Goal: Register for event/course

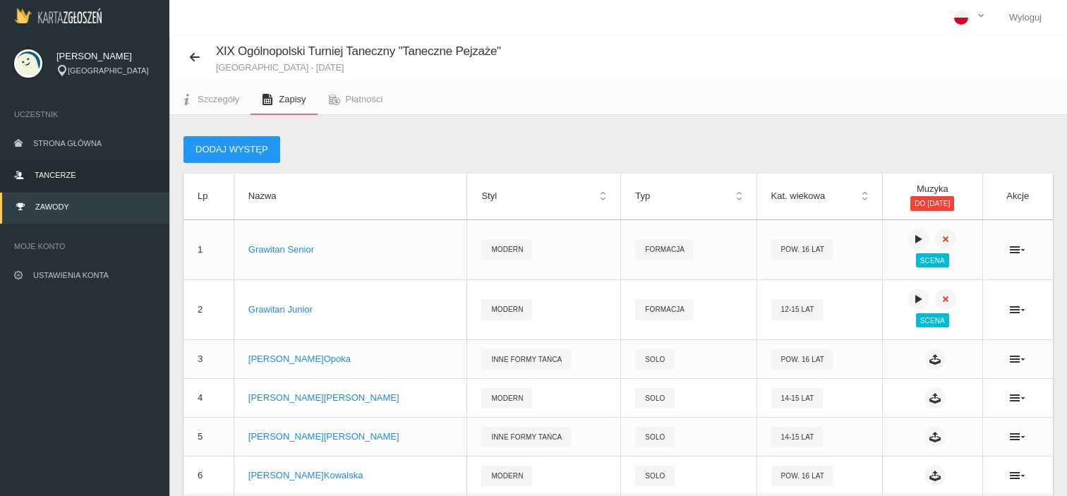
click at [76, 174] on link "Tancerze" at bounding box center [84, 176] width 169 height 31
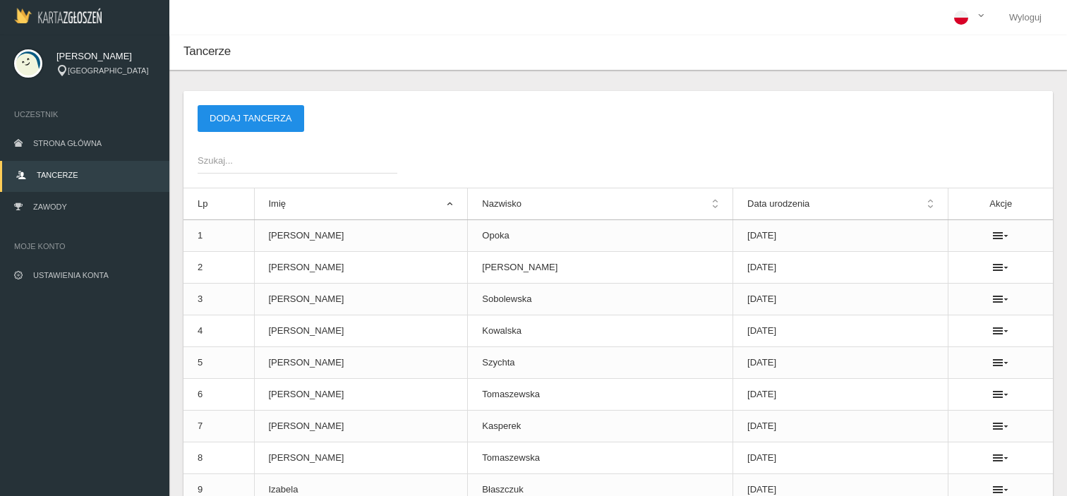
click at [280, 114] on button "Dodaj tancerza" at bounding box center [251, 118] width 107 height 27
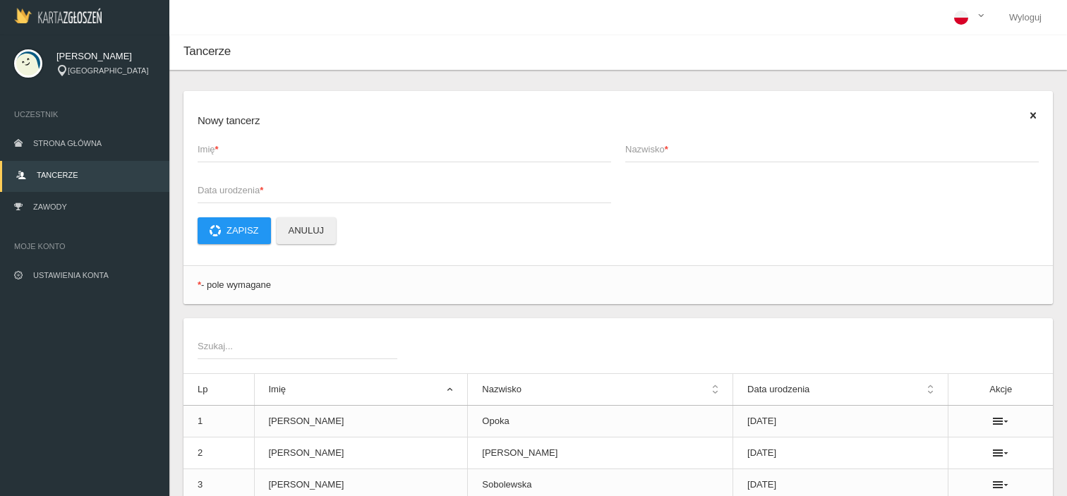
click at [312, 144] on span "Imię *" at bounding box center [398, 150] width 400 height 14
click at [312, 144] on input "Imię *" at bounding box center [405, 149] width 414 height 27
type input "[PERSON_NAME]"
type input "j"
type input "[PERSON_NAME]"
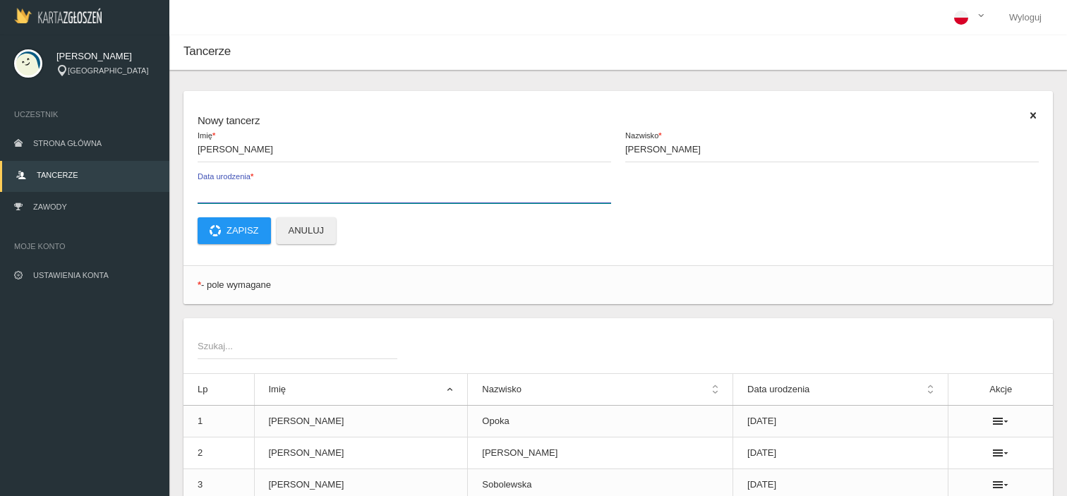
click at [288, 181] on label "Data urodzenia *" at bounding box center [405, 189] width 414 height 27
click at [288, 181] on input "Data urodzenia *" at bounding box center [405, 189] width 414 height 27
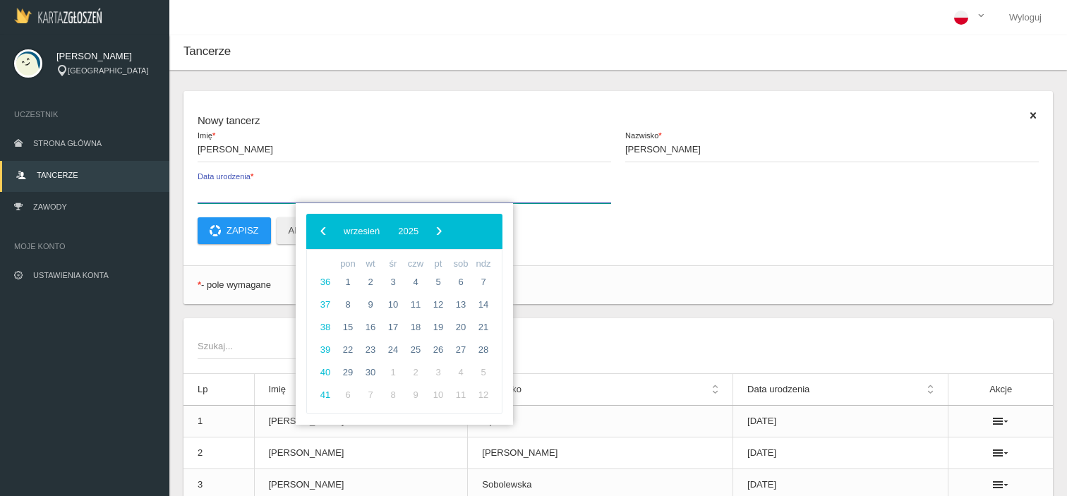
click at [292, 187] on input "Data urodzenia *" at bounding box center [405, 189] width 414 height 27
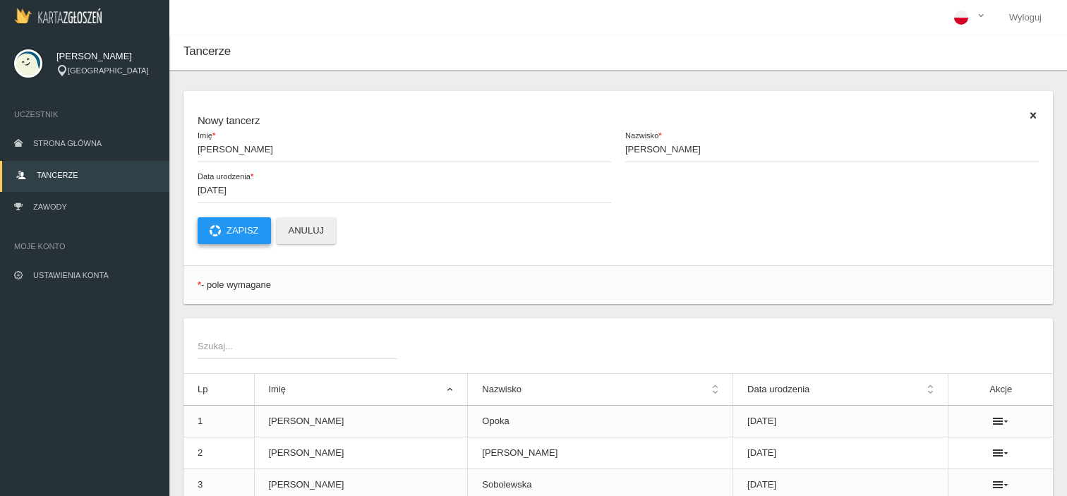
type input "[DATE]"
click at [253, 224] on button "Zapisz" at bounding box center [234, 230] width 73 height 27
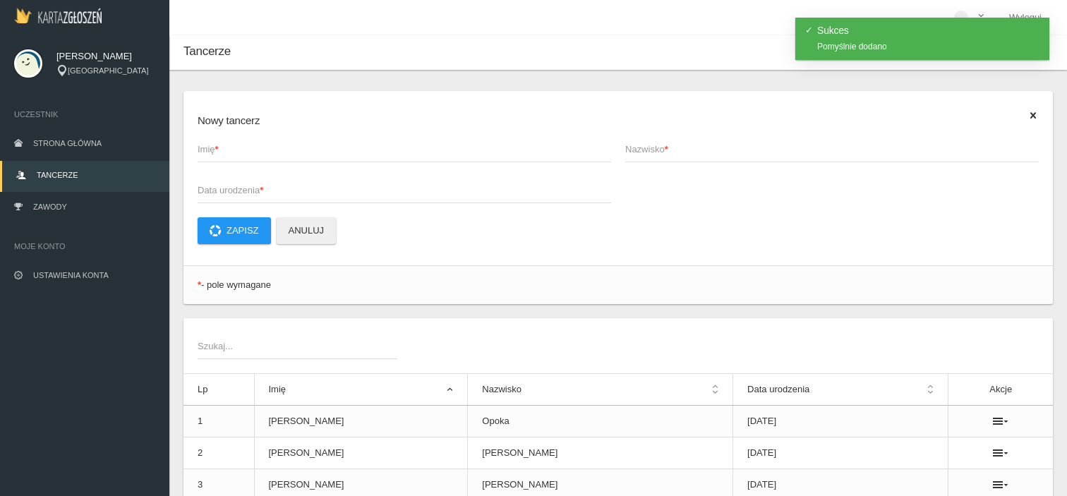
click at [267, 145] on span "Imię *" at bounding box center [398, 150] width 400 height 14
click at [267, 145] on input "Imię *" at bounding box center [405, 149] width 414 height 27
type input "Martyna"
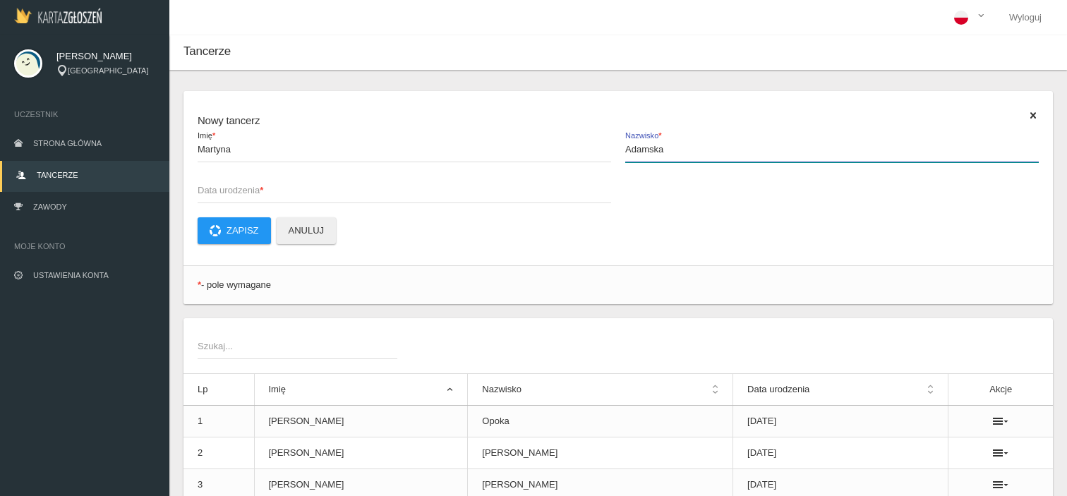
type input "Adamska"
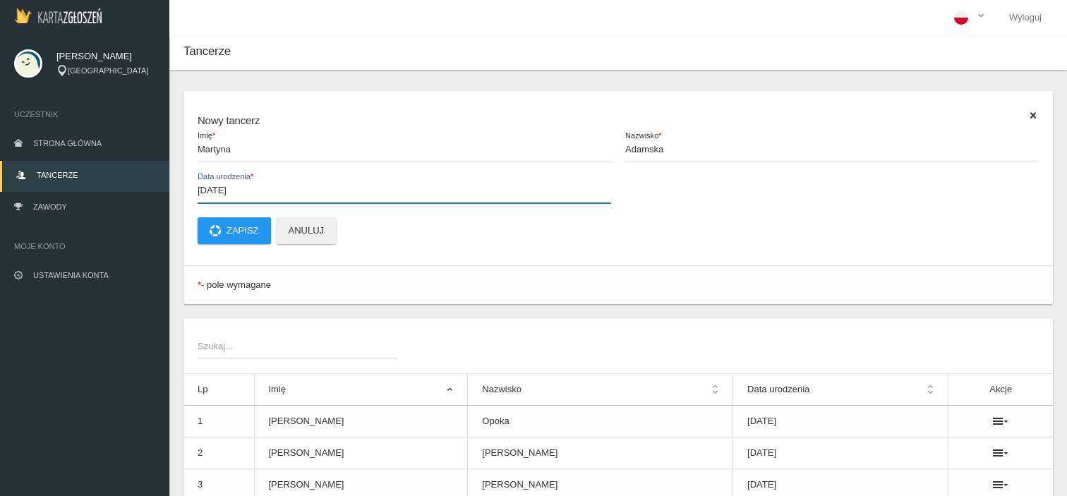
click at [253, 187] on input "[DATE]" at bounding box center [405, 189] width 414 height 27
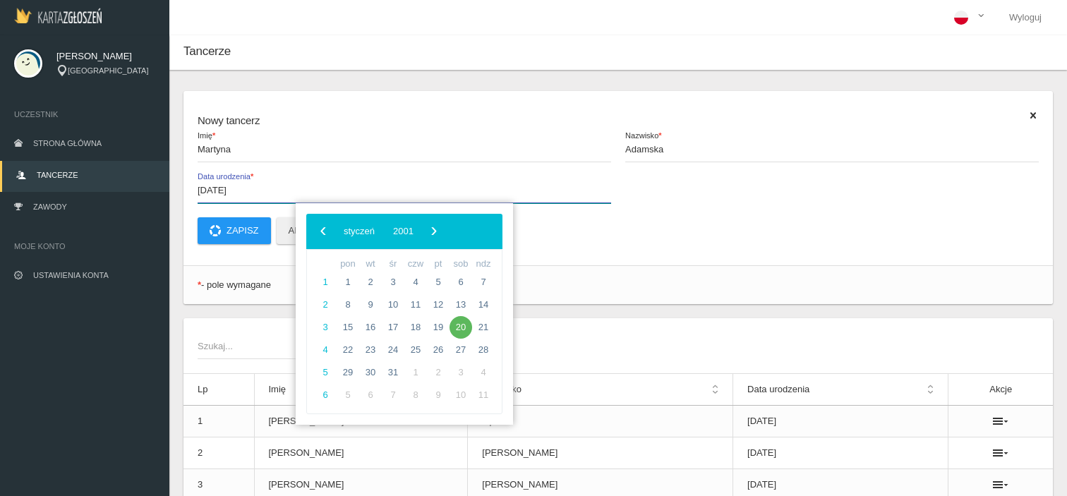
drag, startPoint x: 246, startPoint y: 191, endPoint x: 234, endPoint y: 188, distance: 11.6
click at [234, 188] on input "[DATE]" at bounding box center [405, 189] width 414 height 27
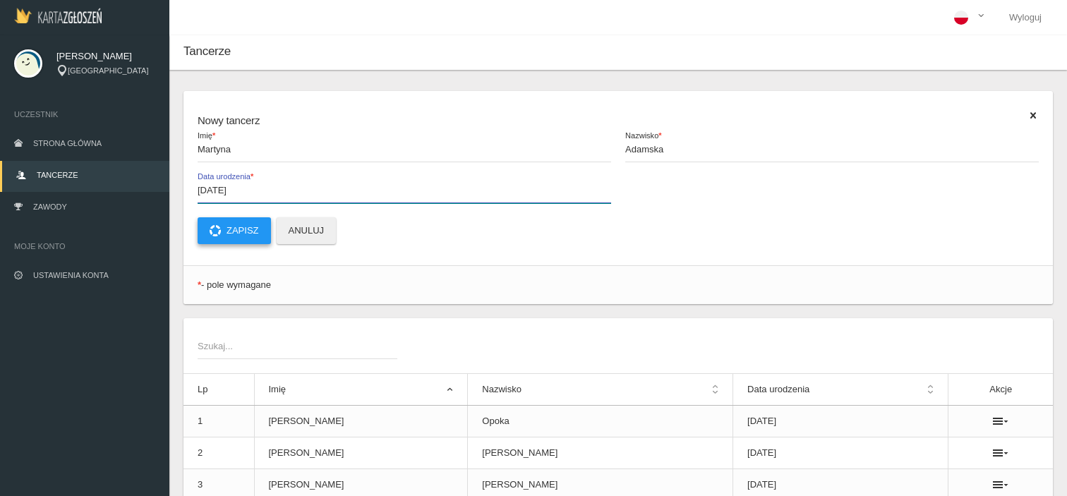
type input "[DATE]"
click at [249, 229] on button "Zapisz" at bounding box center [234, 230] width 73 height 27
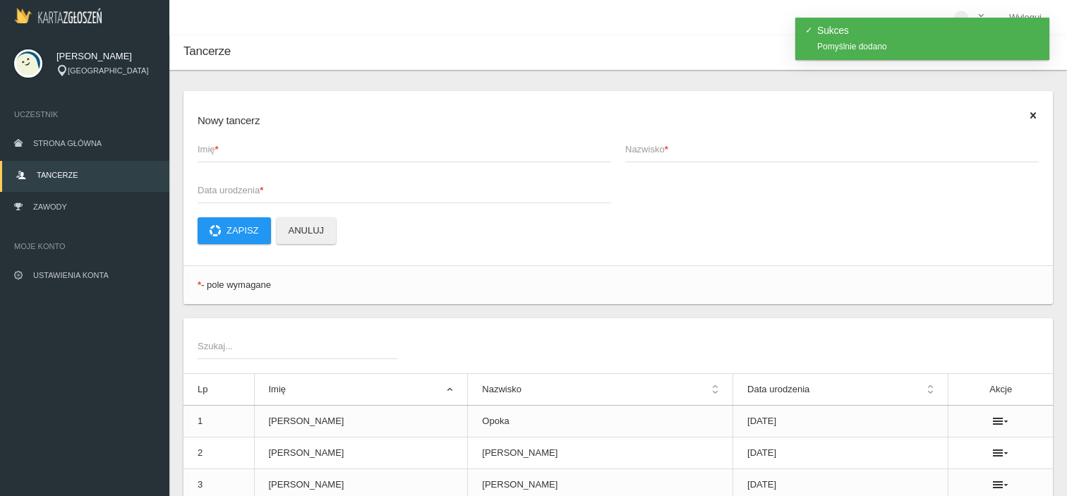
click at [223, 150] on span "Imię *" at bounding box center [398, 150] width 400 height 14
click at [223, 150] on input "Imię *" at bounding box center [405, 149] width 414 height 27
type input "Hana"
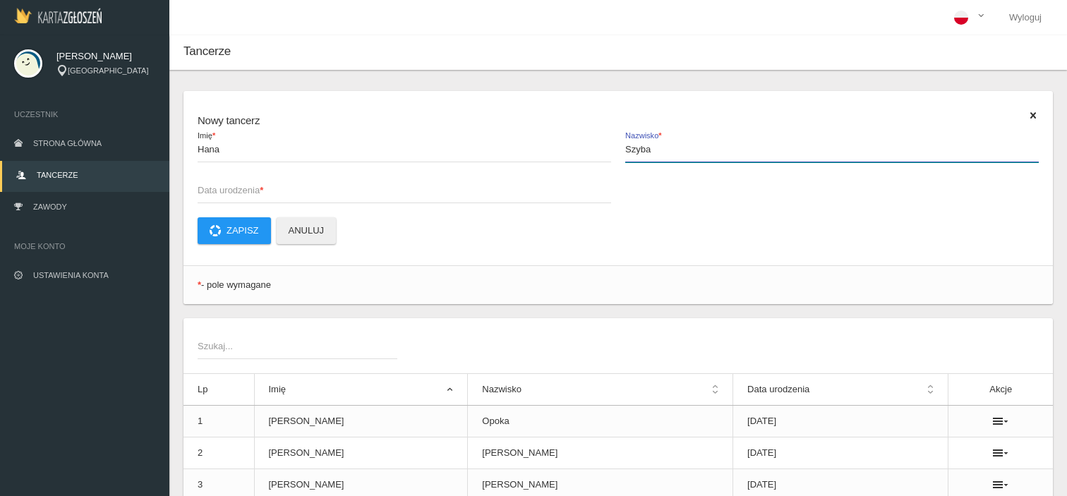
type input "Szyba"
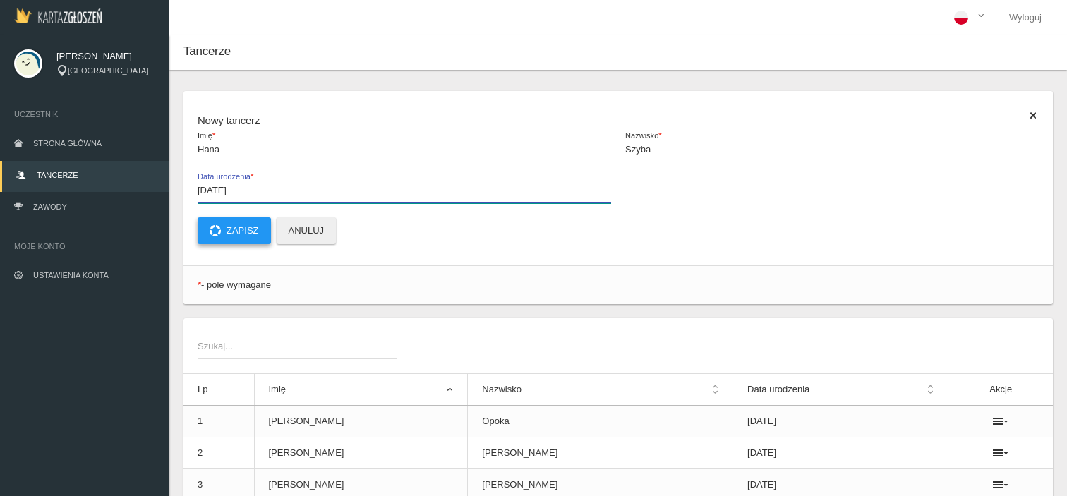
type input "[DATE]"
click at [239, 227] on button "Zapisz" at bounding box center [234, 230] width 73 height 27
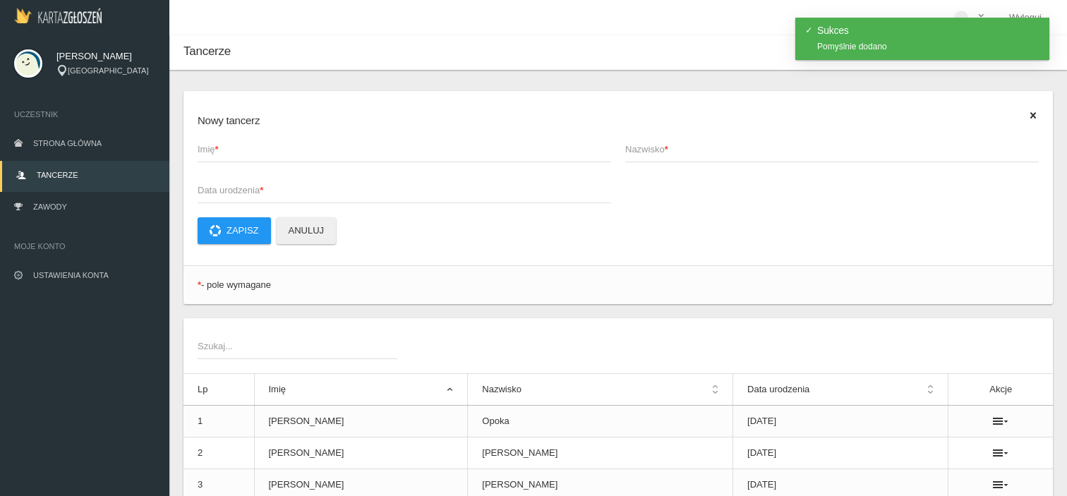
click at [248, 143] on span "Imię *" at bounding box center [398, 150] width 400 height 14
click at [248, 143] on input "Imię *" at bounding box center [405, 149] width 414 height 27
type input "[PERSON_NAME]"
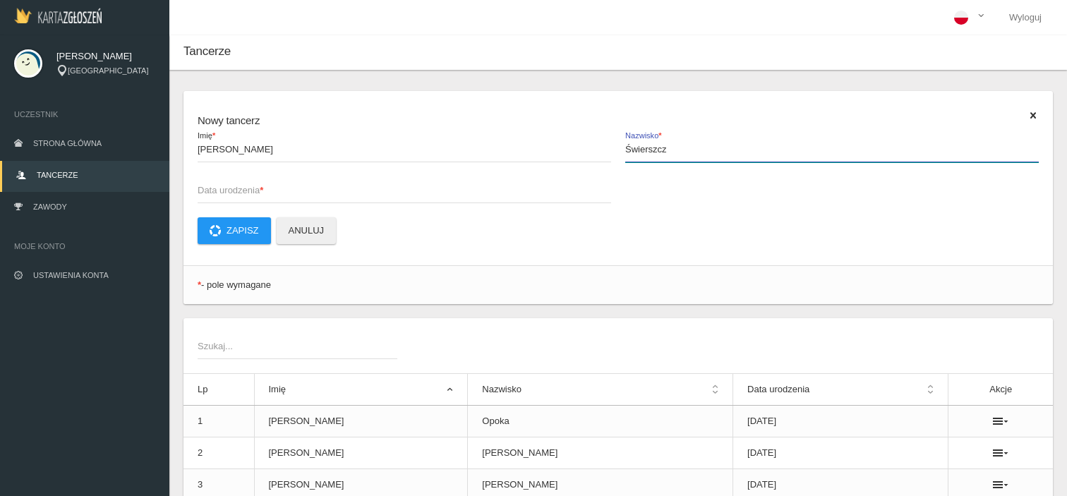
type input "Świerszcz"
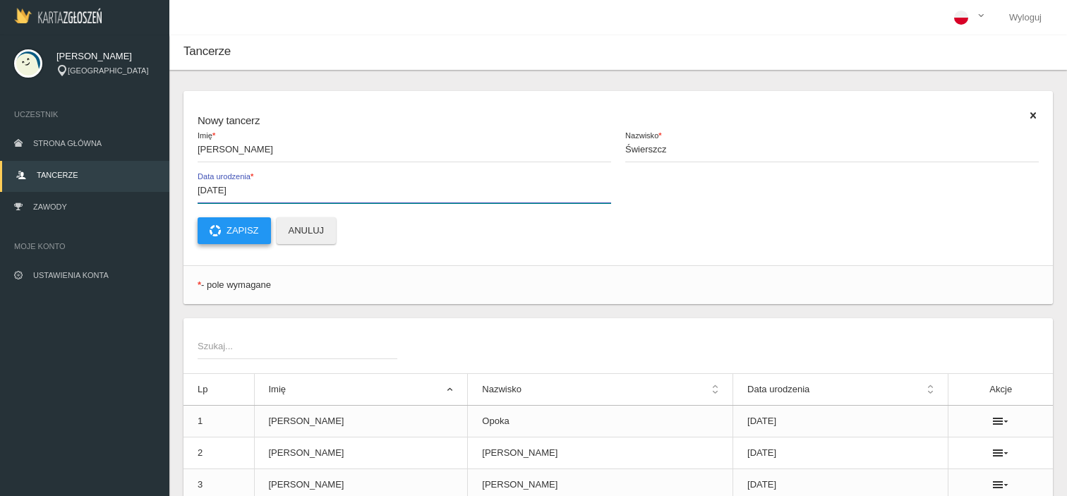
type input "[DATE]"
click at [241, 234] on button "Zapisz" at bounding box center [234, 230] width 73 height 27
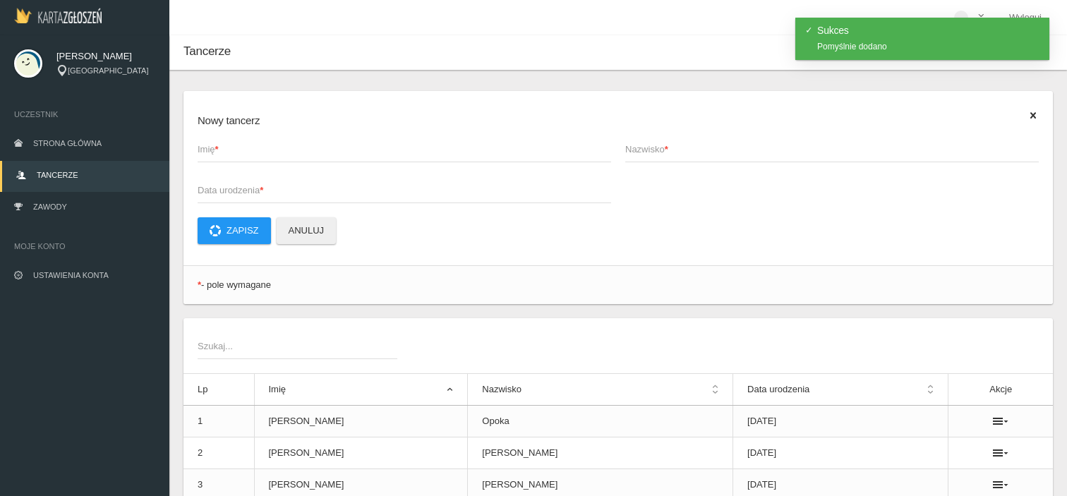
click at [259, 150] on span "Imię *" at bounding box center [398, 150] width 400 height 14
click at [259, 150] on input "Imię *" at bounding box center [405, 149] width 414 height 27
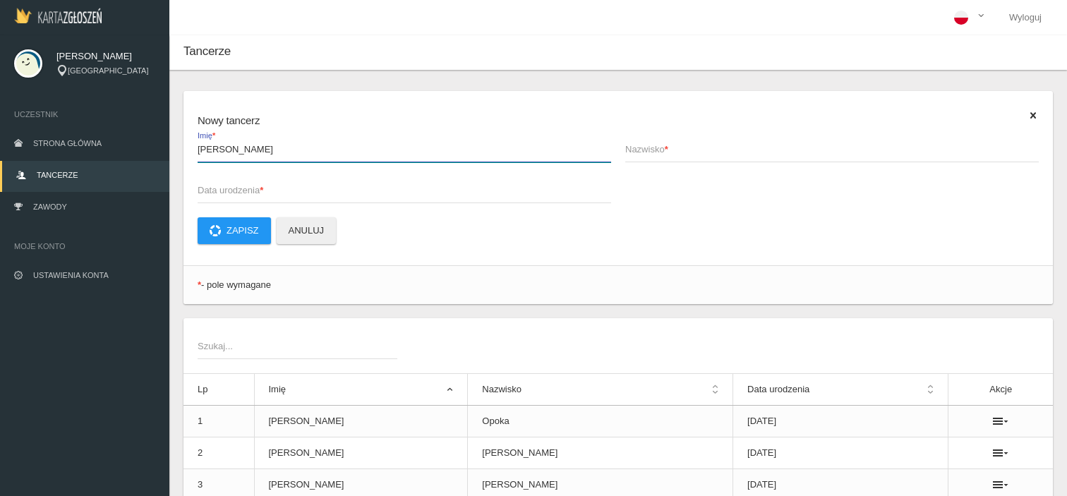
type input "[PERSON_NAME]"
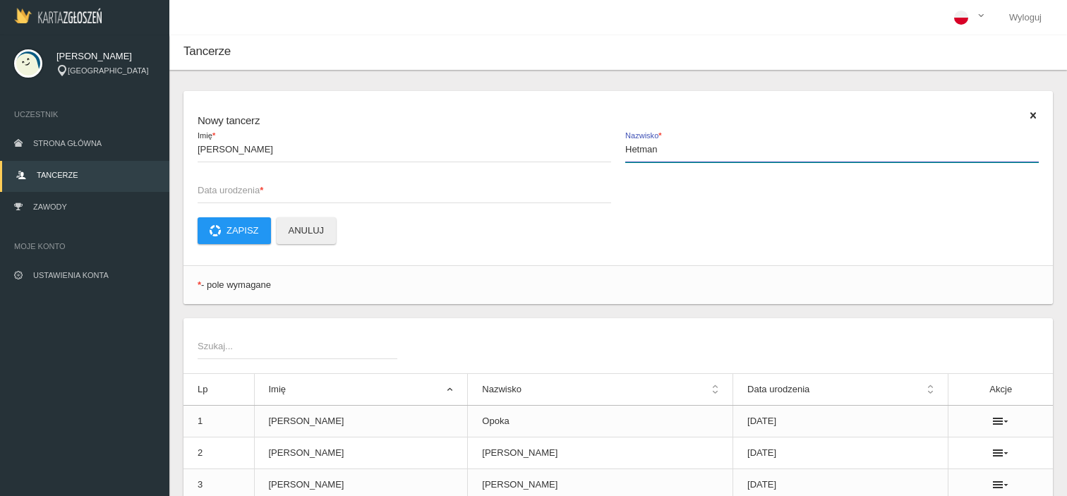
type input "Hetman"
click at [270, 184] on span "Data urodzenia *" at bounding box center [398, 191] width 400 height 14
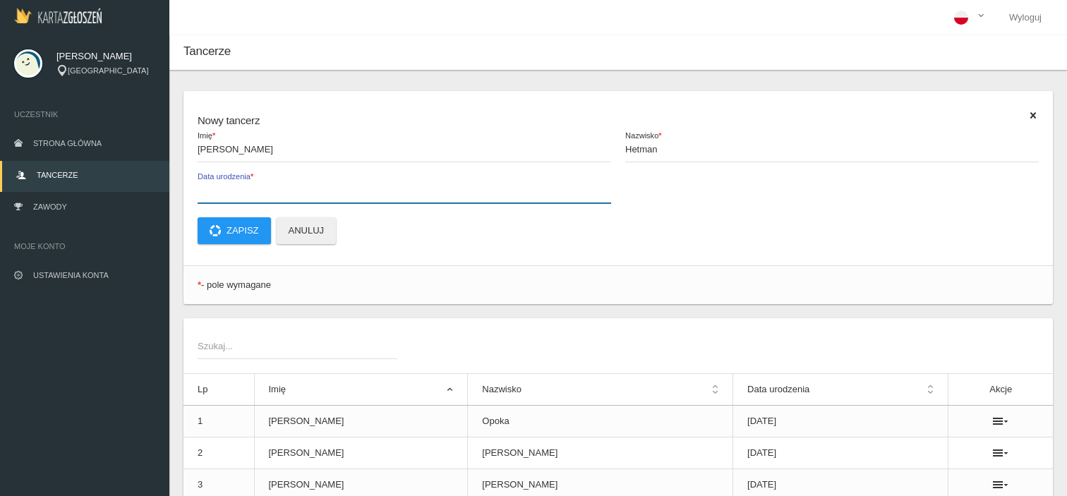
click at [270, 184] on input "Data urodzenia *" at bounding box center [405, 189] width 414 height 27
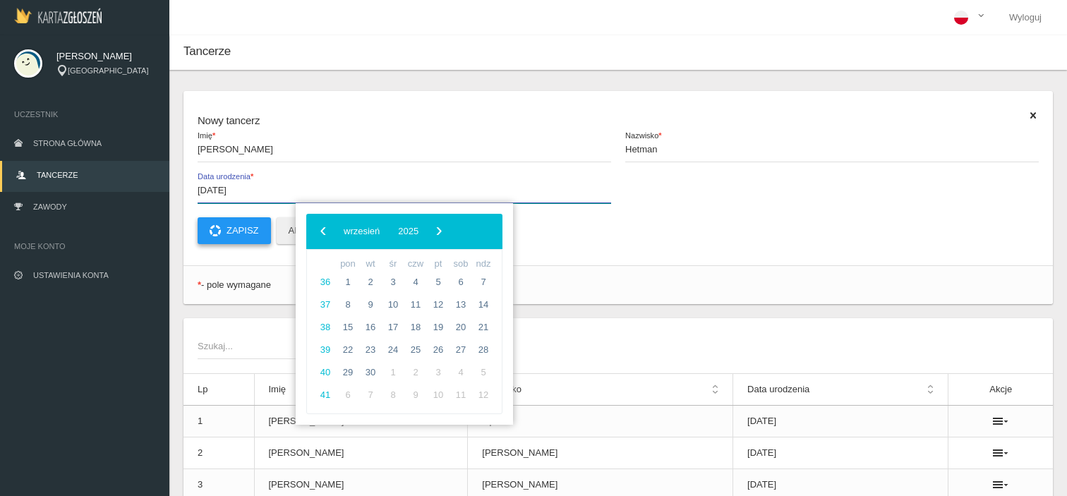
type input "[DATE]"
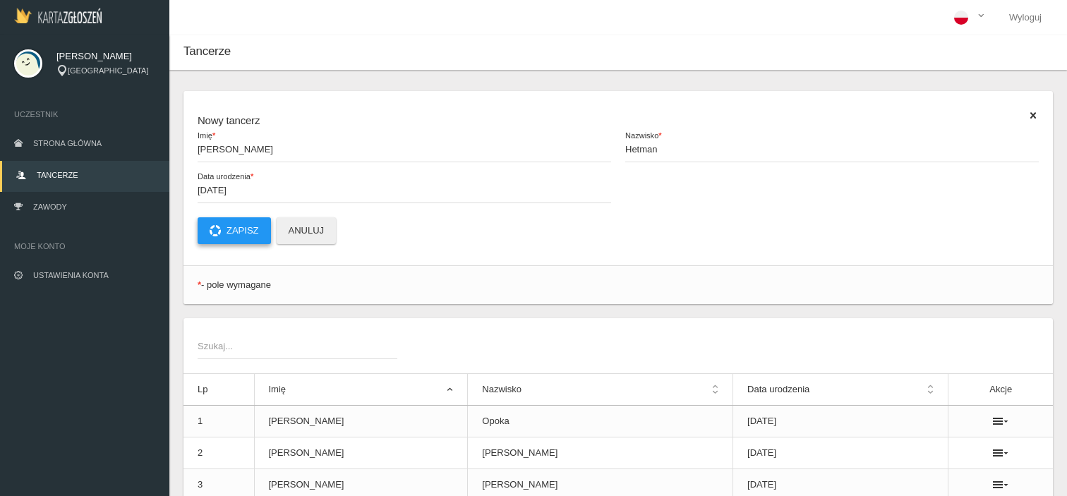
click at [238, 232] on button "Zapisz" at bounding box center [234, 230] width 73 height 27
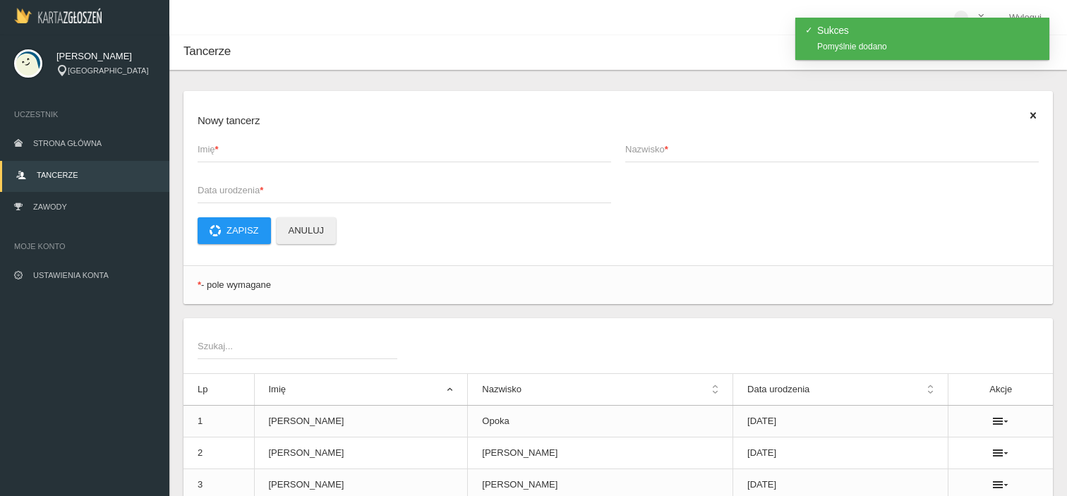
click at [217, 151] on strong "*" at bounding box center [217, 149] width 4 height 11
click at [217, 151] on input "Imię *" at bounding box center [405, 149] width 414 height 27
type input "[PERSON_NAME]"
type input "Susz"
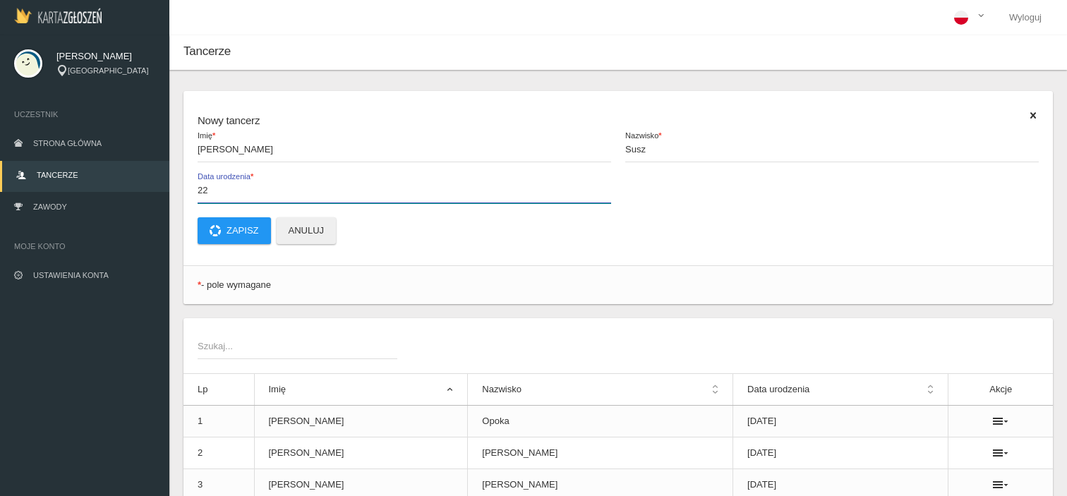
type input "2"
type input "[DATE]"
click at [248, 238] on button "Zapisz" at bounding box center [234, 230] width 73 height 27
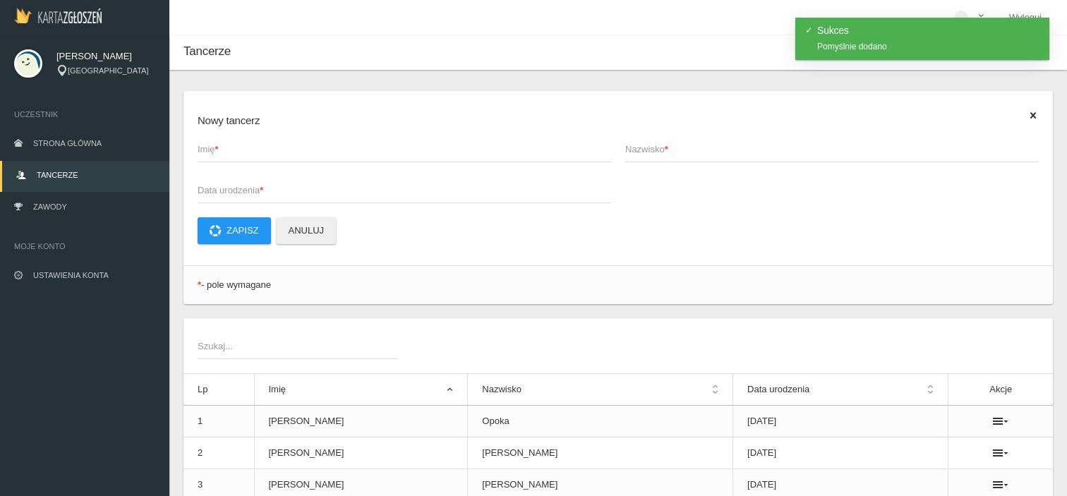
click at [239, 146] on span "Imię *" at bounding box center [398, 150] width 400 height 14
click at [239, 146] on input "Imię *" at bounding box center [405, 149] width 414 height 27
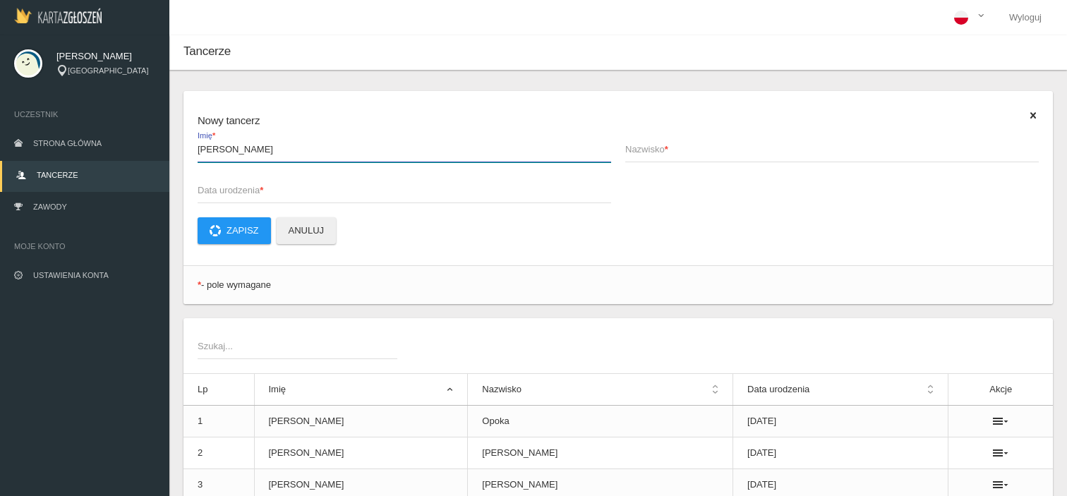
drag, startPoint x: 265, startPoint y: 148, endPoint x: 225, endPoint y: 147, distance: 40.3
click at [225, 147] on input "[PERSON_NAME]" at bounding box center [405, 149] width 414 height 27
type input "Oliwia"
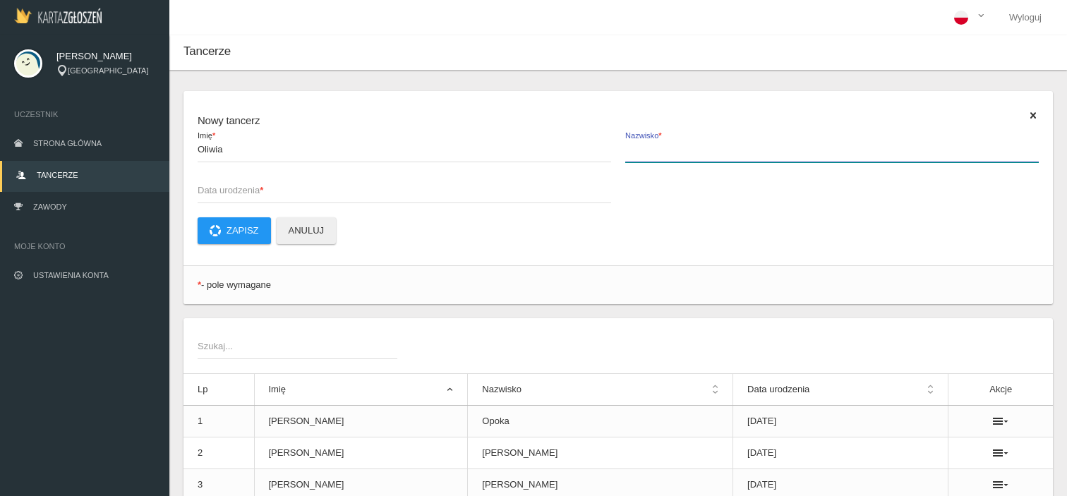
click at [658, 160] on input "Nazwisko *" at bounding box center [832, 149] width 414 height 27
paste input "Gałązka"
type input "Gałązka"
click at [370, 187] on span "Data urodzenia *" at bounding box center [398, 191] width 400 height 14
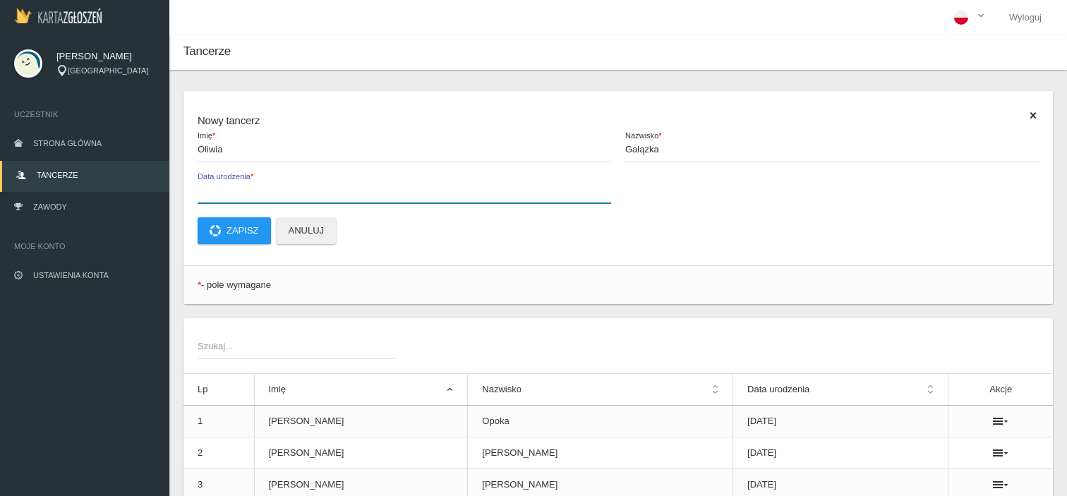
click at [370, 187] on input "Data urodzenia *" at bounding box center [405, 189] width 414 height 27
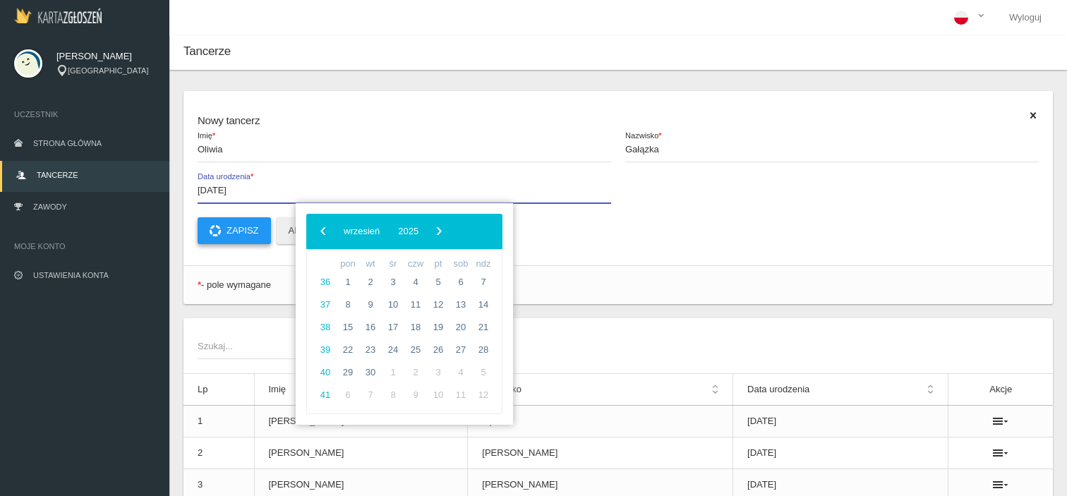
type input "[DATE]"
click at [250, 227] on button "Zapisz" at bounding box center [234, 230] width 73 height 27
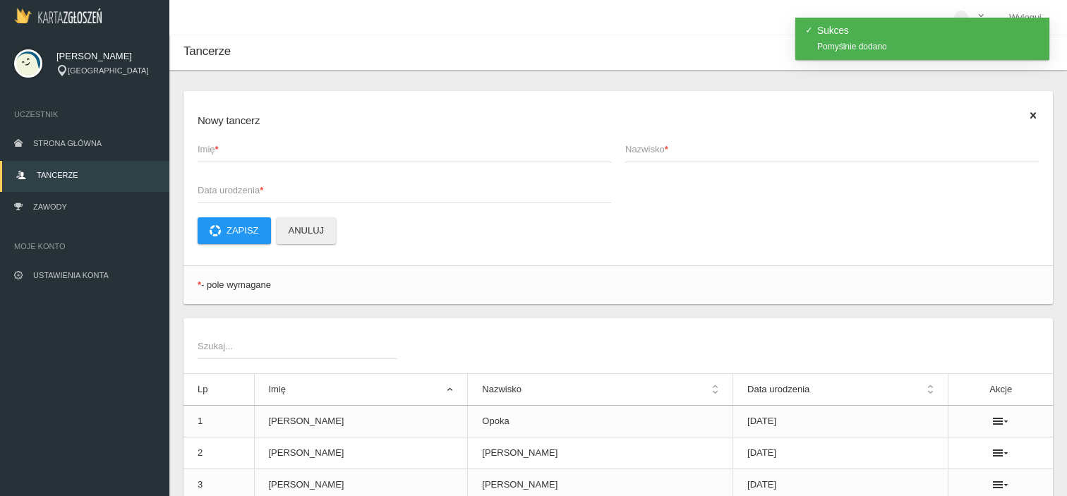
click at [217, 145] on strong "*" at bounding box center [217, 149] width 4 height 11
click at [217, 145] on input "Imię *" at bounding box center [405, 149] width 414 height 27
type input "Zofia"
type input "Flis"
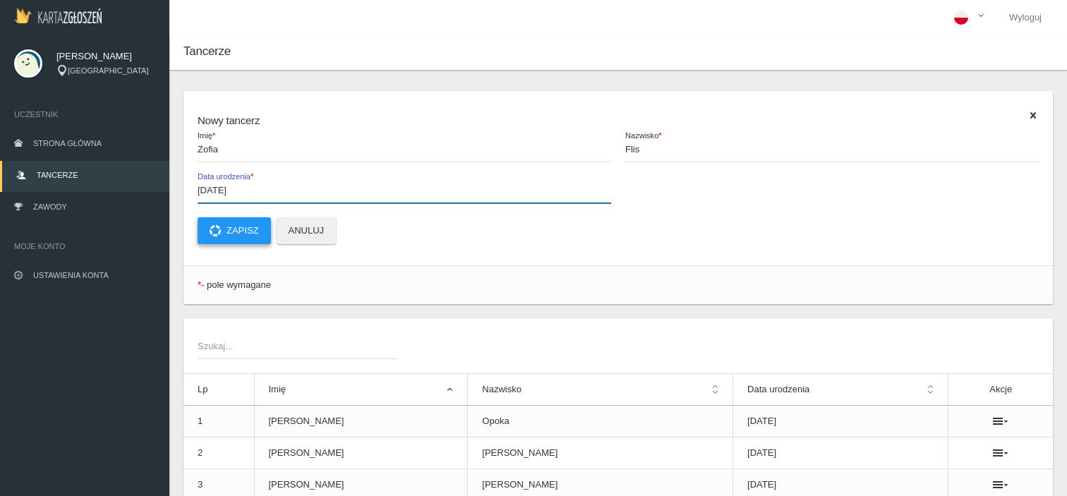
type input "[DATE]"
click at [241, 227] on button "Zapisz" at bounding box center [234, 230] width 73 height 27
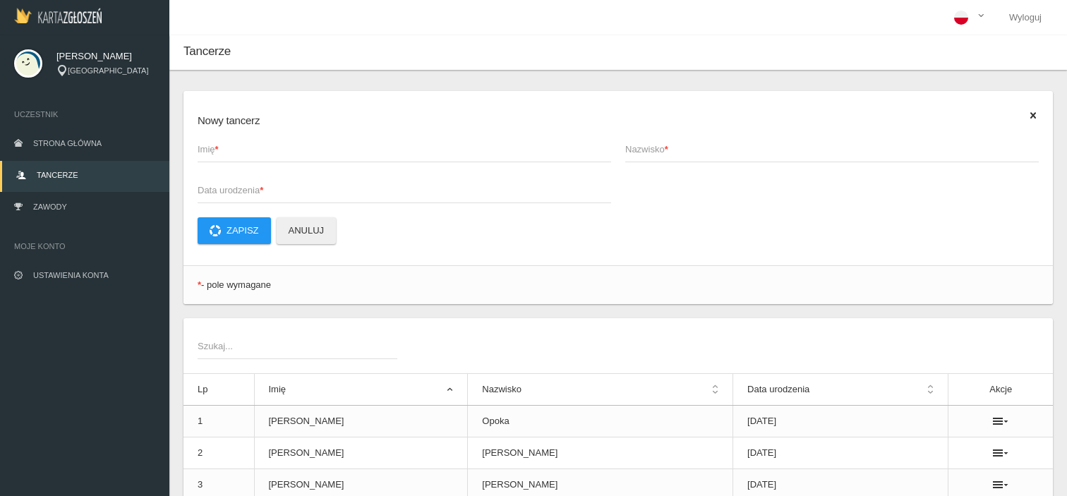
click at [248, 156] on span "Imię *" at bounding box center [398, 150] width 400 height 14
click at [248, 156] on input "Imię *" at bounding box center [405, 149] width 414 height 27
click at [83, 205] on link "Zawody" at bounding box center [84, 208] width 169 height 31
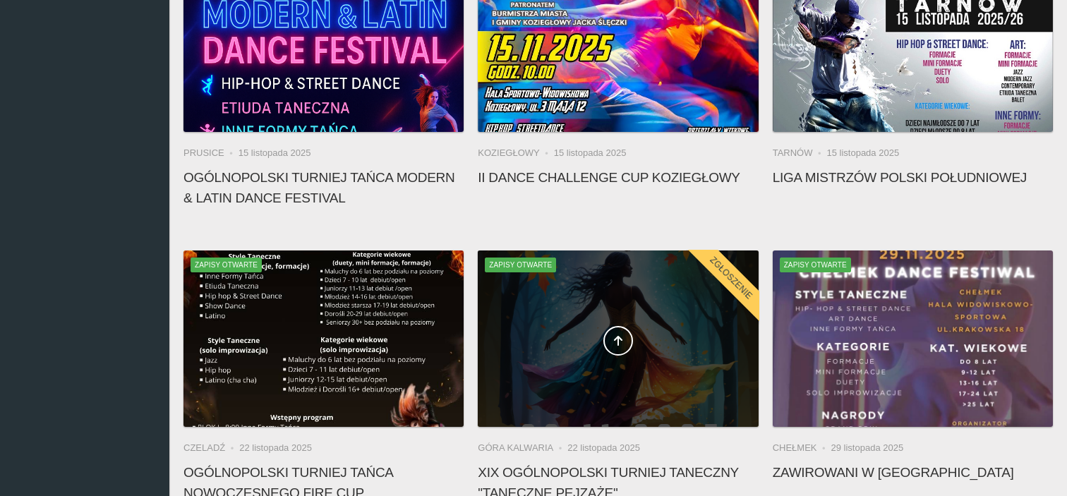
click at [671, 309] on div at bounding box center [618, 339] width 280 height 176
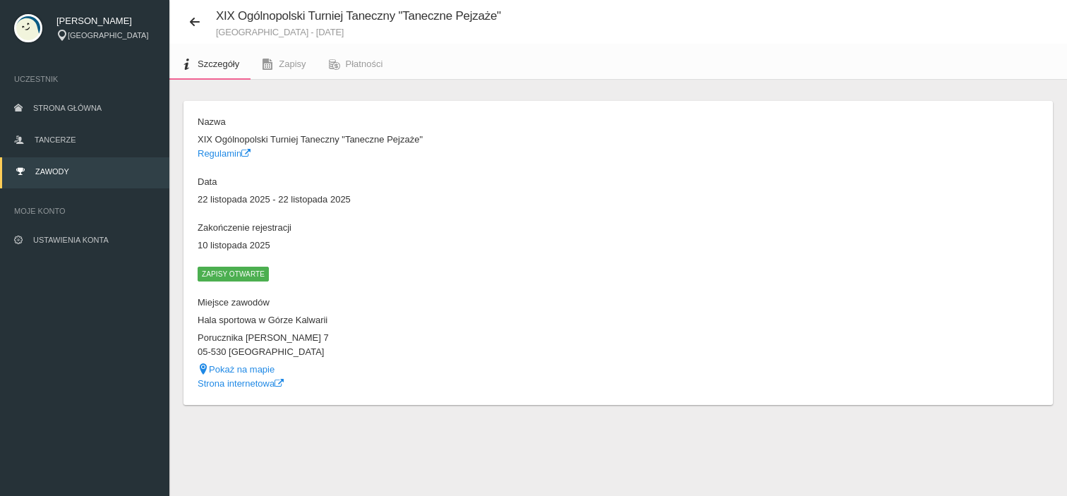
scroll to position [35, 0]
click at [236, 284] on dl "Nazwa XIX Ogólnopolski Turniej Taneczny "Taneczne Pejzaże" Regulamin Data [DATE…" at bounding box center [405, 252] width 414 height 275
click at [246, 275] on span "Zapisy otwarte" at bounding box center [233, 274] width 71 height 14
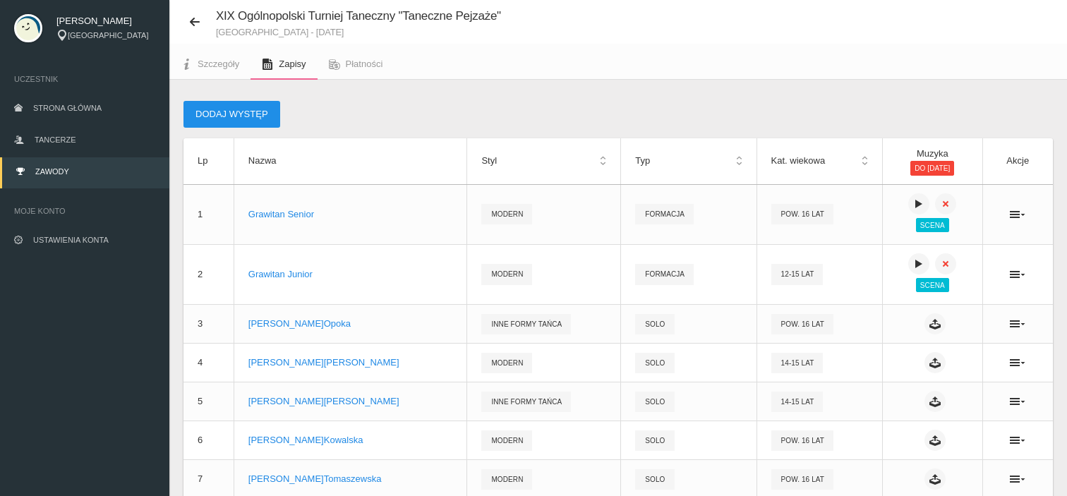
click at [259, 121] on button "Dodaj występ" at bounding box center [232, 114] width 97 height 27
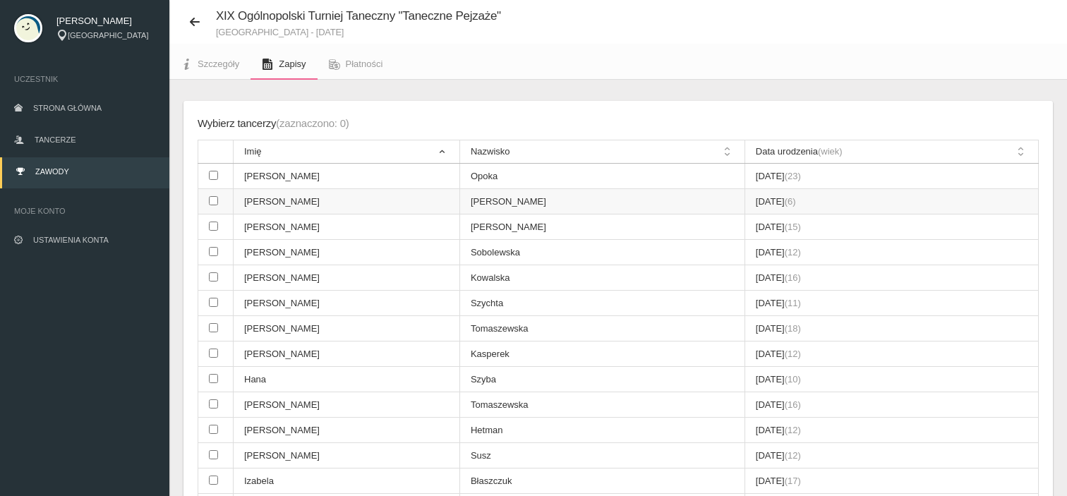
click at [212, 200] on input "checkbox" at bounding box center [213, 200] width 9 height 9
checkbox input "true"
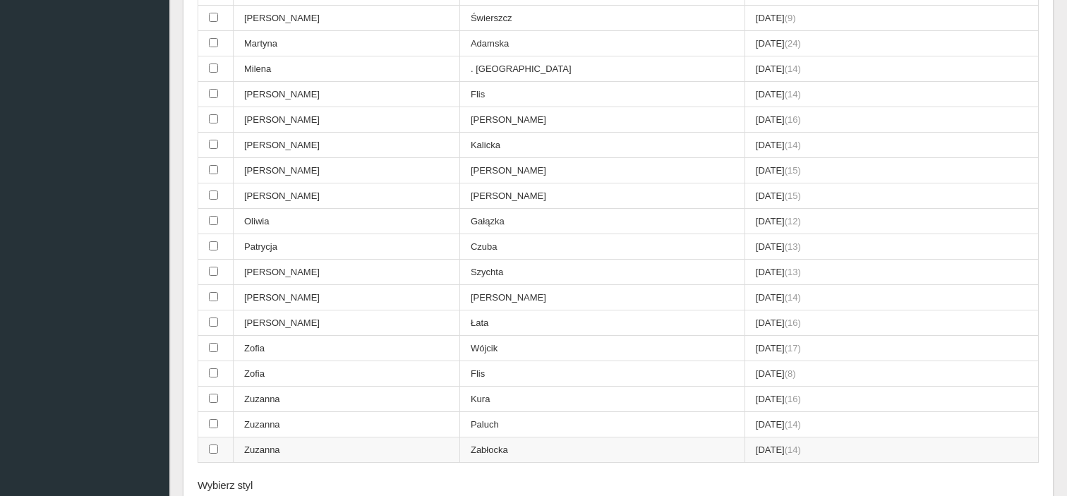
scroll to position [741, 0]
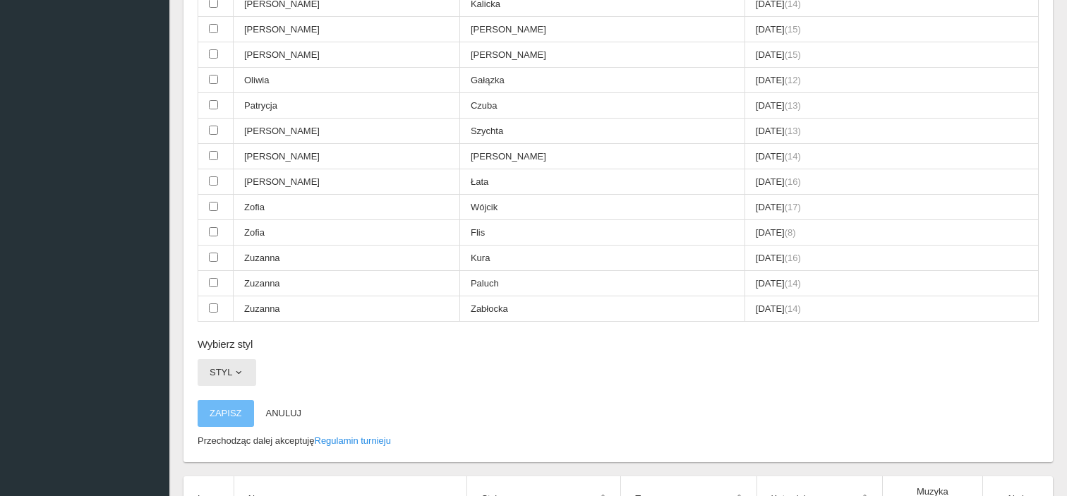
click at [246, 359] on button "Styl" at bounding box center [227, 372] width 59 height 27
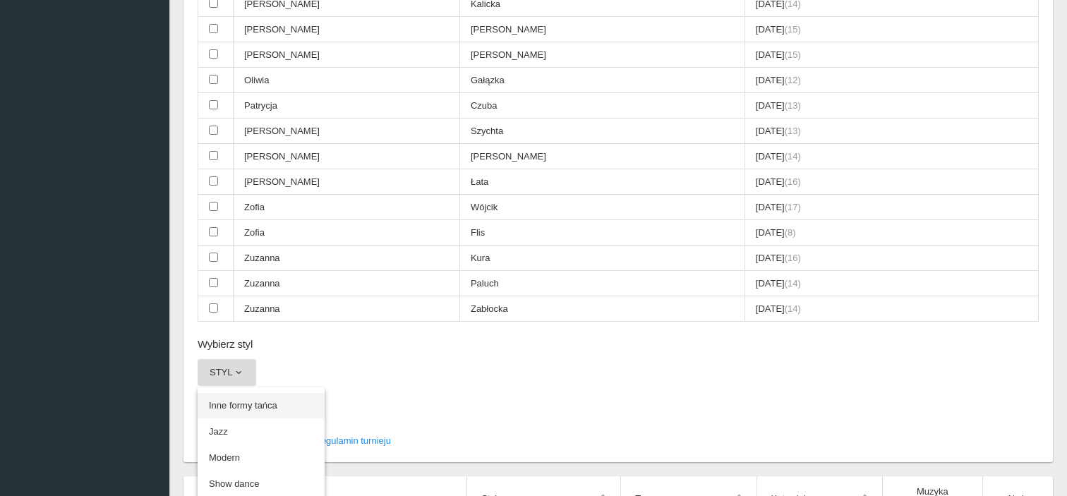
click at [245, 393] on link "Inne formy tańca" at bounding box center [261, 405] width 127 height 25
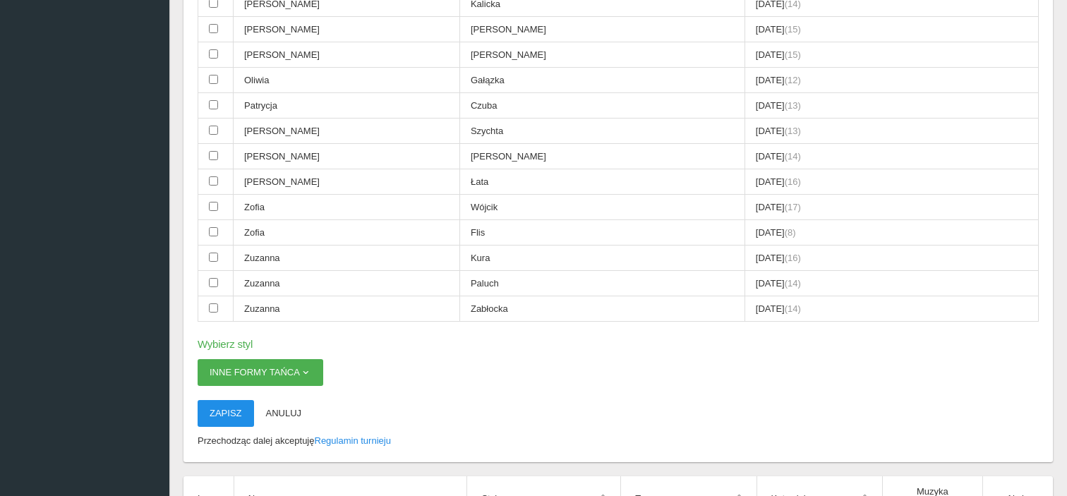
click at [232, 400] on button "Zapisz" at bounding box center [226, 413] width 56 height 27
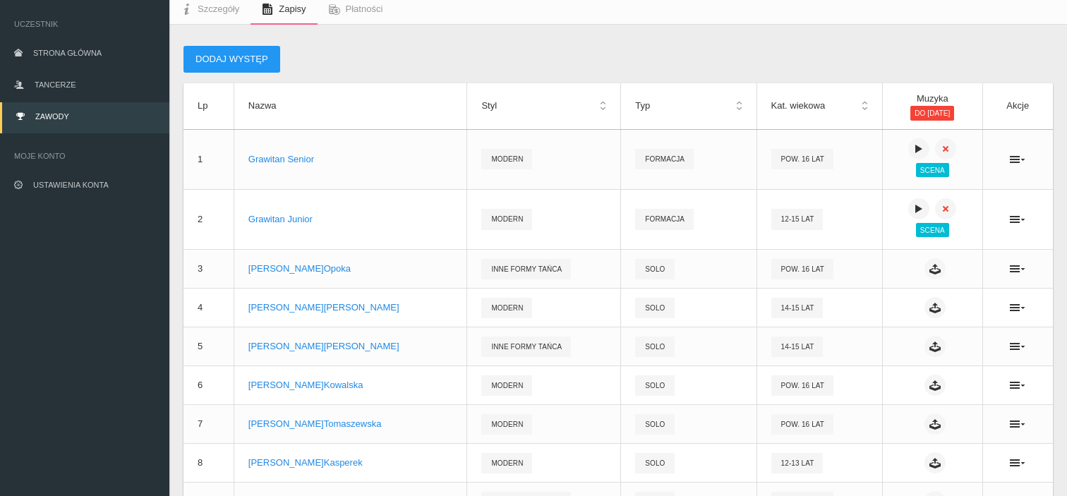
scroll to position [35, 0]
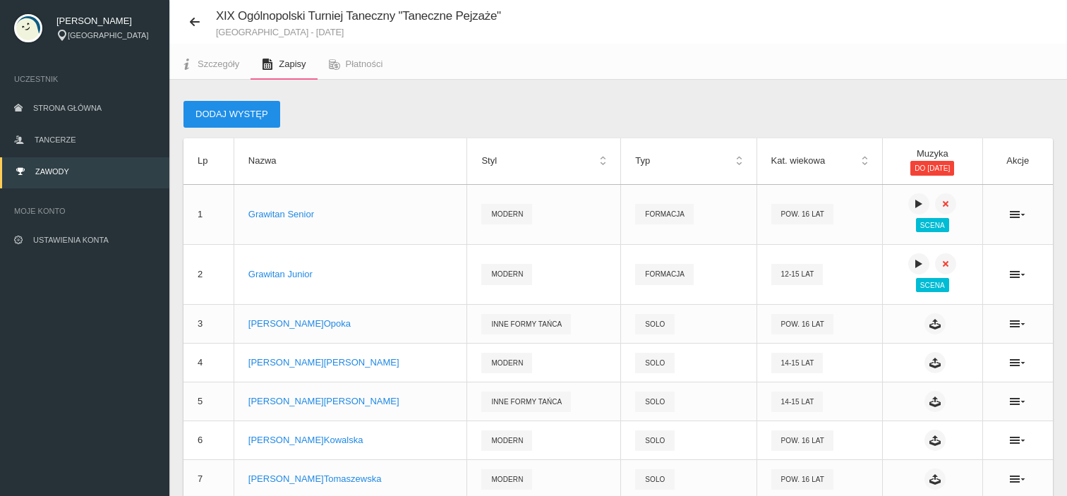
click at [265, 112] on button "Dodaj występ" at bounding box center [232, 114] width 97 height 27
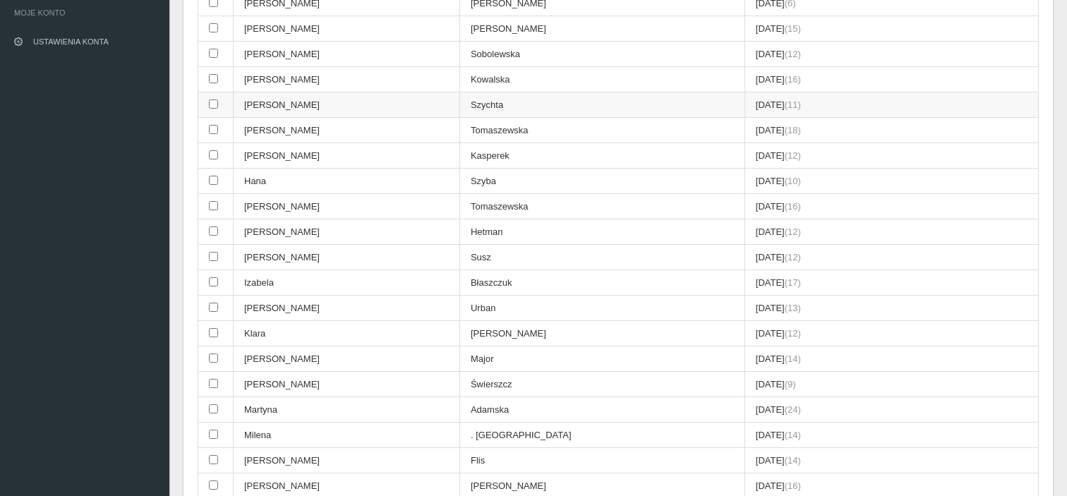
scroll to position [388, 0]
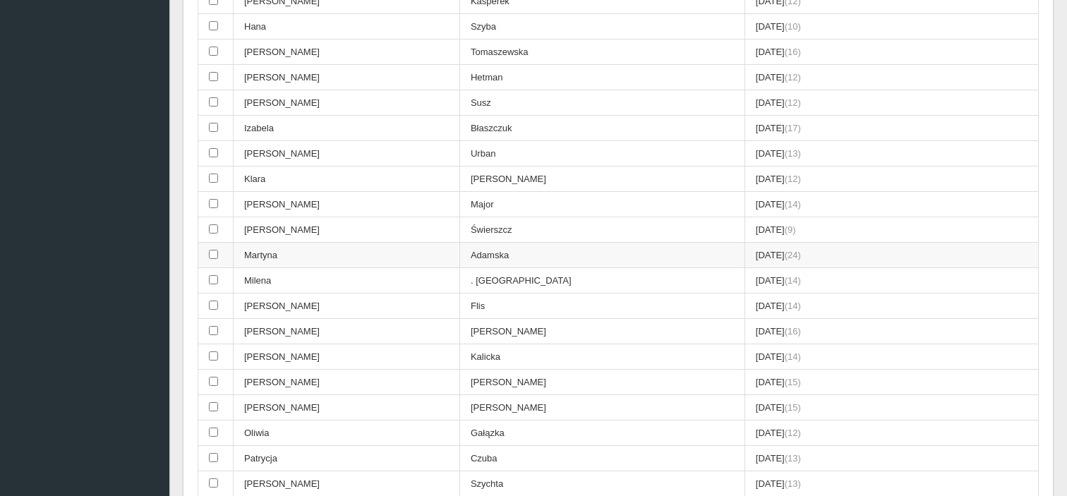
click at [313, 246] on td "Martyna" at bounding box center [347, 255] width 227 height 25
checkbox input "true"
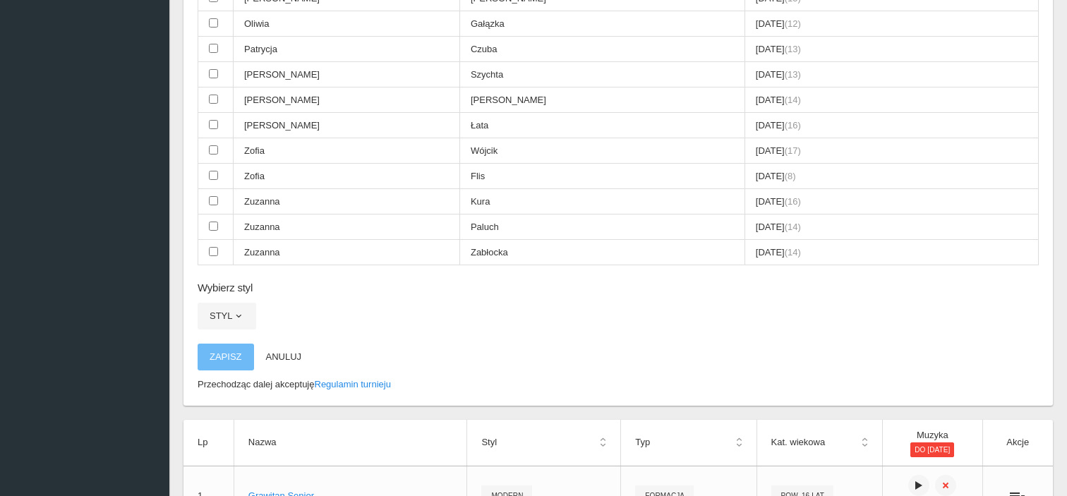
scroll to position [812, 0]
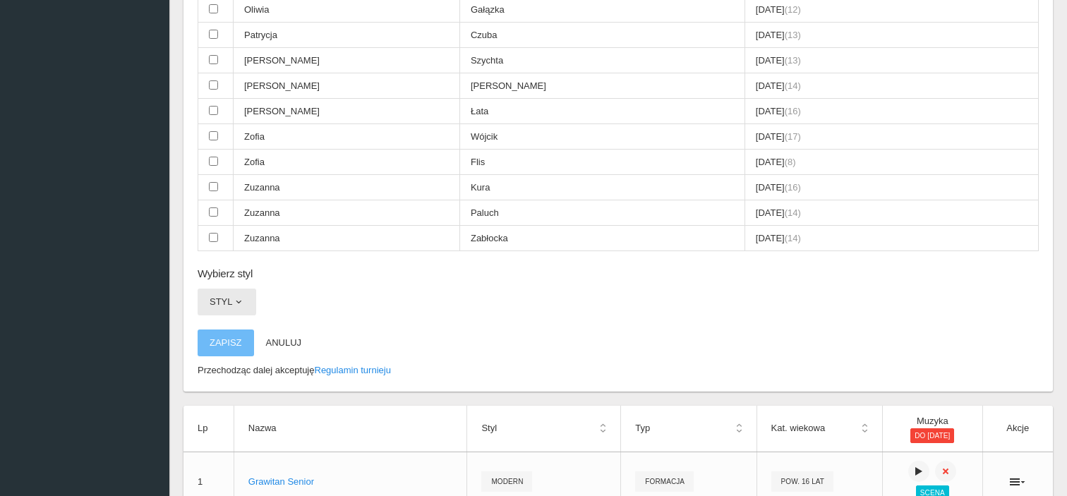
click at [234, 296] on span "button" at bounding box center [238, 301] width 11 height 11
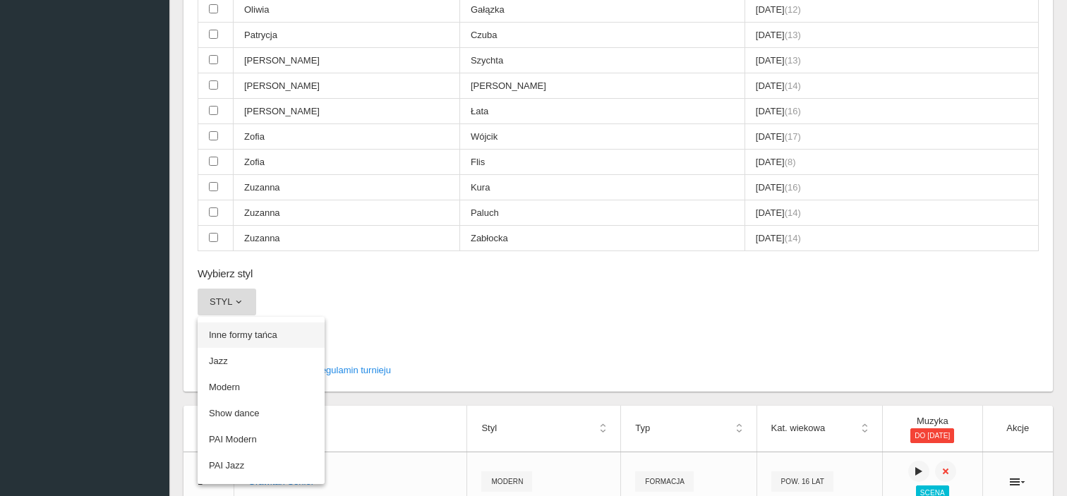
click at [251, 323] on link "Inne formy tańca" at bounding box center [261, 335] width 127 height 25
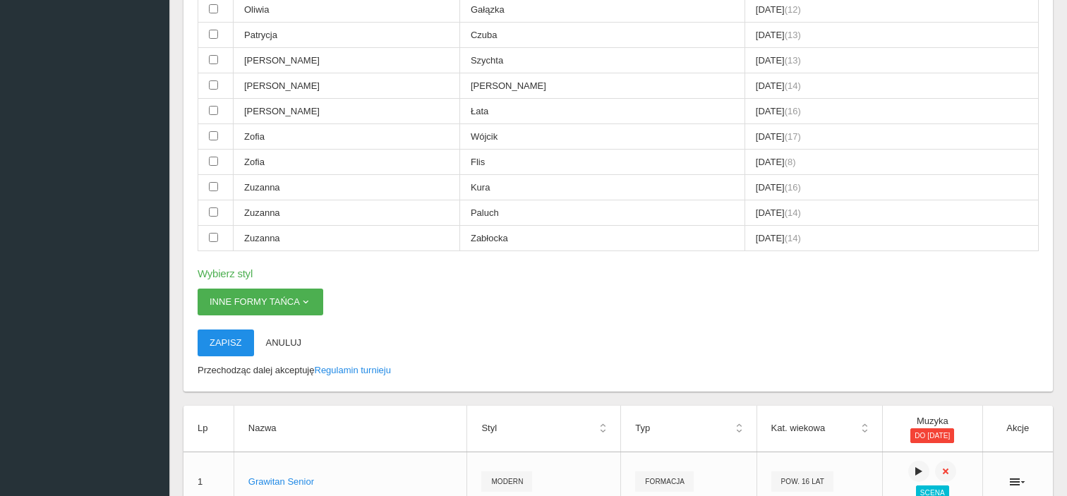
click at [215, 330] on button "Zapisz" at bounding box center [226, 343] width 56 height 27
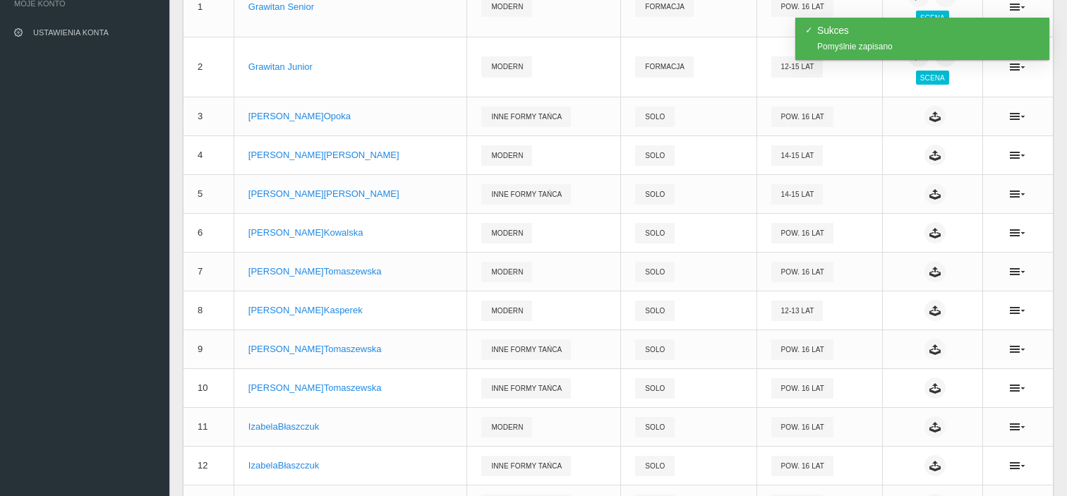
scroll to position [0, 0]
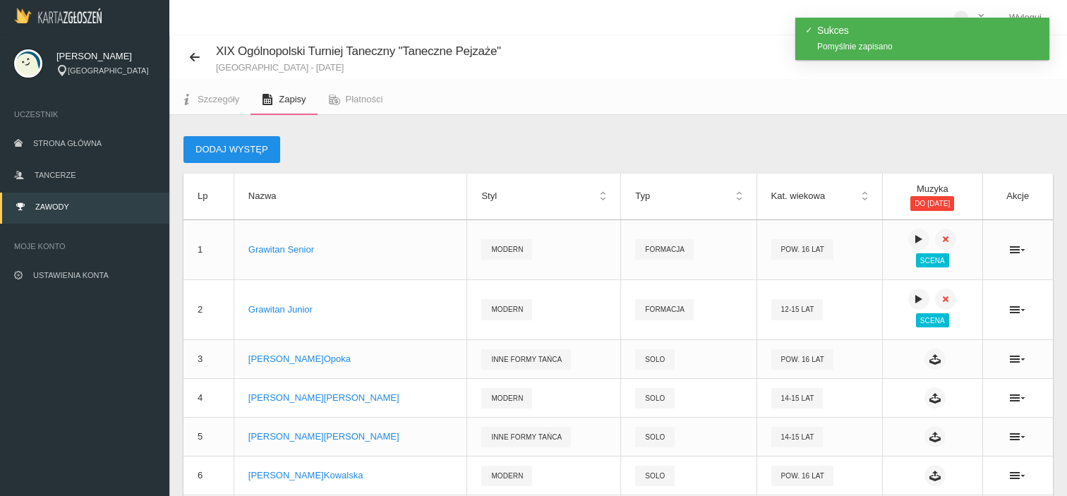
click at [251, 153] on button "Dodaj występ" at bounding box center [232, 149] width 97 height 27
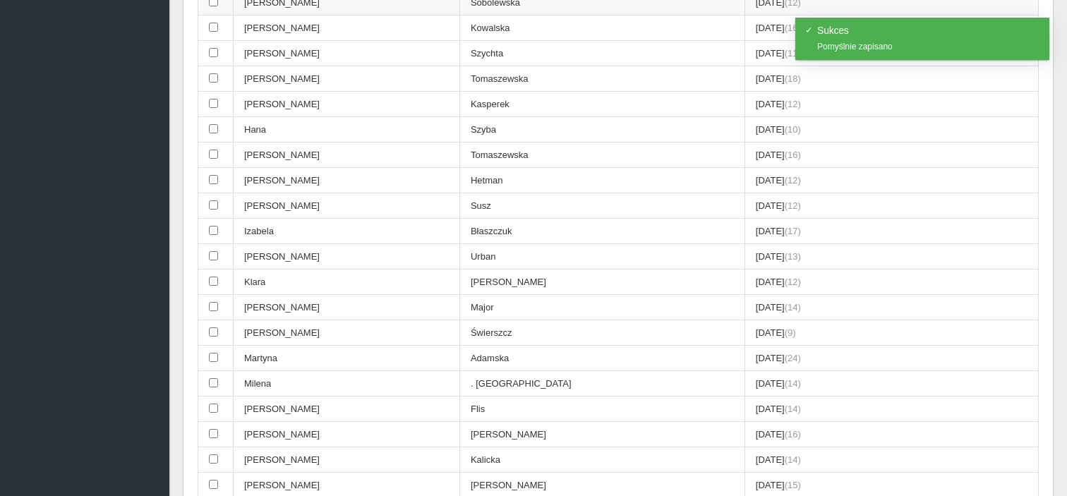
scroll to position [282, 0]
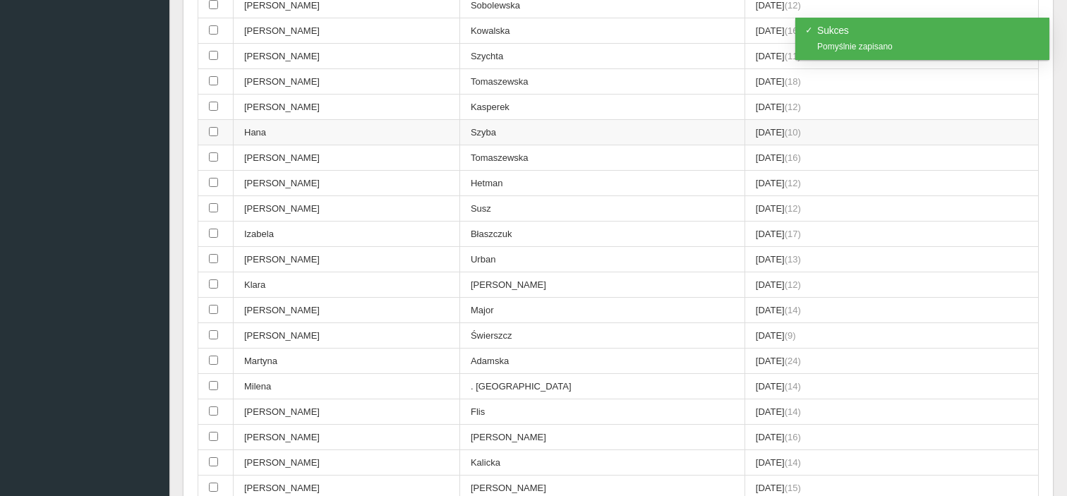
click at [272, 127] on td "Hana" at bounding box center [347, 132] width 227 height 25
checkbox input "true"
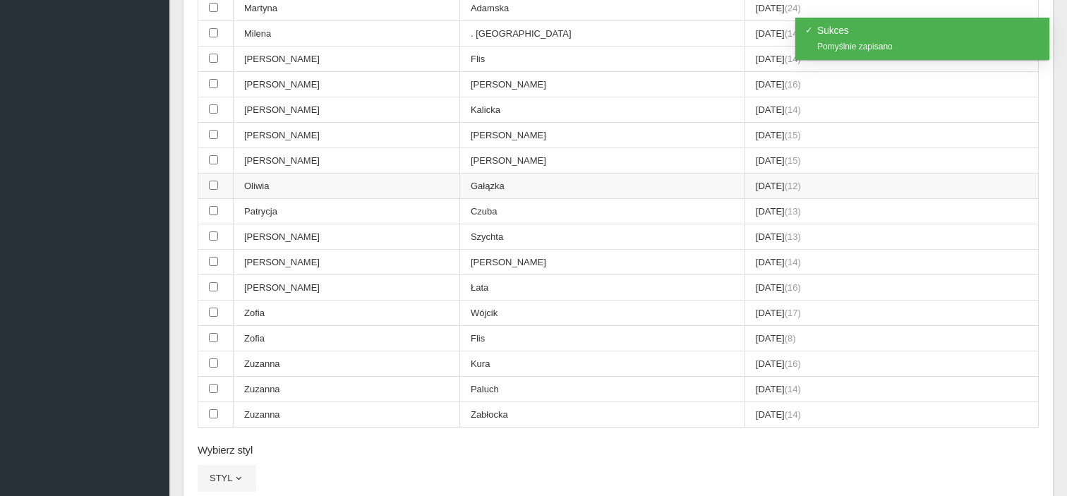
scroll to position [776, 0]
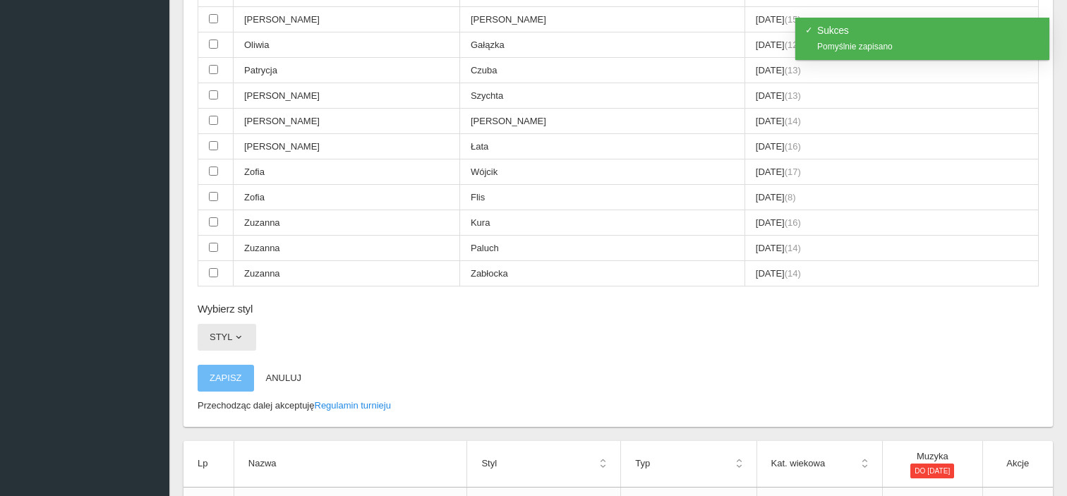
click at [246, 324] on button "Styl" at bounding box center [227, 337] width 59 height 27
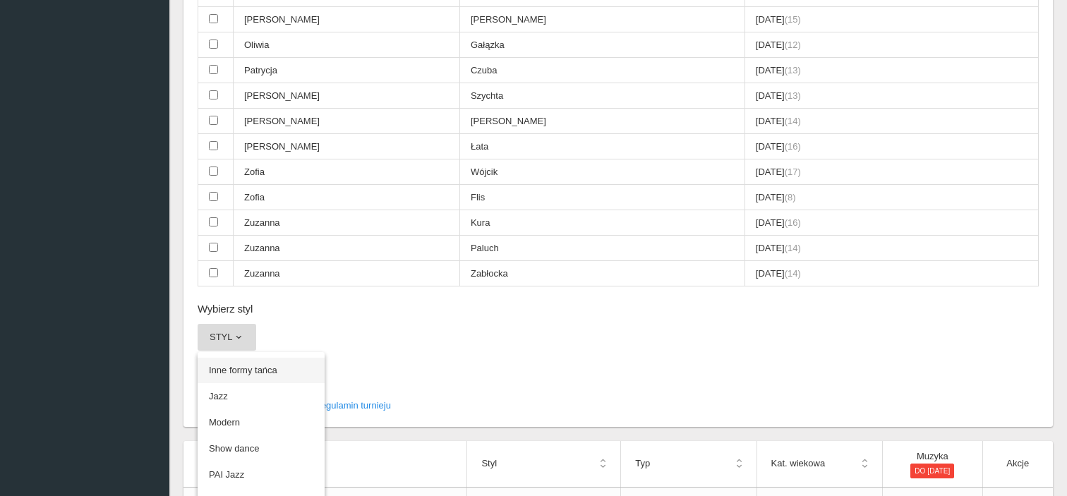
click at [250, 359] on link "Inne formy tańca" at bounding box center [261, 370] width 127 height 25
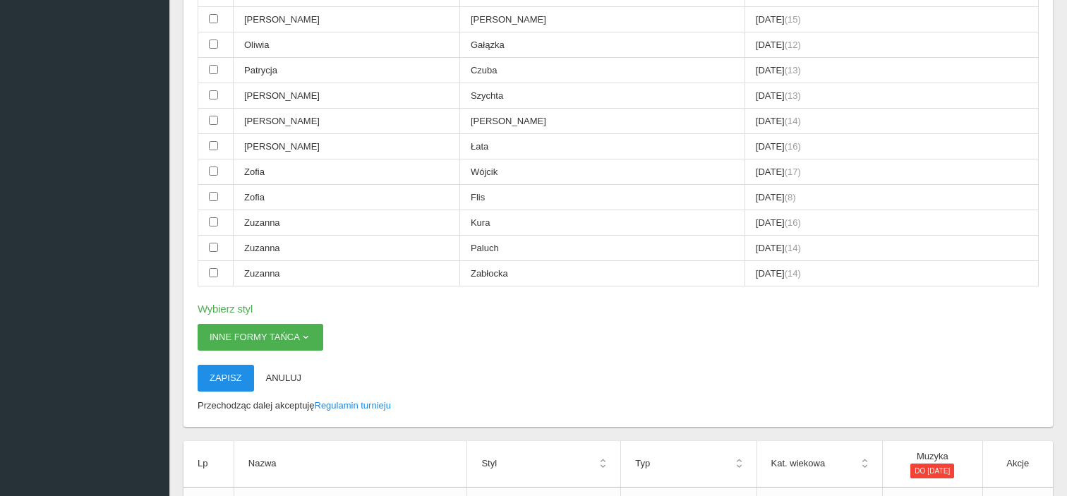
click at [223, 365] on button "Zapisz" at bounding box center [226, 378] width 56 height 27
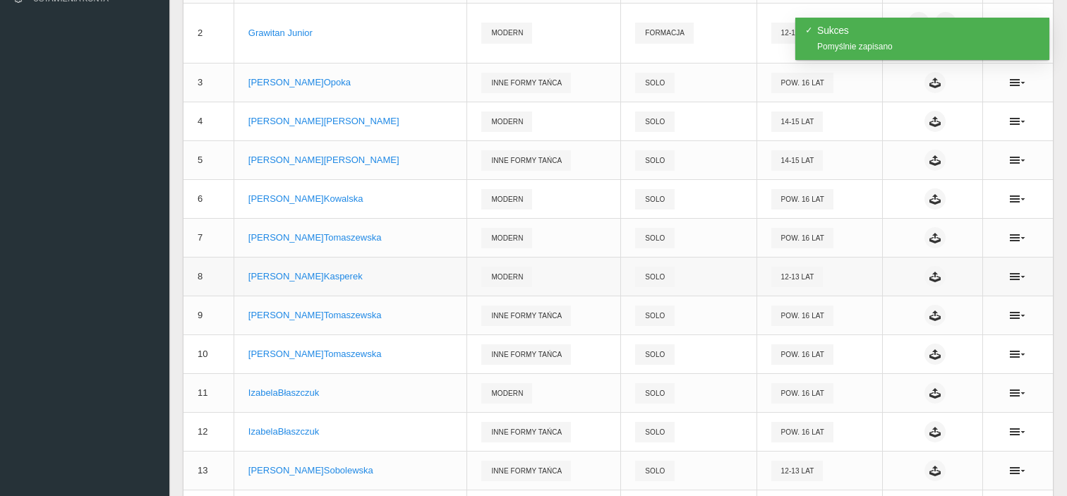
scroll to position [0, 0]
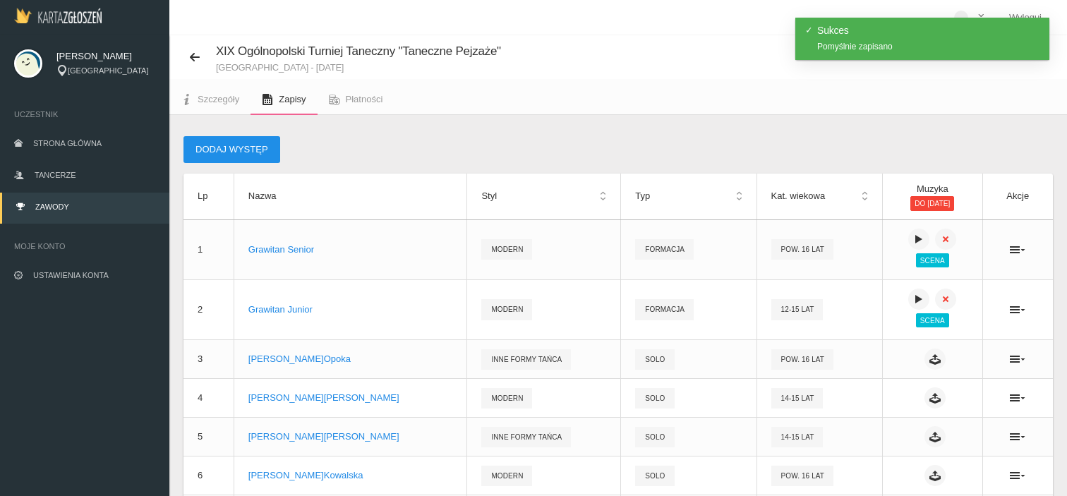
click at [248, 145] on button "Dodaj występ" at bounding box center [232, 149] width 97 height 27
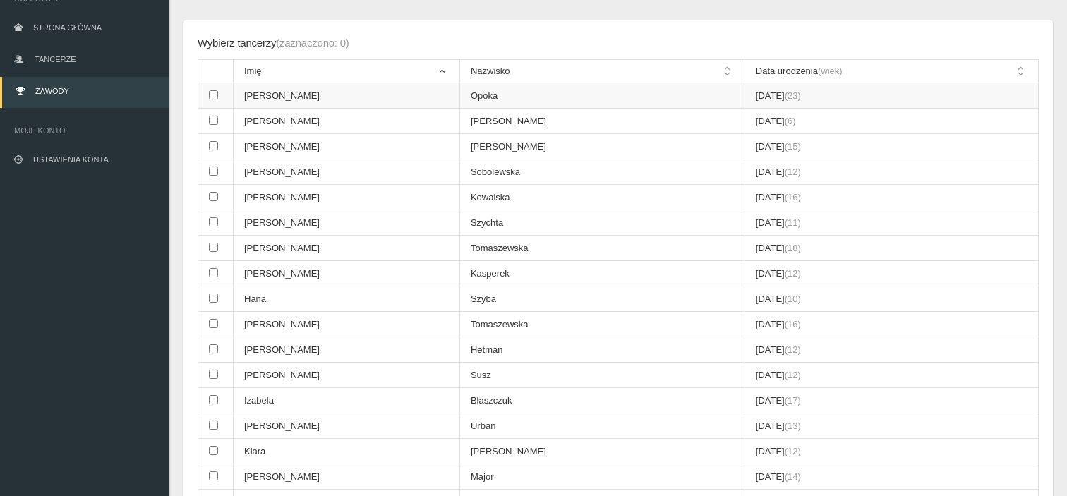
scroll to position [424, 0]
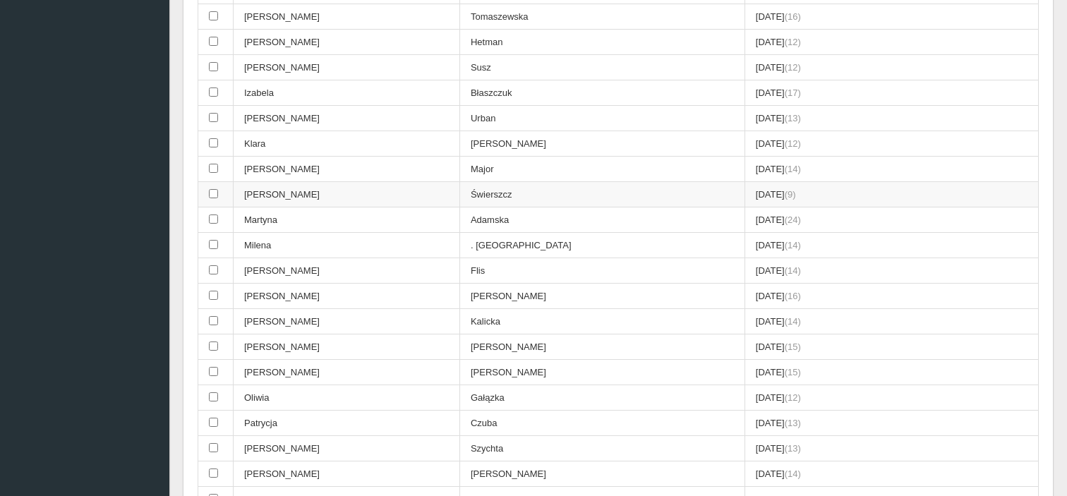
click at [285, 189] on td "[PERSON_NAME]" at bounding box center [347, 194] width 227 height 25
checkbox input "true"
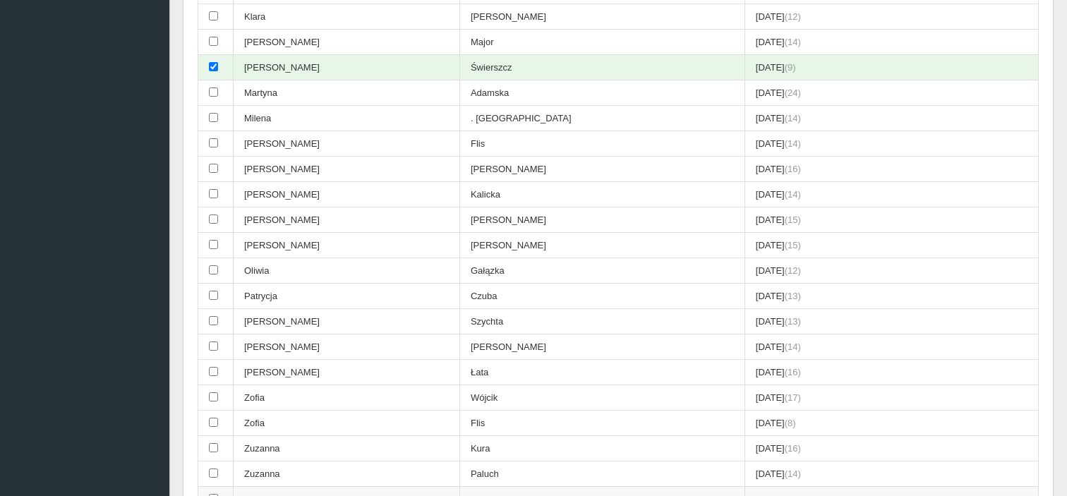
scroll to position [847, 0]
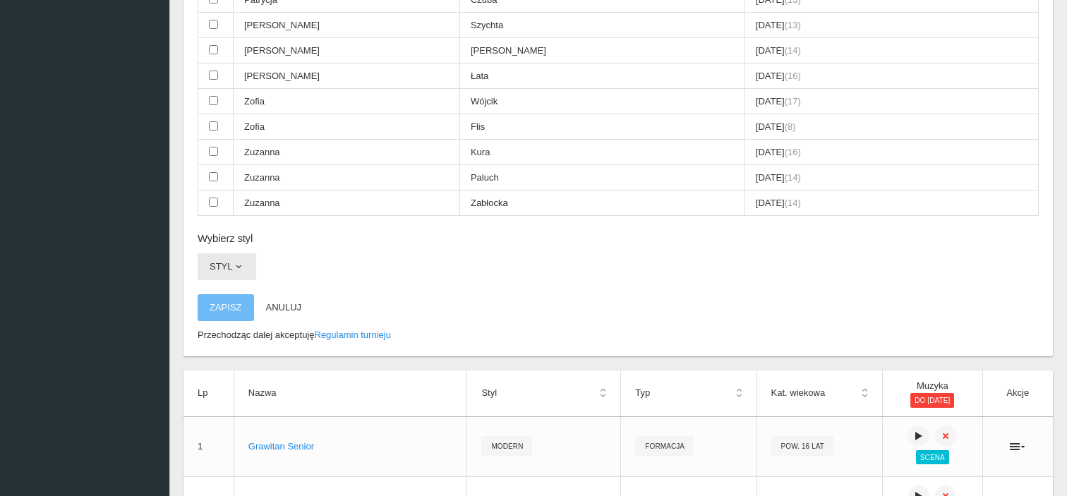
click at [246, 253] on button "Styl" at bounding box center [227, 266] width 59 height 27
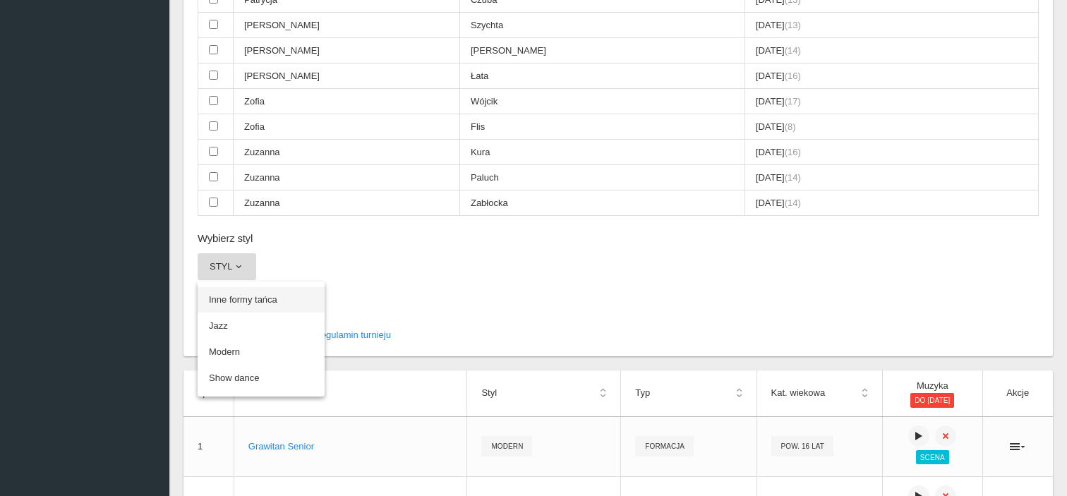
click at [258, 287] on link "Inne formy tańca" at bounding box center [261, 299] width 127 height 25
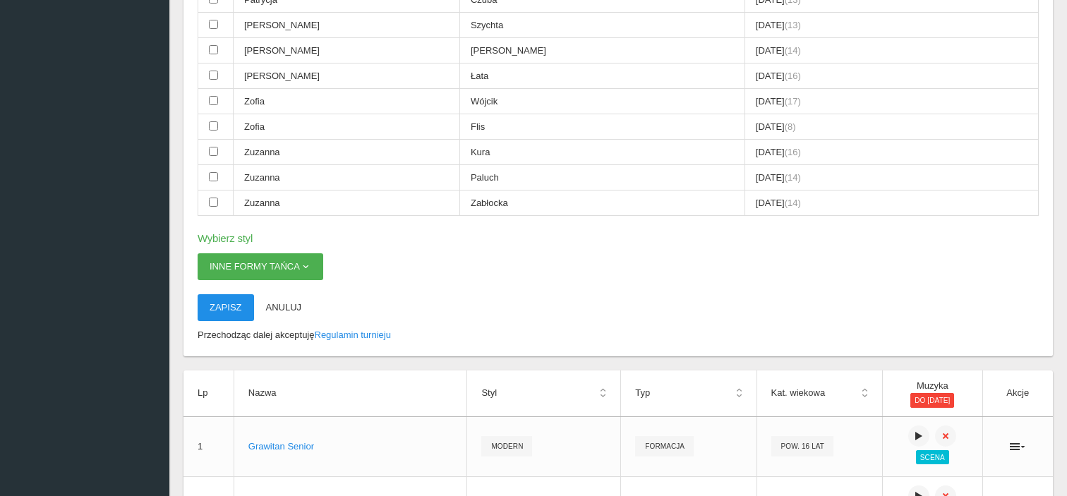
click at [220, 296] on button "Zapisz" at bounding box center [226, 307] width 56 height 27
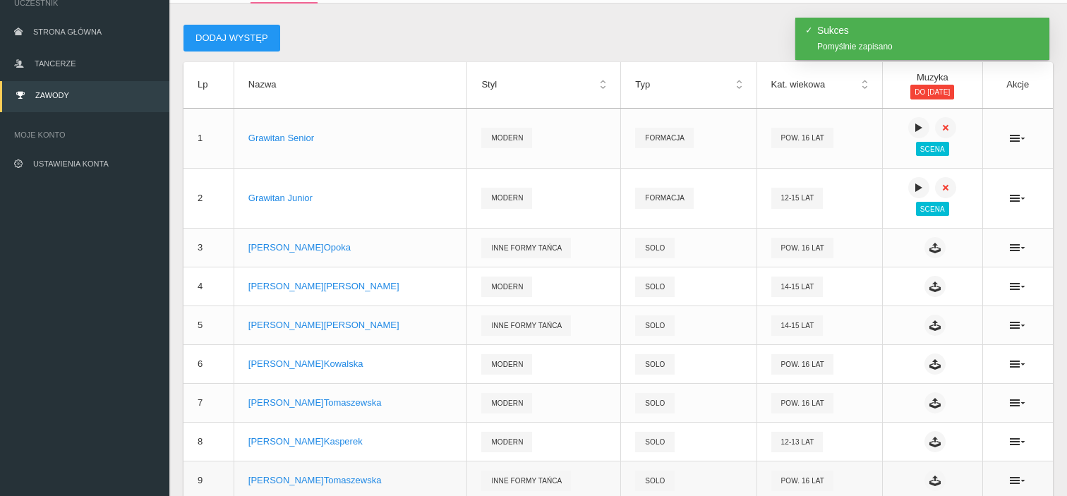
scroll to position [71, 0]
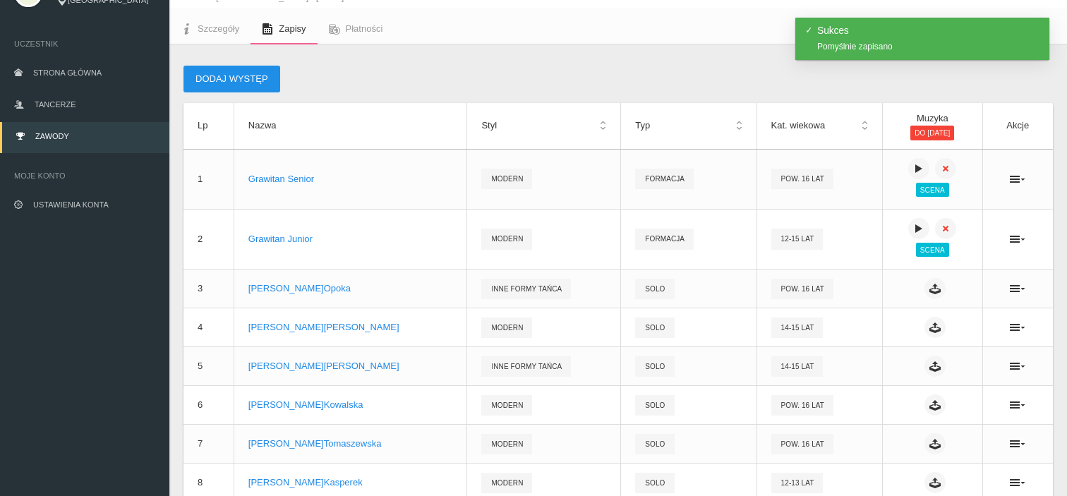
click at [252, 90] on button "Dodaj występ" at bounding box center [232, 79] width 97 height 27
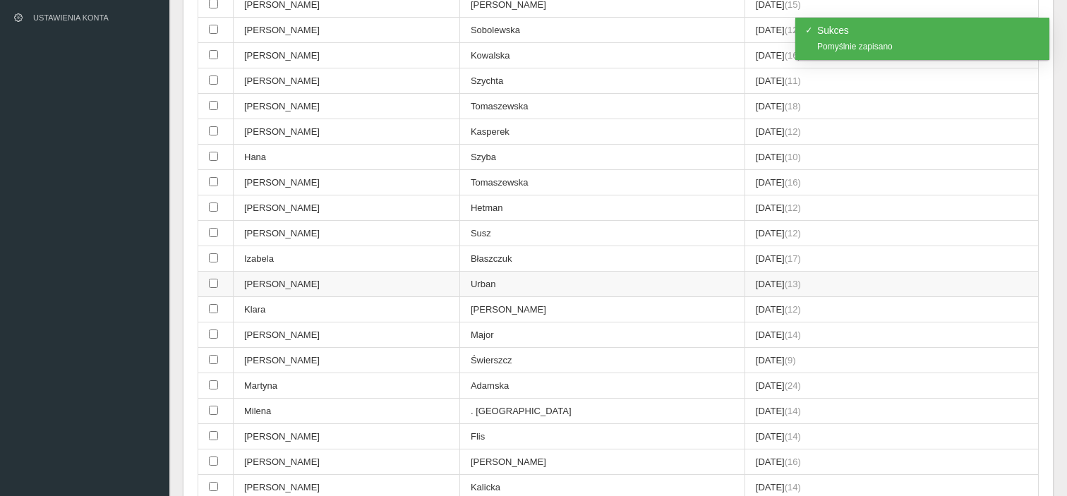
scroll to position [282, 0]
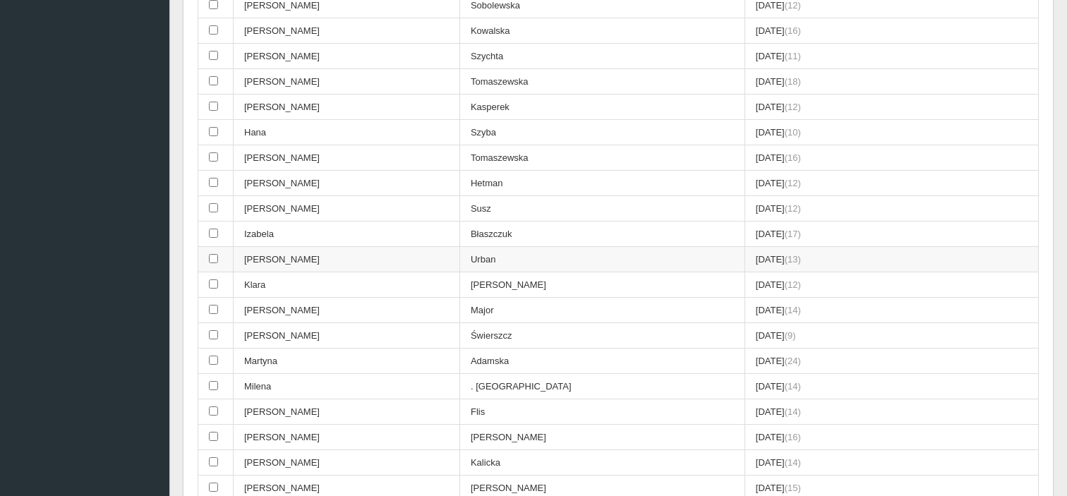
click at [322, 249] on td "[PERSON_NAME]" at bounding box center [347, 259] width 227 height 25
checkbox input "true"
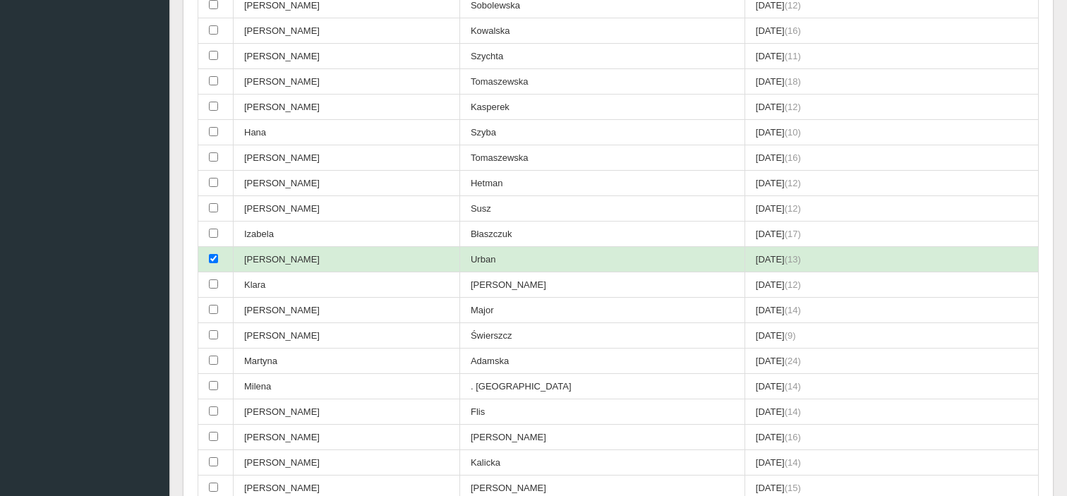
scroll to position [776, 0]
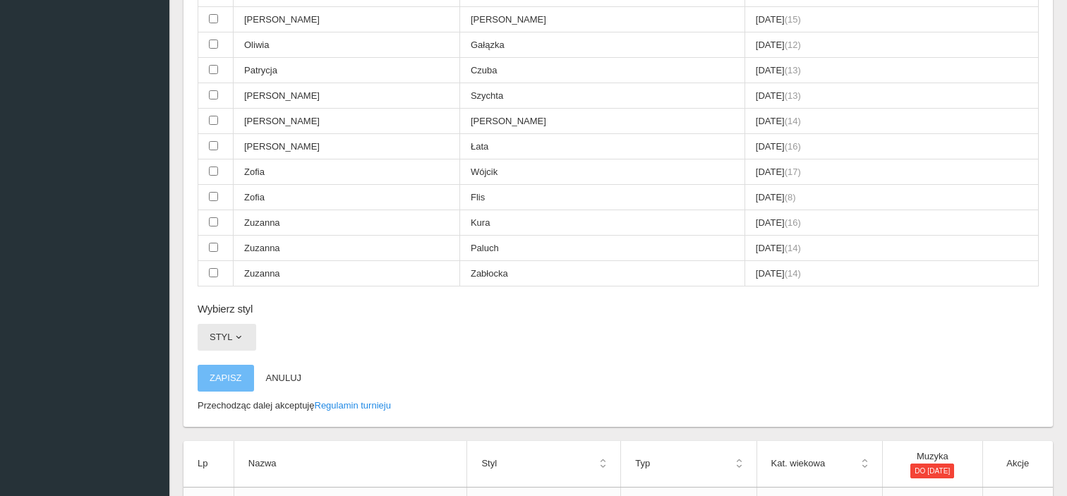
click at [236, 332] on span "button" at bounding box center [238, 337] width 11 height 11
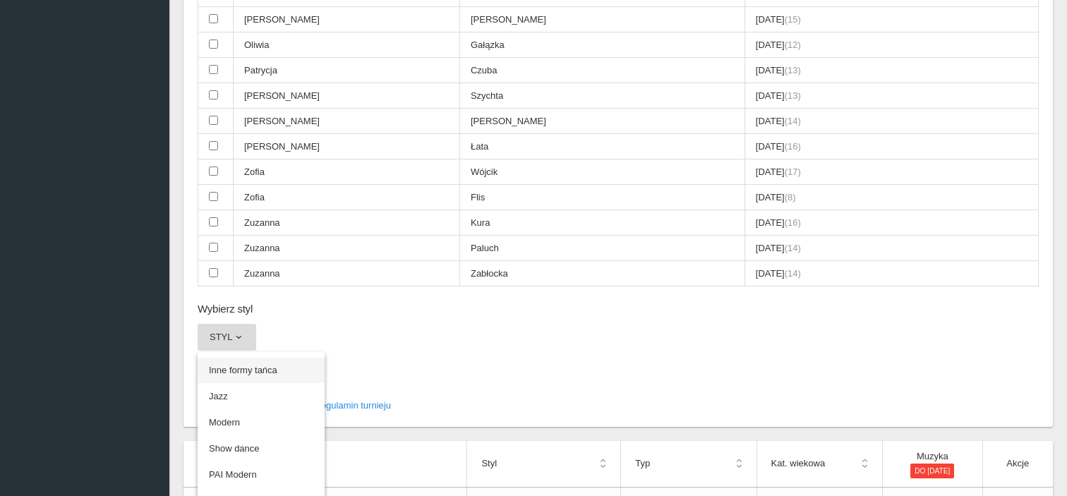
click at [251, 358] on link "Inne formy tańca" at bounding box center [261, 370] width 127 height 25
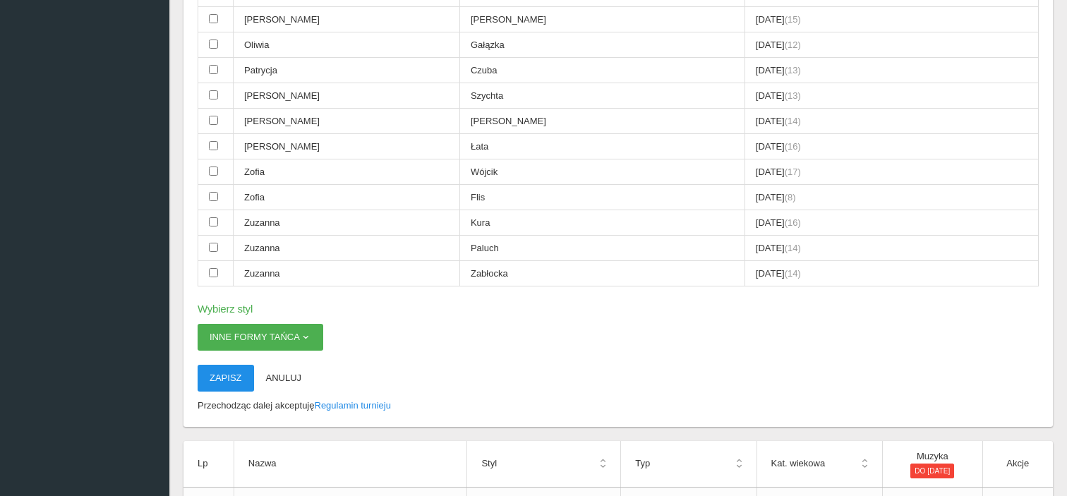
click at [227, 365] on button "Zapisz" at bounding box center [226, 378] width 56 height 27
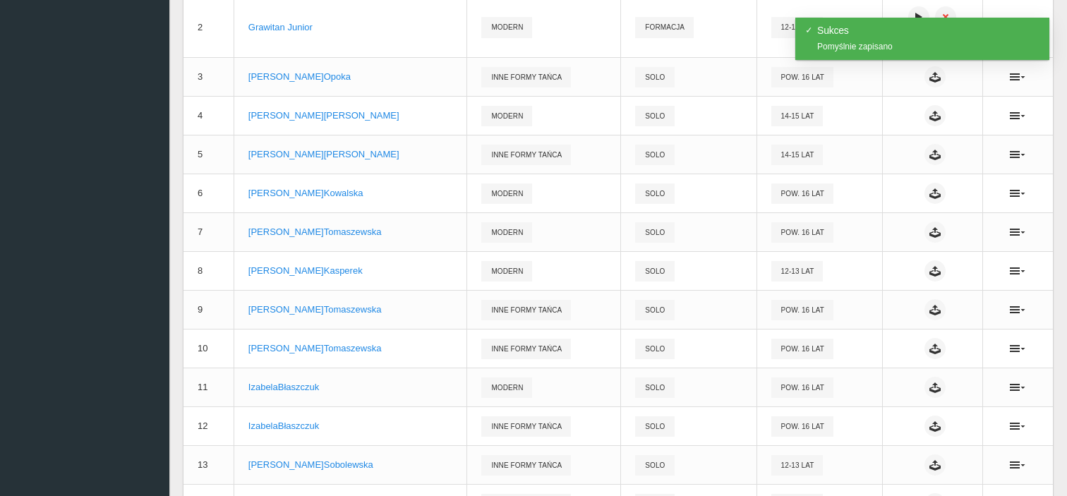
scroll to position [0, 0]
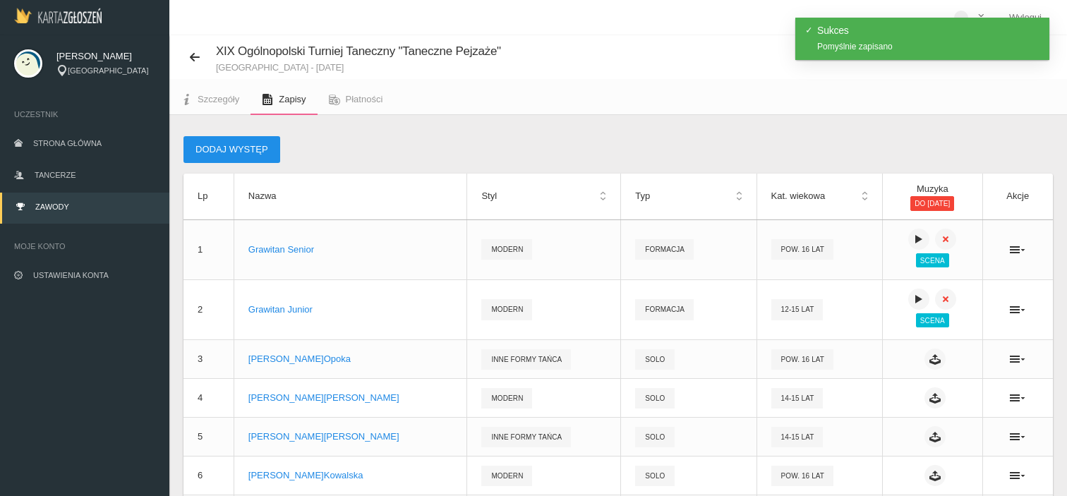
click at [235, 152] on button "Dodaj występ" at bounding box center [232, 149] width 97 height 27
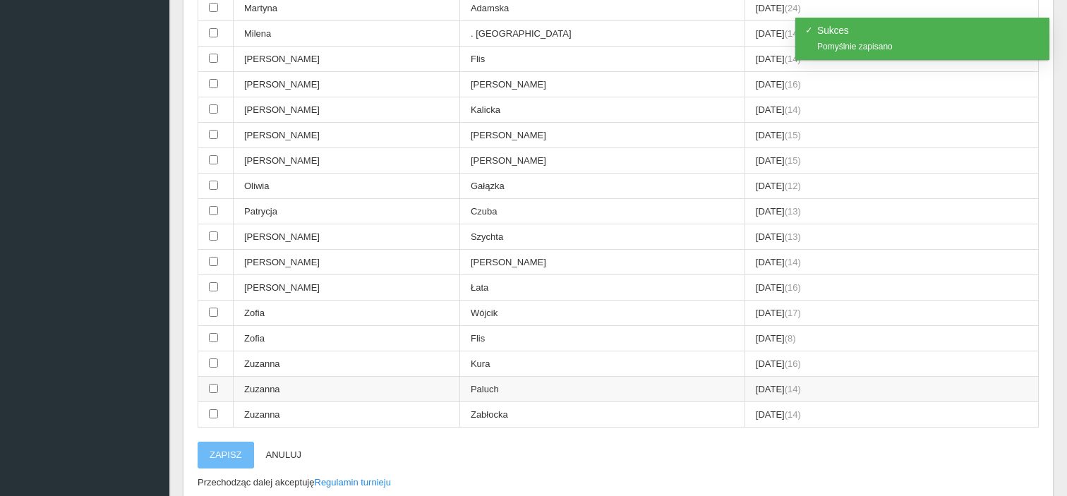
scroll to position [565, 0]
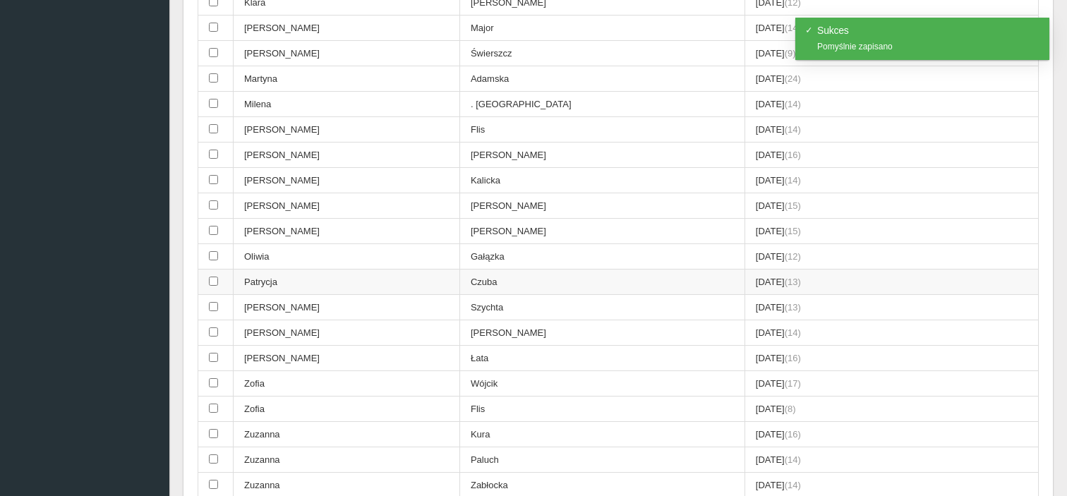
click at [299, 270] on td "Patrycja" at bounding box center [347, 282] width 227 height 25
checkbox input "true"
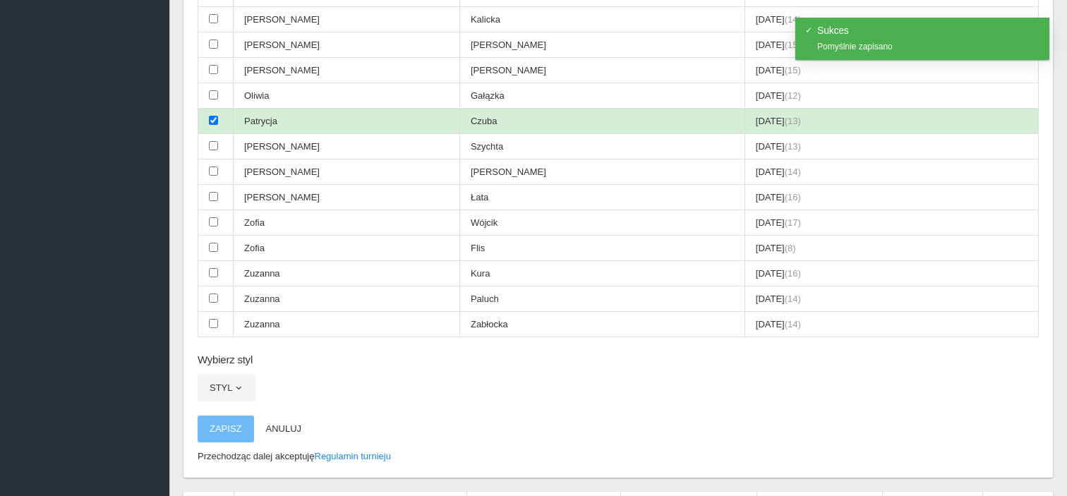
scroll to position [988, 0]
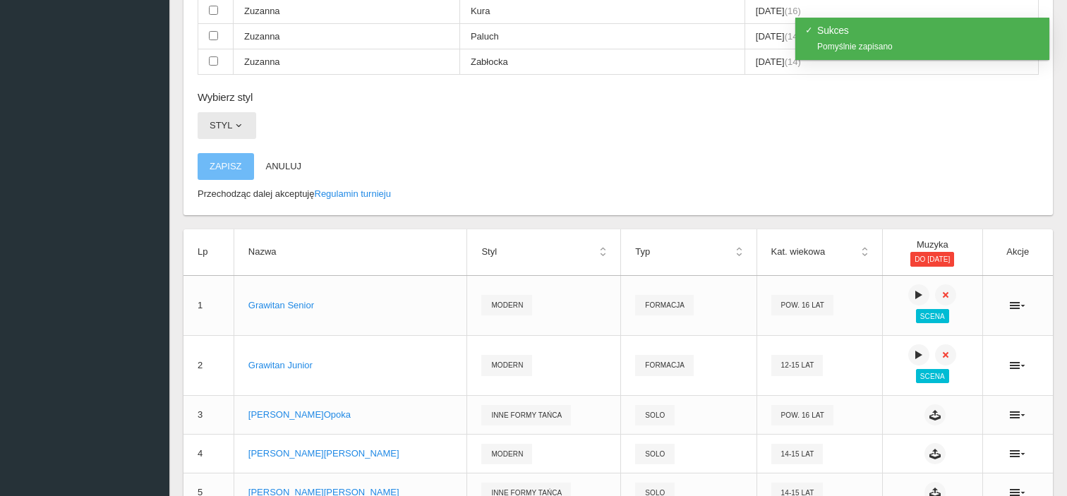
click at [241, 120] on span "button" at bounding box center [238, 125] width 11 height 11
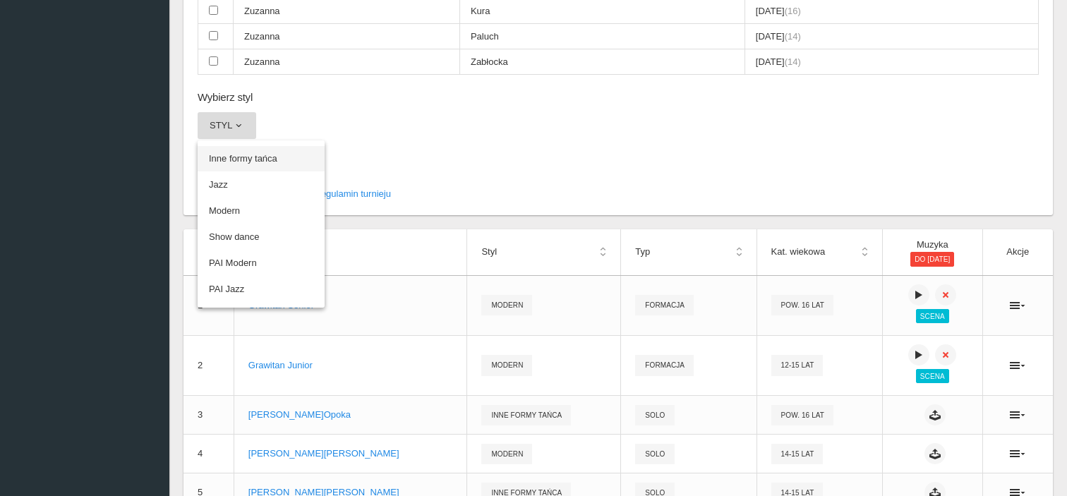
click at [246, 148] on link "Inne formy tańca" at bounding box center [261, 158] width 127 height 25
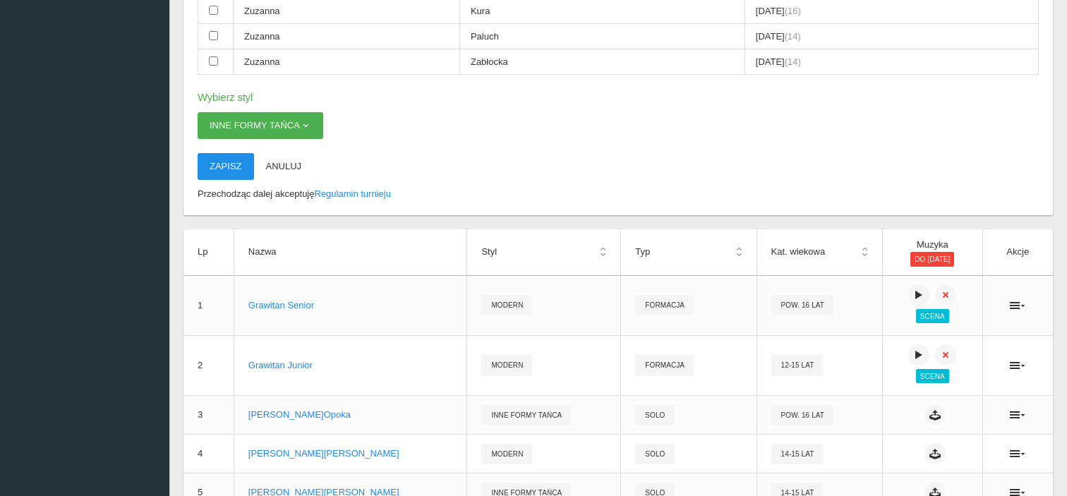
click at [229, 153] on button "Zapisz" at bounding box center [226, 166] width 56 height 27
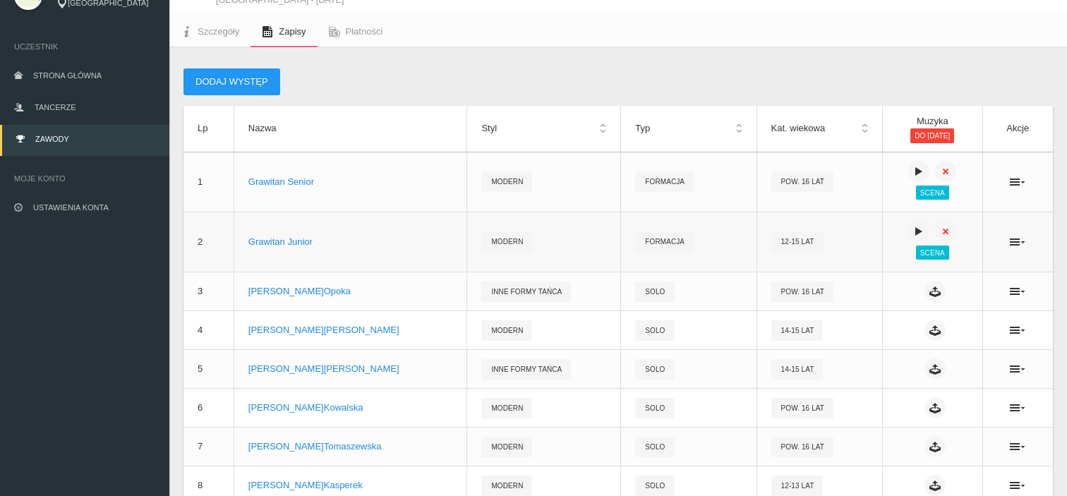
scroll to position [0, 0]
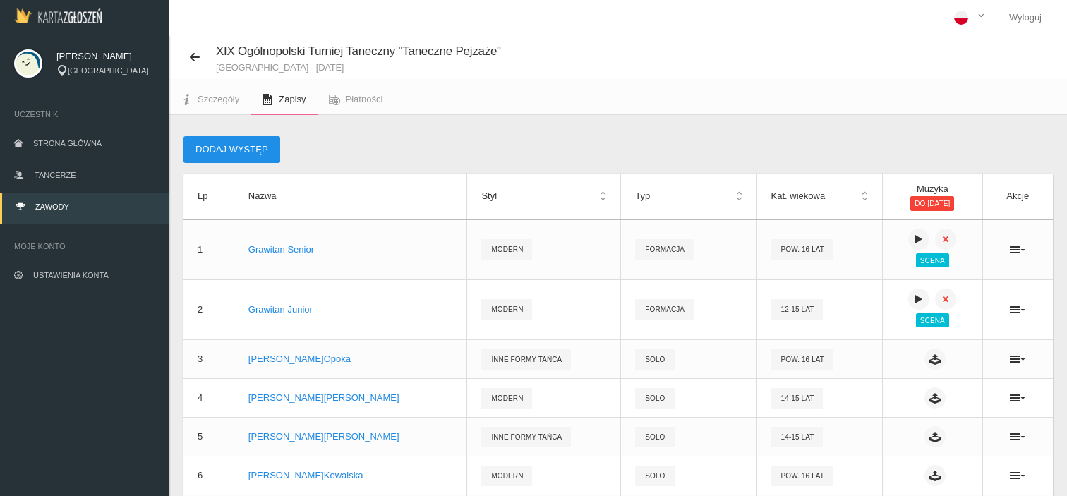
click at [229, 140] on button "Dodaj występ" at bounding box center [232, 149] width 97 height 27
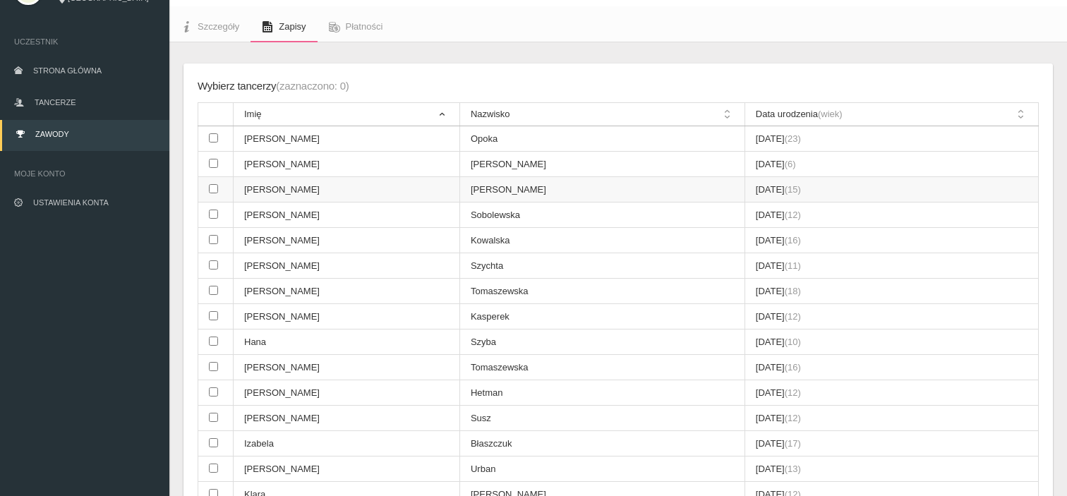
scroll to position [141, 0]
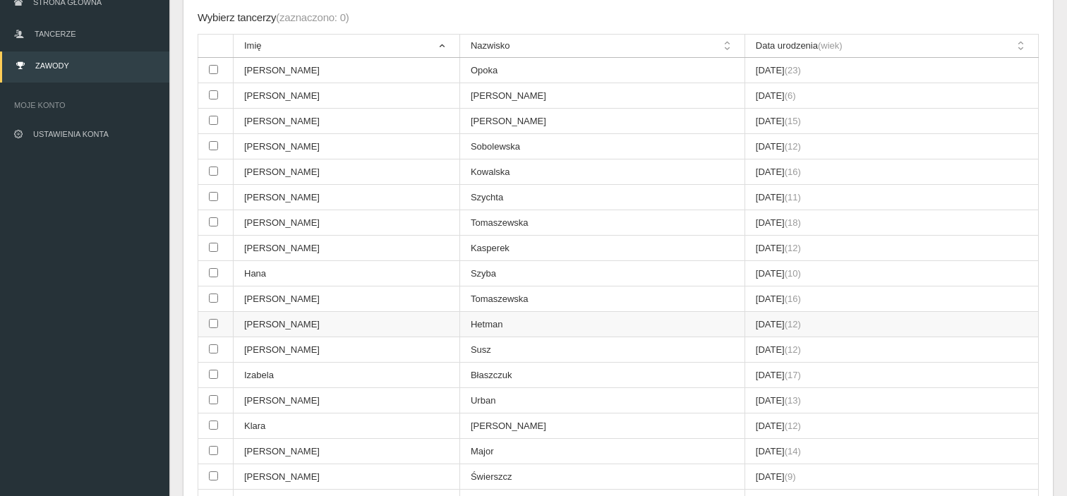
click at [312, 318] on td "[PERSON_NAME]" at bounding box center [347, 324] width 227 height 25
checkbox input "true"
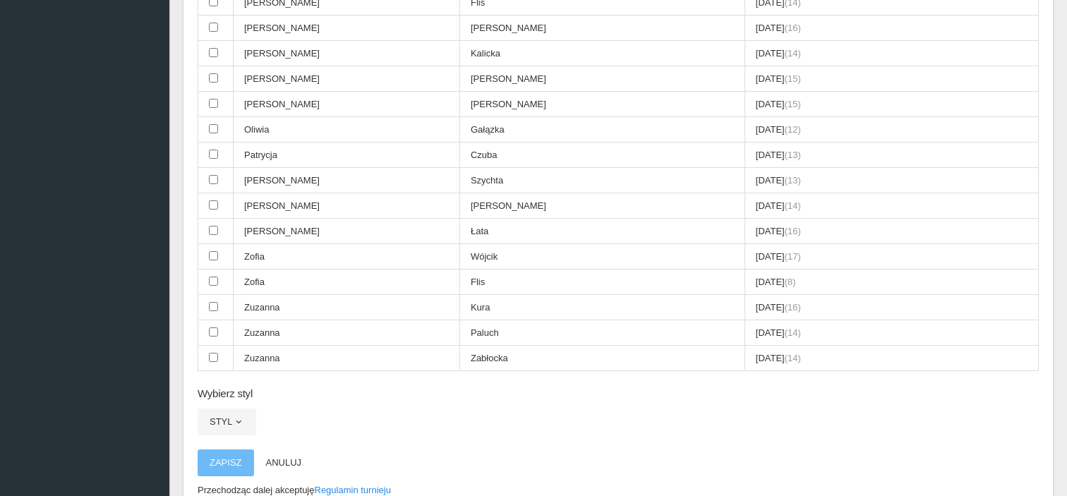
scroll to position [918, 0]
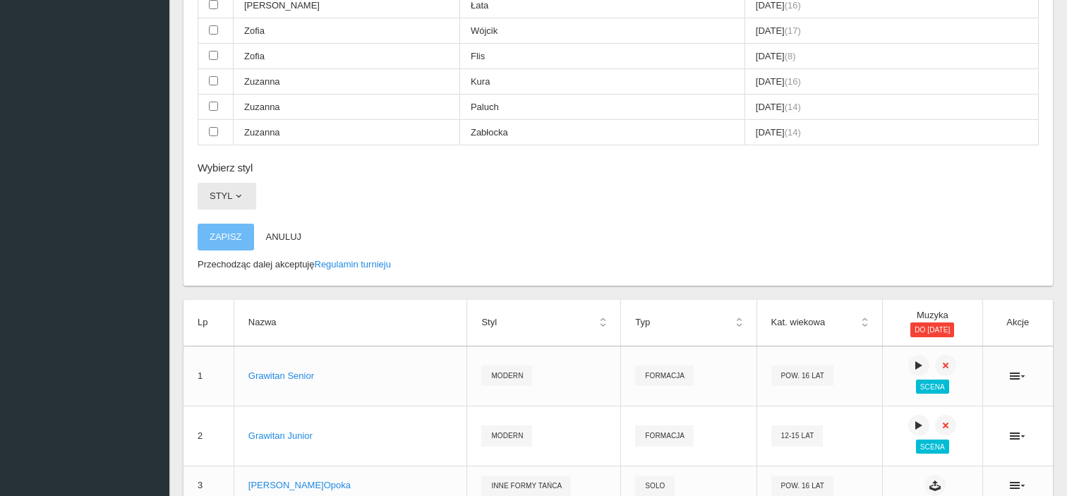
click at [240, 183] on button "Styl" at bounding box center [227, 196] width 59 height 27
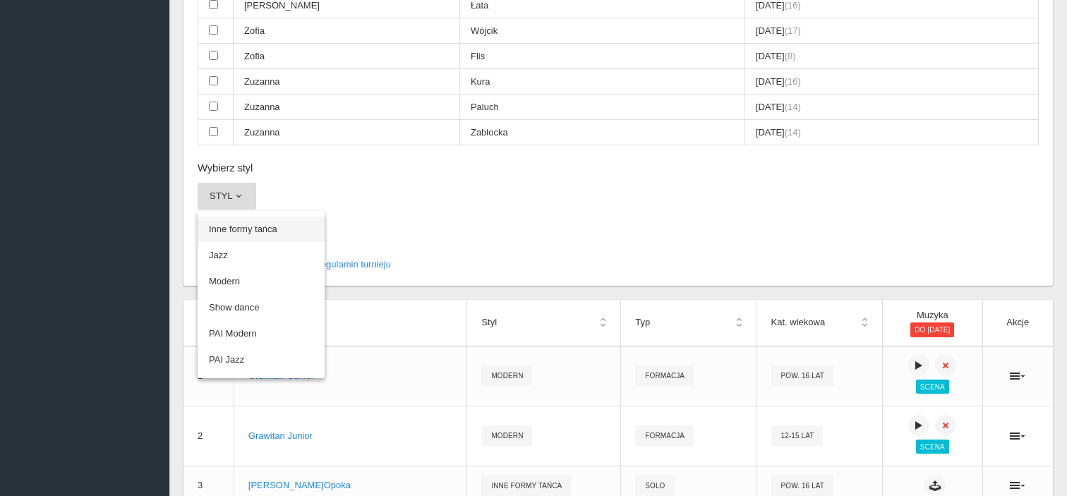
click at [247, 217] on link "Inne formy tańca" at bounding box center [261, 229] width 127 height 25
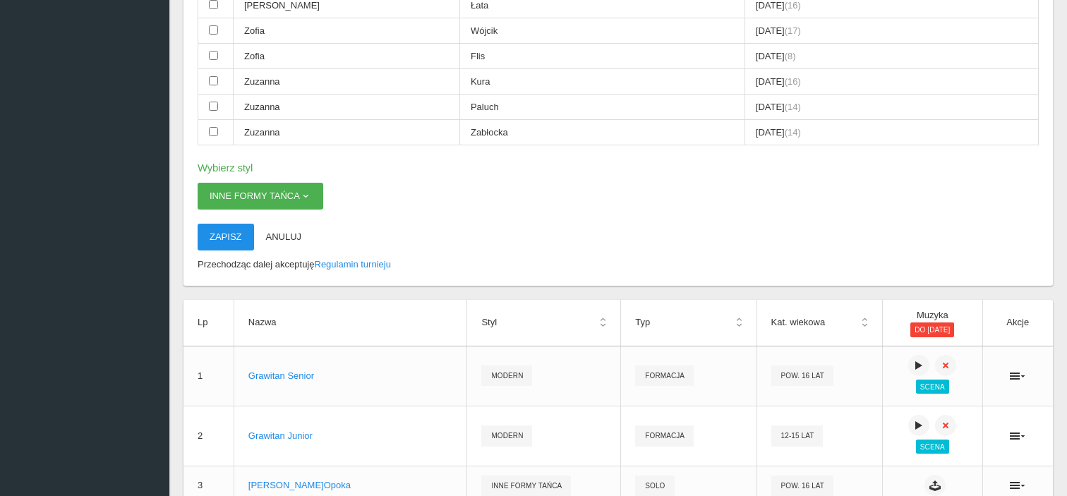
click at [229, 224] on button "Zapisz" at bounding box center [226, 237] width 56 height 27
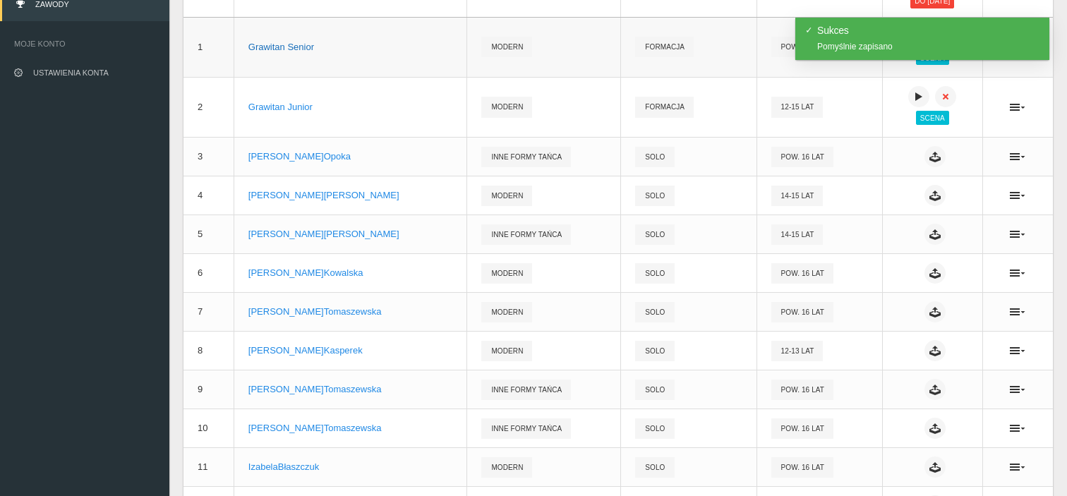
scroll to position [0, 0]
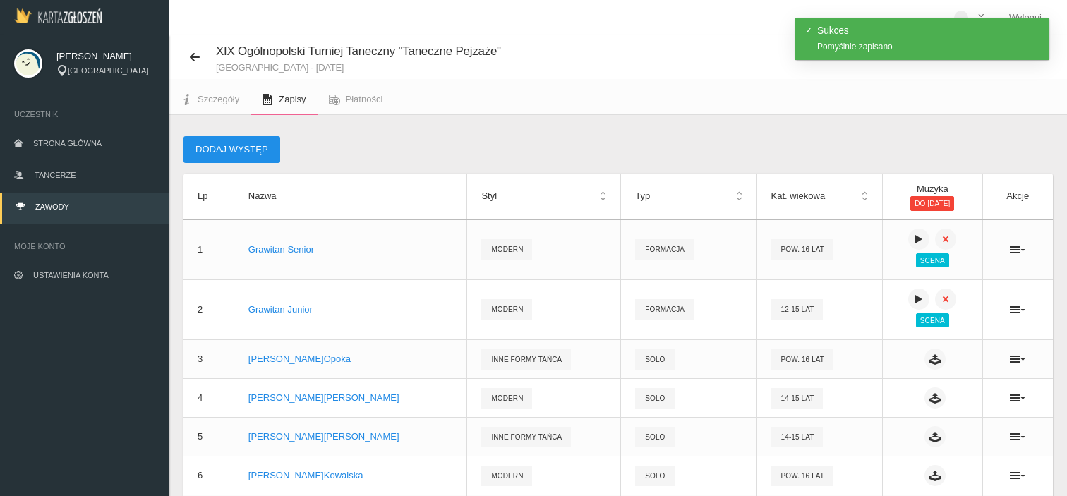
click at [241, 157] on button "Dodaj występ" at bounding box center [232, 149] width 97 height 27
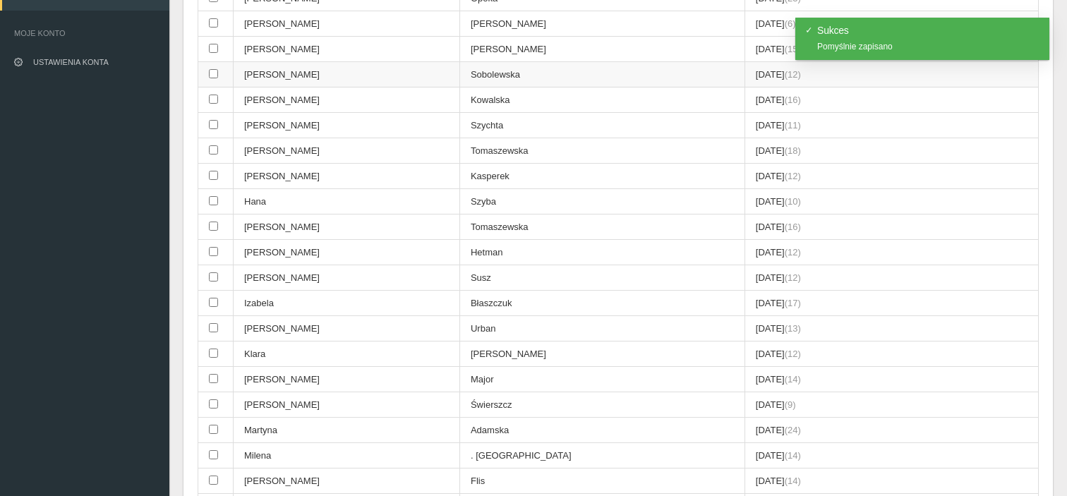
scroll to position [282, 0]
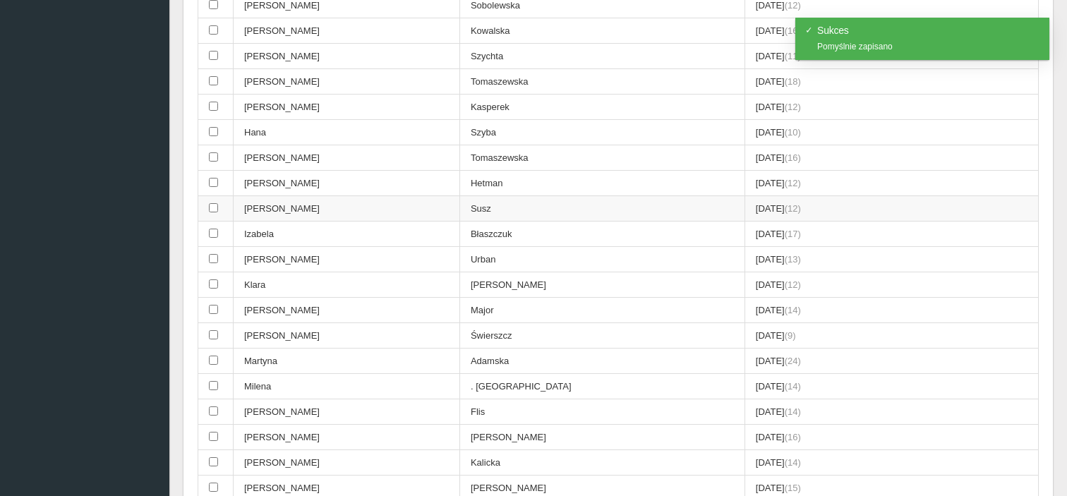
click at [305, 203] on td "[PERSON_NAME]" at bounding box center [347, 208] width 227 height 25
checkbox input "true"
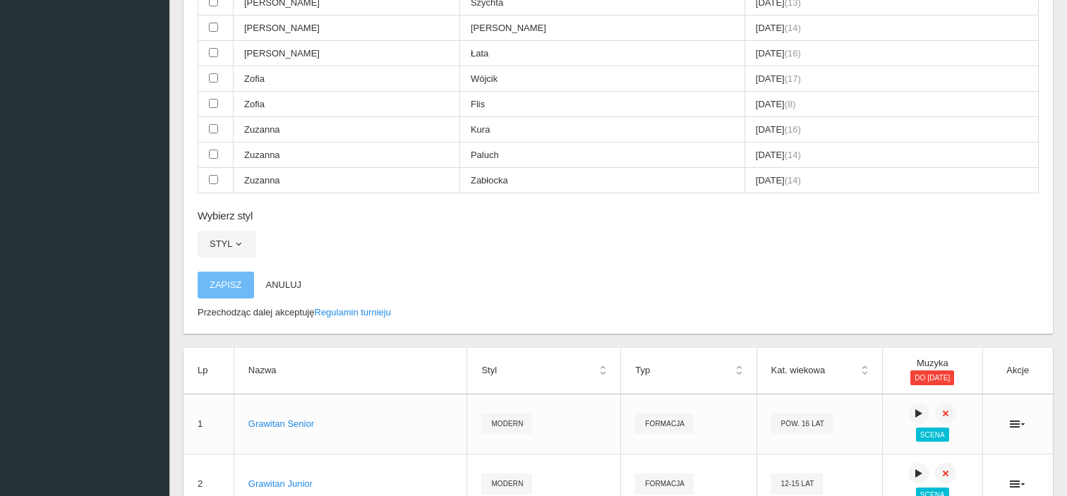
scroll to position [988, 0]
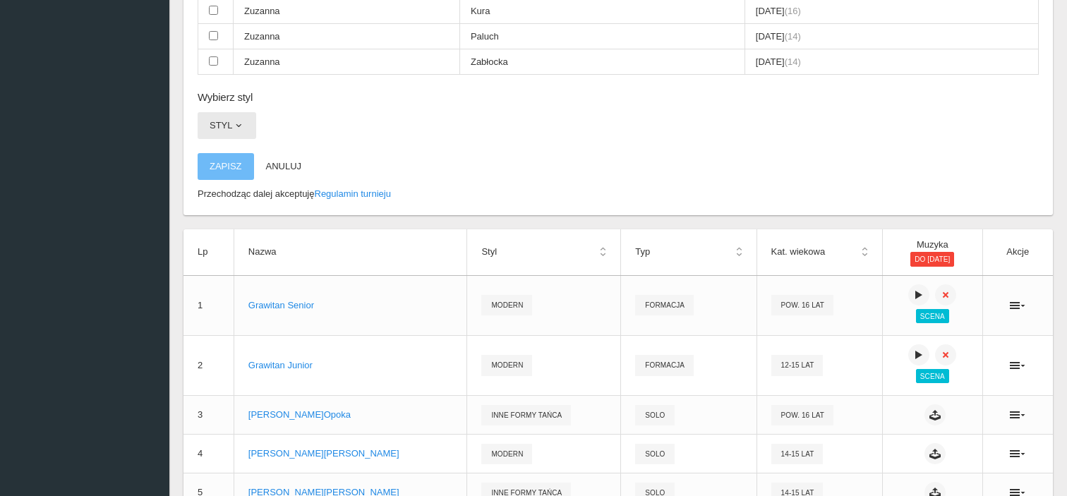
click at [236, 112] on button "Styl" at bounding box center [227, 125] width 59 height 27
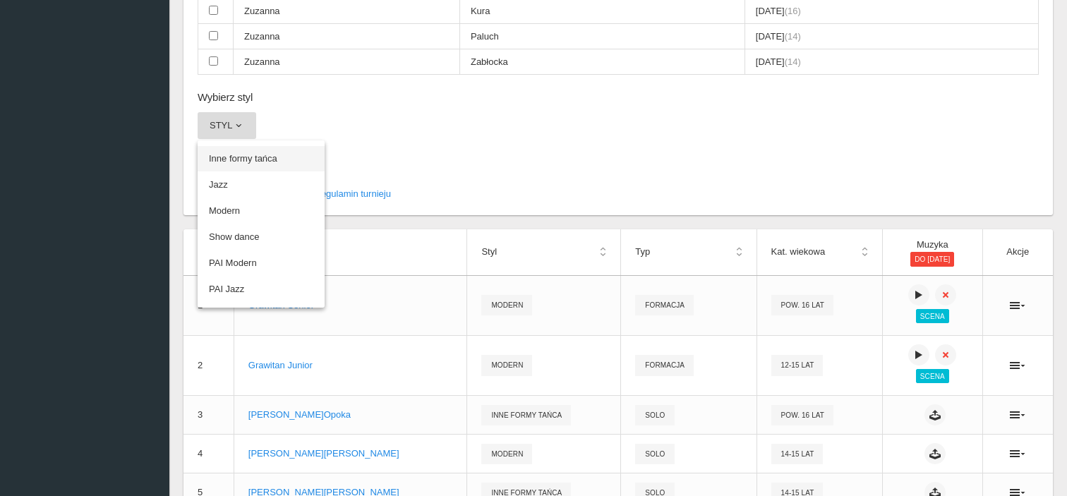
click at [244, 146] on link "Inne formy tańca" at bounding box center [261, 158] width 127 height 25
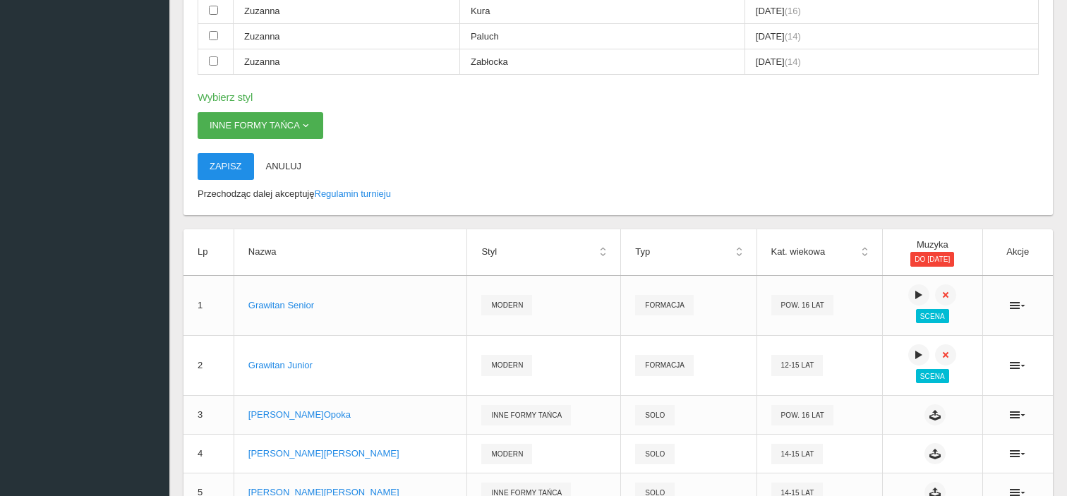
click at [224, 153] on button "Zapisz" at bounding box center [226, 166] width 56 height 27
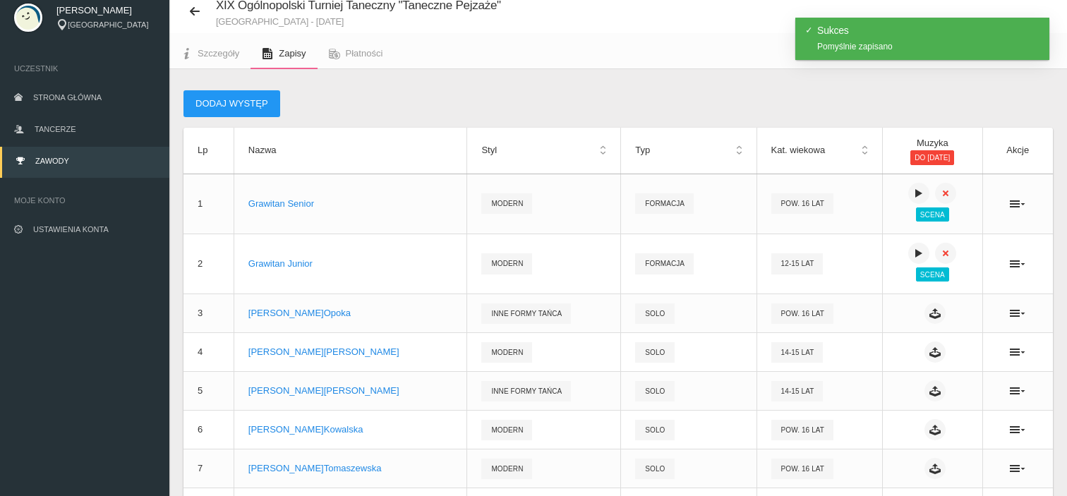
scroll to position [0, 0]
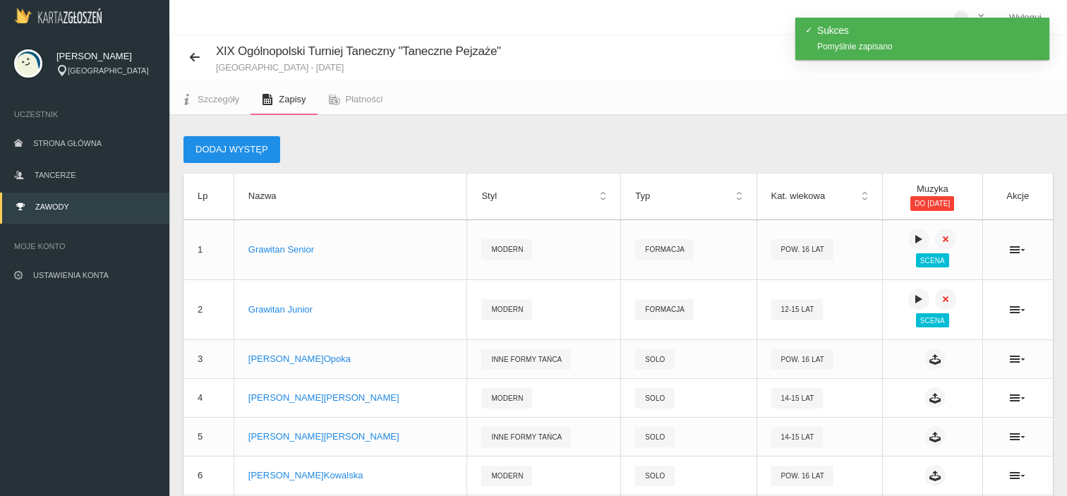
click at [239, 159] on button "Dodaj występ" at bounding box center [232, 149] width 97 height 27
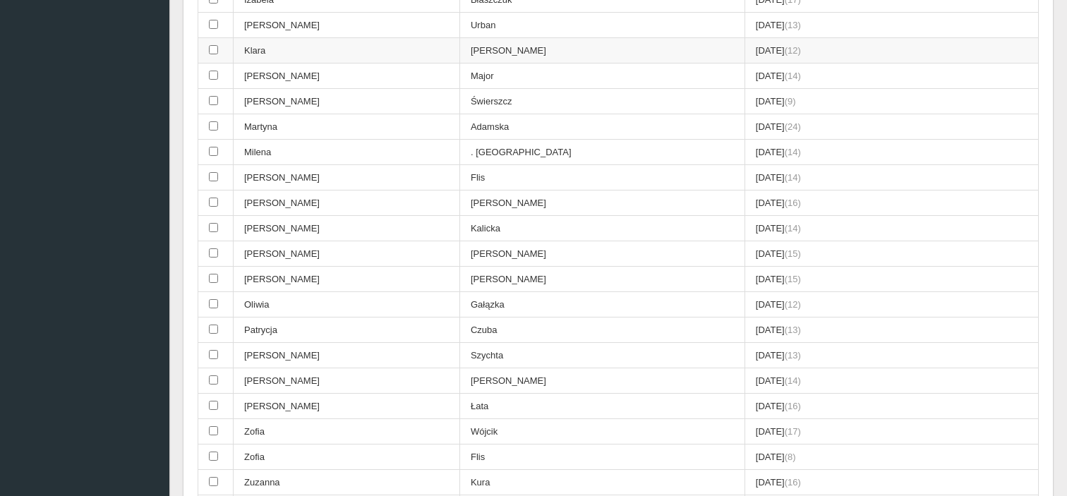
scroll to position [565, 0]
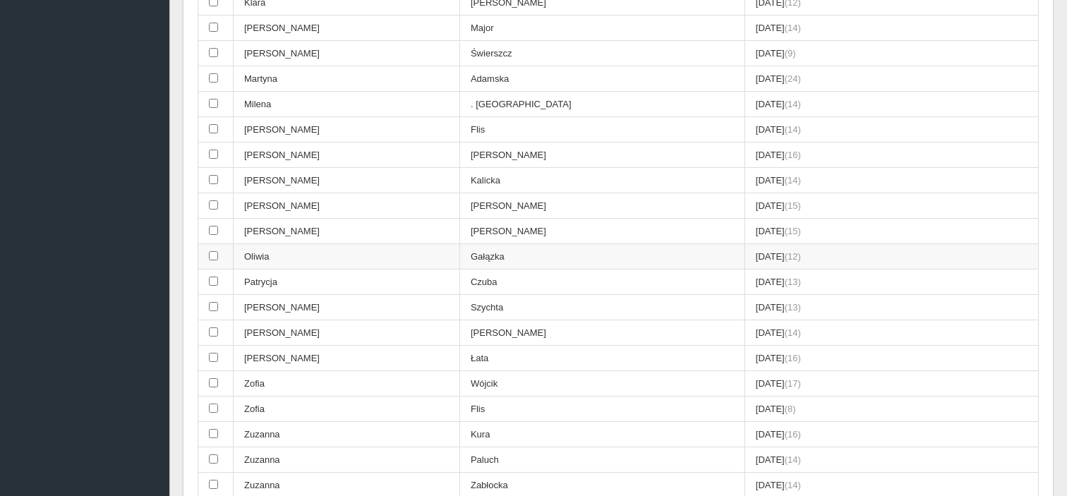
click at [320, 244] on td "Oliwia" at bounding box center [347, 256] width 227 height 25
checkbox input "true"
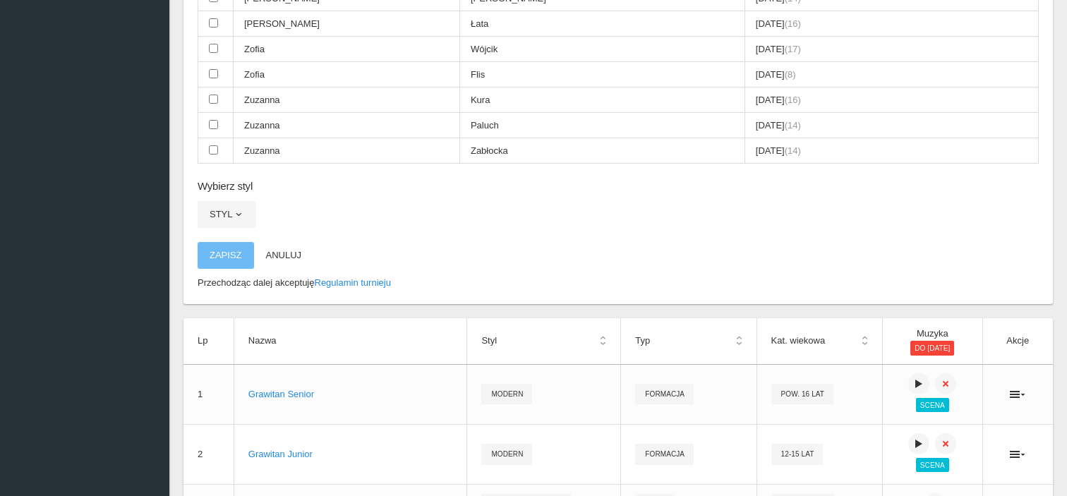
scroll to position [918, 0]
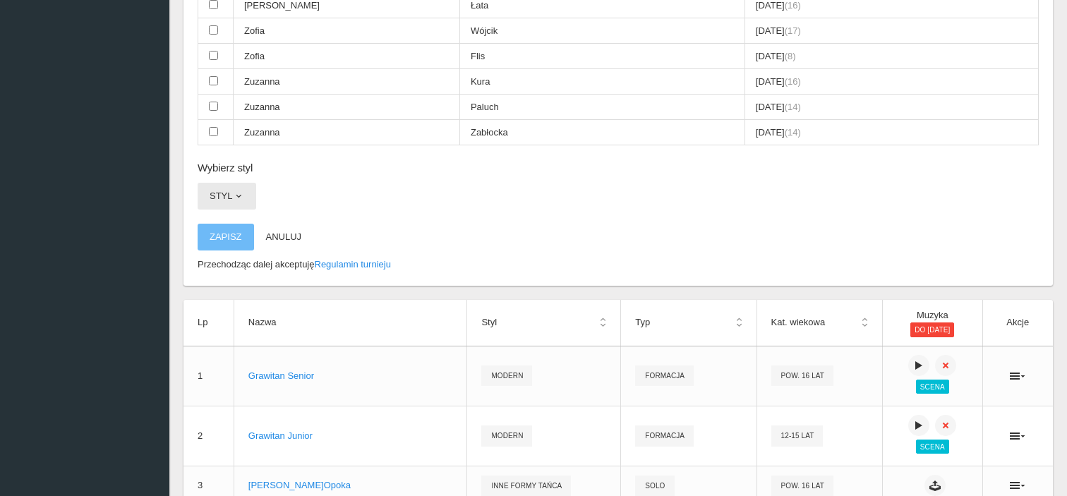
click at [238, 191] on span "button" at bounding box center [238, 196] width 11 height 11
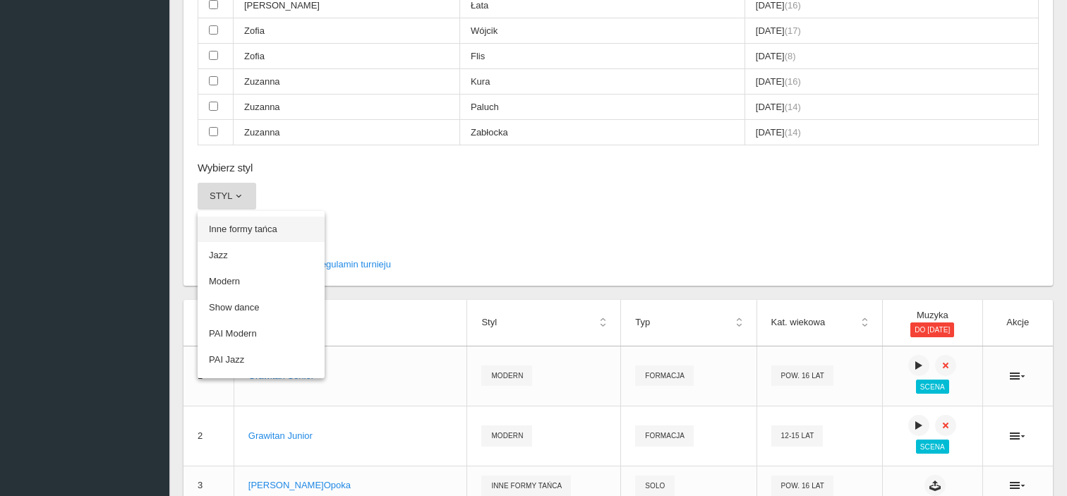
click at [241, 217] on link "Inne formy tańca" at bounding box center [261, 229] width 127 height 25
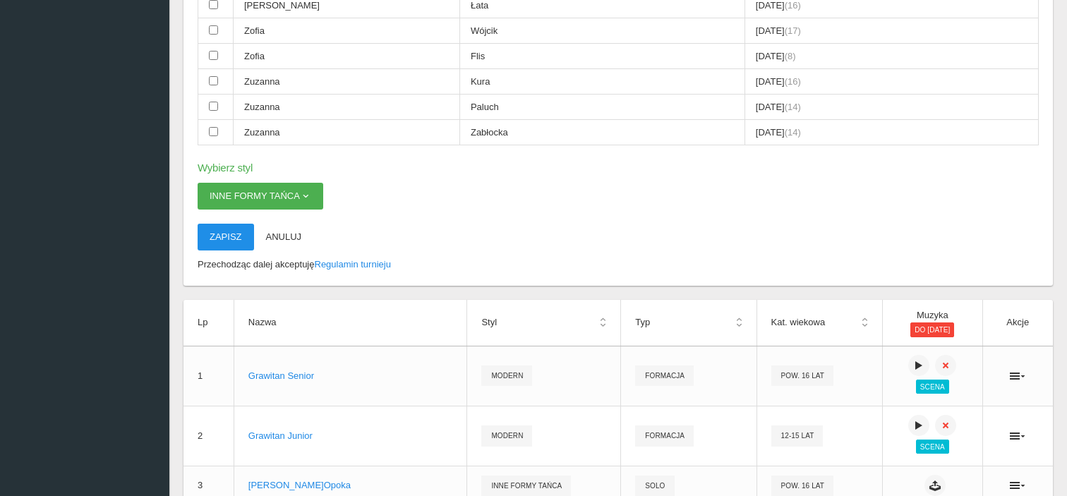
click at [221, 224] on button "Zapisz" at bounding box center [226, 237] width 56 height 27
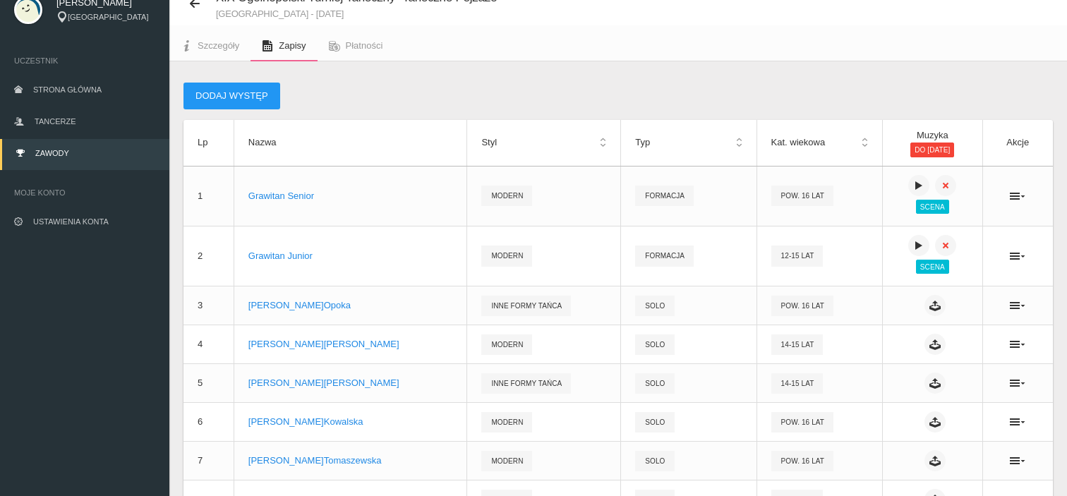
scroll to position [0, 0]
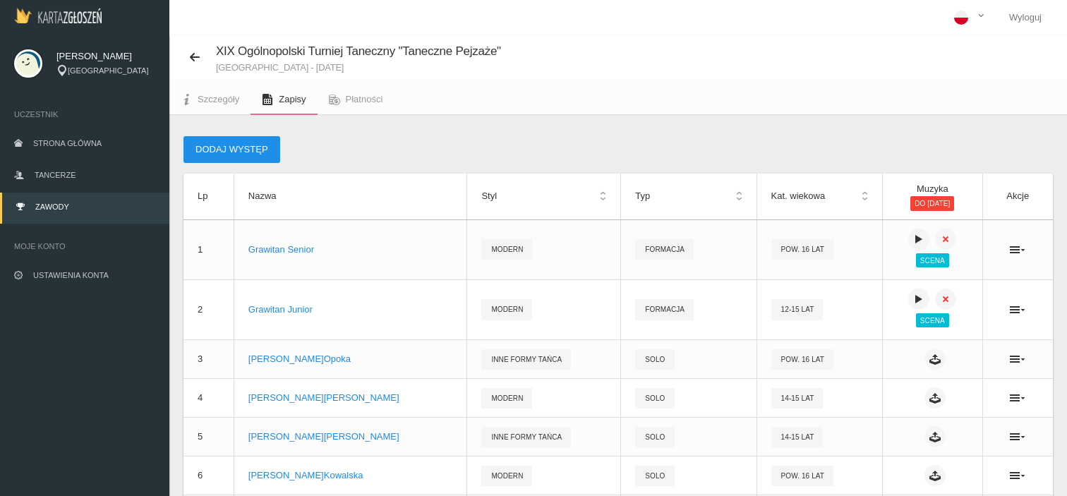
click at [234, 141] on button "Dodaj występ" at bounding box center [232, 149] width 97 height 27
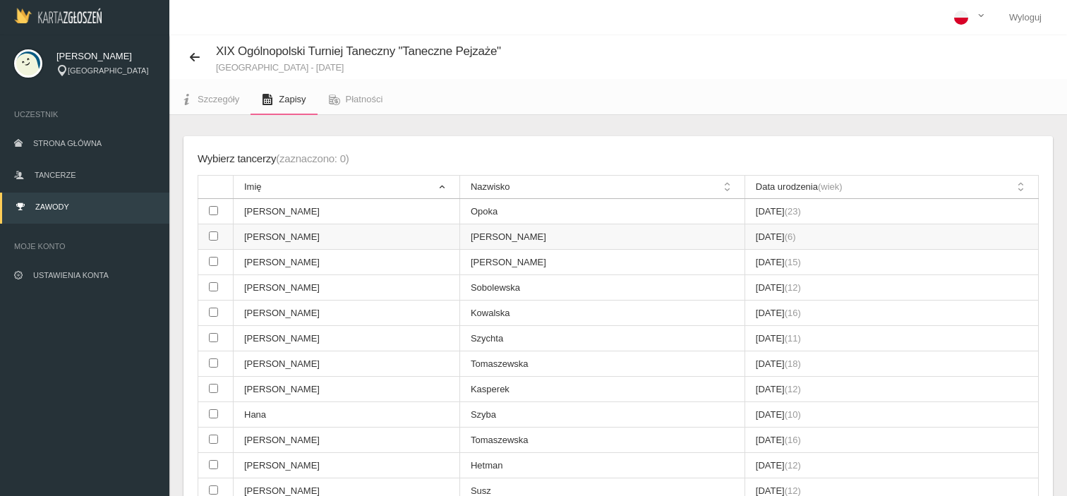
click at [286, 232] on td "[PERSON_NAME]" at bounding box center [347, 236] width 227 height 25
checkbox input "true"
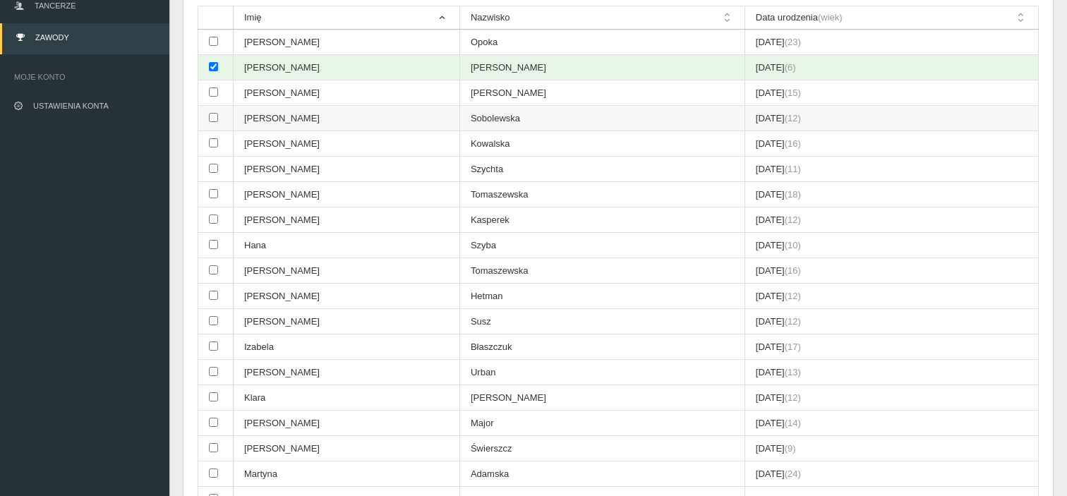
scroll to position [212, 0]
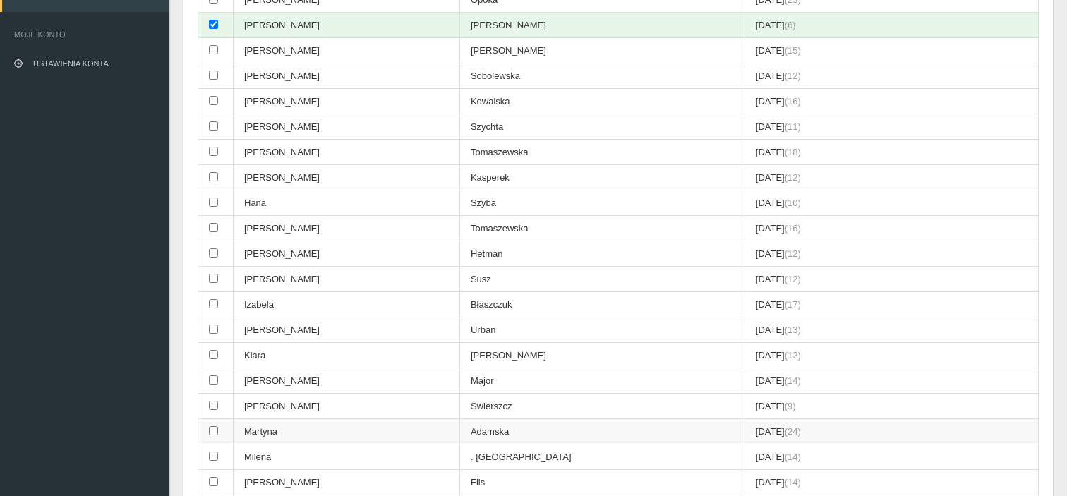
click at [281, 424] on td "Martyna" at bounding box center [347, 431] width 227 height 25
checkbox input "true"
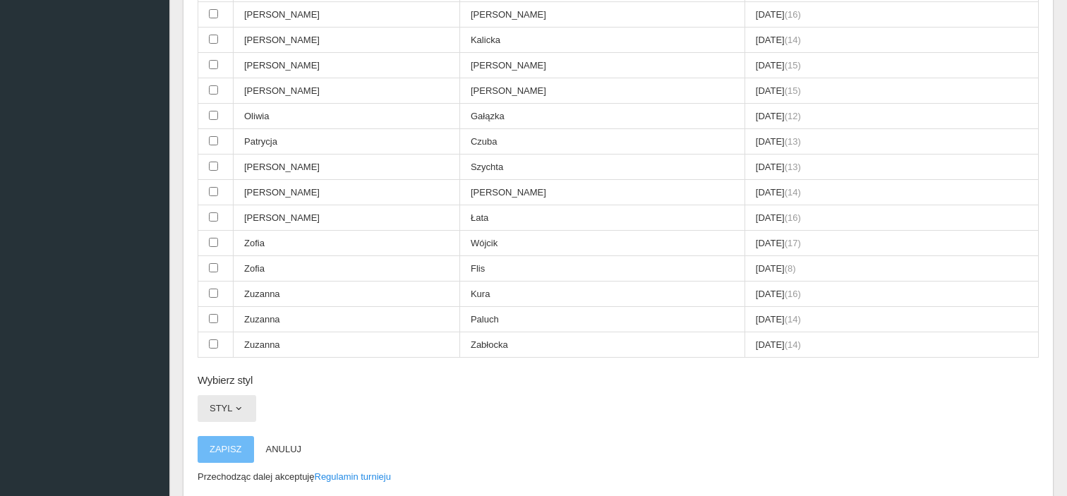
scroll to position [706, 0]
click at [233, 402] on span "button" at bounding box center [238, 407] width 11 height 11
click at [244, 428] on link "Inne formy tańca" at bounding box center [261, 440] width 127 height 25
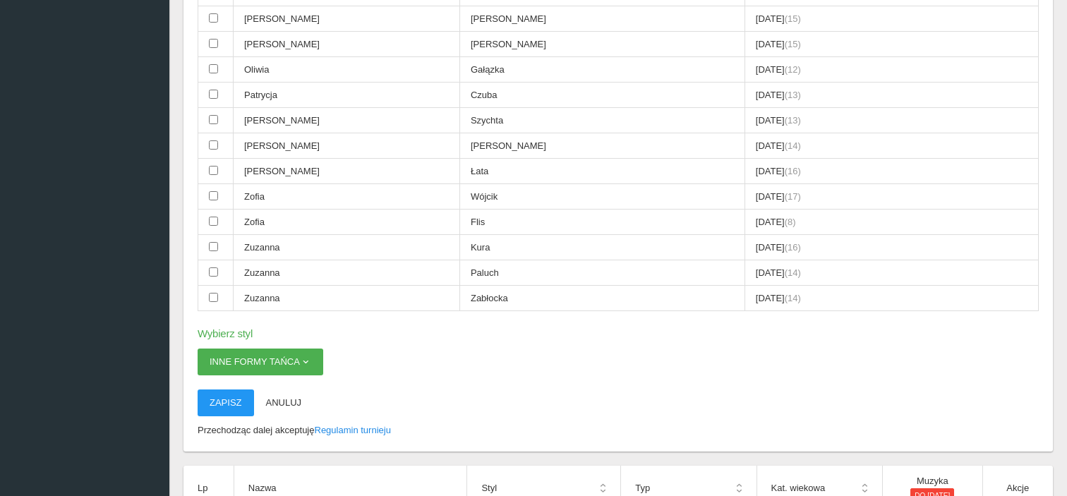
scroll to position [776, 0]
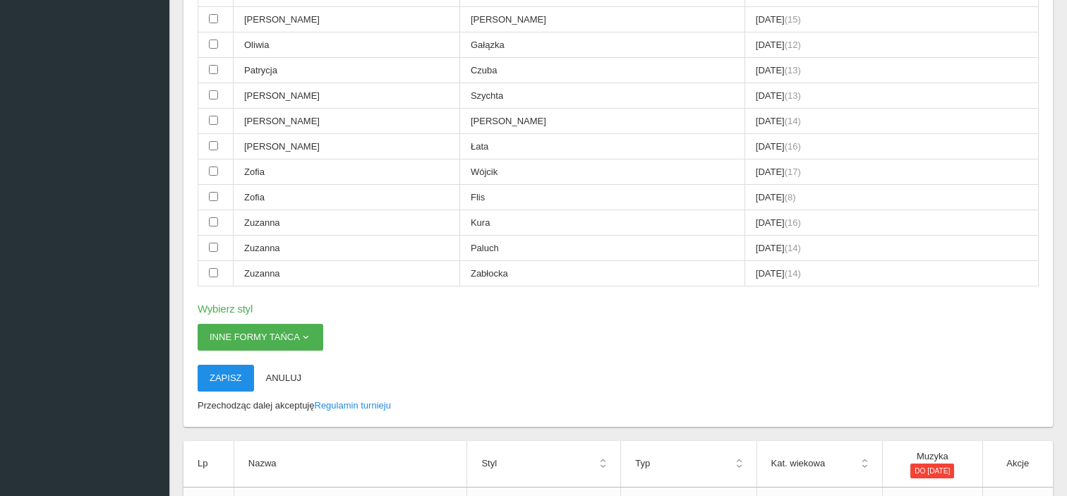
click at [229, 365] on button "Zapisz" at bounding box center [226, 378] width 56 height 27
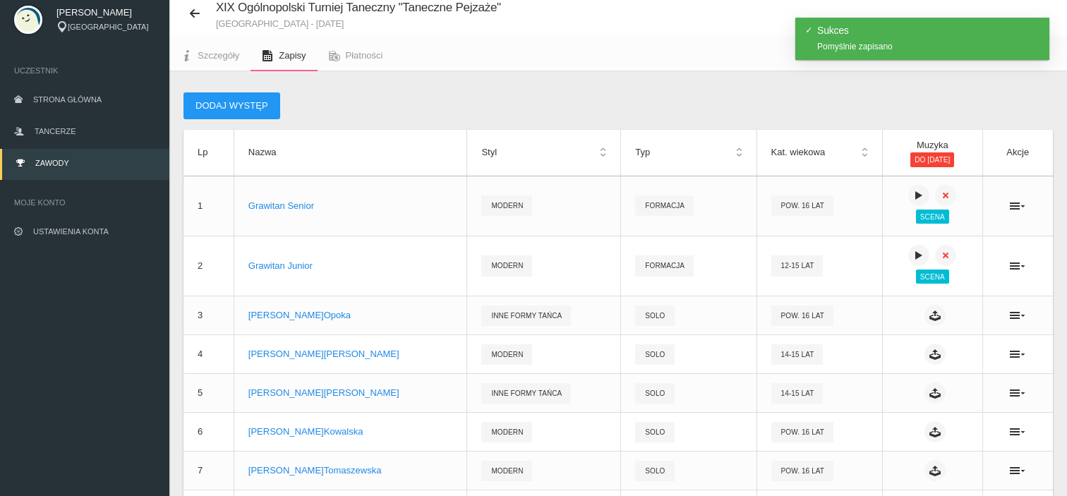
scroll to position [0, 0]
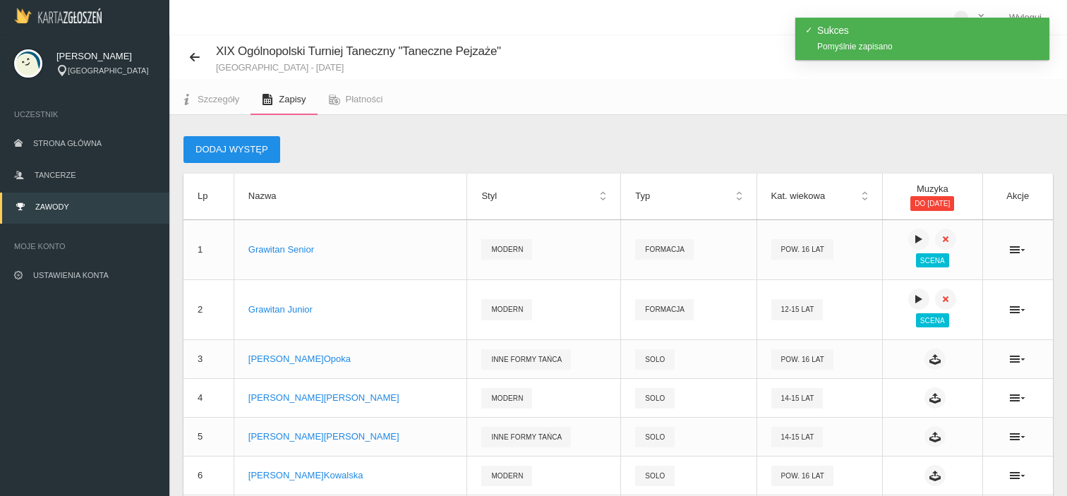
click at [251, 142] on button "Dodaj występ" at bounding box center [232, 149] width 97 height 27
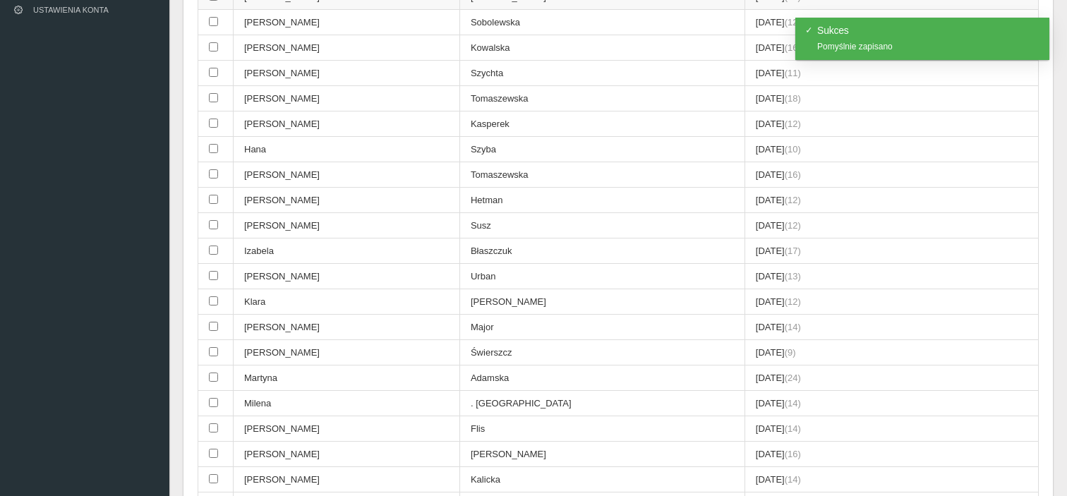
scroll to position [282, 0]
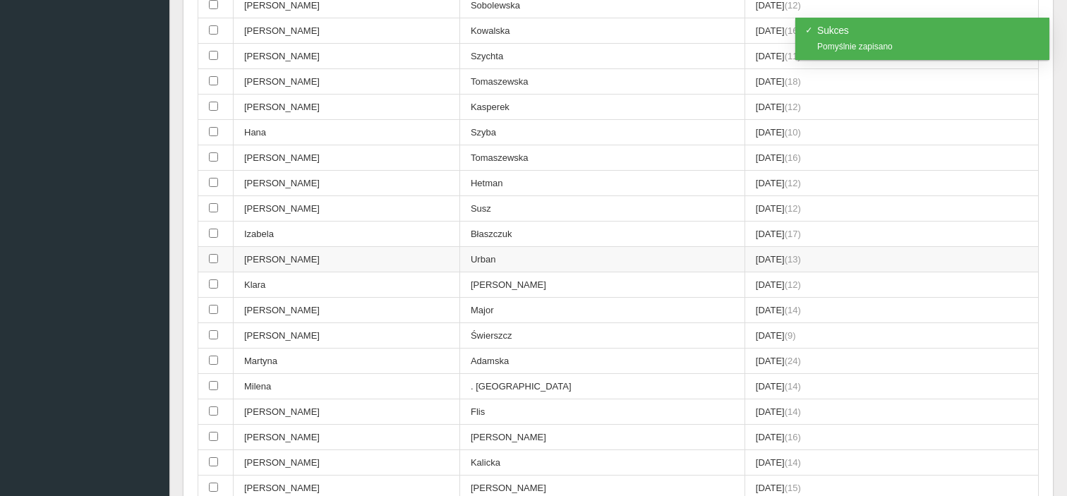
click at [347, 258] on td "[PERSON_NAME]" at bounding box center [347, 259] width 227 height 25
checkbox input "true"
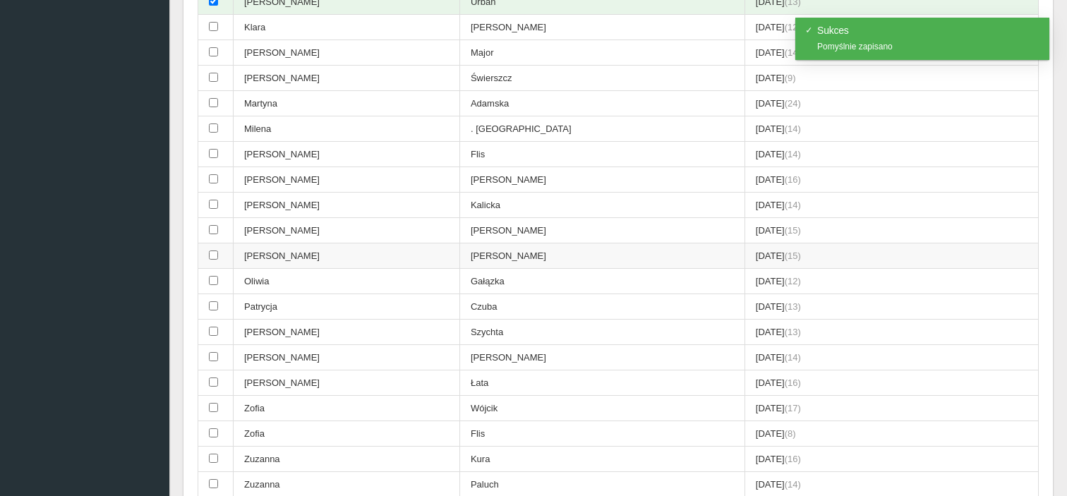
scroll to position [565, 0]
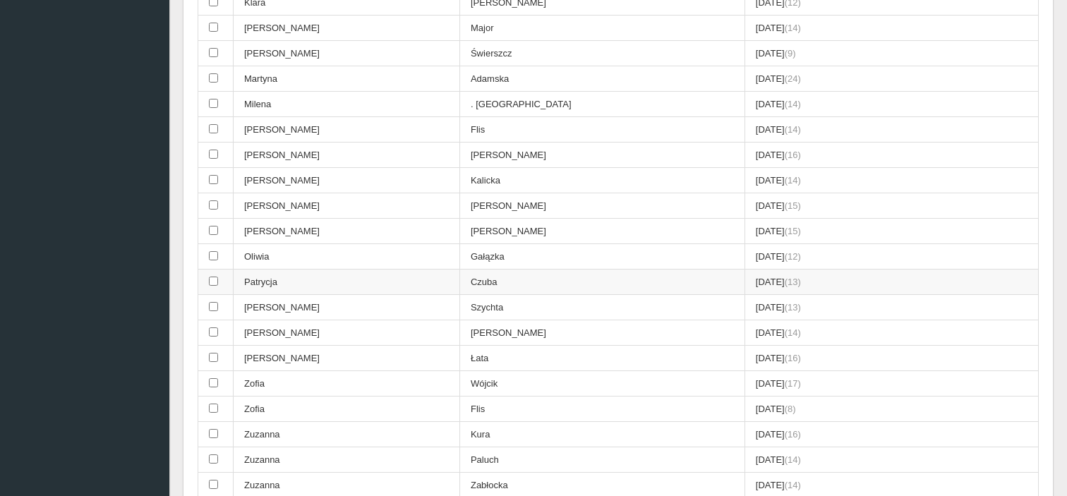
click at [312, 273] on td "Patrycja" at bounding box center [347, 282] width 227 height 25
checkbox input "true"
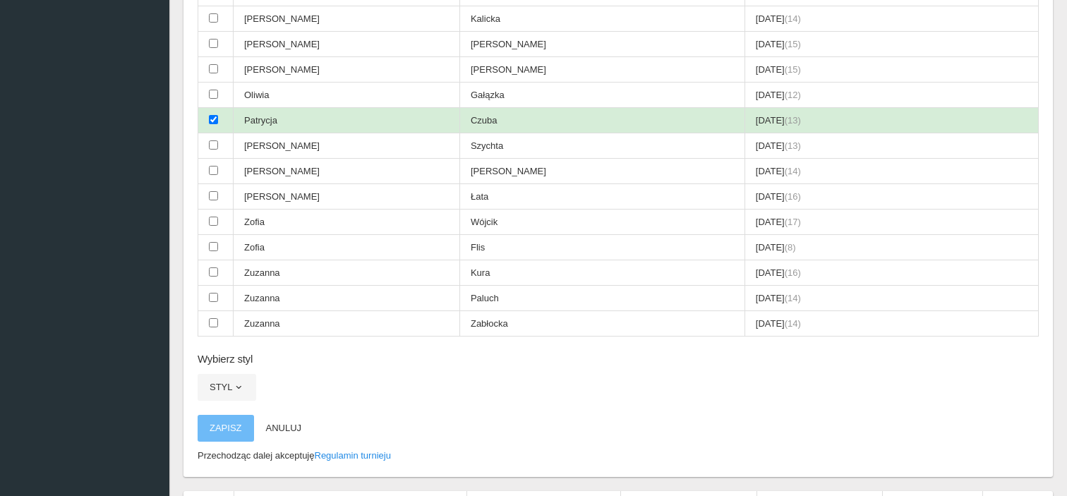
scroll to position [918, 0]
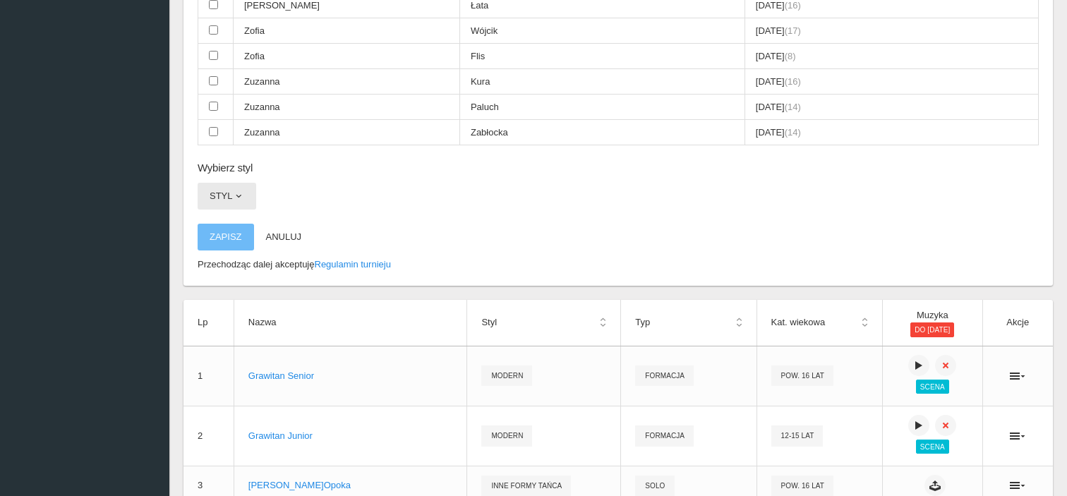
click at [235, 183] on button "Styl" at bounding box center [227, 196] width 59 height 27
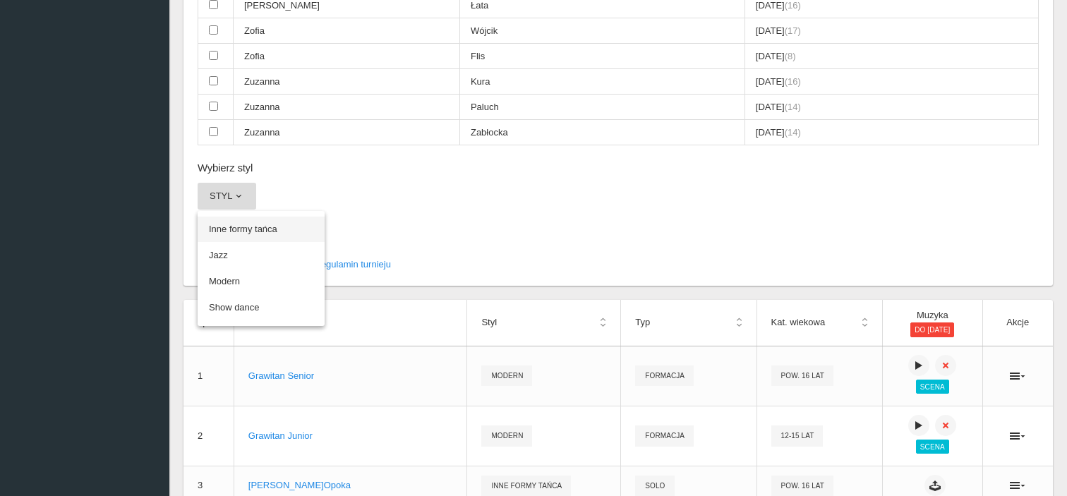
click at [239, 217] on link "Inne formy tańca" at bounding box center [261, 229] width 127 height 25
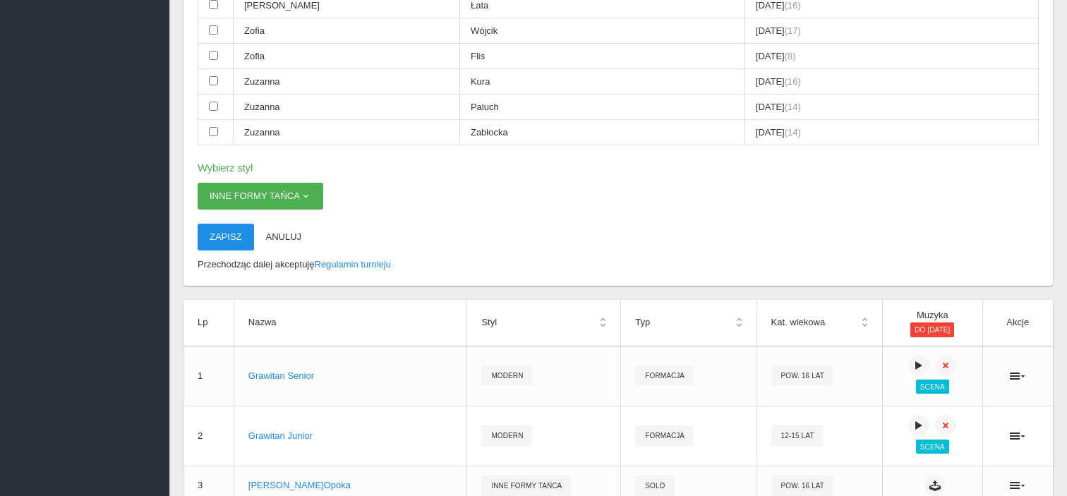
click at [208, 225] on button "Zapisz" at bounding box center [226, 237] width 56 height 27
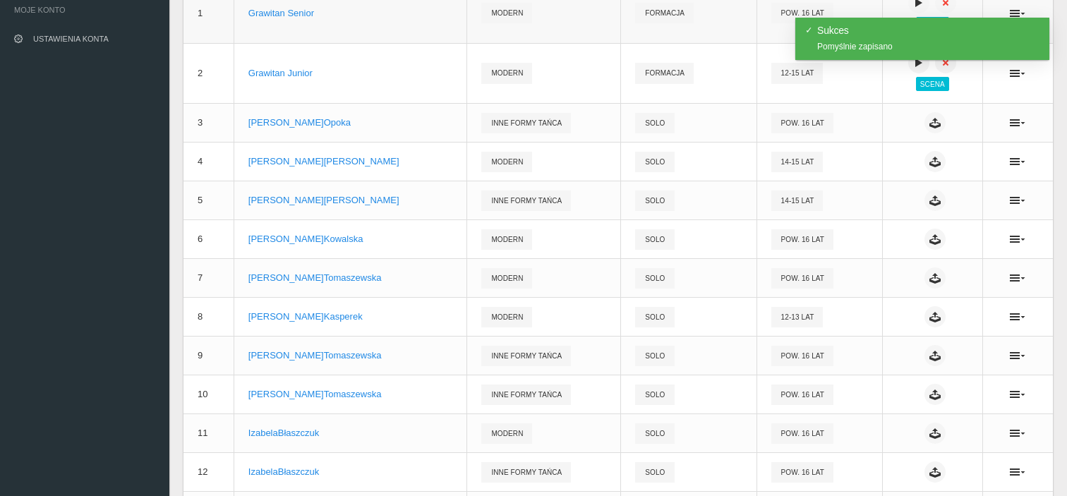
scroll to position [0, 0]
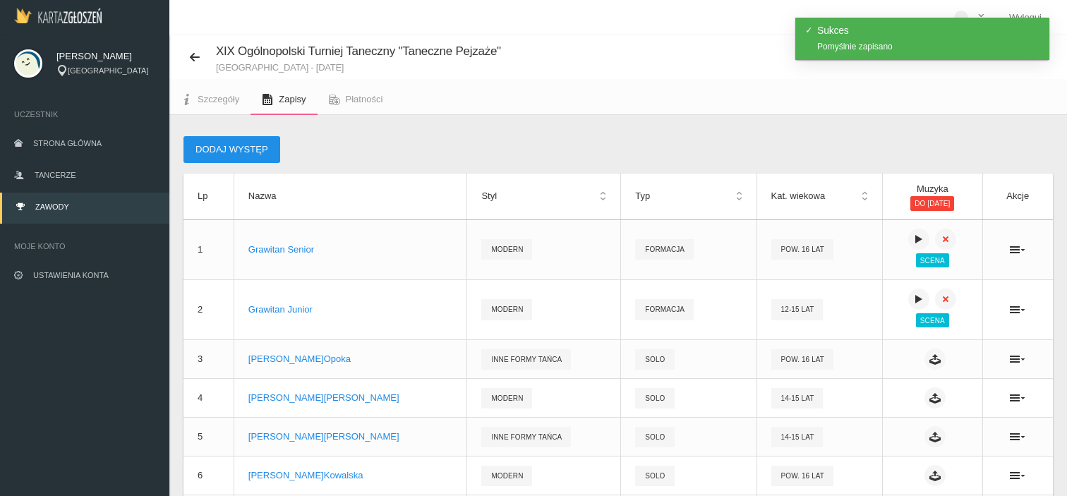
click at [243, 139] on button "Dodaj występ" at bounding box center [232, 149] width 97 height 27
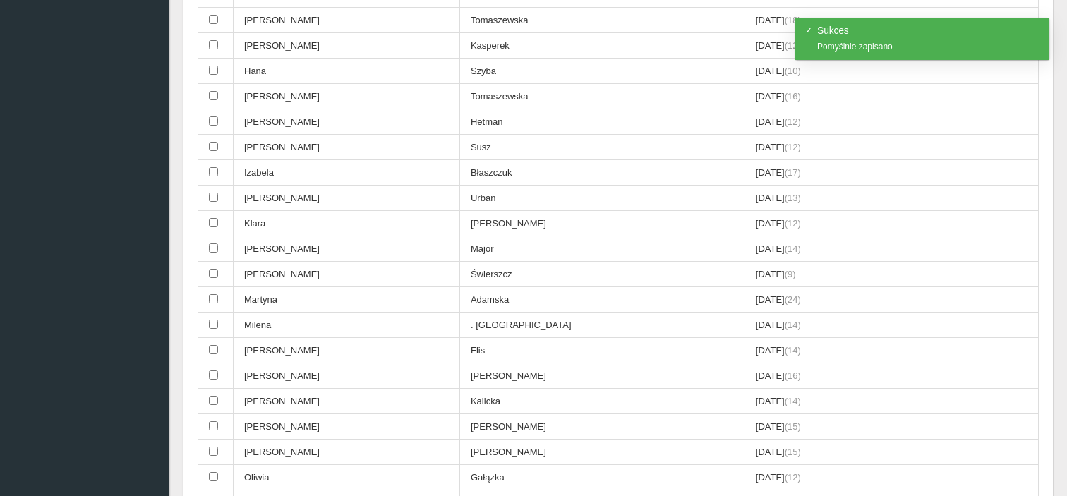
scroll to position [353, 0]
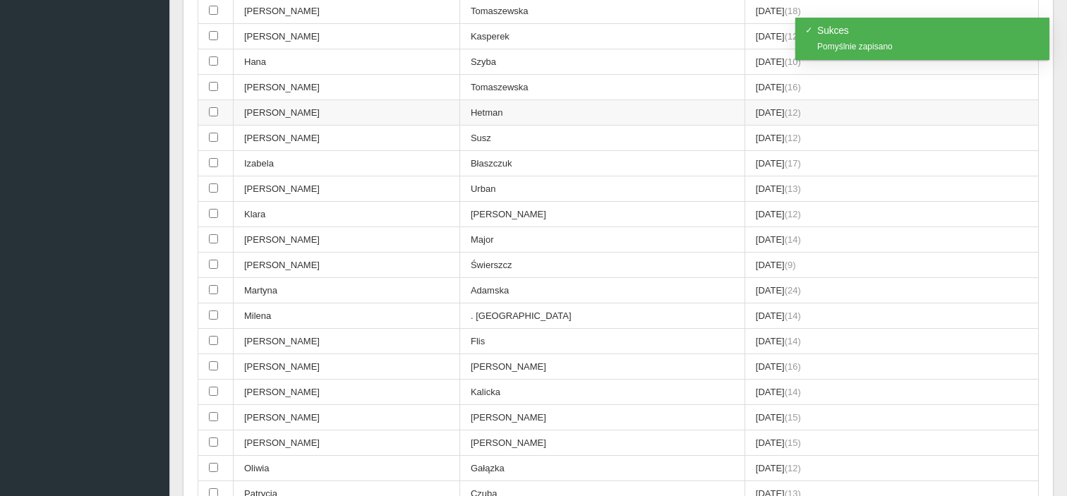
click at [289, 109] on td "[PERSON_NAME]" at bounding box center [347, 112] width 227 height 25
checkbox input "true"
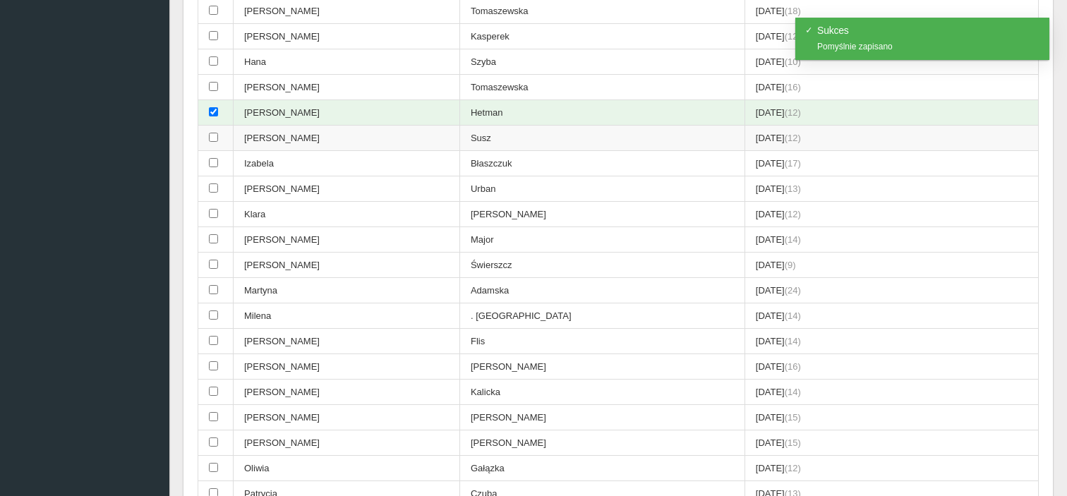
click at [292, 128] on td "[PERSON_NAME]" at bounding box center [347, 138] width 227 height 25
checkbox input "true"
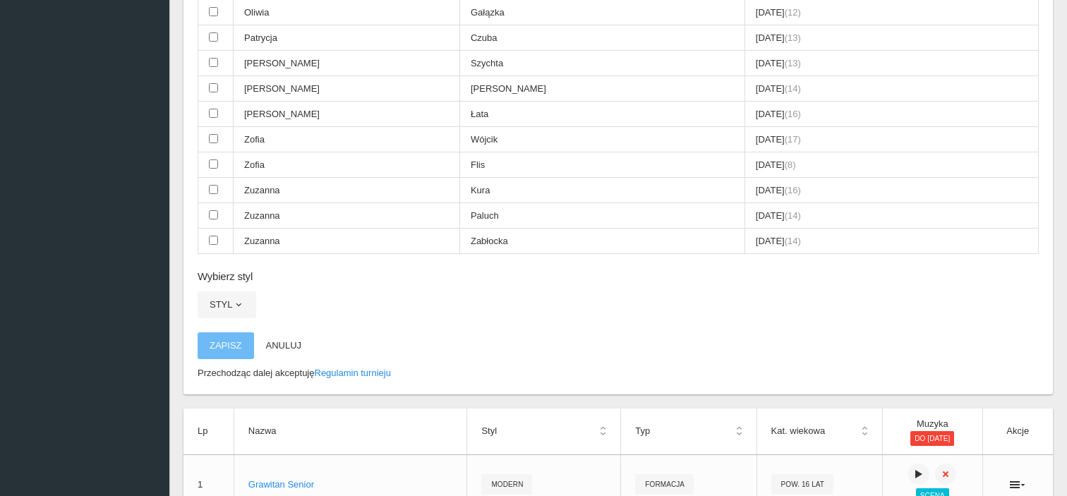
scroll to position [918, 0]
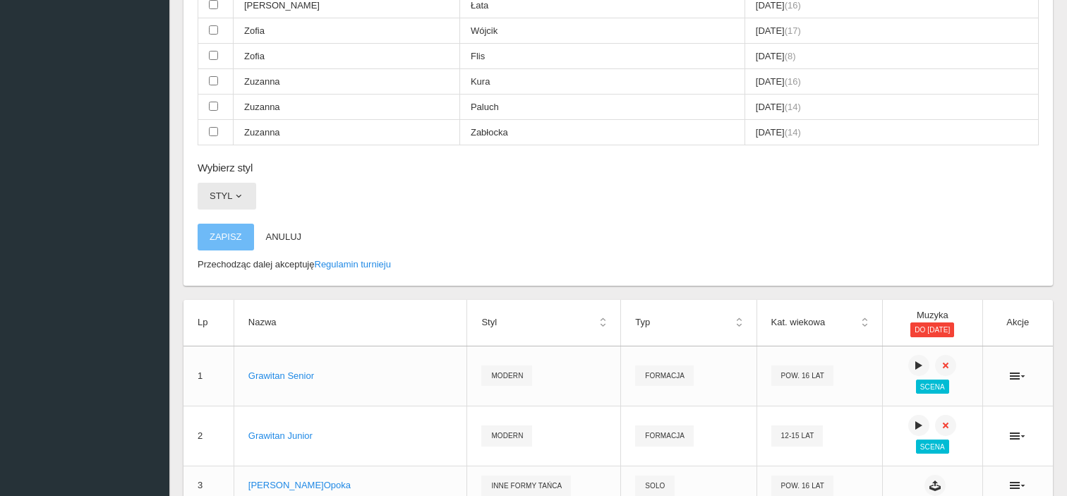
click at [248, 183] on button "Styl" at bounding box center [227, 196] width 59 height 27
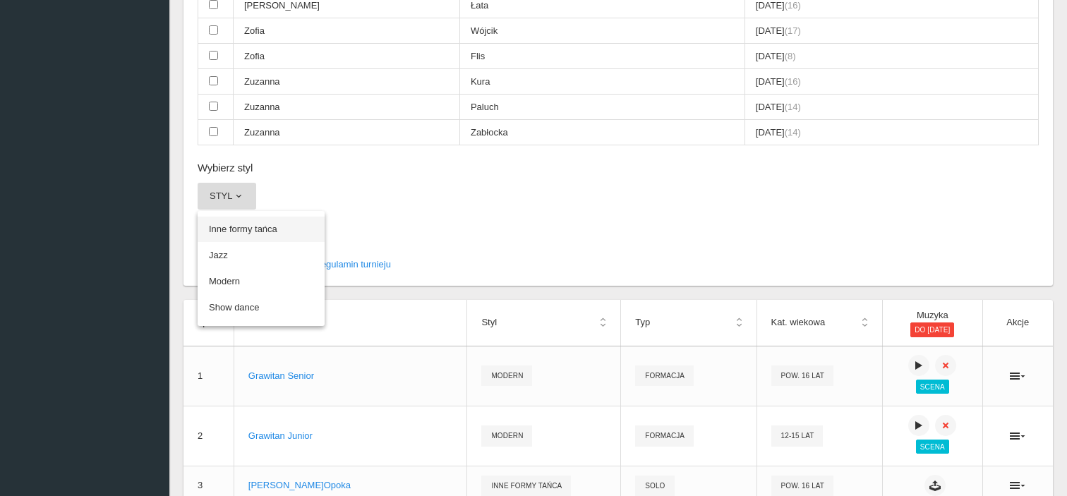
click at [253, 217] on link "Inne formy tańca" at bounding box center [261, 229] width 127 height 25
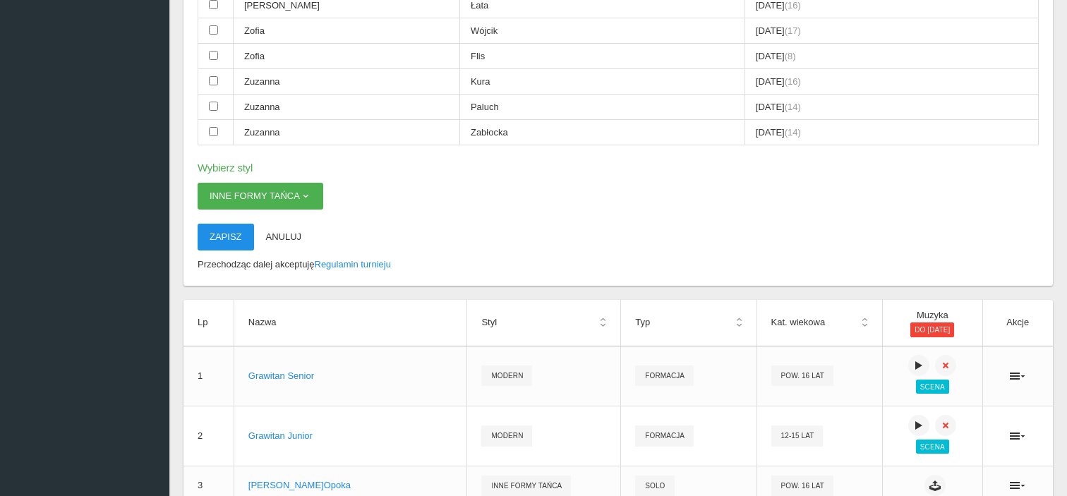
click at [217, 224] on button "Zapisz" at bounding box center [226, 237] width 56 height 27
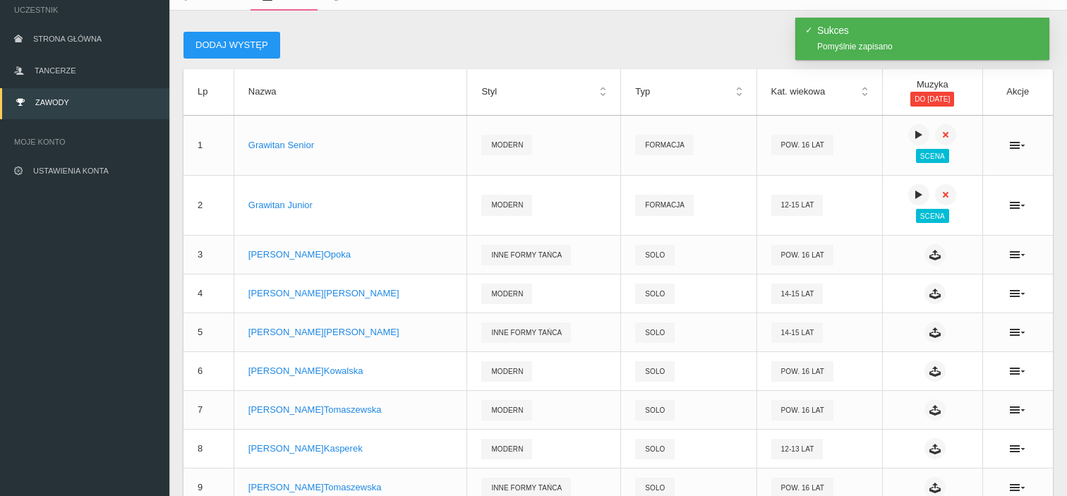
scroll to position [71, 0]
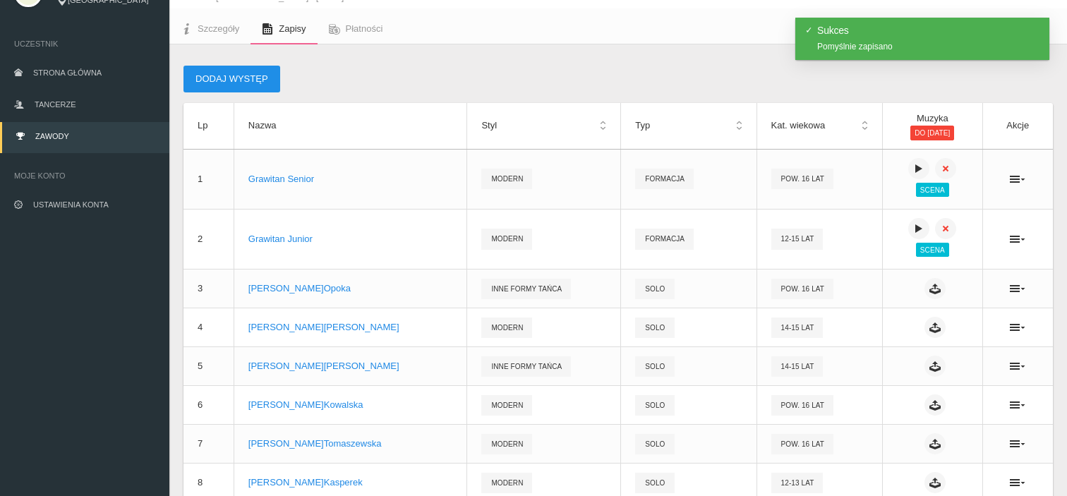
click at [257, 77] on button "Dodaj występ" at bounding box center [232, 79] width 97 height 27
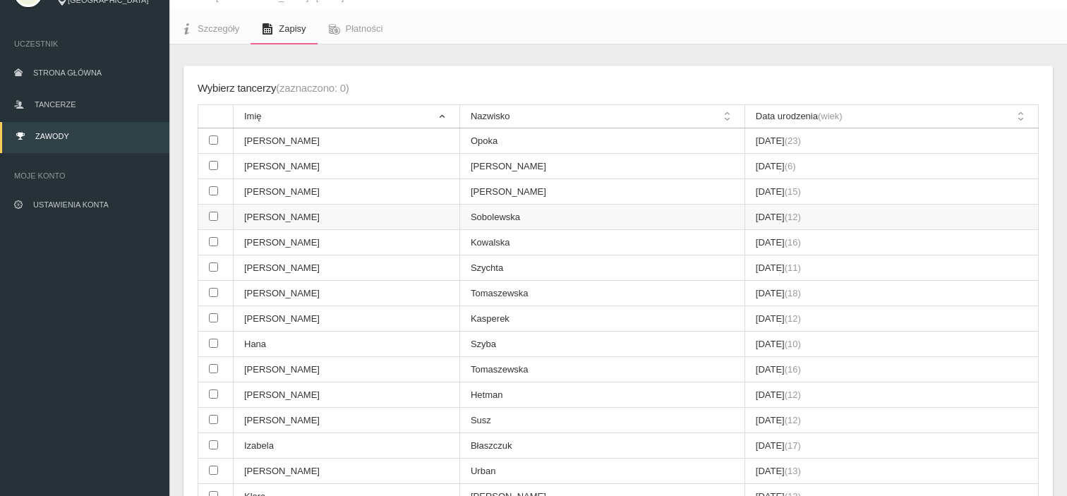
click at [215, 212] on input "checkbox" at bounding box center [213, 216] width 9 height 9
checkbox input "true"
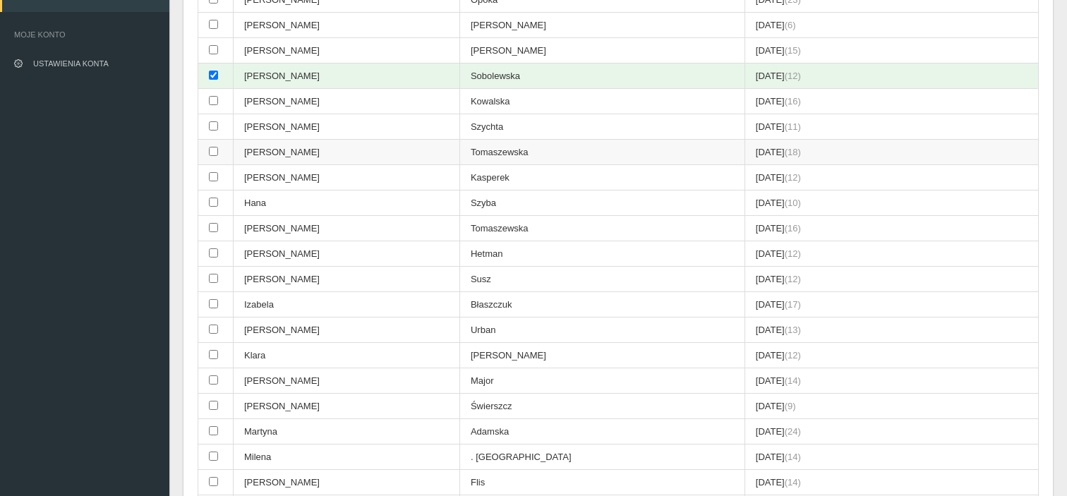
scroll to position [282, 0]
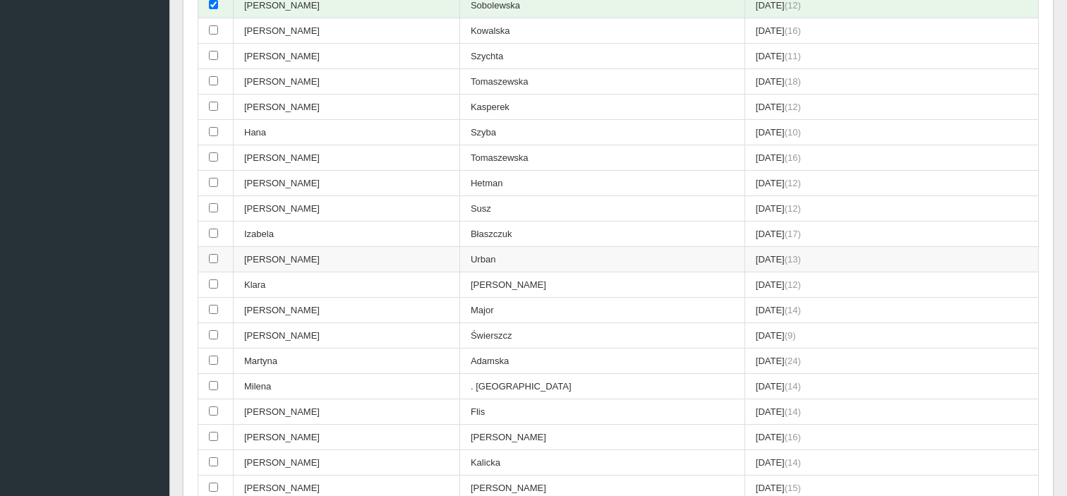
click at [232, 258] on td at bounding box center [215, 259] width 35 height 25
checkbox input "true"
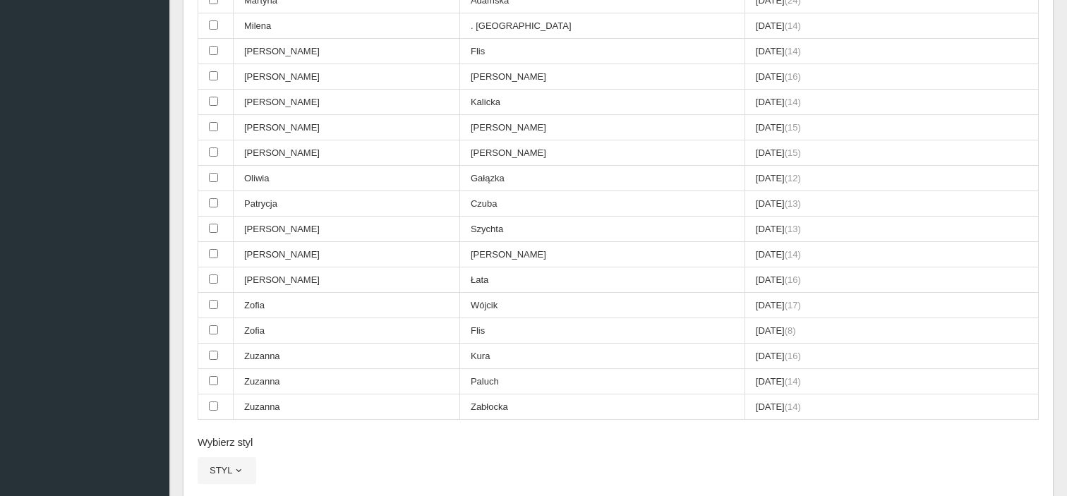
scroll to position [706, 0]
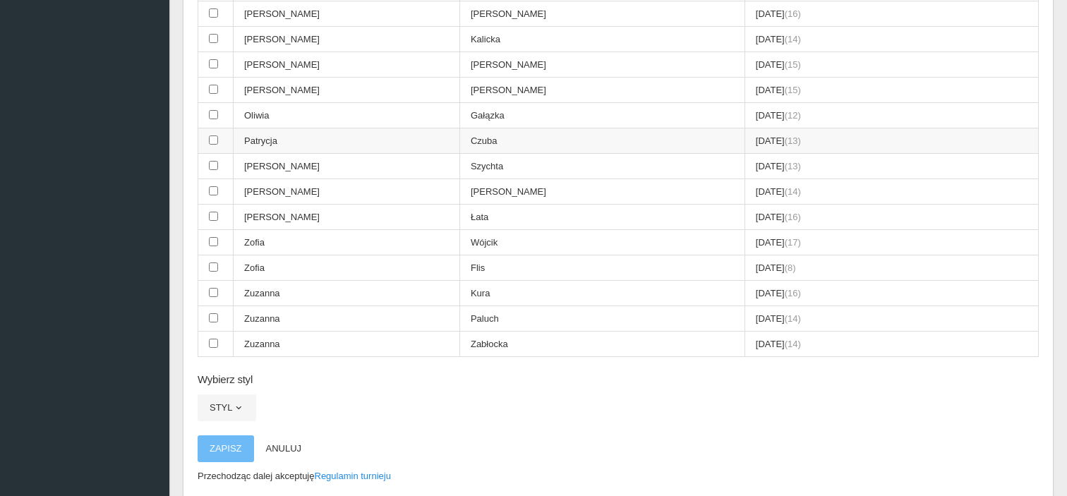
click at [234, 131] on td "Patrycja" at bounding box center [347, 140] width 227 height 25
checkbox input "true"
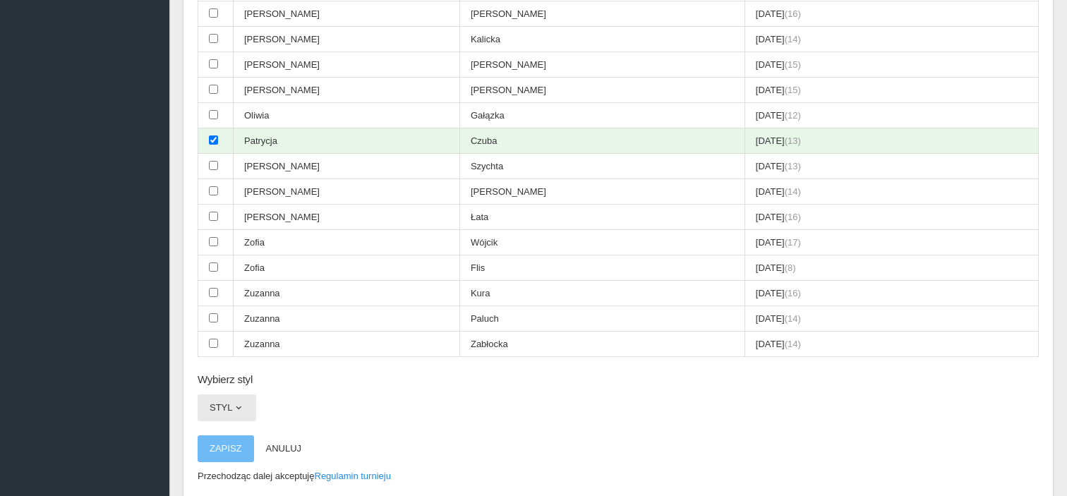
click at [231, 395] on button "Styl" at bounding box center [227, 408] width 59 height 27
click at [240, 428] on link "Inne formy tańca" at bounding box center [261, 440] width 127 height 25
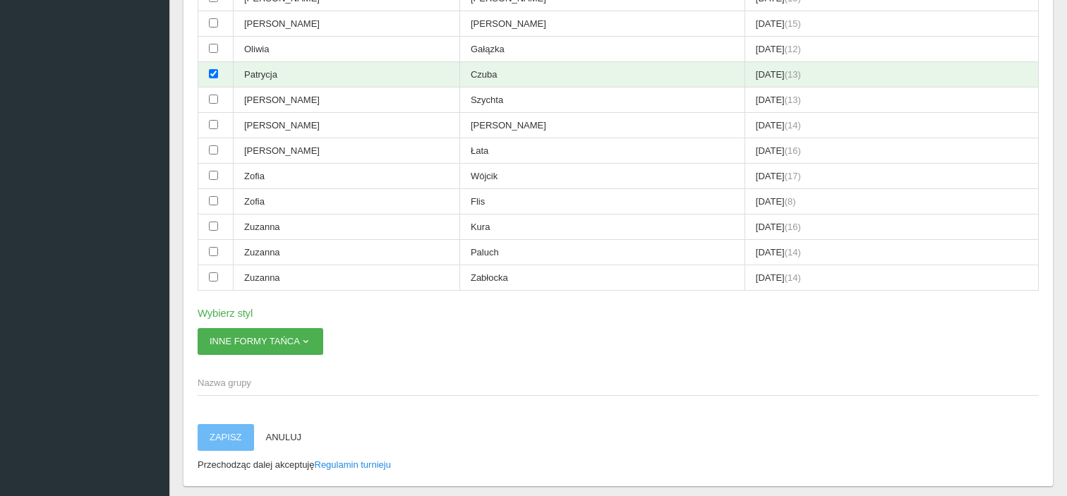
scroll to position [847, 0]
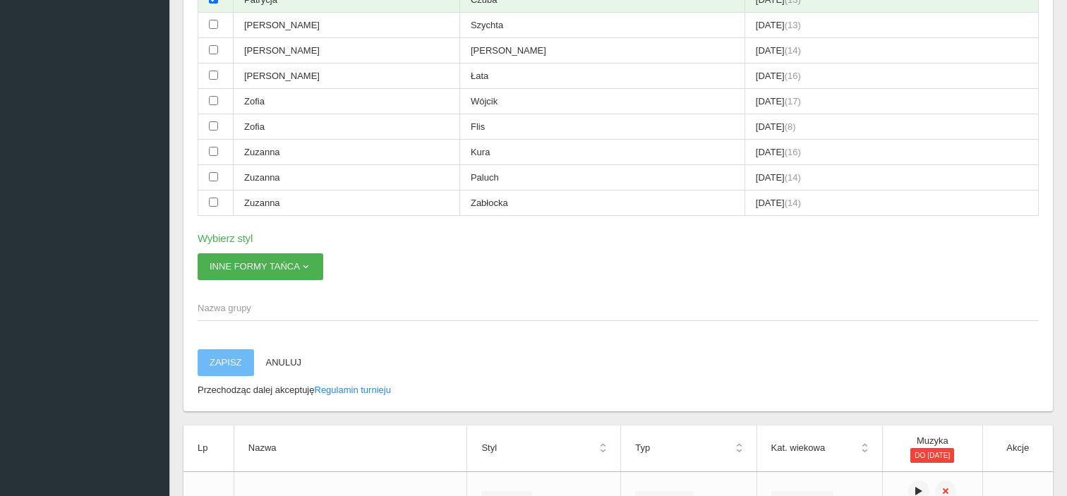
click at [220, 301] on span "Nazwa grupy" at bounding box center [611, 308] width 827 height 14
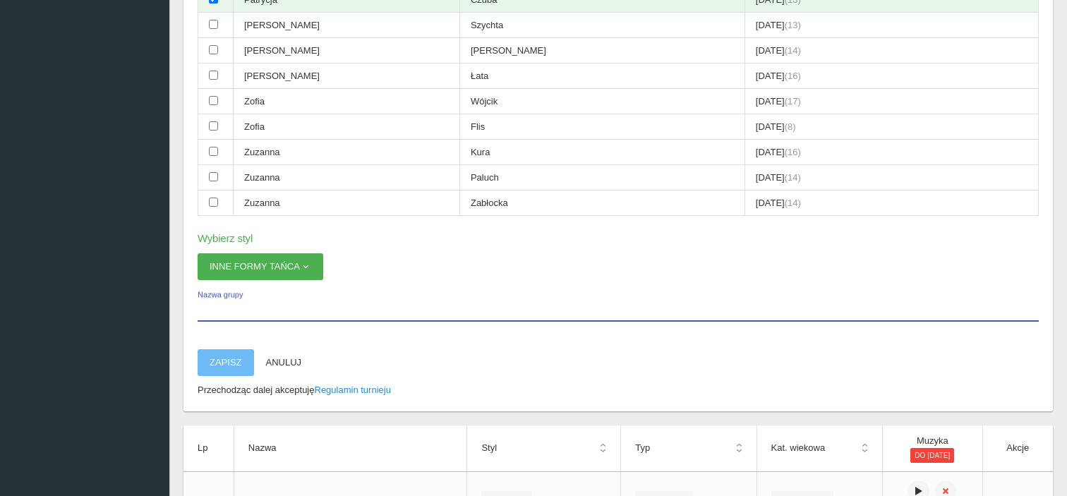
click at [220, 295] on input "Nazwa grupy" at bounding box center [618, 307] width 841 height 27
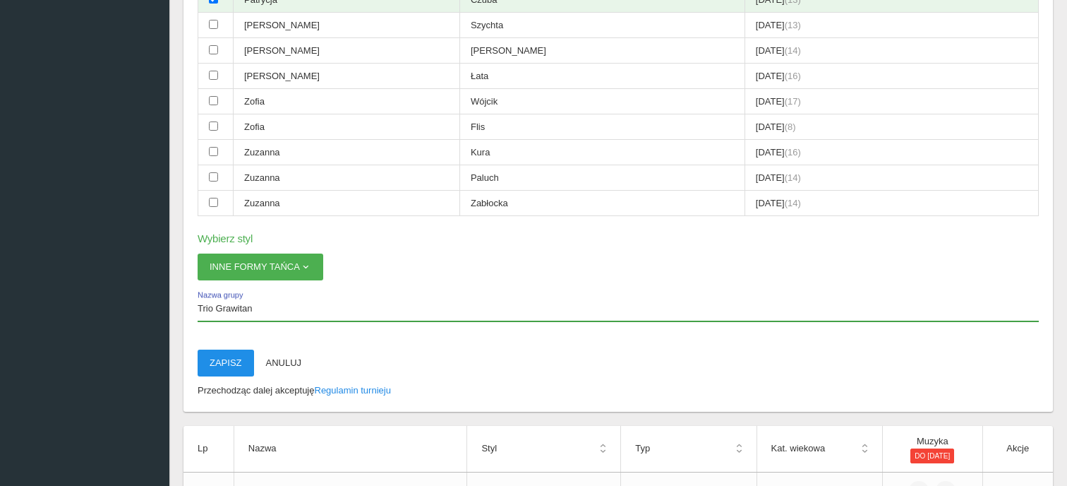
type input "Trio Grawitan"
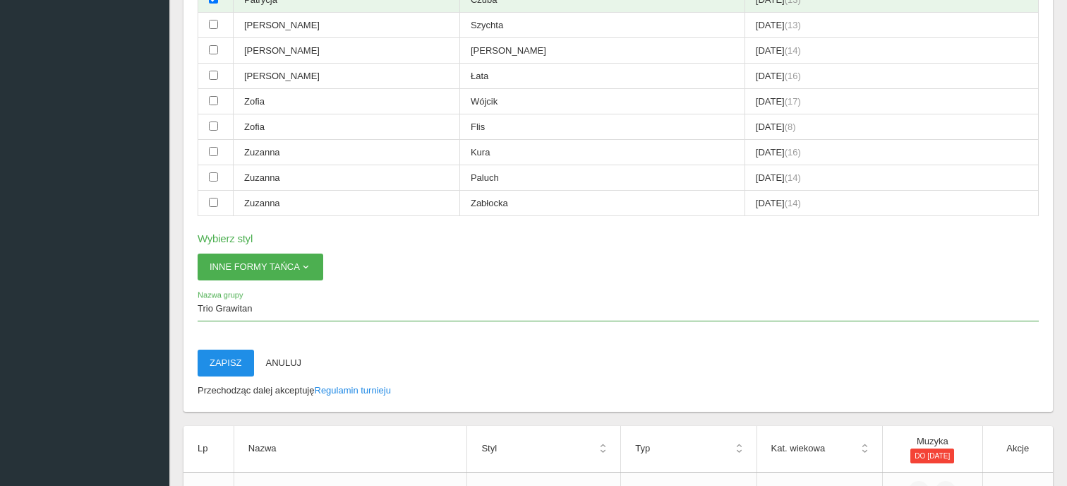
click at [217, 349] on button "Zapisz" at bounding box center [226, 362] width 56 height 27
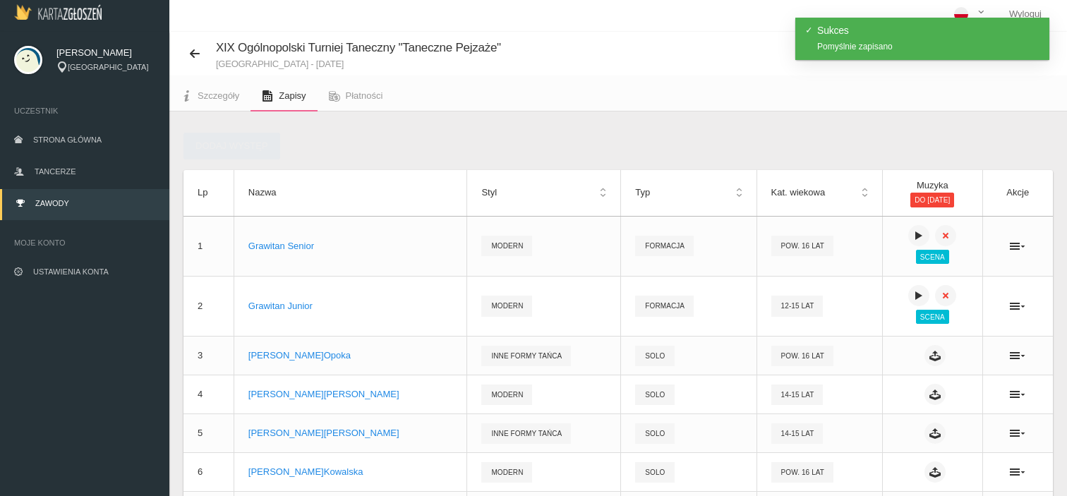
scroll to position [0, 0]
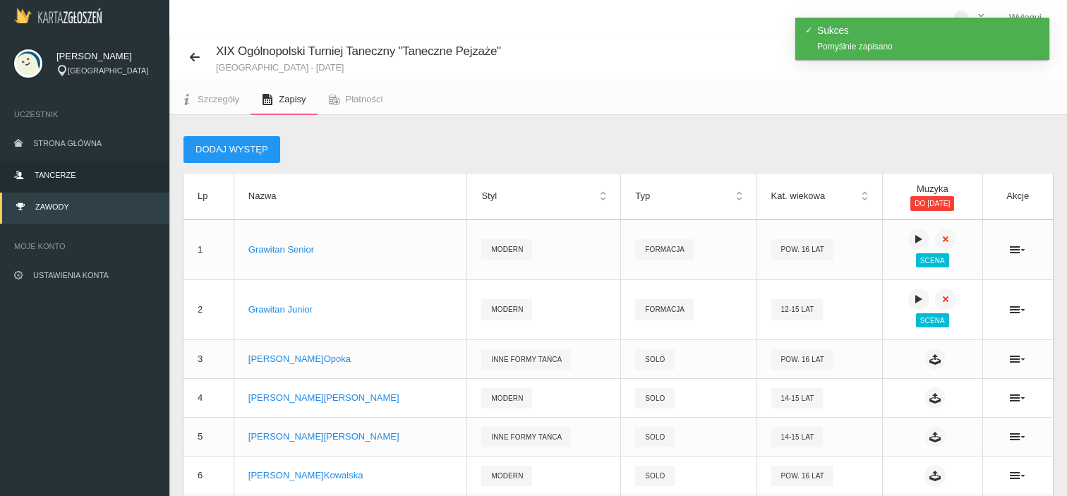
click at [85, 171] on link "Tancerze" at bounding box center [84, 176] width 169 height 31
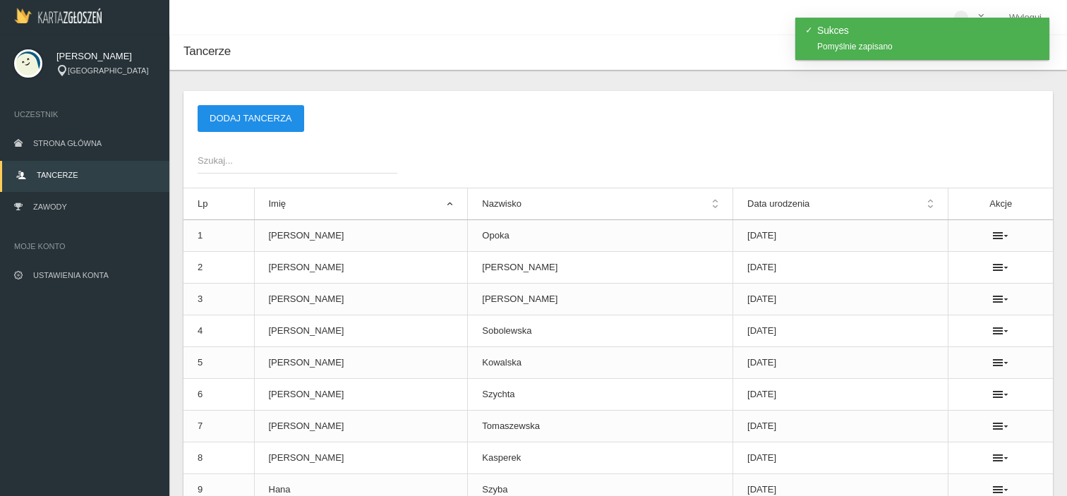
click at [263, 122] on button "Dodaj tancerza" at bounding box center [251, 118] width 107 height 27
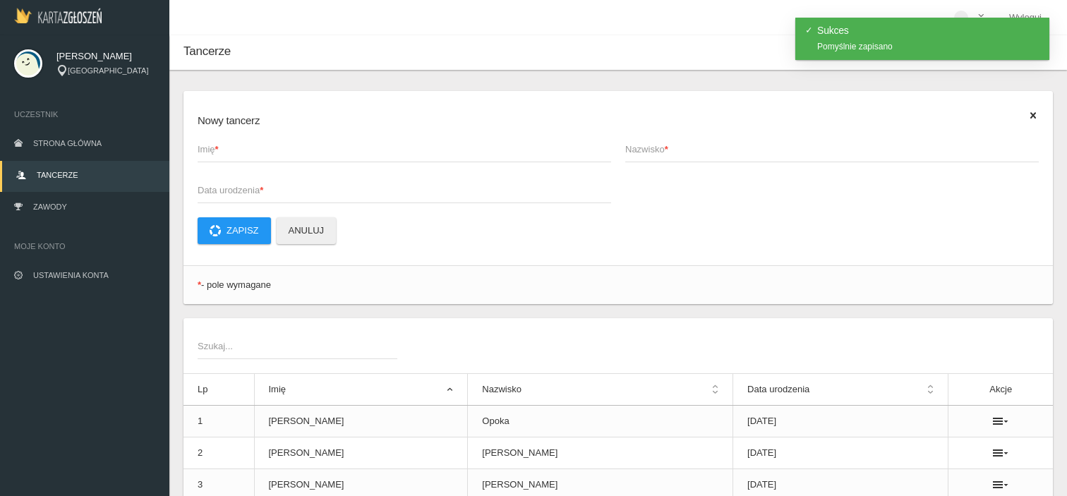
click at [273, 155] on span "Imię *" at bounding box center [398, 150] width 400 height 14
click at [273, 155] on input "Imię *" at bounding box center [405, 149] width 414 height 27
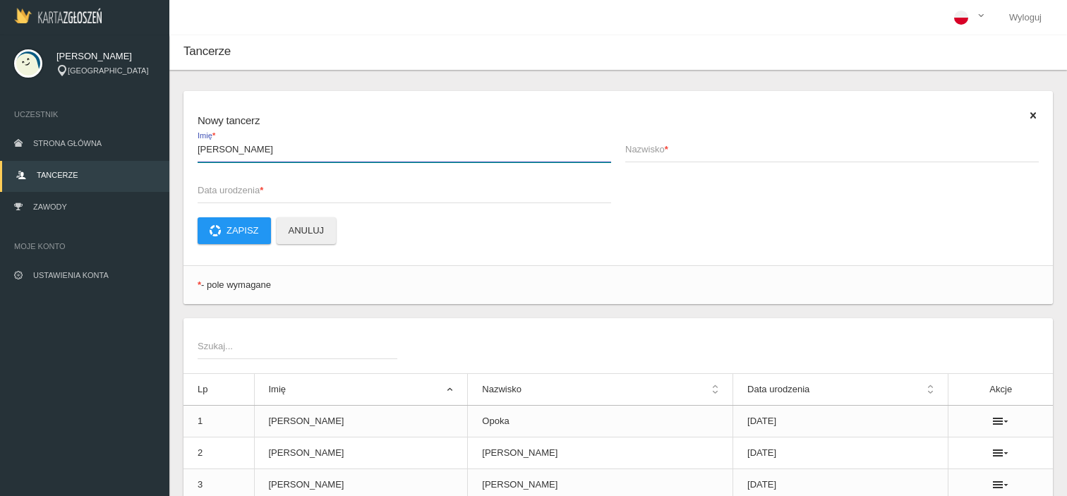
type input "[PERSON_NAME]"
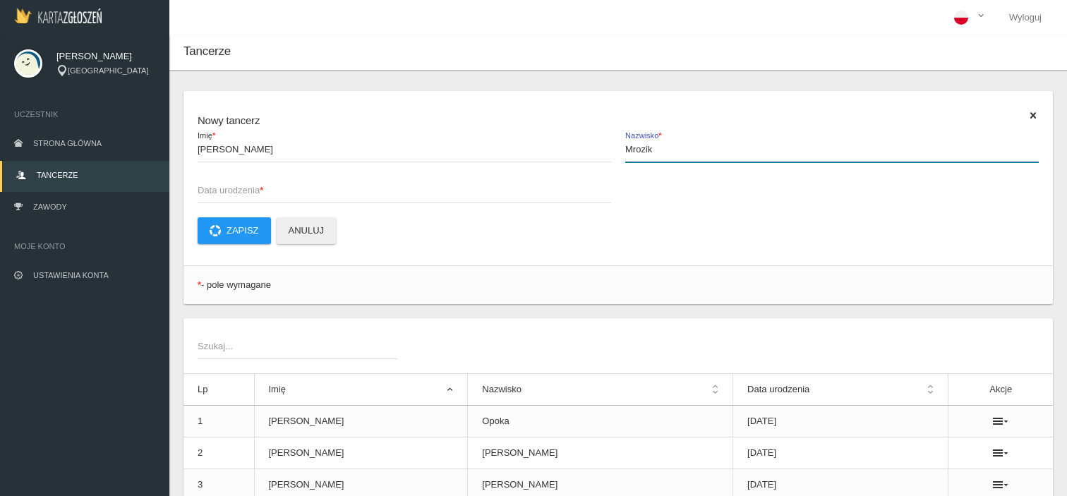
type input "Mrozik"
type input "[DATE]"
click at [238, 232] on button "Zapisz" at bounding box center [234, 230] width 73 height 27
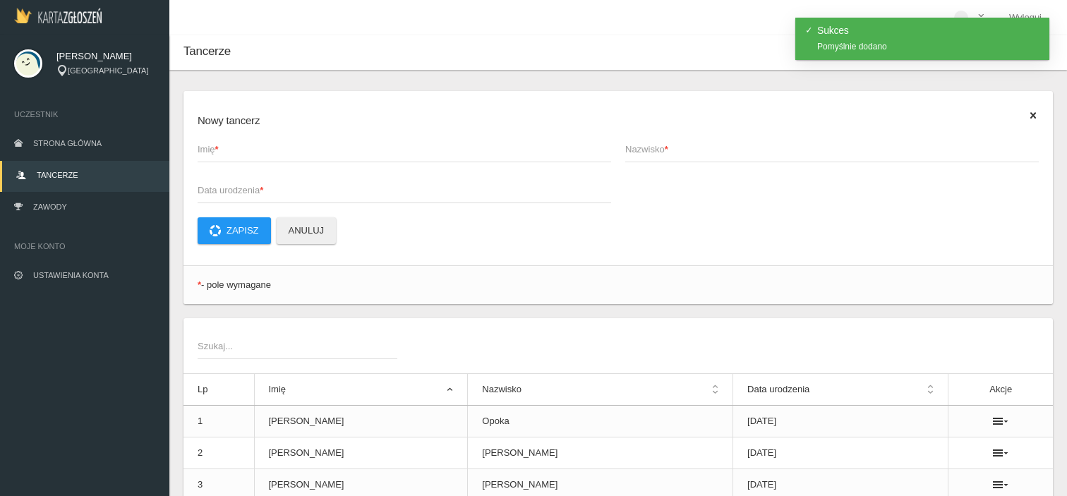
click at [276, 156] on span "Imię *" at bounding box center [398, 150] width 400 height 14
click at [276, 156] on input "Imię *" at bounding box center [405, 149] width 414 height 27
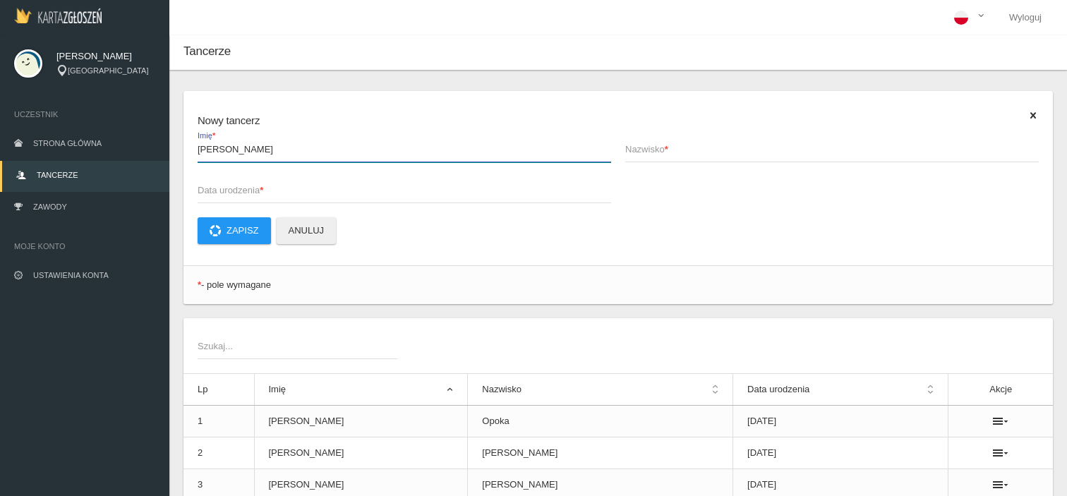
type input "[PERSON_NAME]"
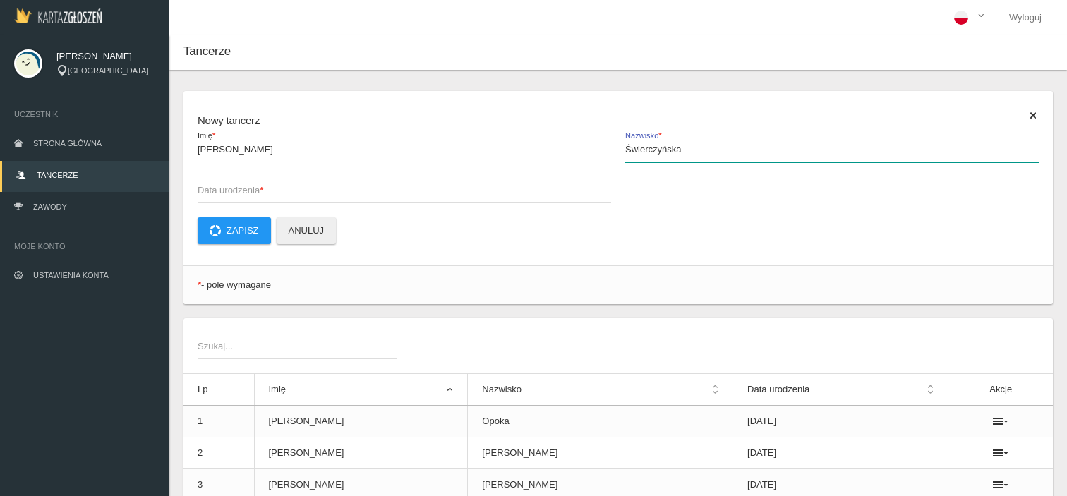
type input "Świerczyńska"
type input "[DATE]"
click at [251, 222] on button "Zapisz" at bounding box center [234, 230] width 73 height 27
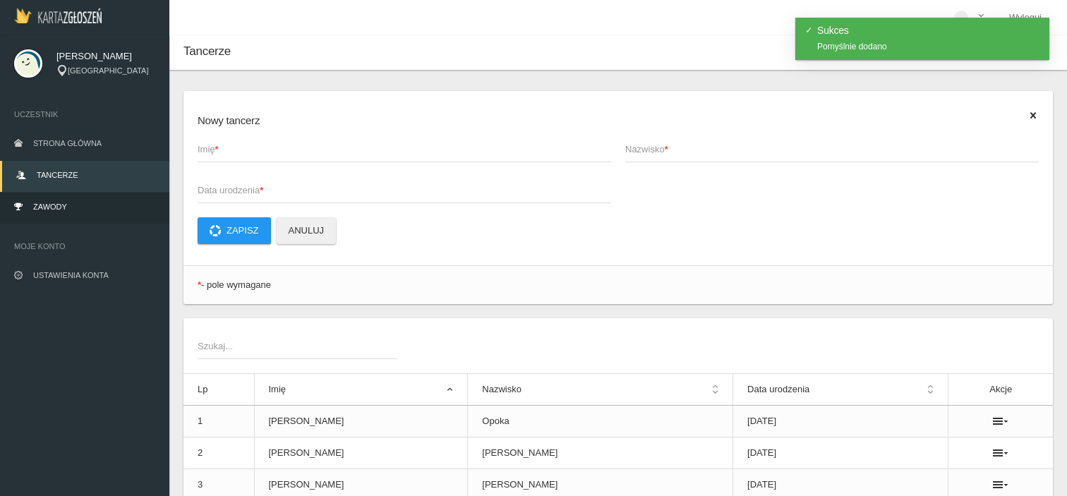
click at [93, 200] on link "Zawody" at bounding box center [84, 208] width 169 height 31
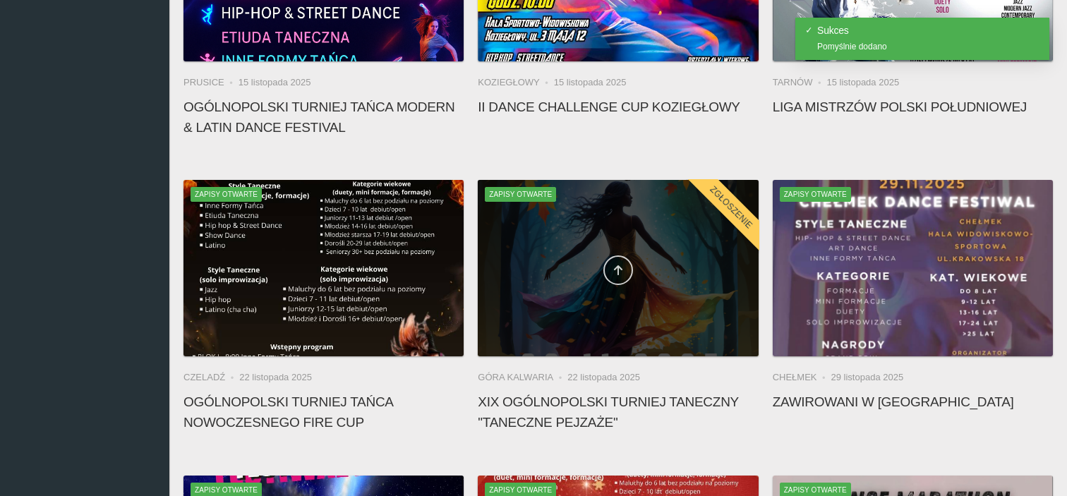
click at [607, 276] on link at bounding box center [619, 271] width 30 height 30
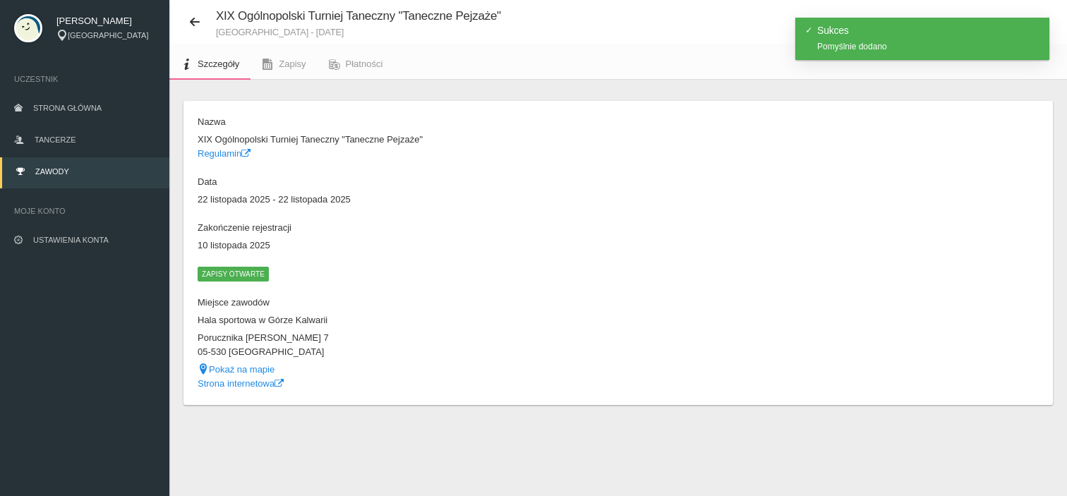
scroll to position [35, 0]
click at [285, 53] on link "Zapisy" at bounding box center [284, 64] width 66 height 31
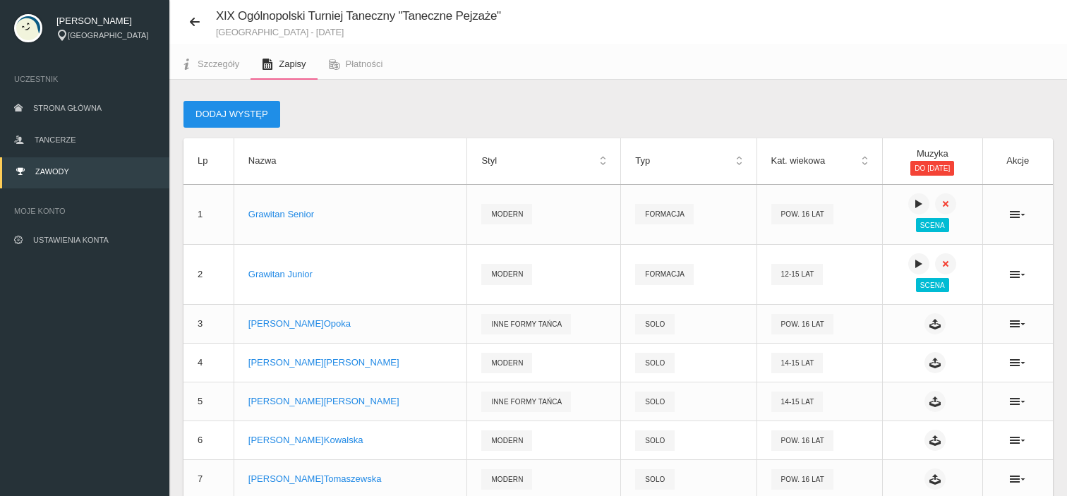
click at [260, 110] on button "Dodaj występ" at bounding box center [232, 114] width 97 height 27
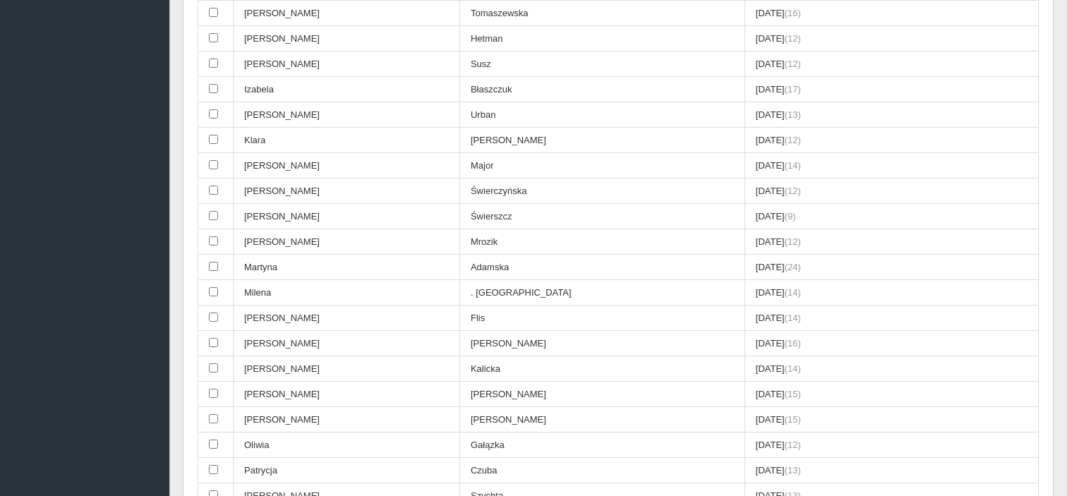
scroll to position [459, 0]
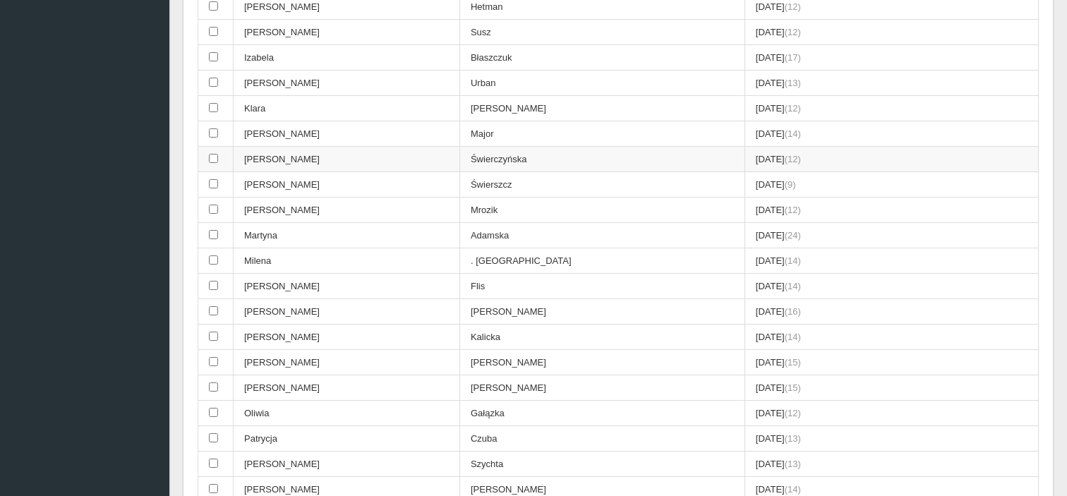
click at [291, 155] on td "[PERSON_NAME]" at bounding box center [347, 159] width 227 height 25
checkbox input "true"
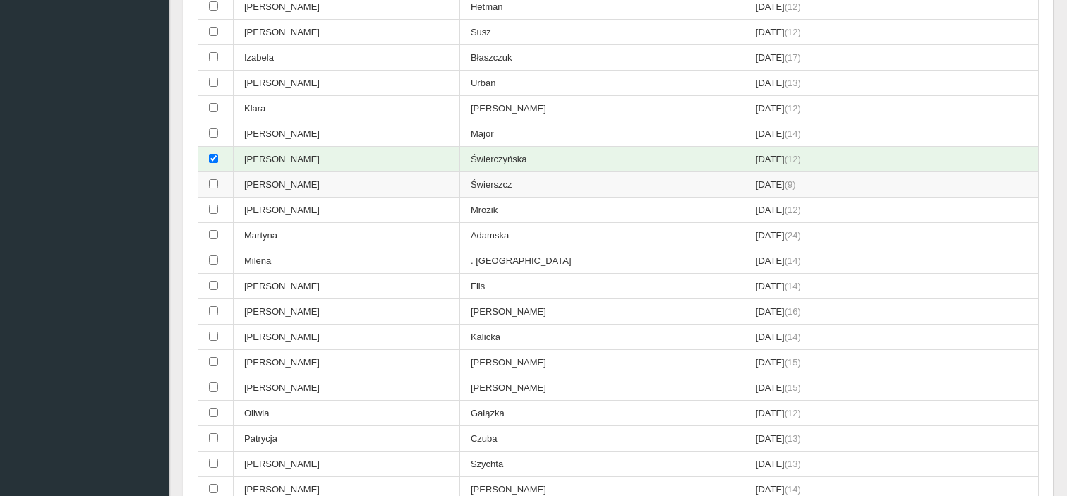
click at [288, 176] on td "[PERSON_NAME]" at bounding box center [347, 184] width 227 height 25
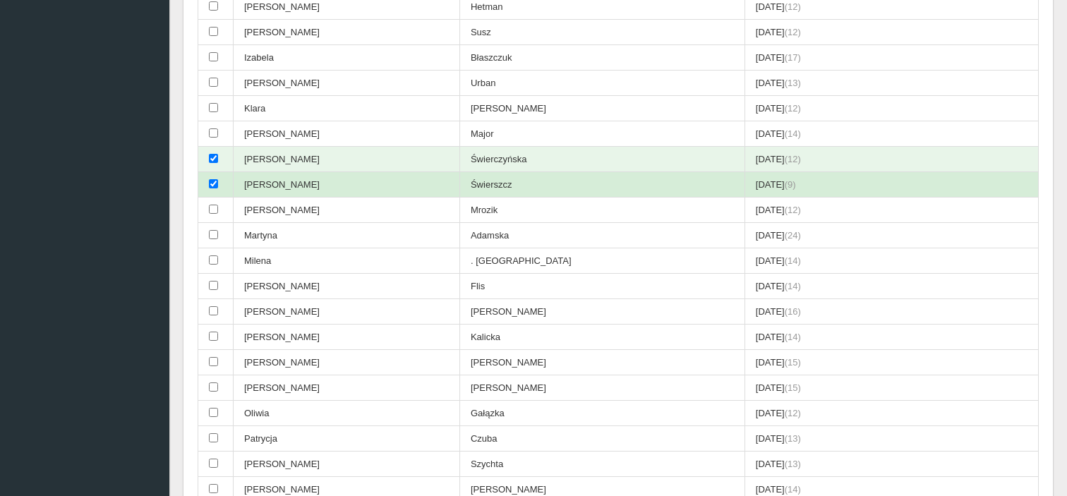
click at [288, 176] on td "[PERSON_NAME]" at bounding box center [347, 184] width 227 height 25
checkbox input "false"
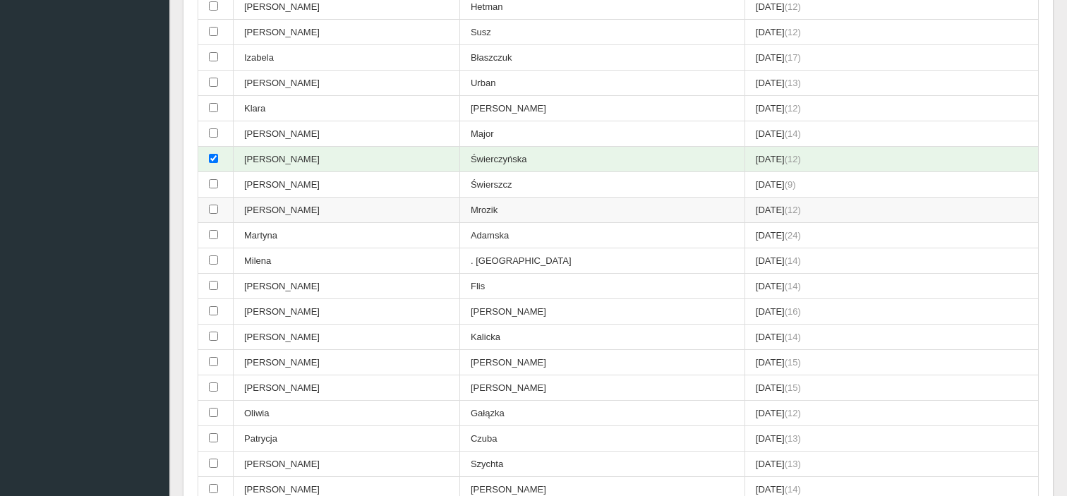
click at [288, 198] on td "[PERSON_NAME]" at bounding box center [347, 210] width 227 height 25
checkbox input "true"
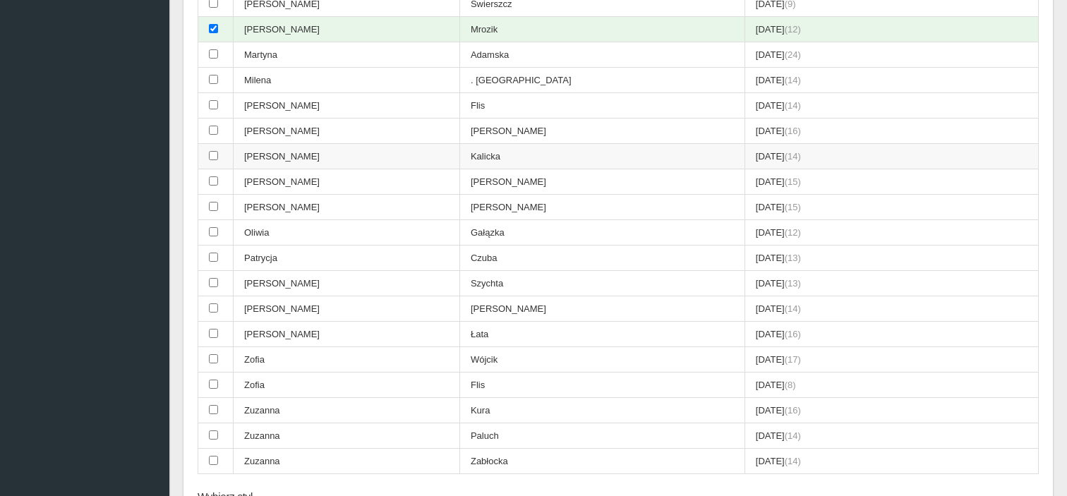
scroll to position [918, 0]
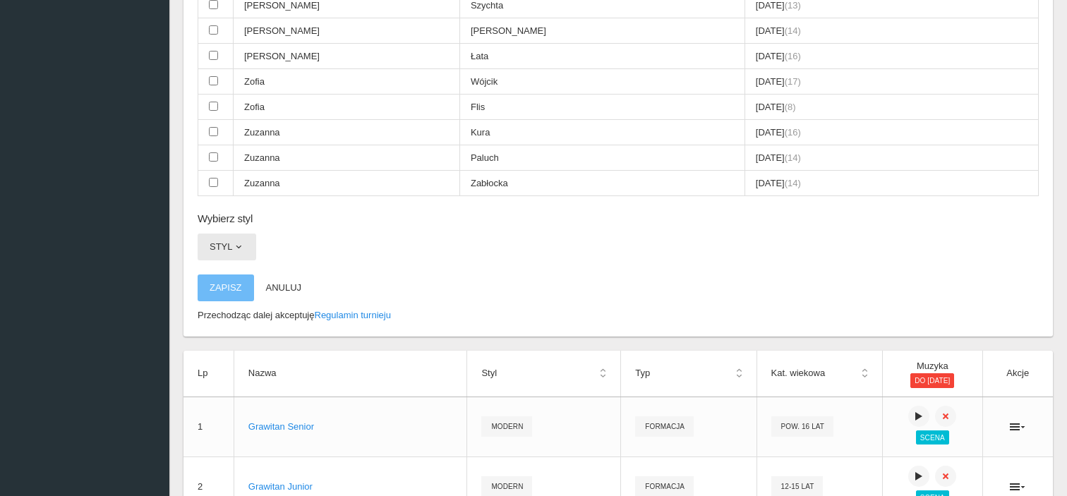
click at [233, 241] on span "button" at bounding box center [238, 246] width 11 height 11
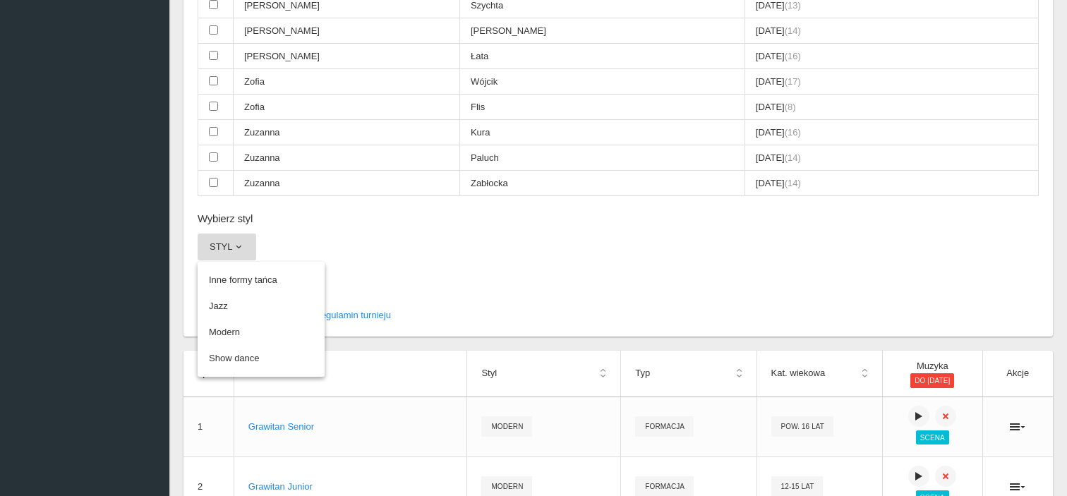
click at [260, 268] on link "Inne formy tańca" at bounding box center [261, 280] width 127 height 25
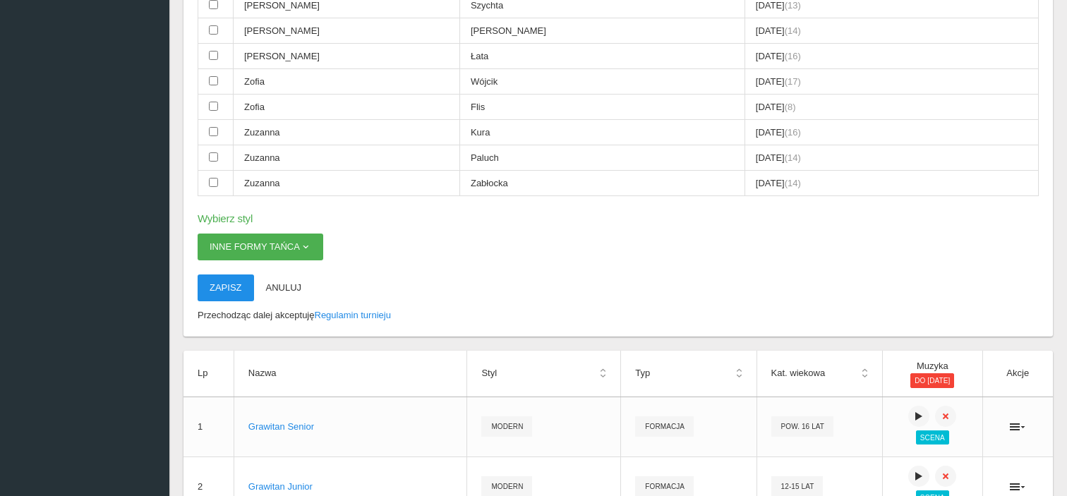
click at [216, 275] on button "Zapisz" at bounding box center [226, 288] width 56 height 27
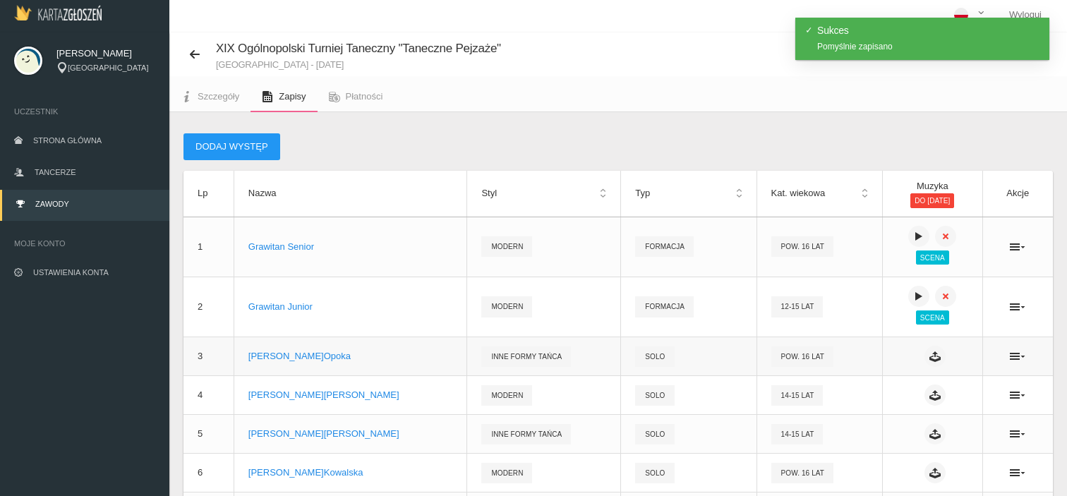
scroll to position [0, 0]
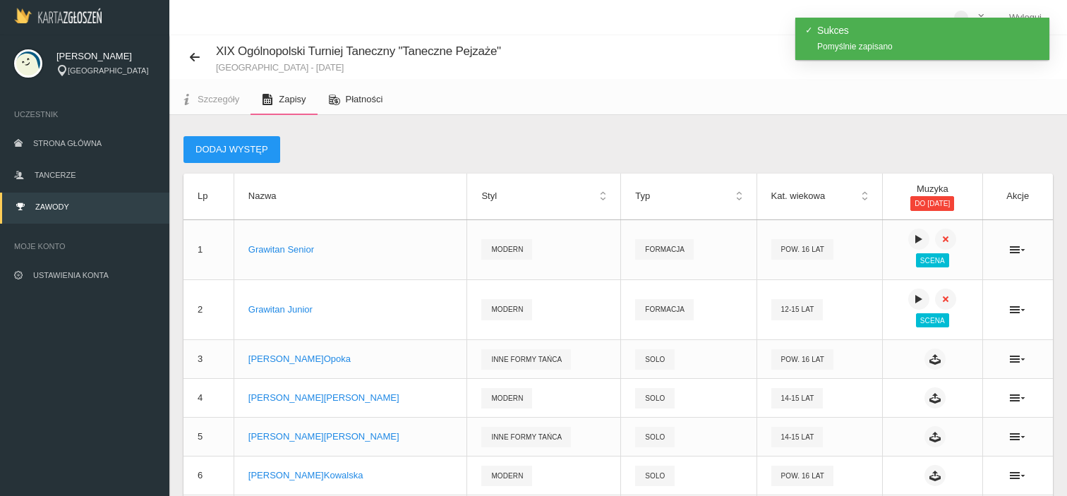
click at [366, 85] on link "Płatności" at bounding box center [356, 99] width 77 height 31
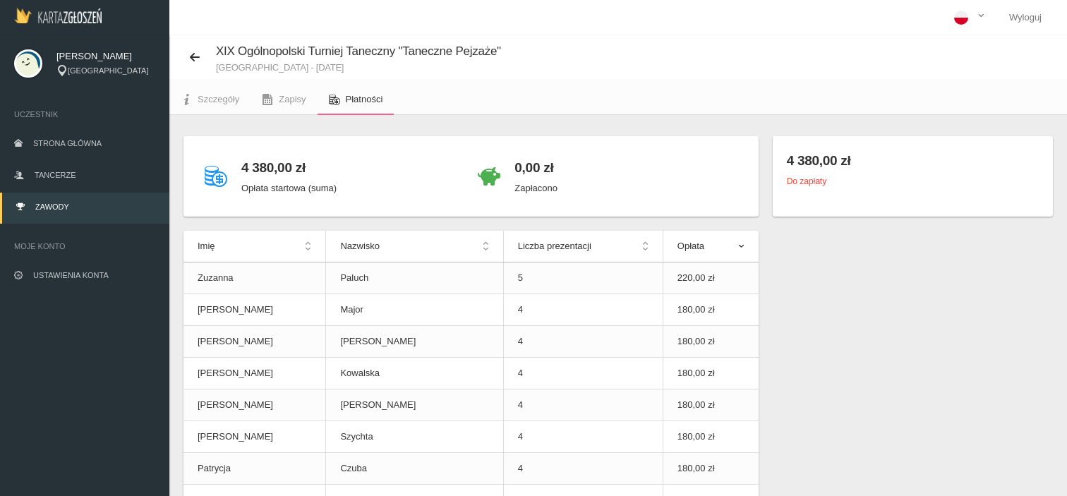
click at [221, 252] on th "Imię" at bounding box center [255, 247] width 143 height 32
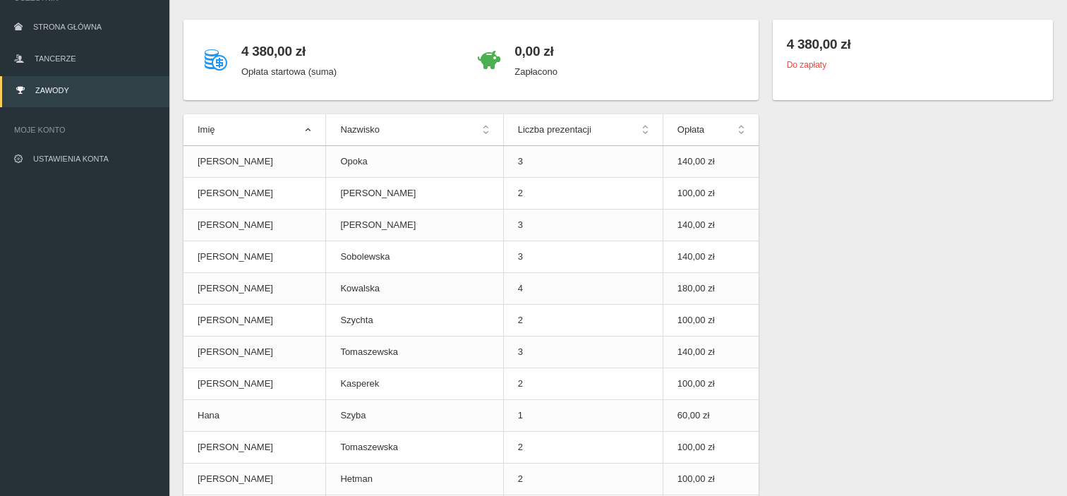
scroll to position [141, 0]
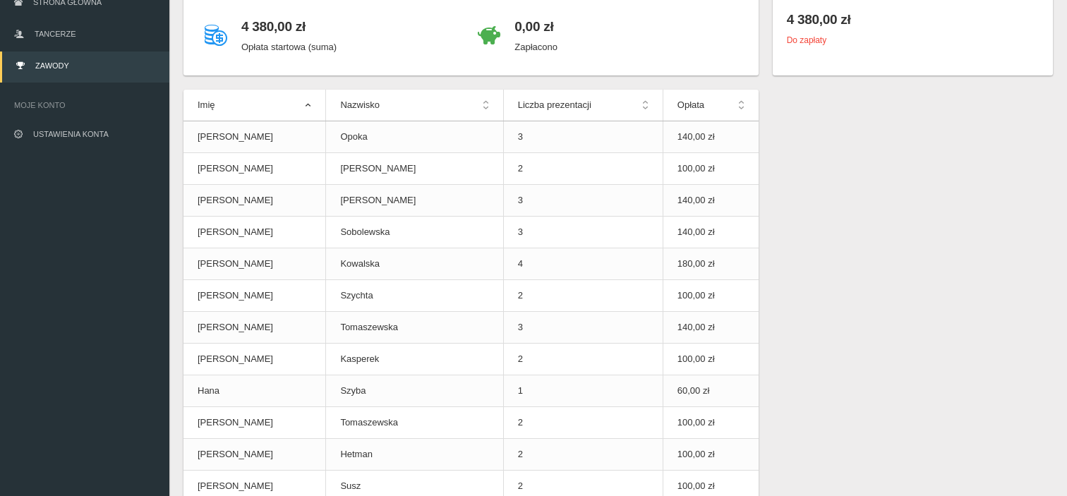
click at [346, 107] on th "Nazwisko" at bounding box center [414, 106] width 177 height 32
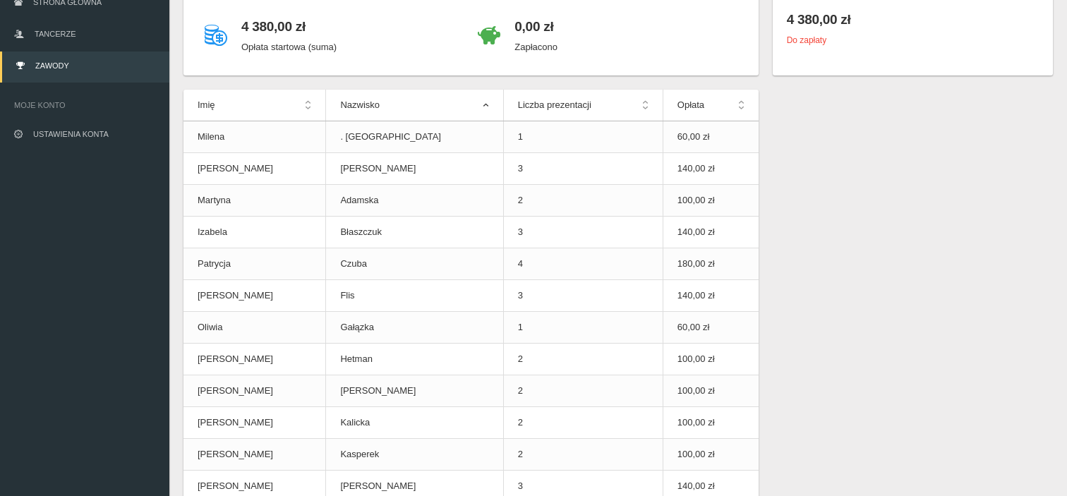
click at [373, 107] on th "Nazwisko" at bounding box center [414, 106] width 177 height 32
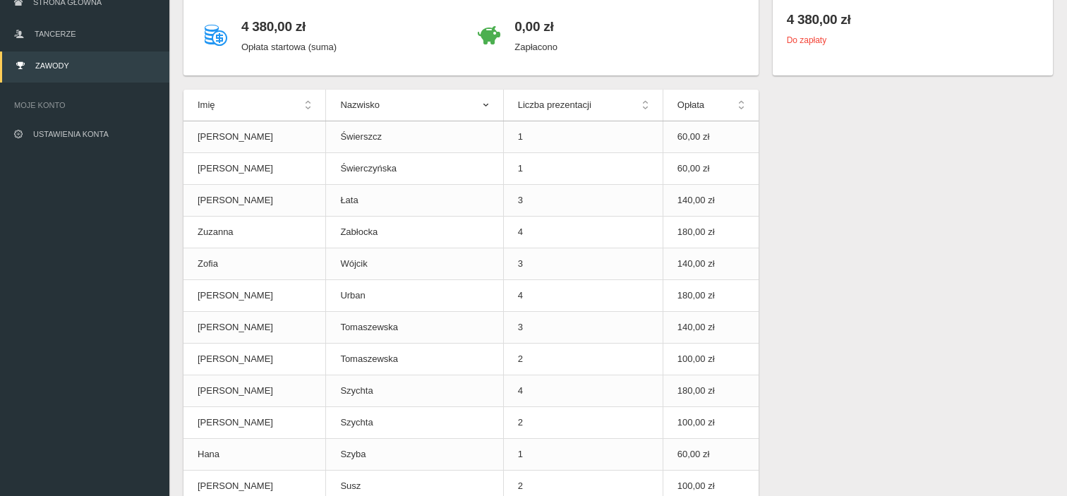
click at [371, 107] on th "Nazwisko" at bounding box center [414, 106] width 177 height 32
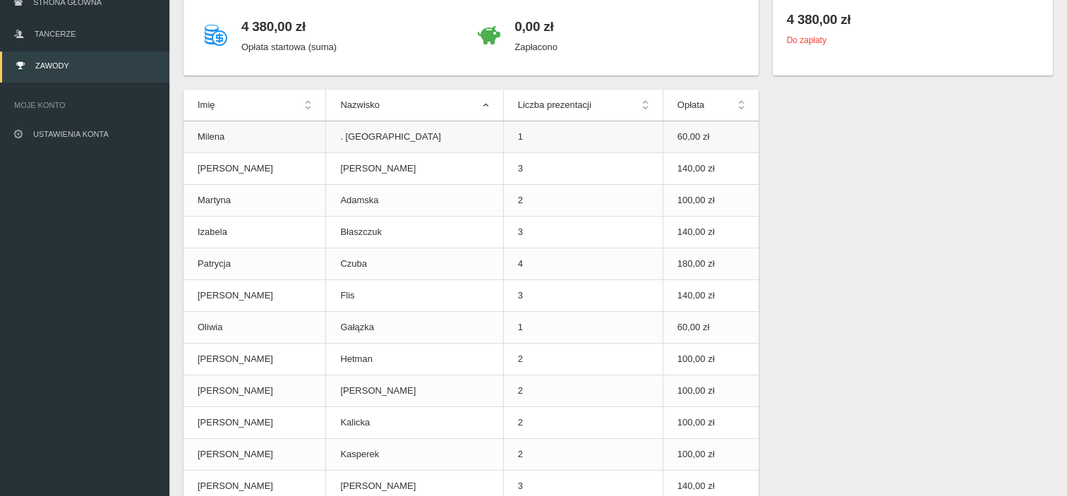
click at [344, 139] on td ". [GEOGRAPHIC_DATA]" at bounding box center [414, 137] width 177 height 32
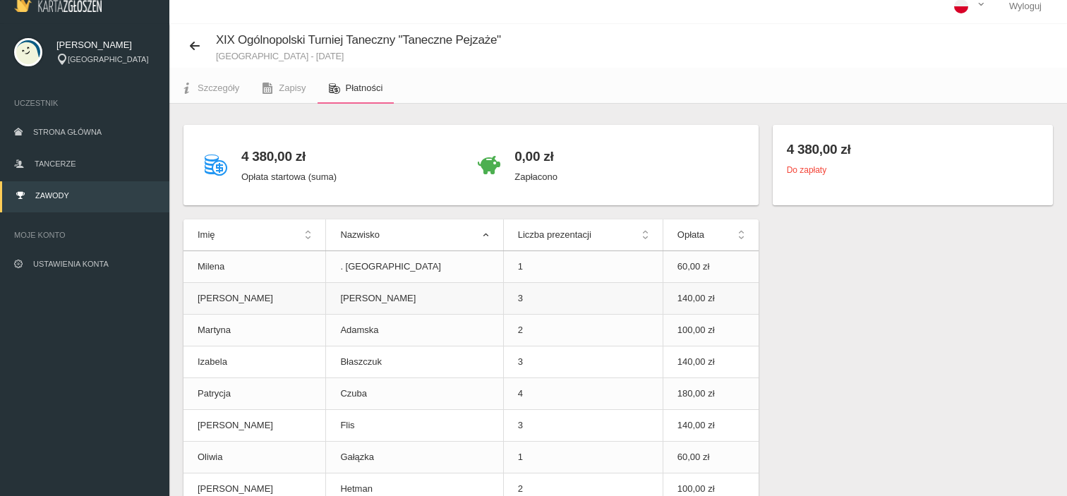
scroll to position [0, 0]
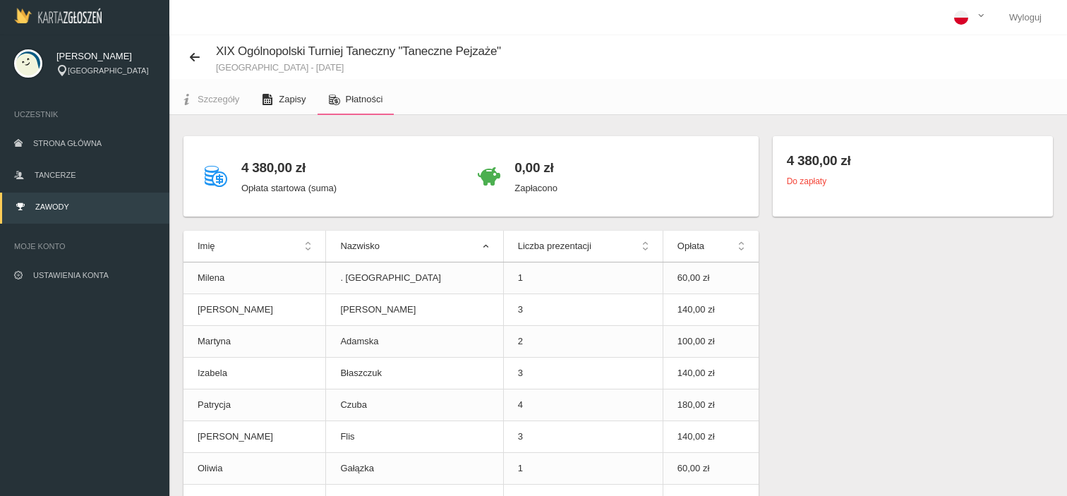
click at [287, 101] on span "Zapisy" at bounding box center [292, 99] width 27 height 11
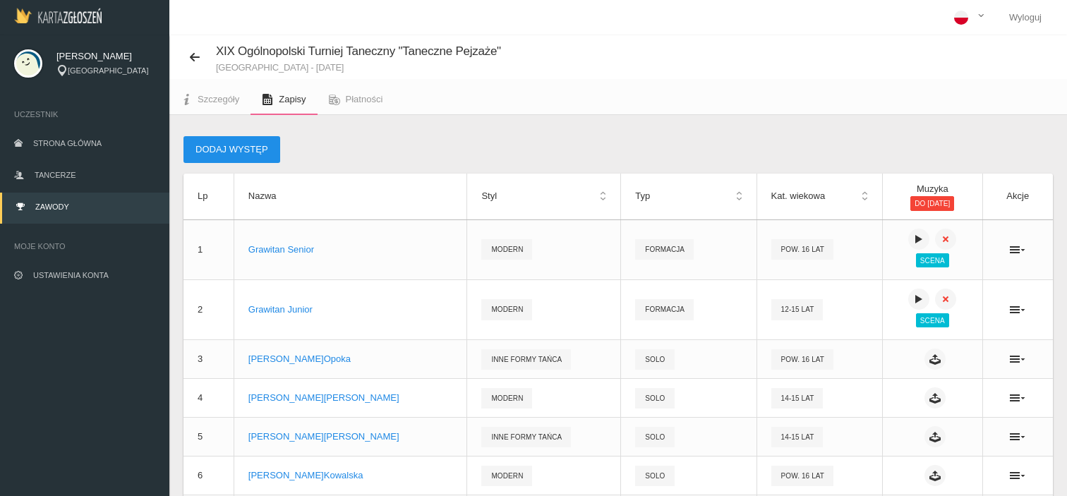
click at [254, 155] on button "Dodaj występ" at bounding box center [232, 149] width 97 height 27
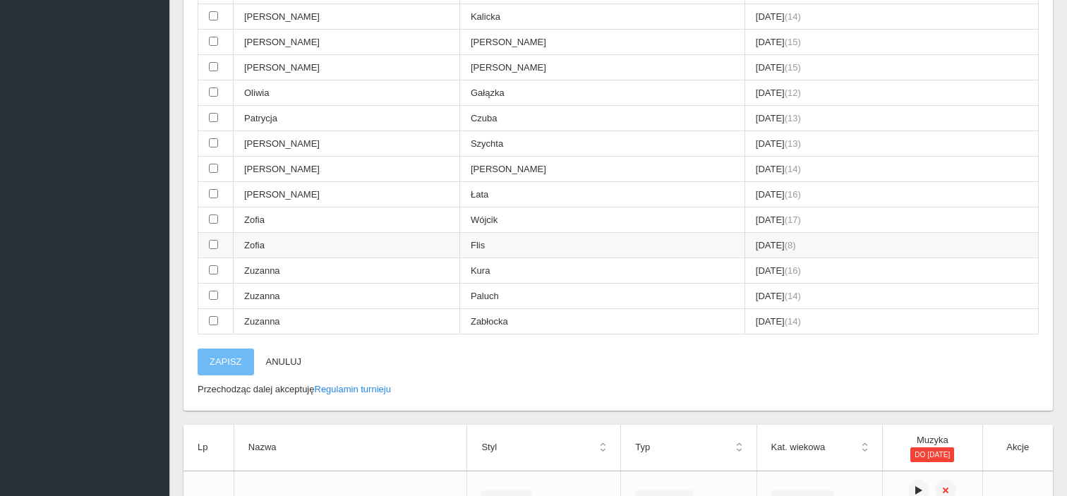
scroll to position [776, 0]
click at [388, 236] on td "Zofia" at bounding box center [347, 248] width 227 height 25
checkbox input "true"
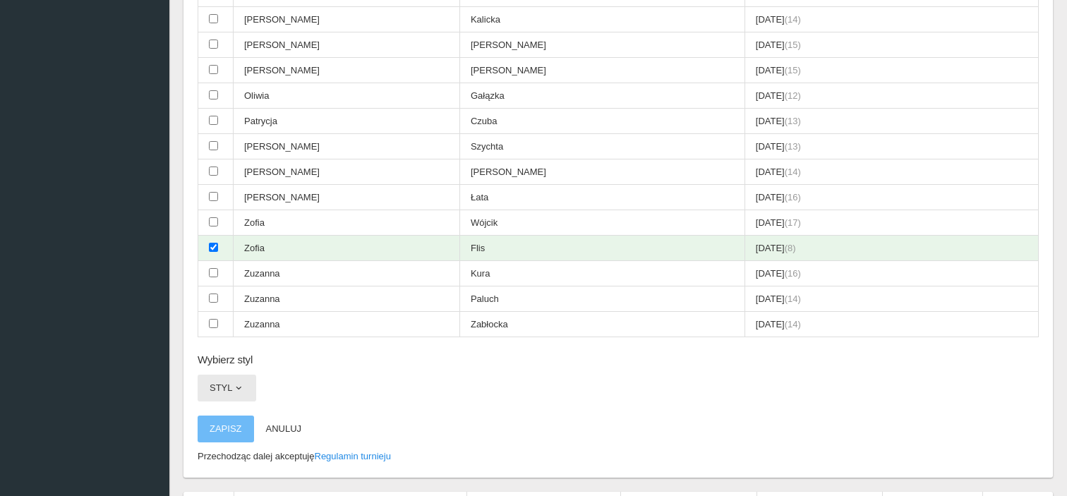
click at [238, 383] on span "button" at bounding box center [238, 388] width 11 height 11
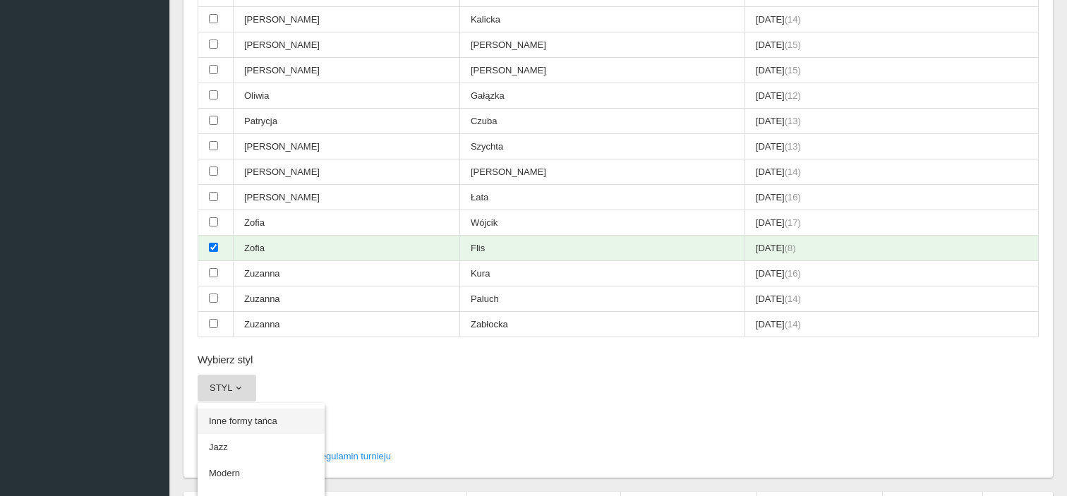
click at [234, 409] on link "Inne formy tańca" at bounding box center [261, 421] width 127 height 25
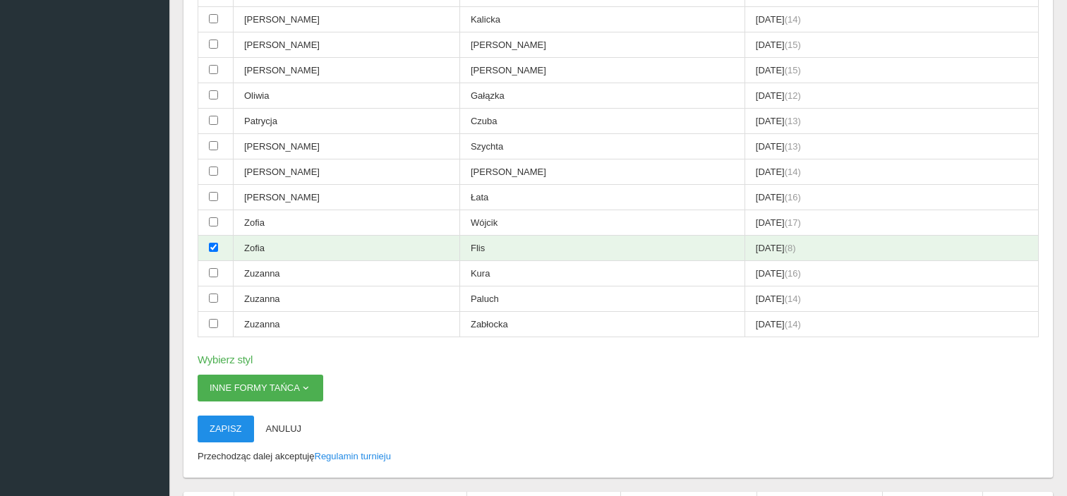
click at [222, 416] on button "Zapisz" at bounding box center [226, 429] width 56 height 27
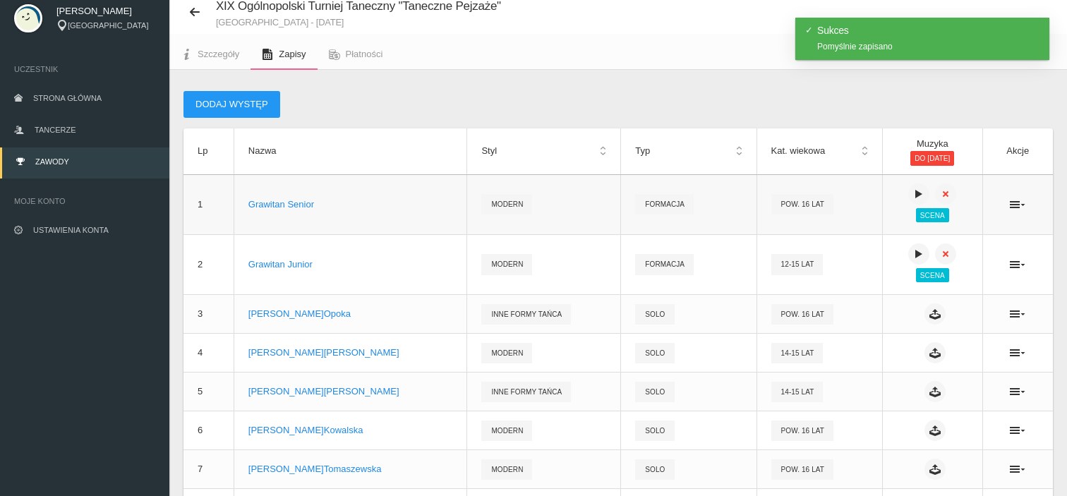
scroll to position [0, 0]
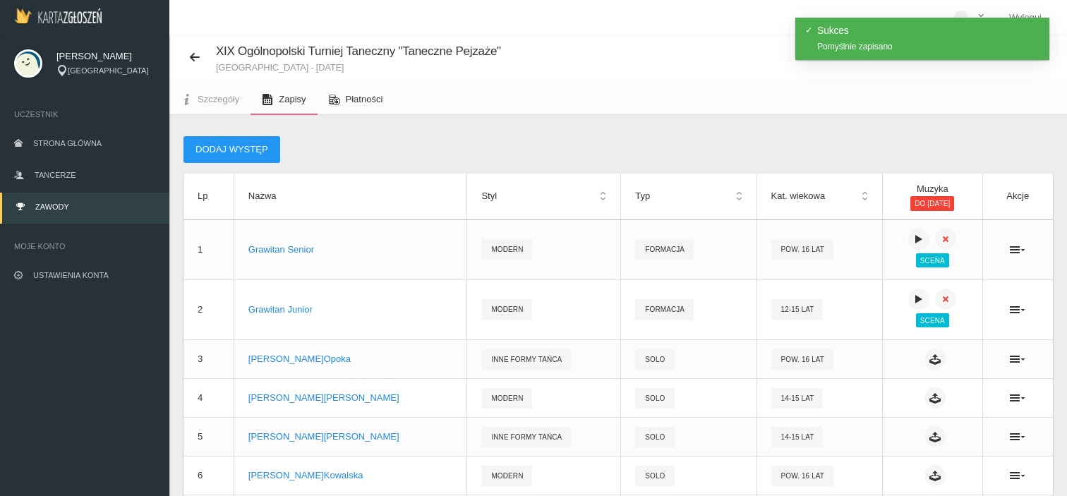
click at [353, 103] on span "Płatności" at bounding box center [364, 99] width 37 height 11
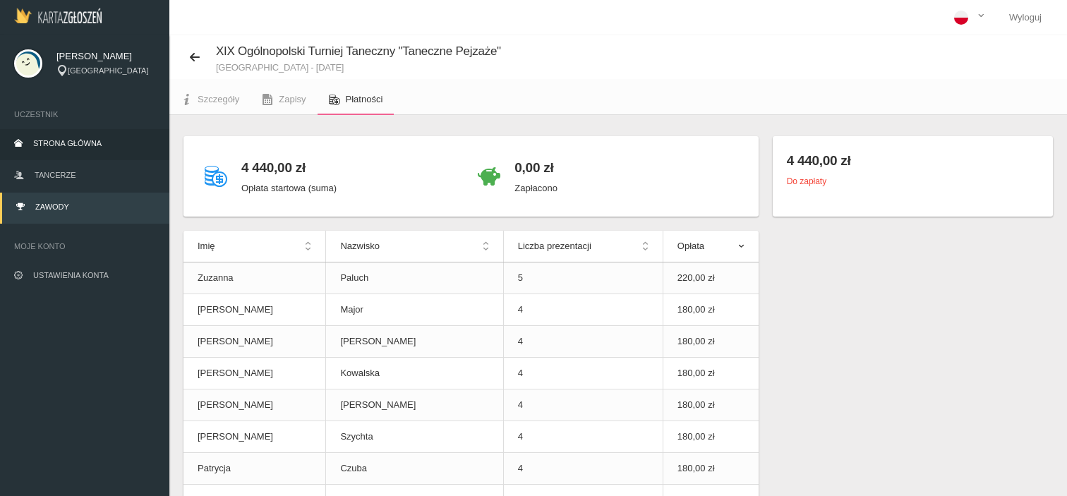
click at [91, 148] on span "Strona główna" at bounding box center [67, 143] width 68 height 8
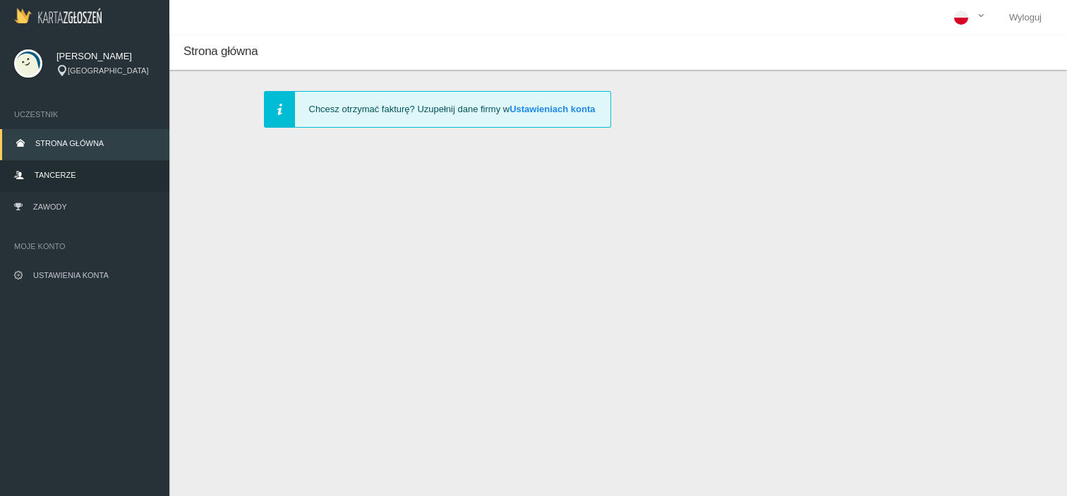
click at [68, 176] on span "Tancerze" at bounding box center [55, 175] width 41 height 8
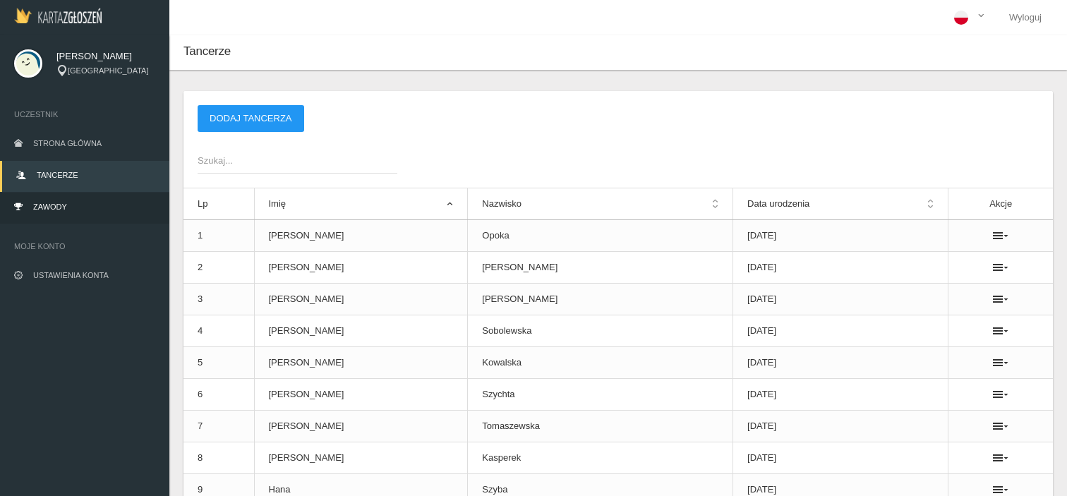
click at [112, 198] on link "Zawody" at bounding box center [84, 208] width 169 height 31
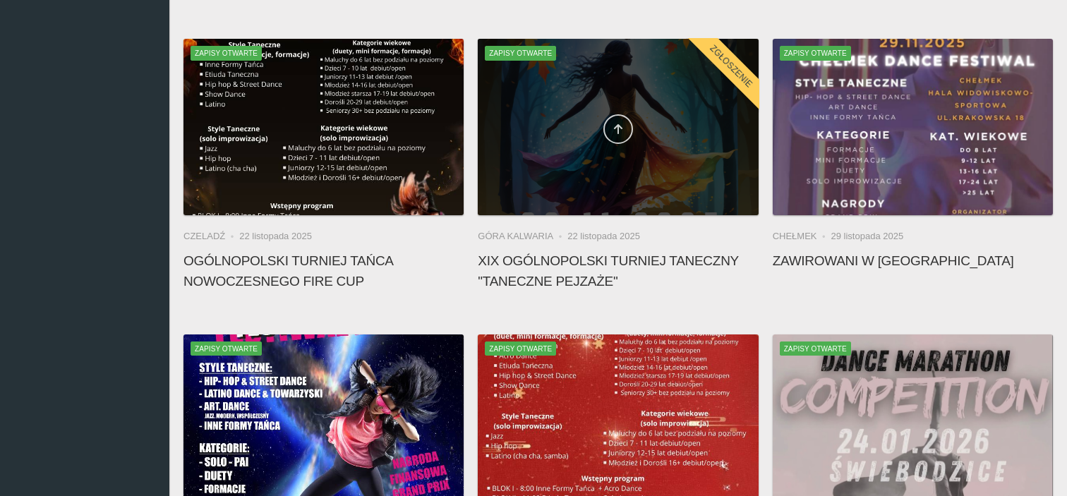
click at [616, 135] on link at bounding box center [619, 129] width 30 height 30
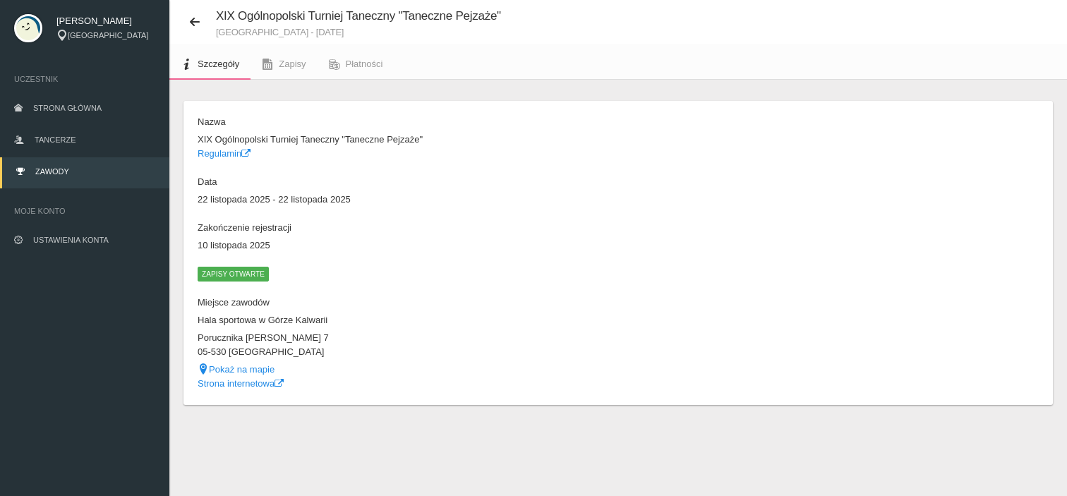
scroll to position [35, 0]
click at [249, 270] on span "Zapisy otwarte" at bounding box center [233, 274] width 71 height 14
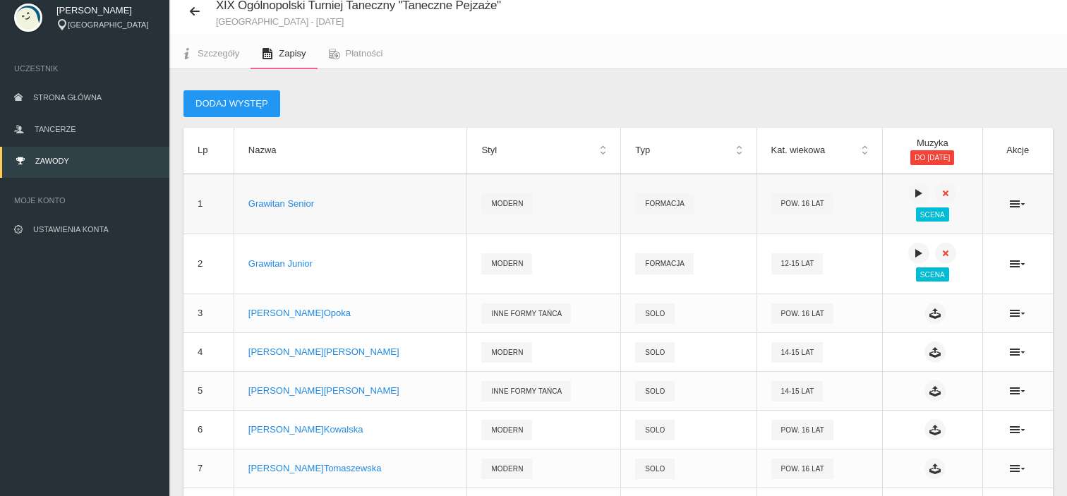
scroll to position [71, 0]
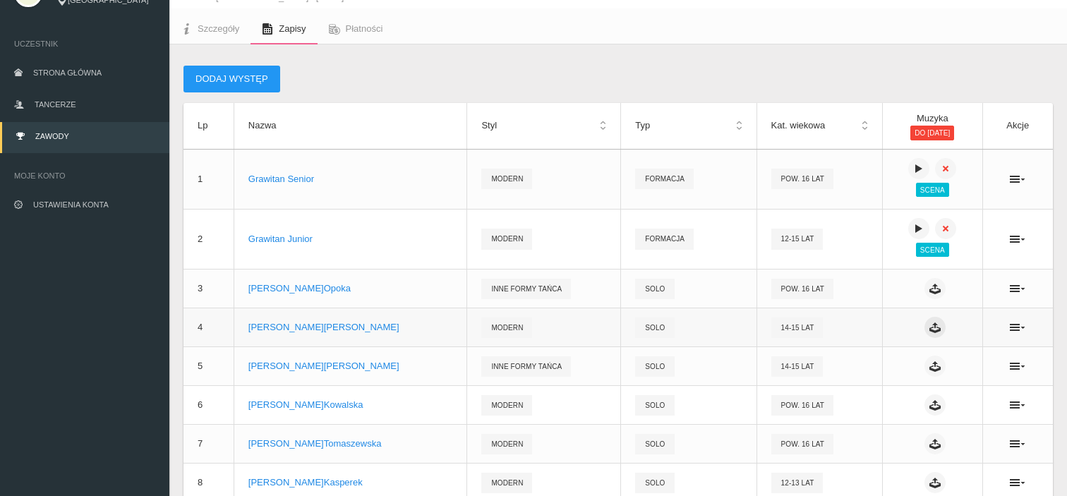
click at [930, 328] on icon at bounding box center [935, 327] width 11 height 11
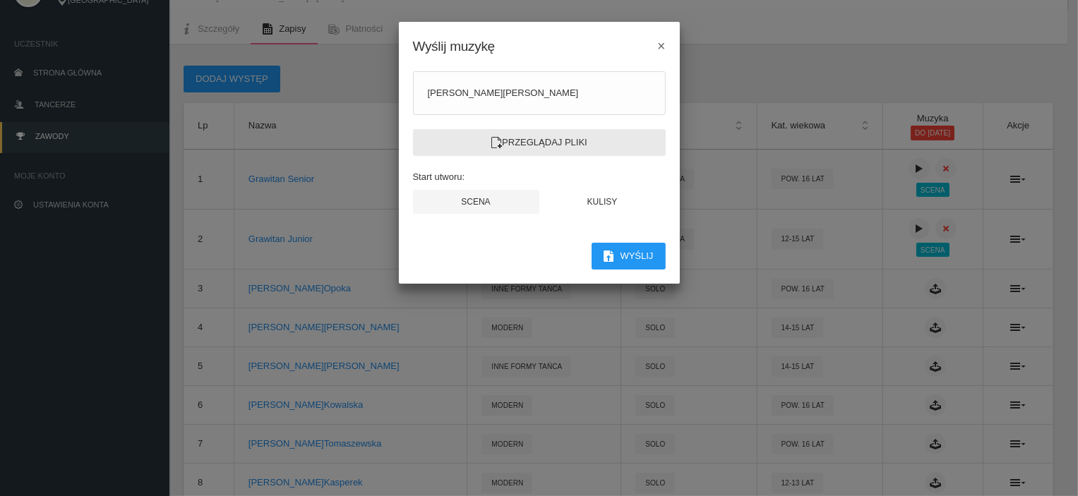
click at [530, 152] on label "Przeglądaj pliki" at bounding box center [539, 142] width 253 height 27
click at [0, 0] on input "Przeglądaj pliki" at bounding box center [0, 0] width 0 height 0
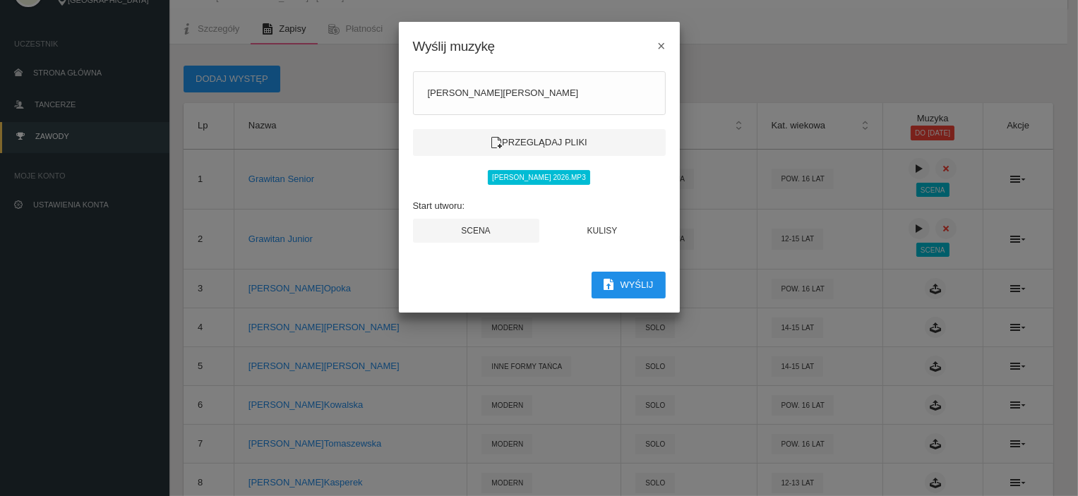
click at [636, 281] on button "Wyślij" at bounding box center [629, 285] width 74 height 27
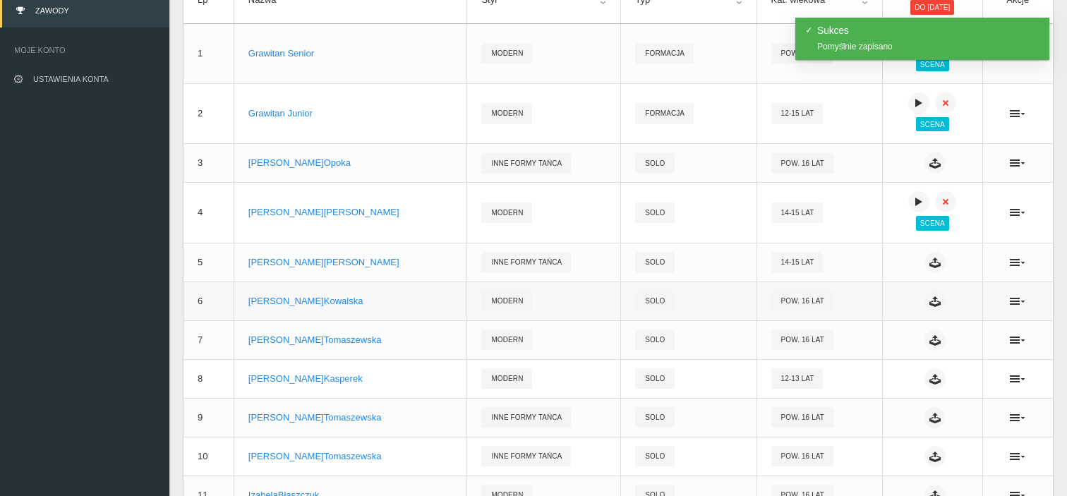
scroll to position [212, 0]
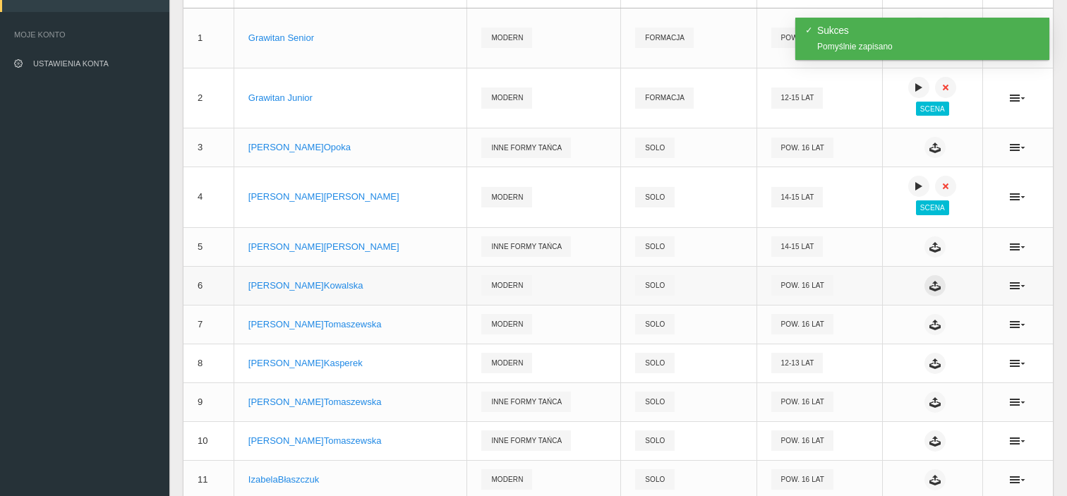
click at [930, 282] on icon at bounding box center [935, 285] width 11 height 11
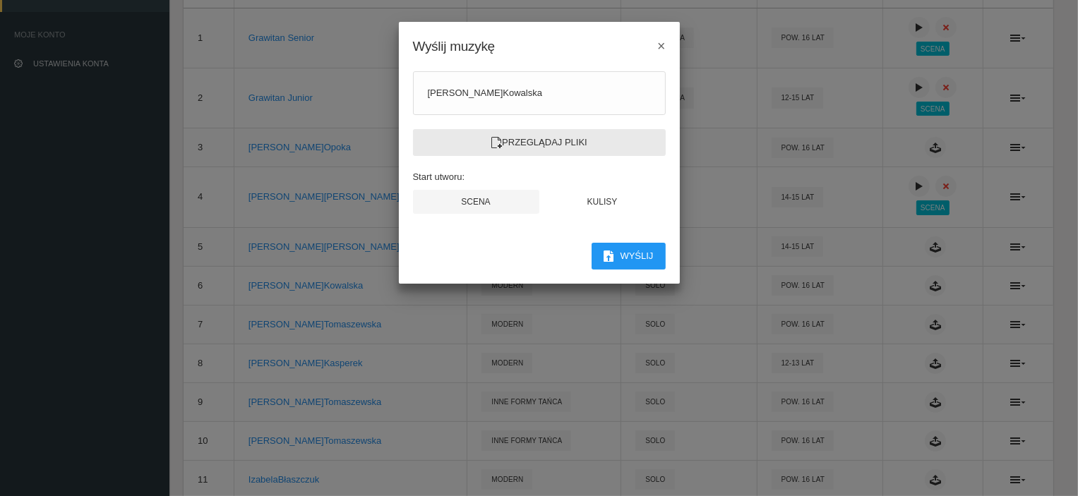
click at [561, 142] on label "Przeglądaj pliki" at bounding box center [539, 142] width 253 height 27
click at [0, 0] on input "Przeglądaj pliki" at bounding box center [0, 0] width 0 height 0
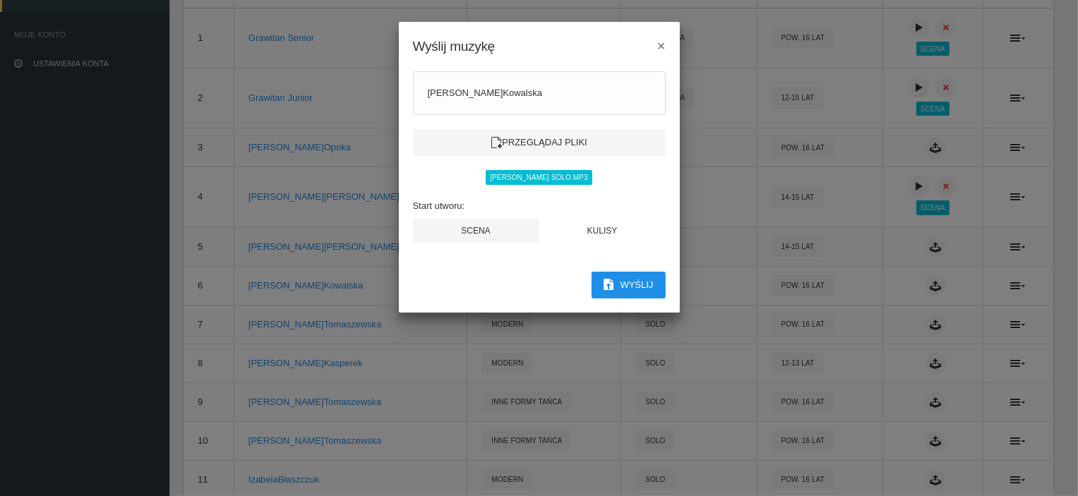
click at [628, 283] on button "Wyślij" at bounding box center [629, 285] width 74 height 27
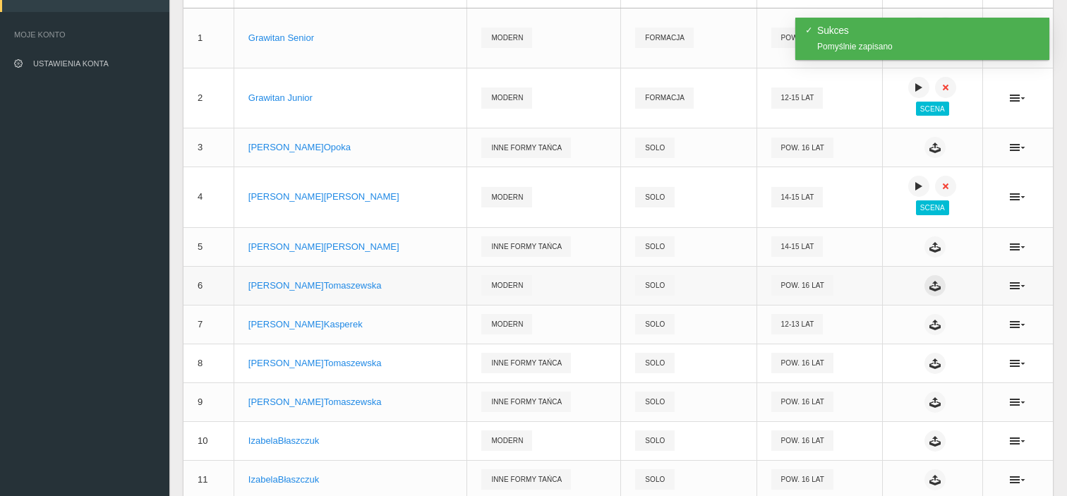
click at [930, 289] on icon at bounding box center [935, 285] width 11 height 11
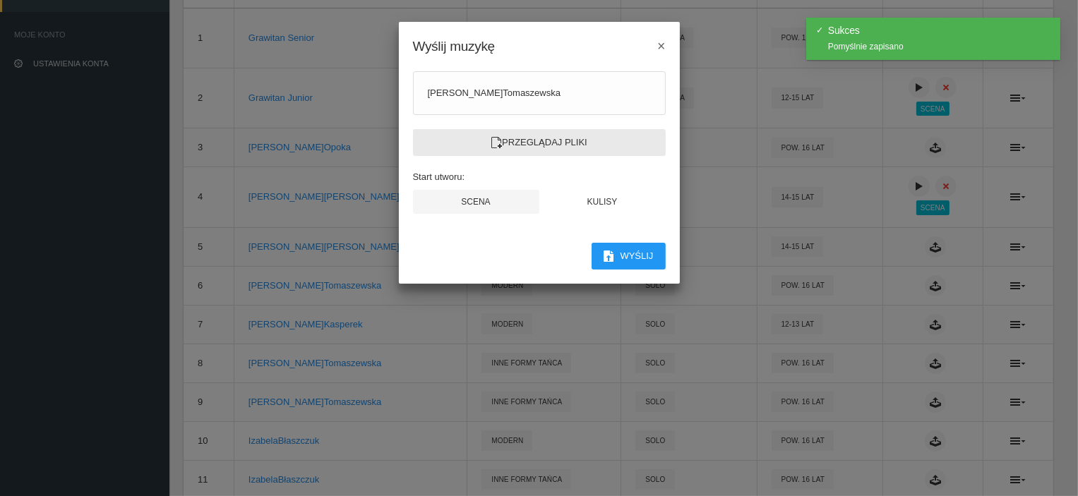
click at [534, 140] on label "Przeglądaj pliki" at bounding box center [539, 142] width 253 height 27
click at [0, 0] on input "Przeglądaj pliki" at bounding box center [0, 0] width 0 height 0
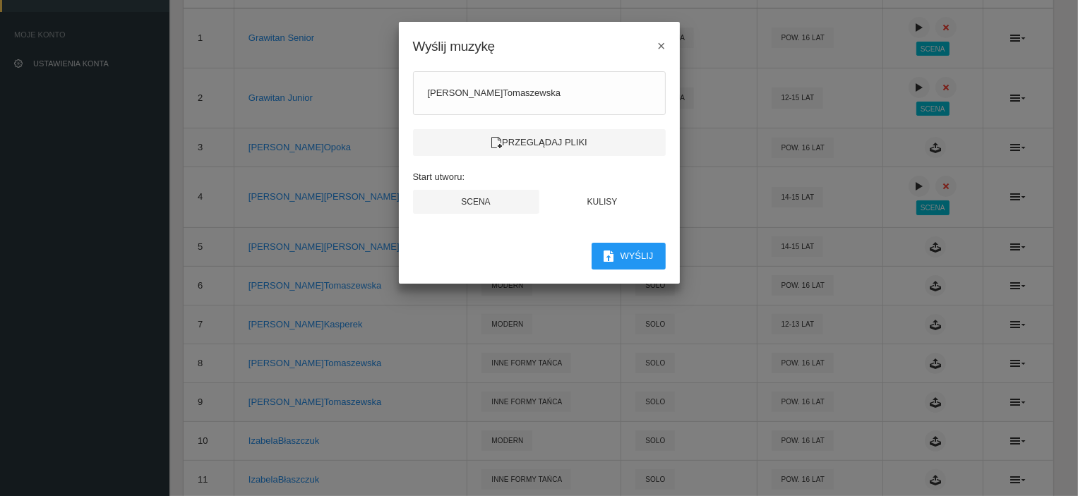
click at [652, 49] on div "Wyślij muzykę ×" at bounding box center [539, 39] width 281 height 35
click at [661, 41] on span "×" at bounding box center [661, 46] width 8 height 16
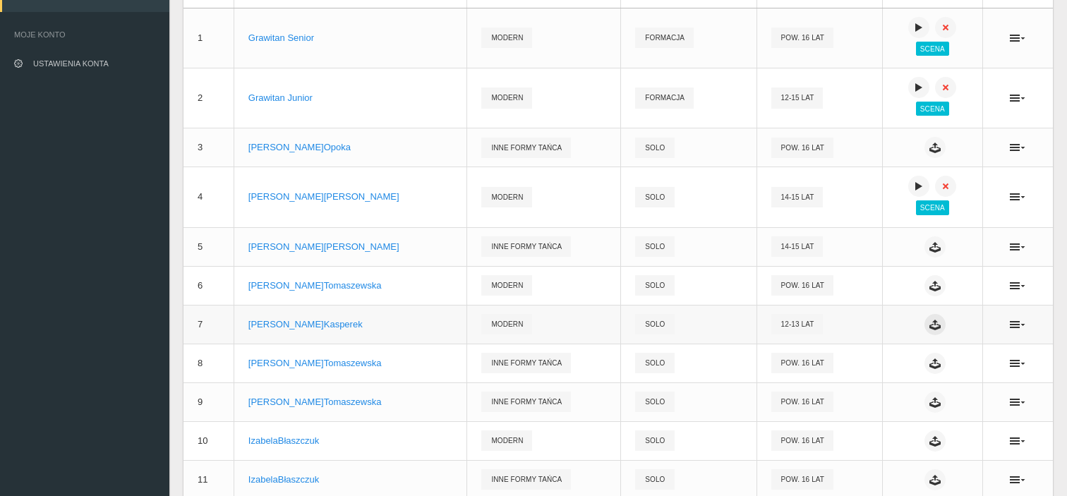
click at [930, 325] on icon at bounding box center [935, 324] width 11 height 11
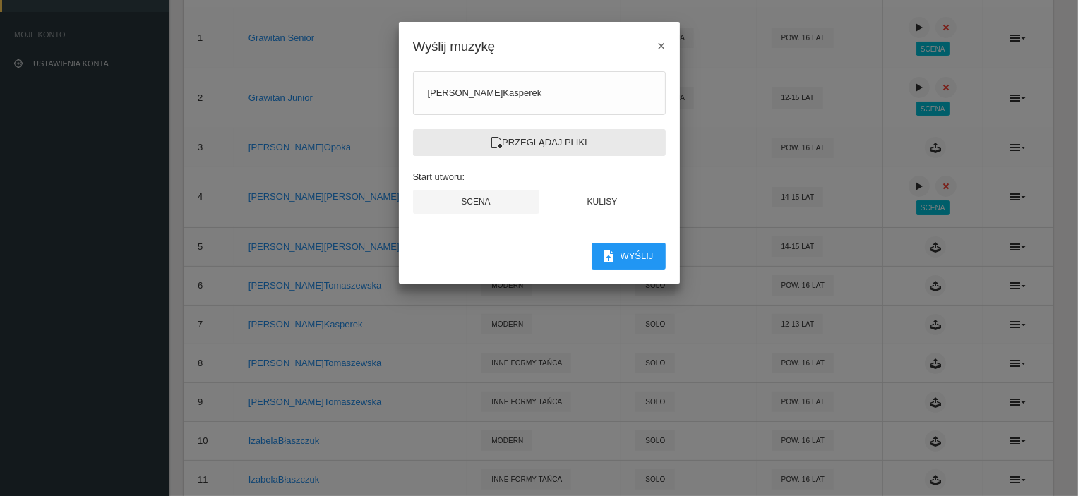
click at [520, 138] on label "Przeglądaj pliki" at bounding box center [539, 142] width 253 height 27
click at [0, 0] on input "Przeglądaj pliki" at bounding box center [0, 0] width 0 height 0
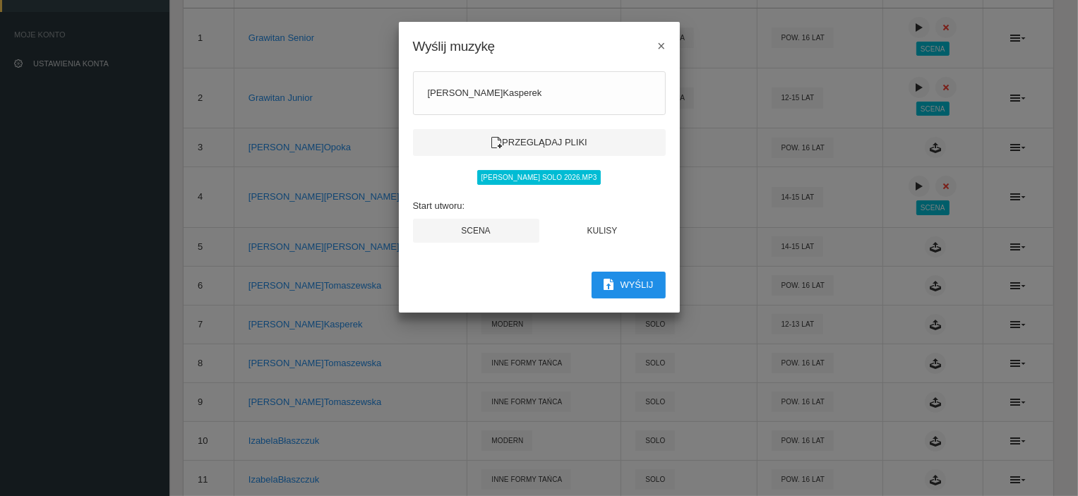
click at [624, 285] on button "Wyślij" at bounding box center [629, 285] width 74 height 27
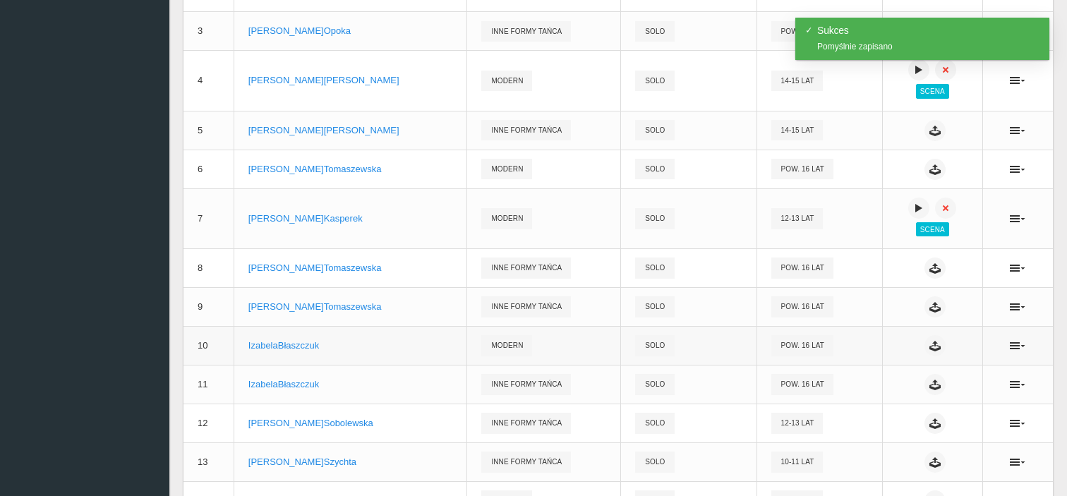
scroll to position [353, 0]
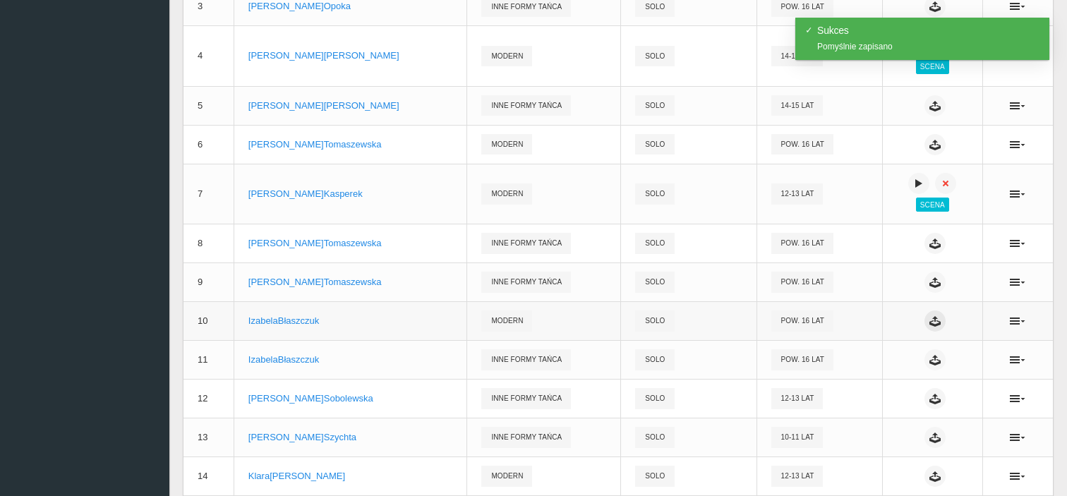
click at [930, 320] on icon at bounding box center [935, 321] width 11 height 11
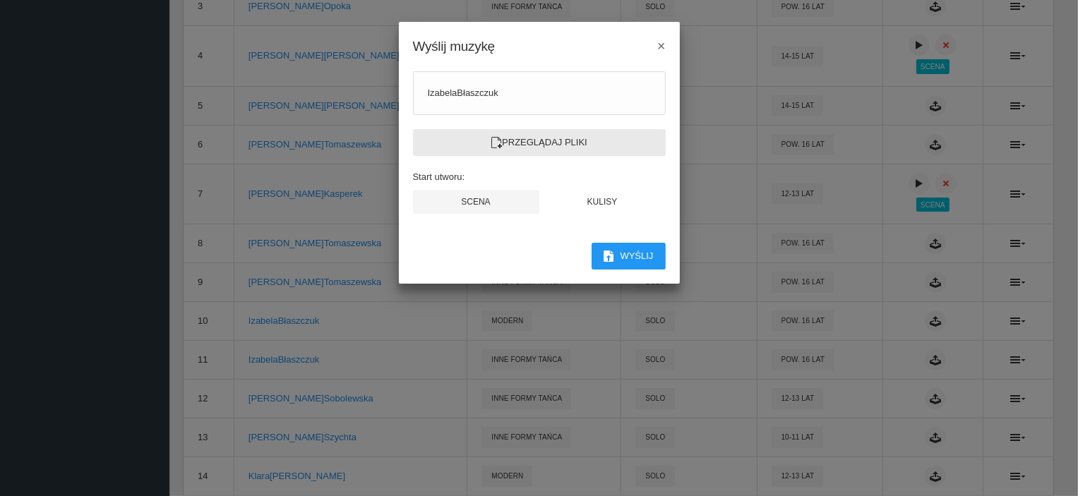
click at [531, 142] on label "Przeglądaj pliki" at bounding box center [539, 142] width 253 height 27
click at [0, 0] on input "Przeglądaj pliki" at bounding box center [0, 0] width 0 height 0
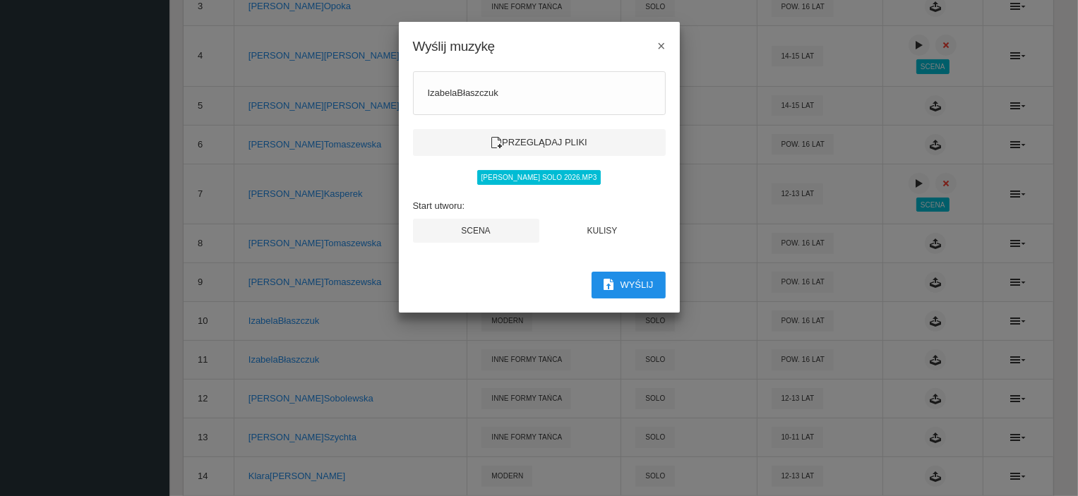
click at [624, 280] on button "Wyślij" at bounding box center [629, 285] width 74 height 27
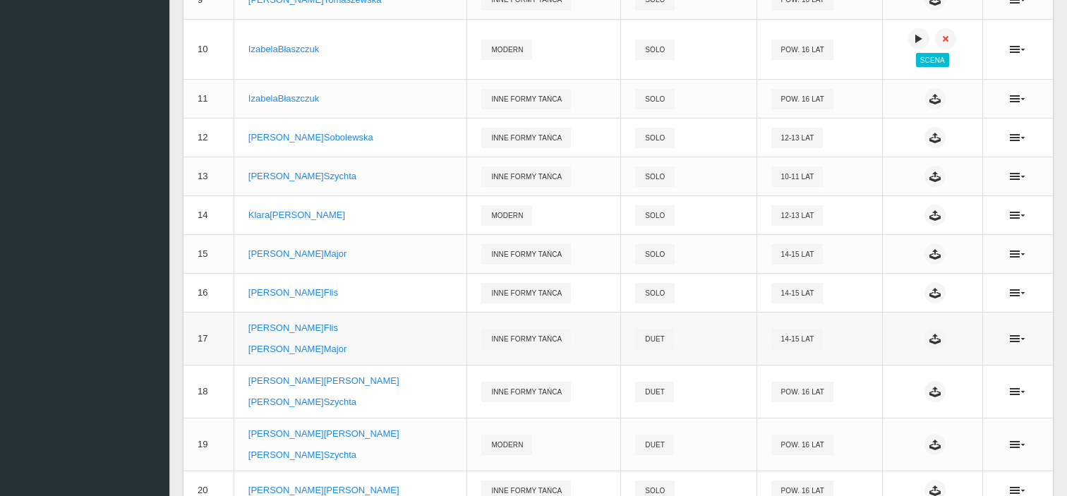
scroll to position [706, 0]
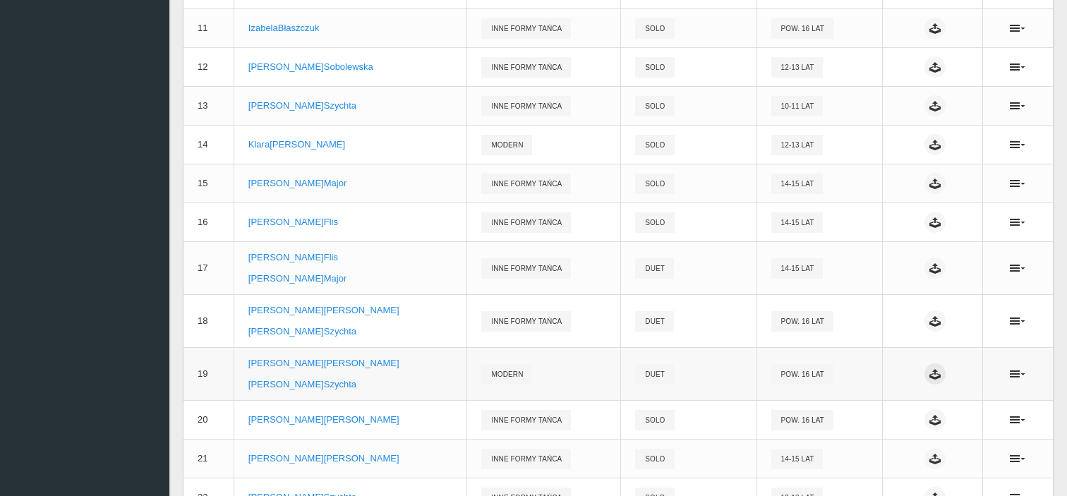
click at [930, 377] on icon at bounding box center [935, 373] width 11 height 11
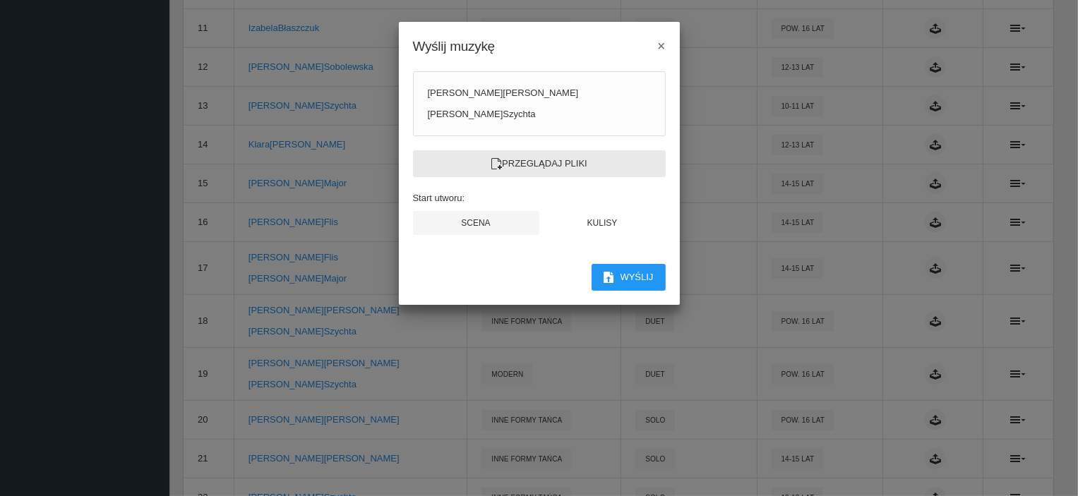
click at [572, 162] on label "Przeglądaj pliki" at bounding box center [539, 163] width 253 height 27
click at [0, 0] on input "Przeglądaj pliki" at bounding box center [0, 0] width 0 height 0
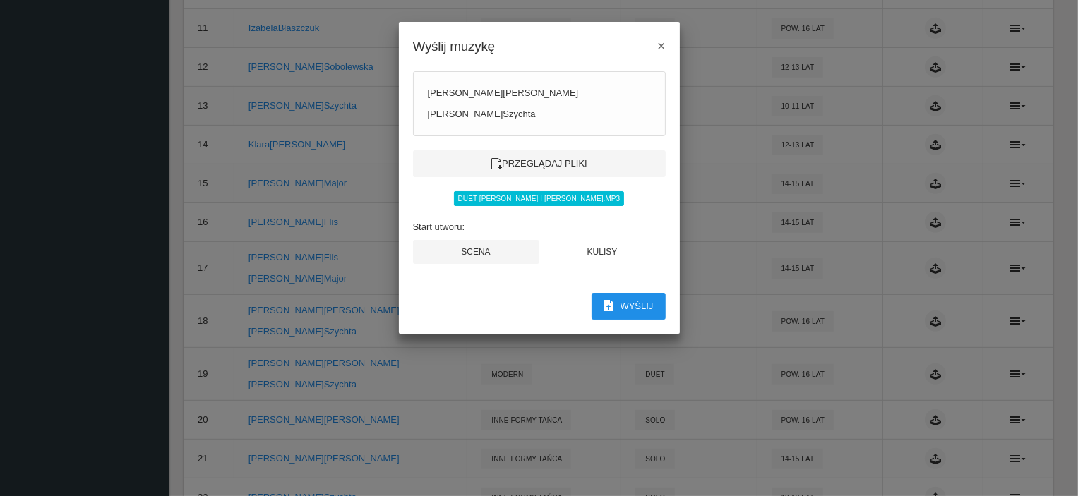
click at [647, 308] on button "Wyślij" at bounding box center [629, 306] width 74 height 27
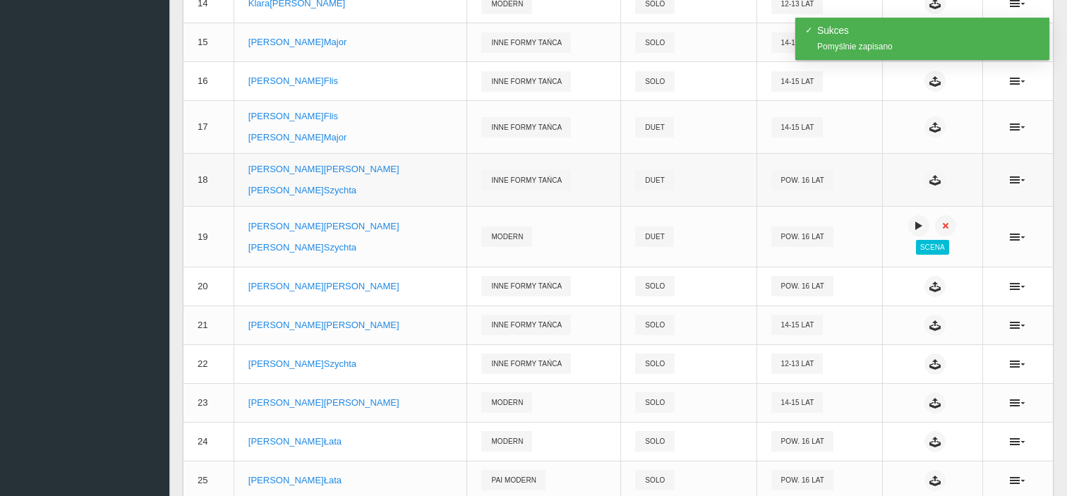
scroll to position [918, 0]
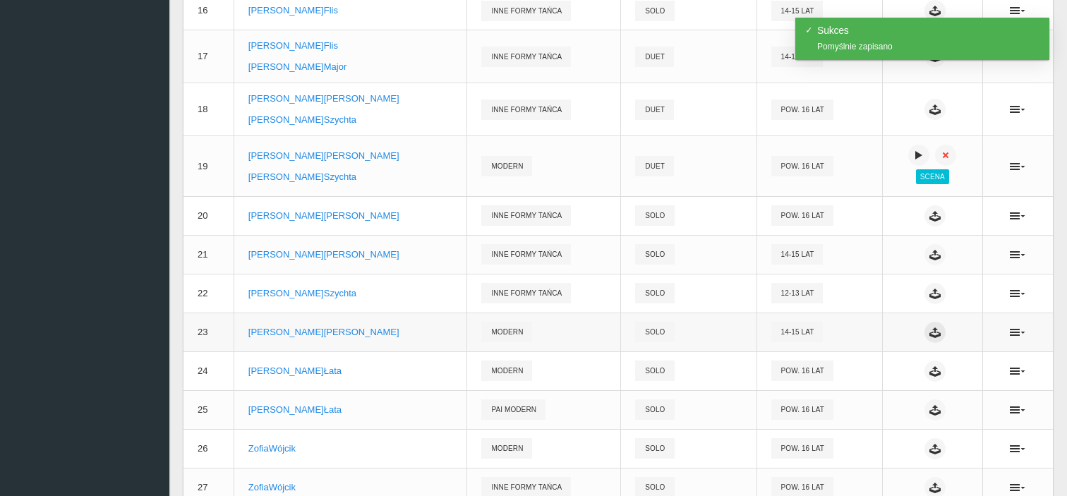
click at [930, 329] on icon at bounding box center [935, 332] width 11 height 11
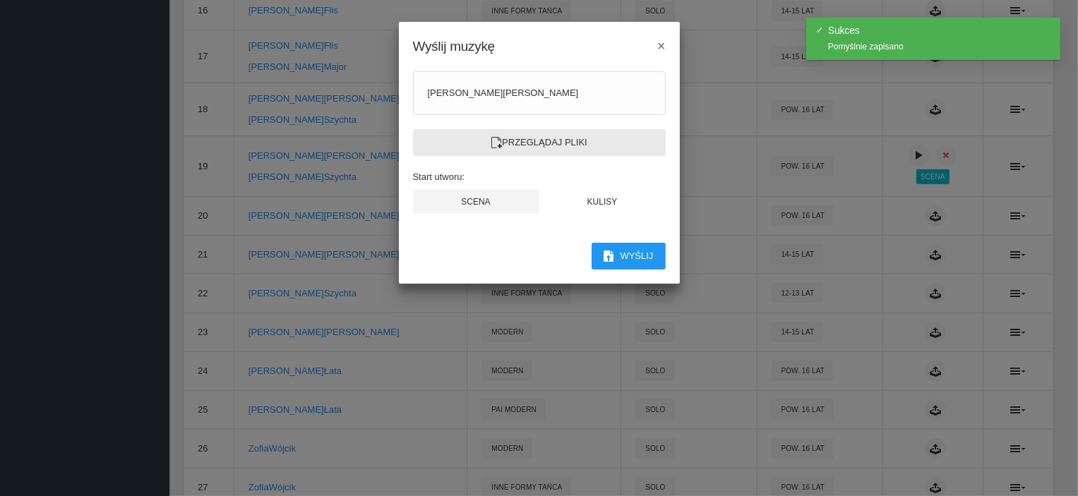
click at [542, 144] on label "Przeglądaj pliki" at bounding box center [539, 142] width 253 height 27
click at [0, 0] on input "Przeglądaj pliki" at bounding box center [0, 0] width 0 height 0
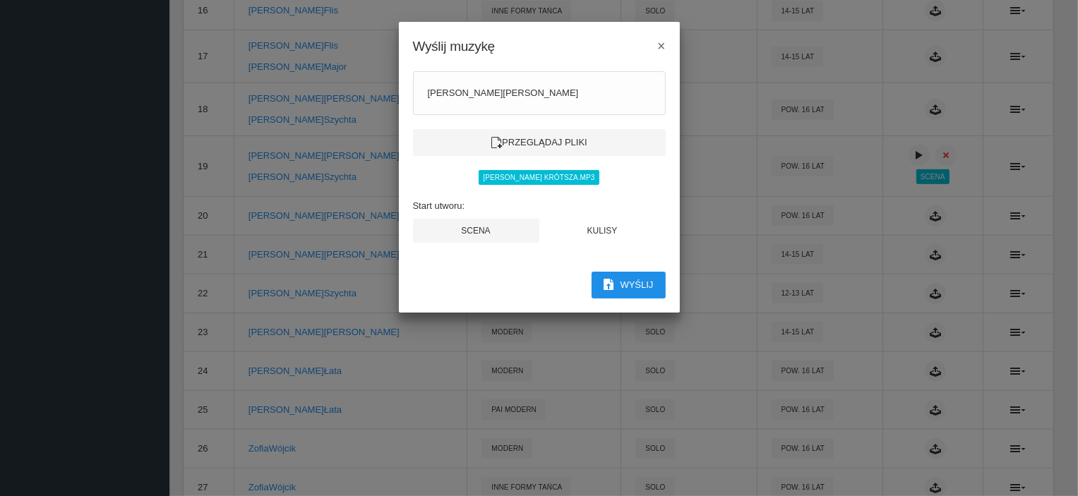
click at [635, 286] on button "Wyślij" at bounding box center [629, 285] width 74 height 27
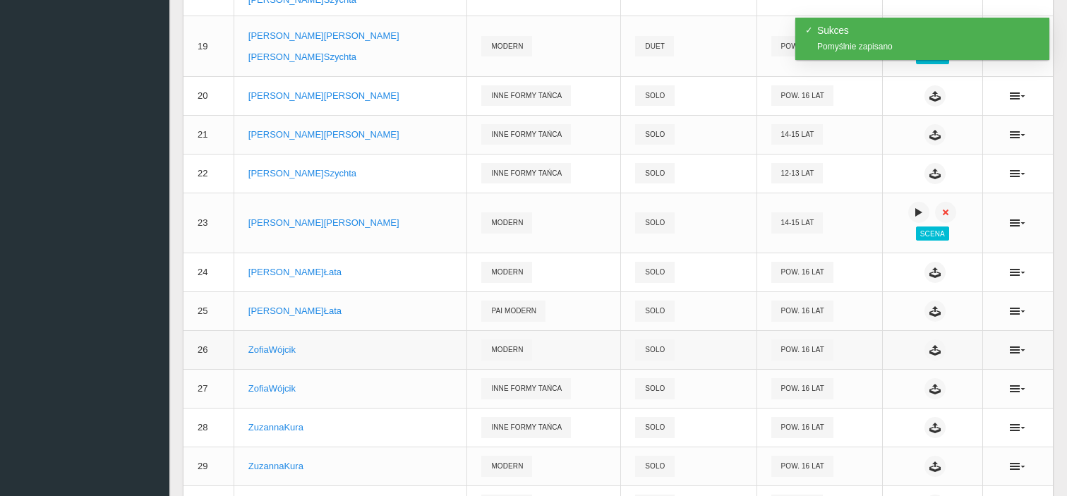
scroll to position [1059, 0]
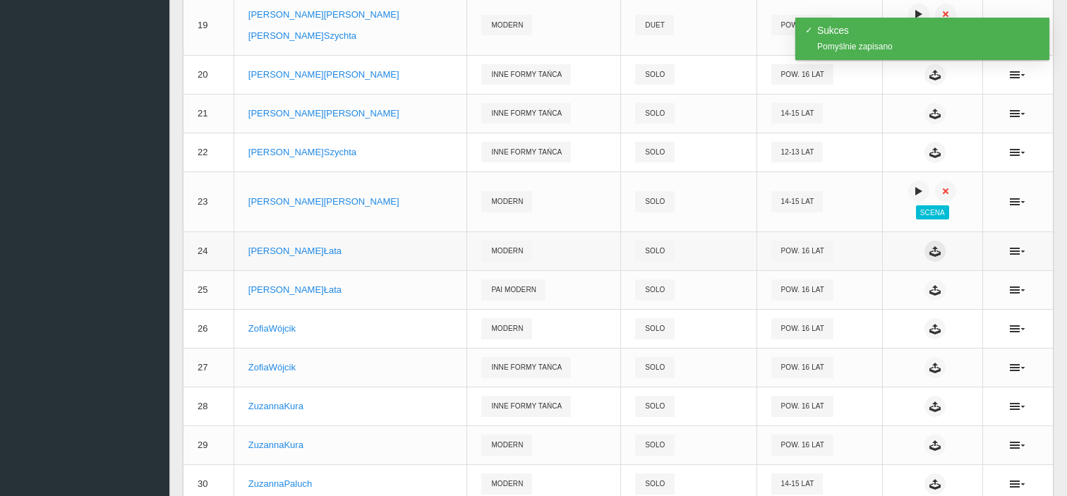
click at [930, 251] on icon at bounding box center [935, 251] width 11 height 11
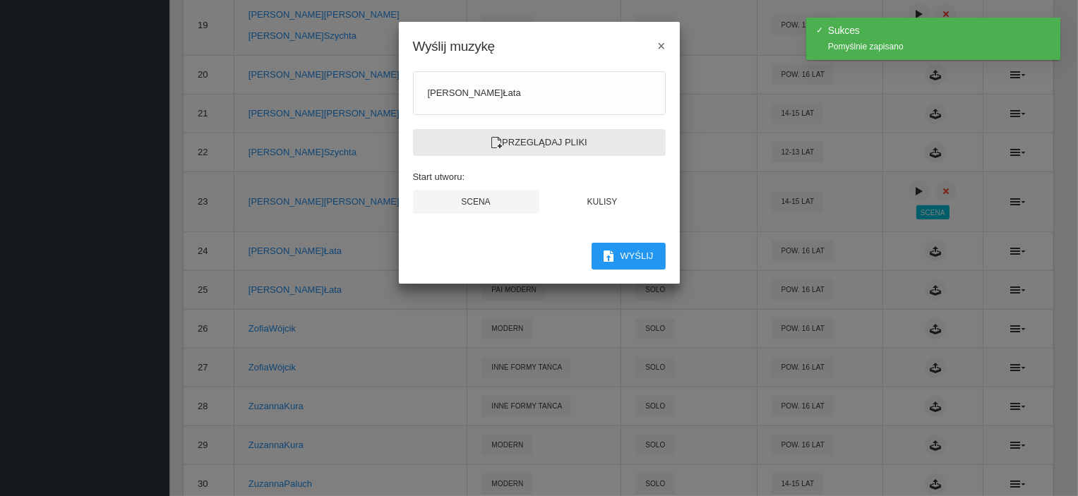
click at [556, 133] on label "Przeglądaj pliki" at bounding box center [539, 142] width 253 height 27
click at [0, 0] on input "Przeglądaj pliki" at bounding box center [0, 0] width 0 height 0
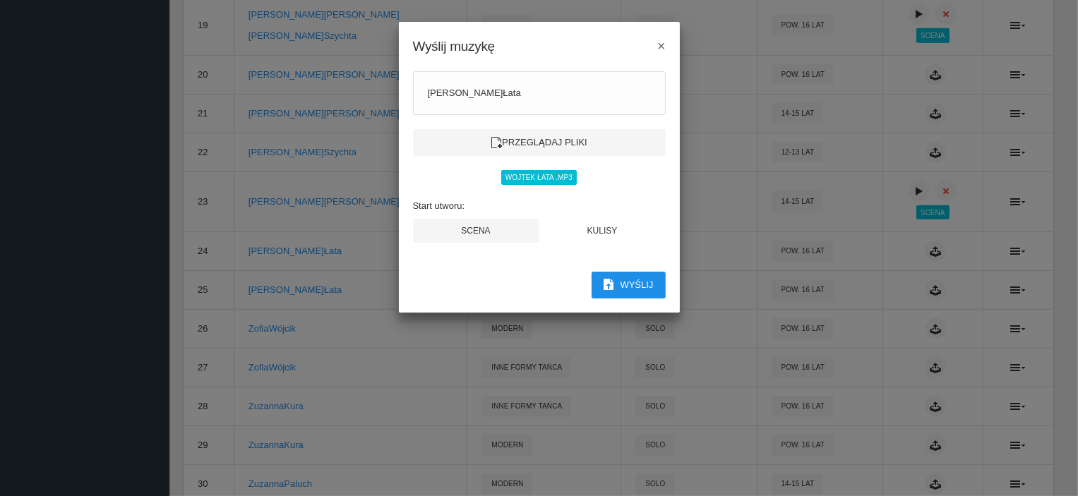
click at [630, 284] on button "Wyślij" at bounding box center [629, 285] width 74 height 27
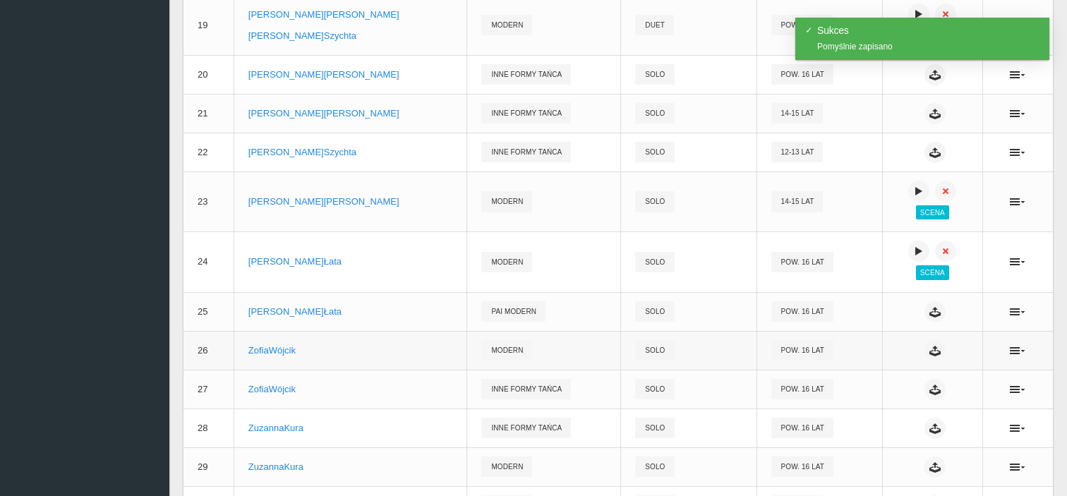
scroll to position [1129, 0]
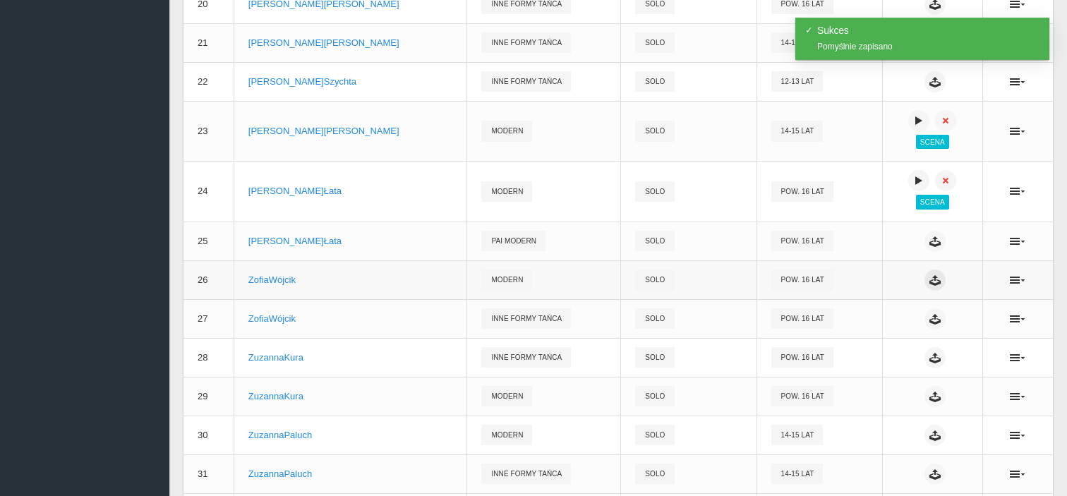
click at [930, 279] on icon at bounding box center [935, 280] width 11 height 11
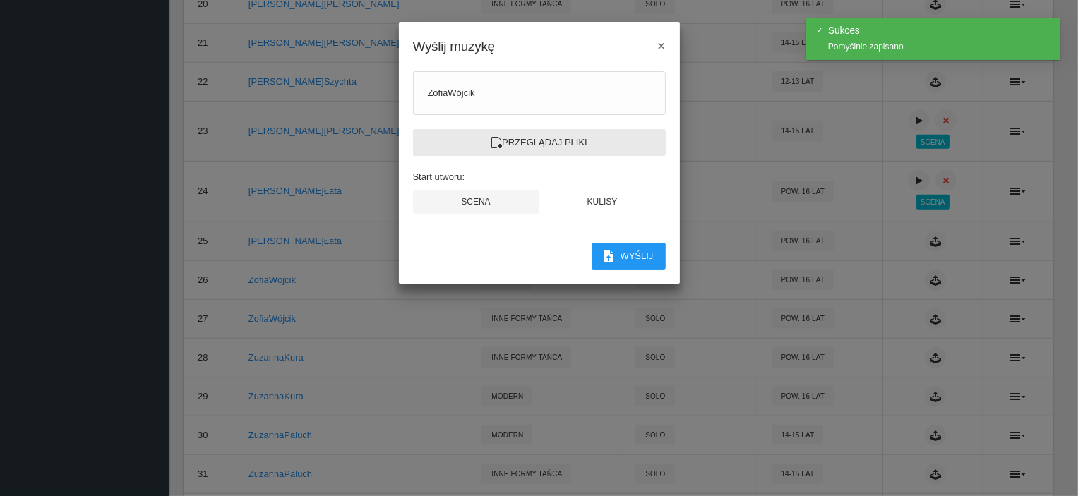
click at [508, 142] on label "Przeglądaj pliki" at bounding box center [539, 142] width 253 height 27
click at [0, 0] on input "Przeglądaj pliki" at bounding box center [0, 0] width 0 height 0
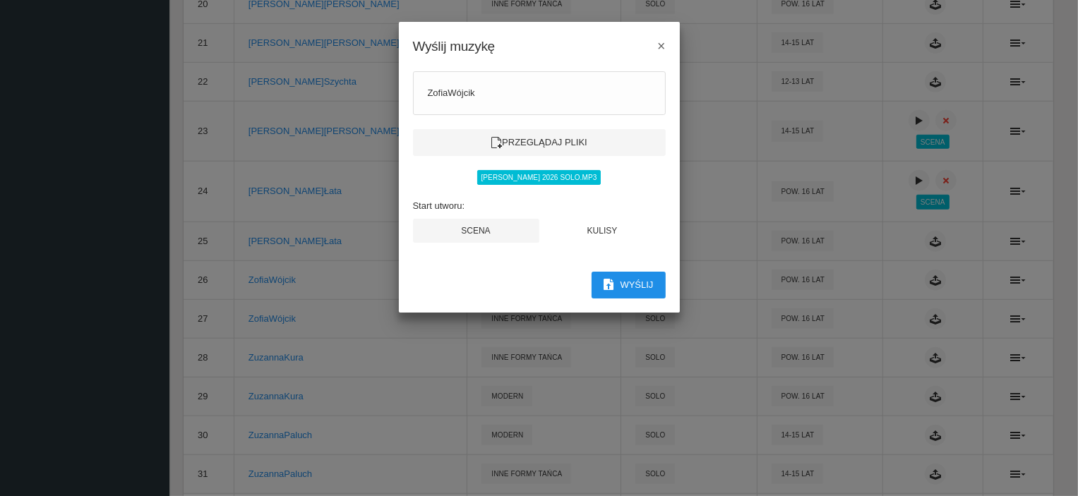
click at [638, 286] on button "Wyślij" at bounding box center [629, 285] width 74 height 27
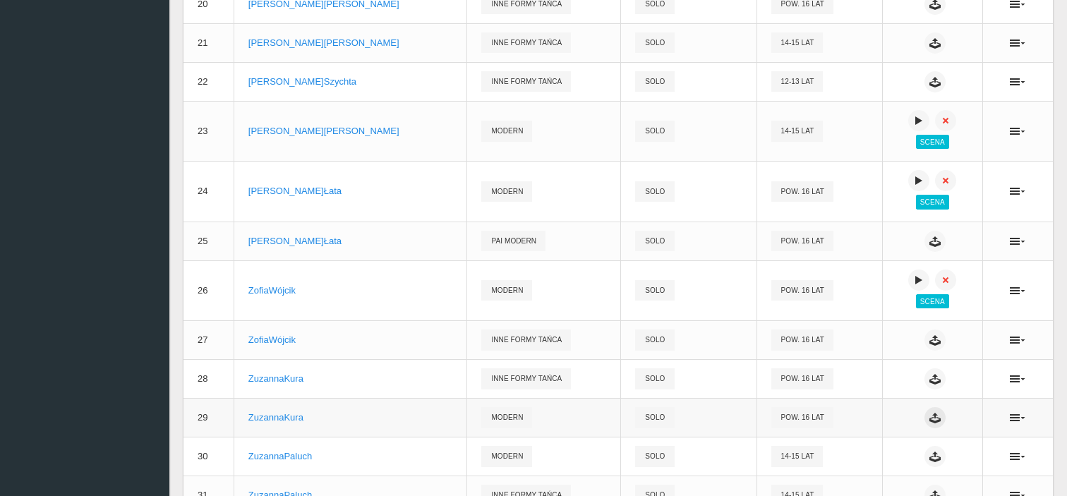
click at [930, 421] on icon at bounding box center [935, 417] width 11 height 11
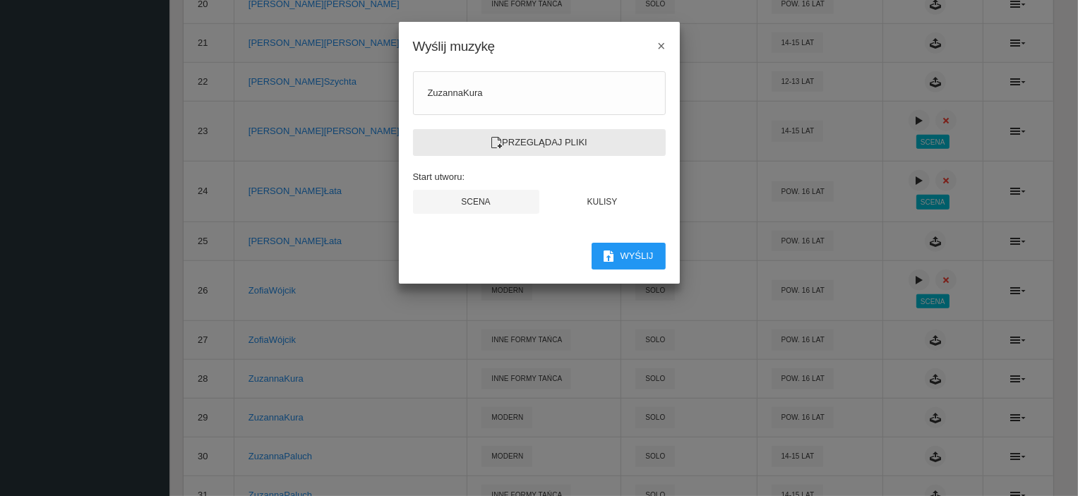
click at [576, 143] on label "Przeglądaj pliki" at bounding box center [539, 142] width 253 height 27
click at [0, 0] on input "Przeglądaj pliki" at bounding box center [0, 0] width 0 height 0
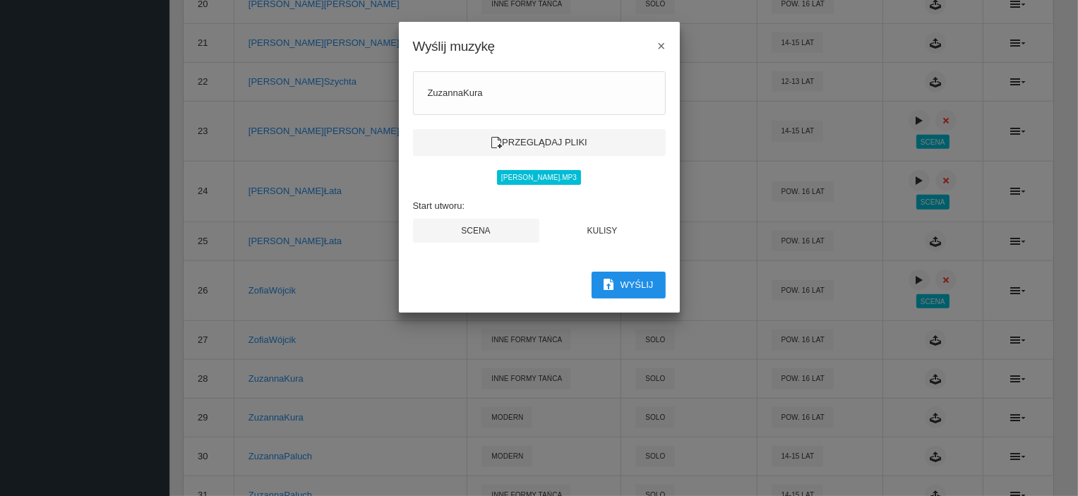
click at [638, 285] on button "Wyślij" at bounding box center [629, 285] width 74 height 27
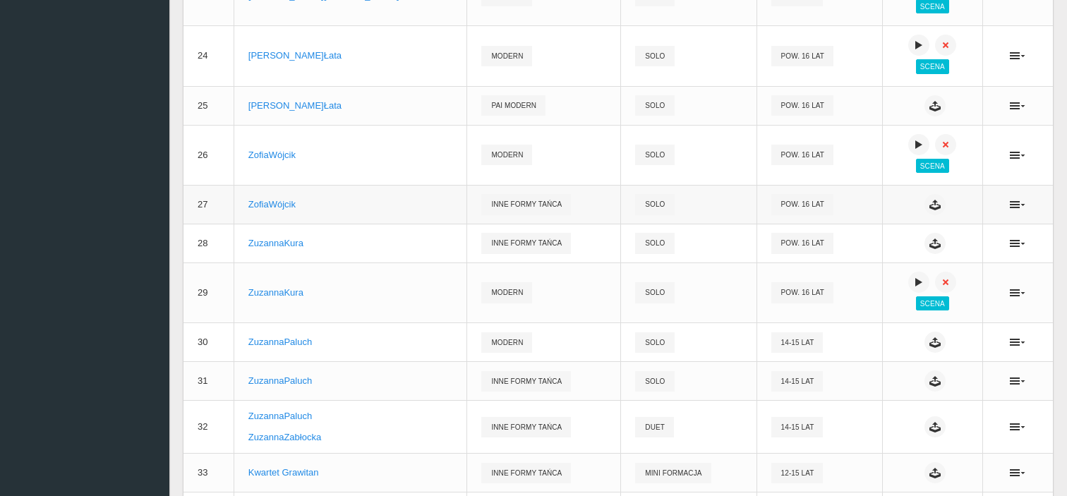
scroll to position [1271, 0]
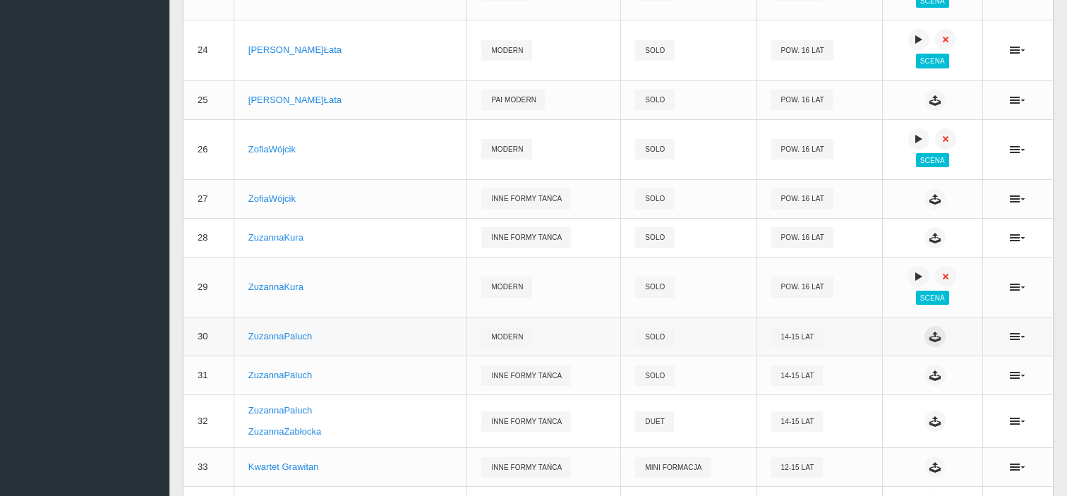
click at [930, 337] on icon at bounding box center [935, 336] width 11 height 11
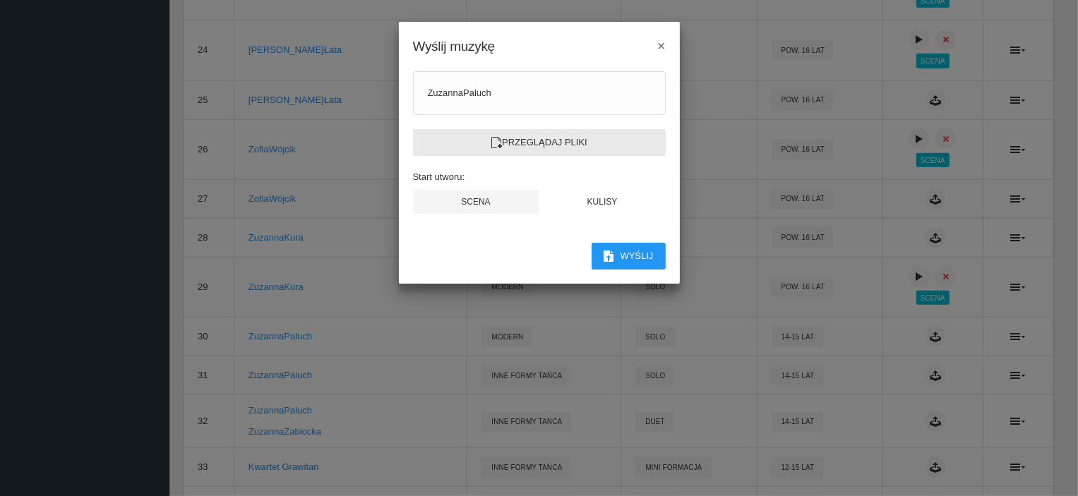
click at [525, 131] on label "Przeglądaj pliki" at bounding box center [539, 142] width 253 height 27
click at [0, 0] on input "Przeglądaj pliki" at bounding box center [0, 0] width 0 height 0
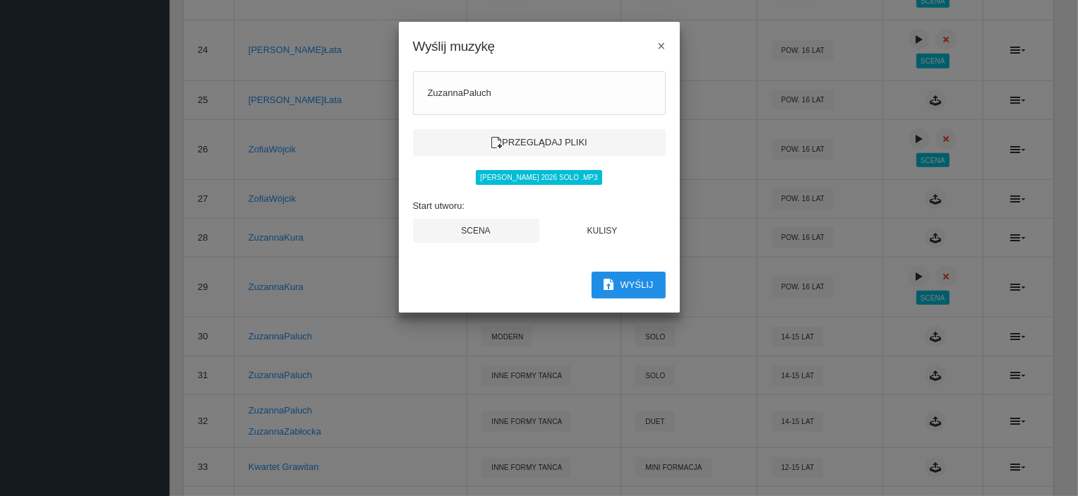
click at [637, 287] on button "Wyślij" at bounding box center [629, 285] width 74 height 27
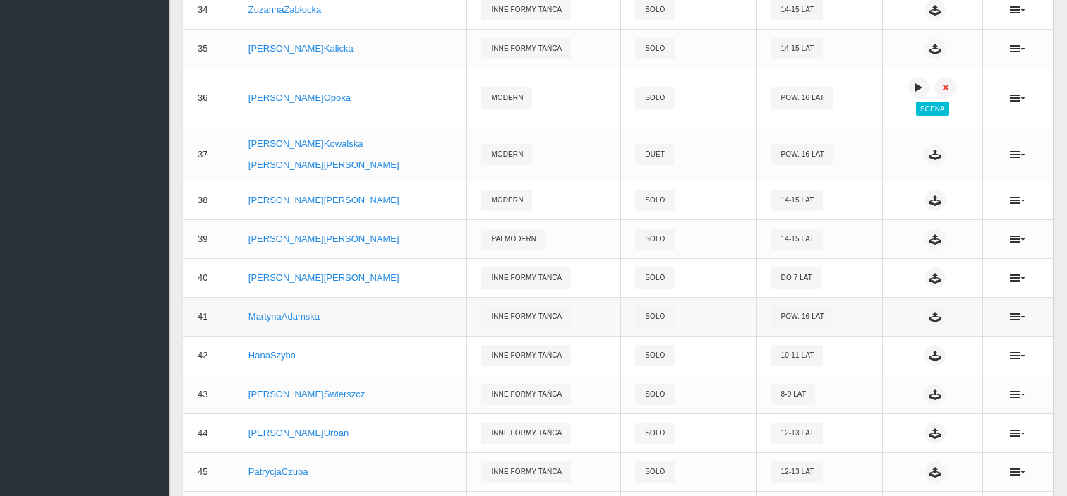
scroll to position [1765, 0]
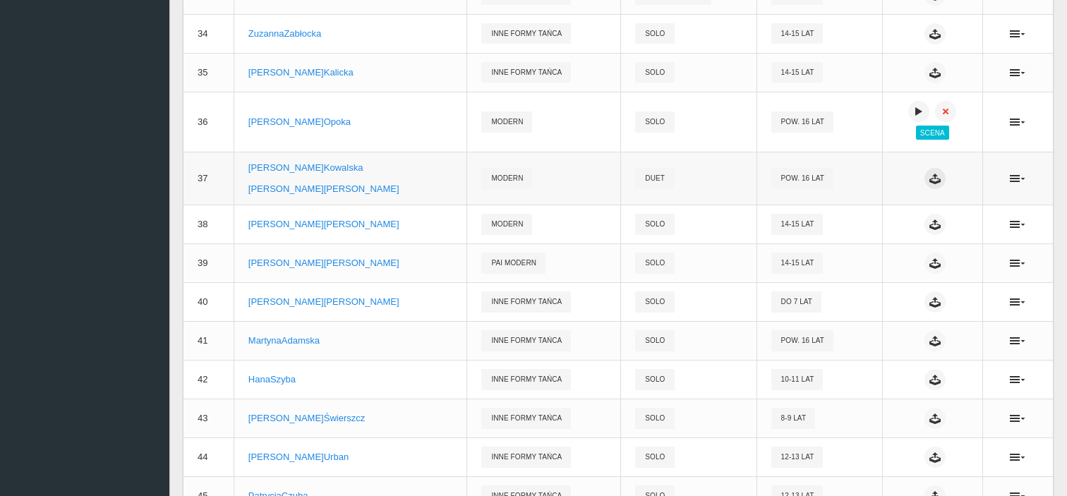
click at [930, 179] on icon at bounding box center [935, 178] width 11 height 11
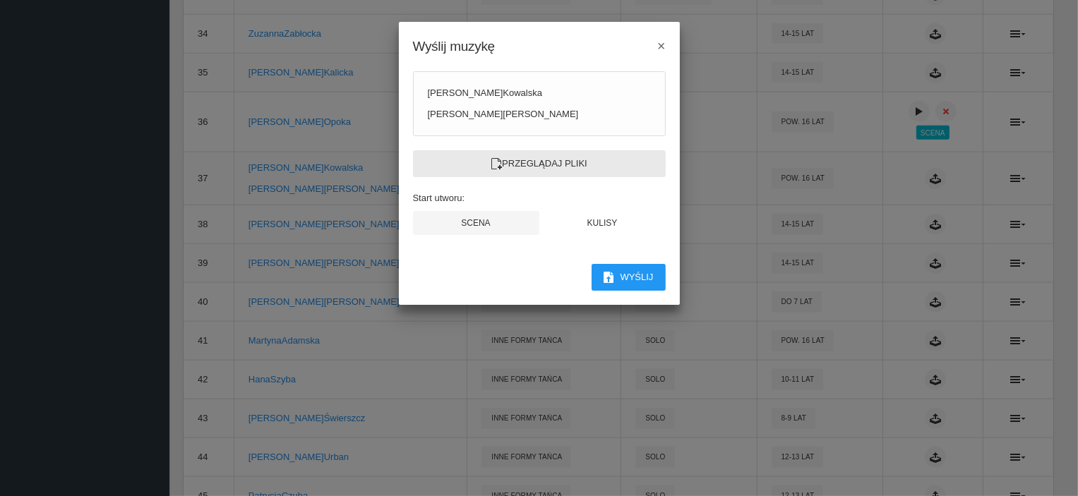
click at [580, 157] on label "Przeglądaj pliki" at bounding box center [539, 163] width 253 height 27
click at [0, 0] on input "Przeglądaj pliki" at bounding box center [0, 0] width 0 height 0
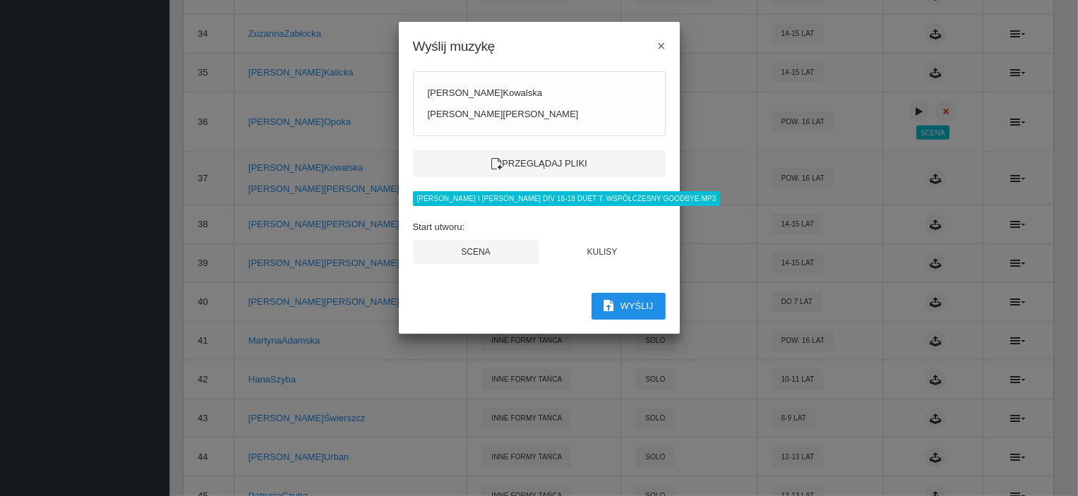
click at [632, 300] on button "Wyślij" at bounding box center [629, 306] width 74 height 27
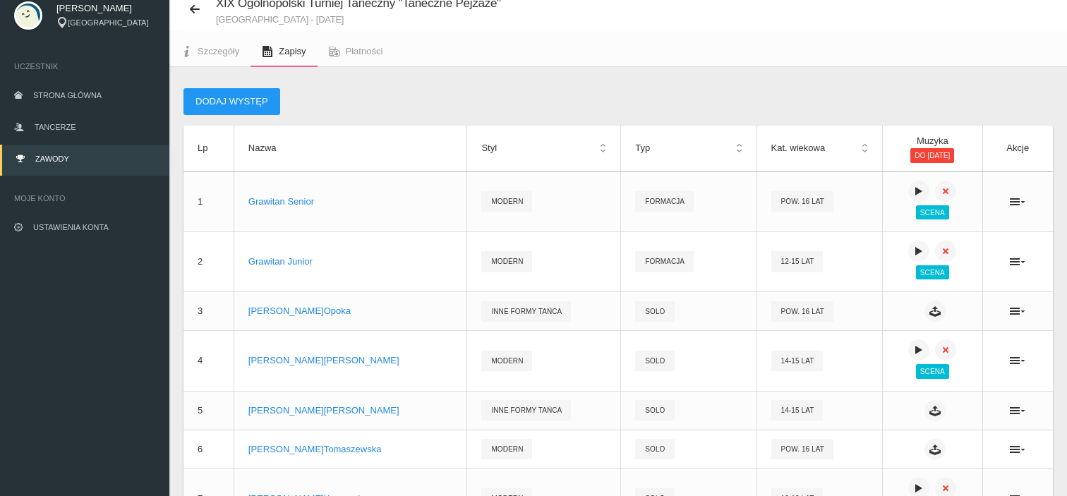
scroll to position [0, 0]
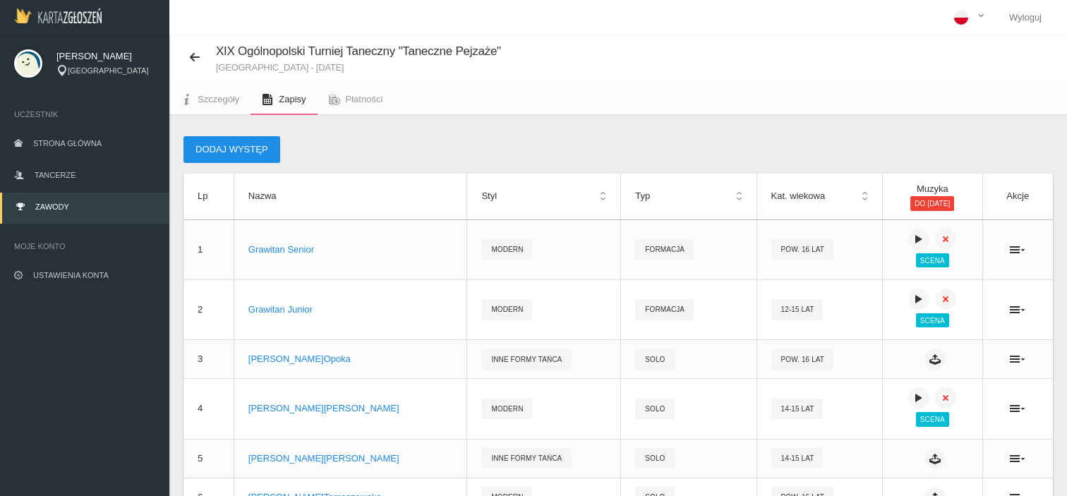
click at [251, 152] on button "Dodaj występ" at bounding box center [232, 149] width 97 height 27
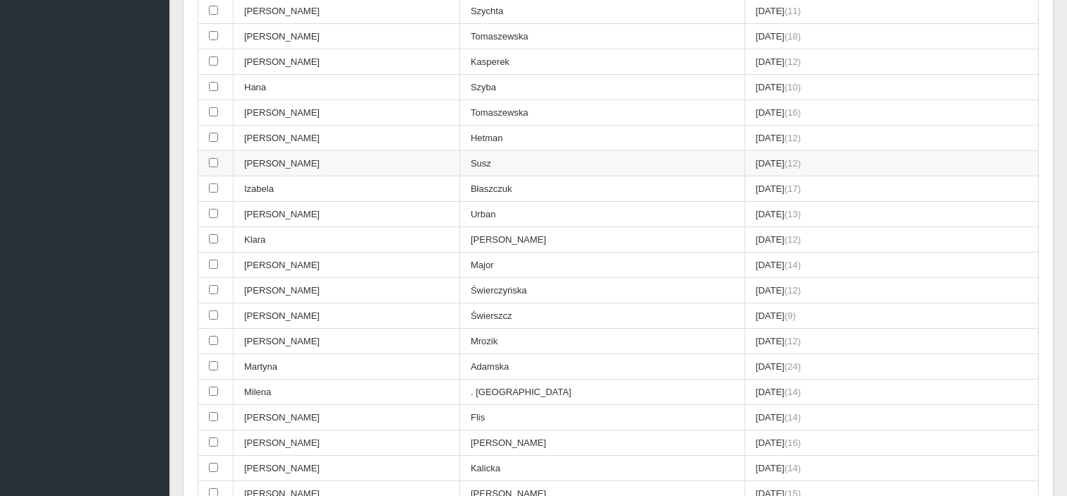
scroll to position [353, 0]
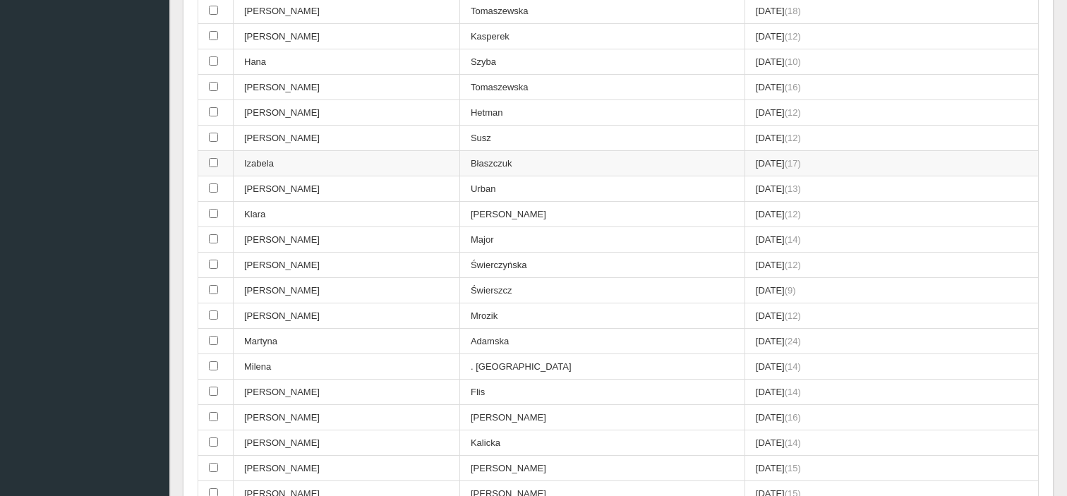
click at [331, 160] on td "Izabela" at bounding box center [347, 163] width 227 height 25
checkbox input "true"
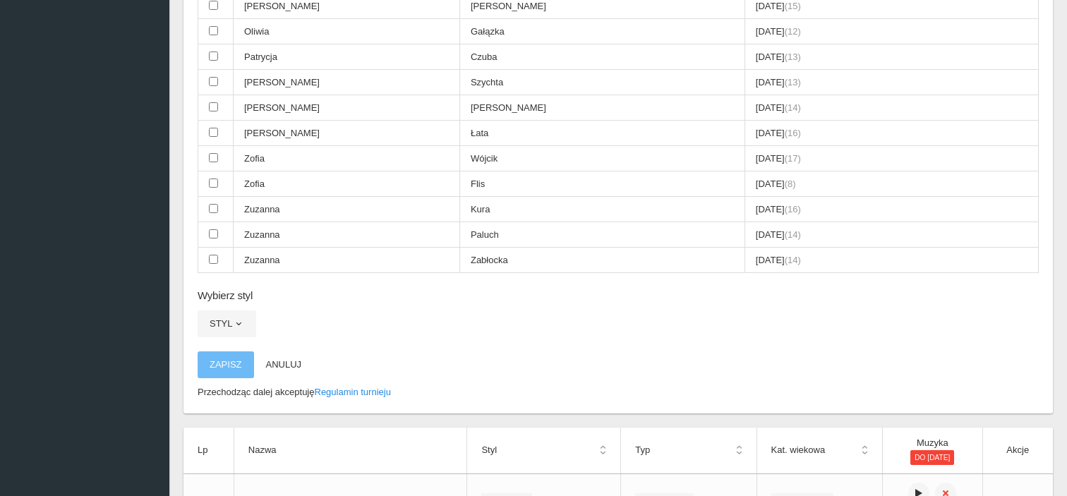
scroll to position [918, 0]
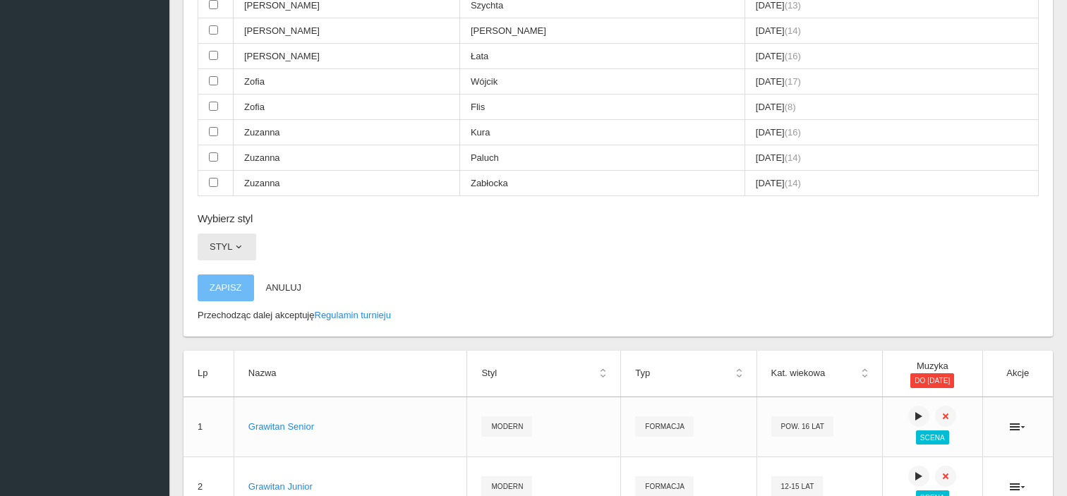
click at [233, 241] on span "button" at bounding box center [238, 246] width 11 height 11
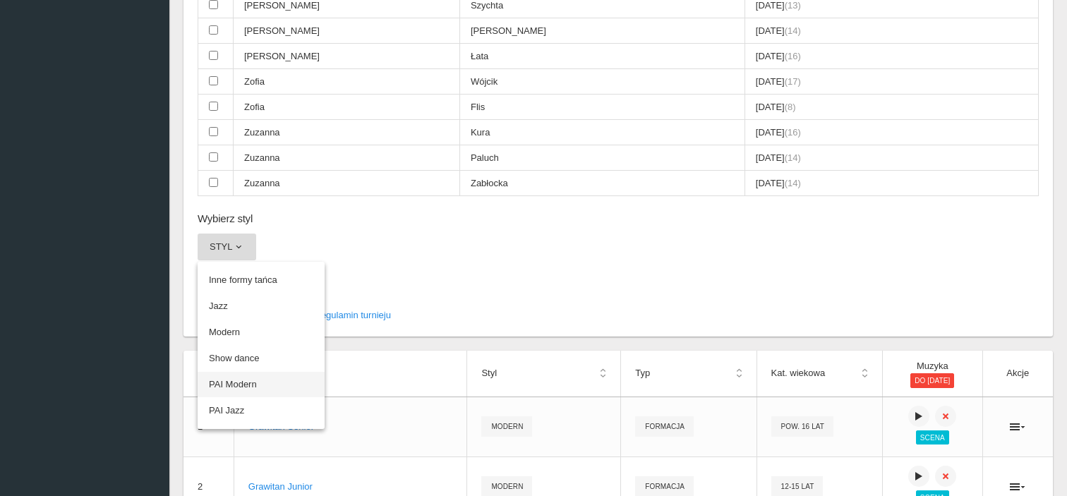
click at [260, 372] on link "PAI Modern" at bounding box center [261, 384] width 127 height 25
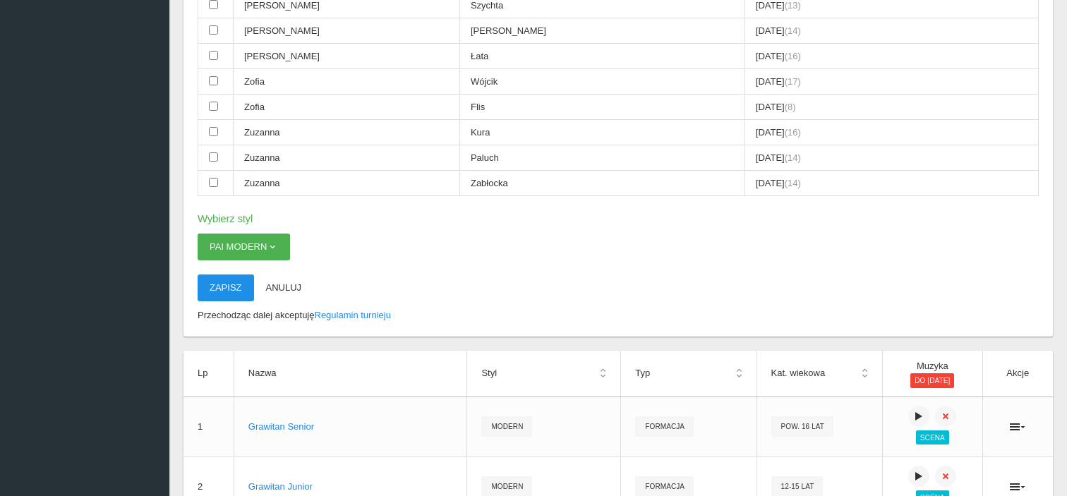
click at [232, 275] on button "Zapisz" at bounding box center [226, 288] width 56 height 27
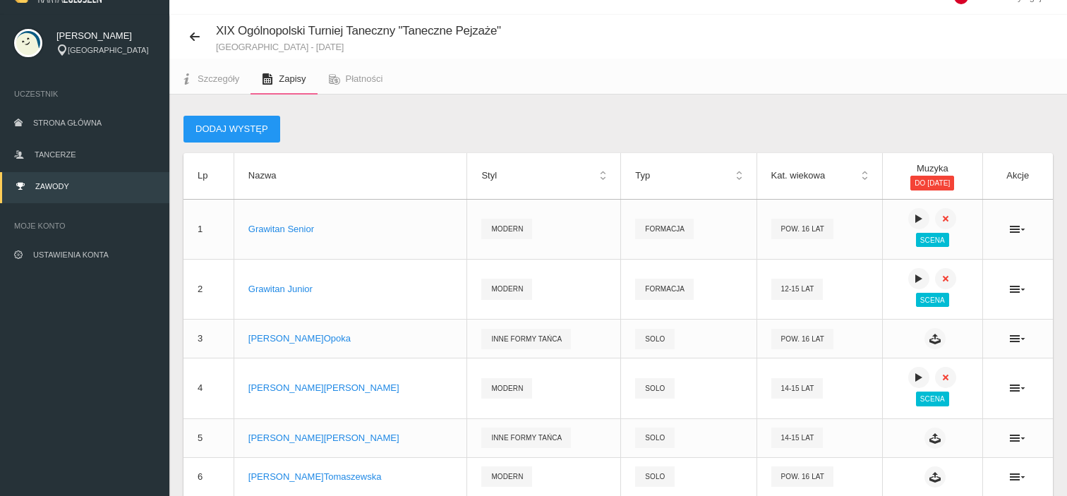
scroll to position [0, 0]
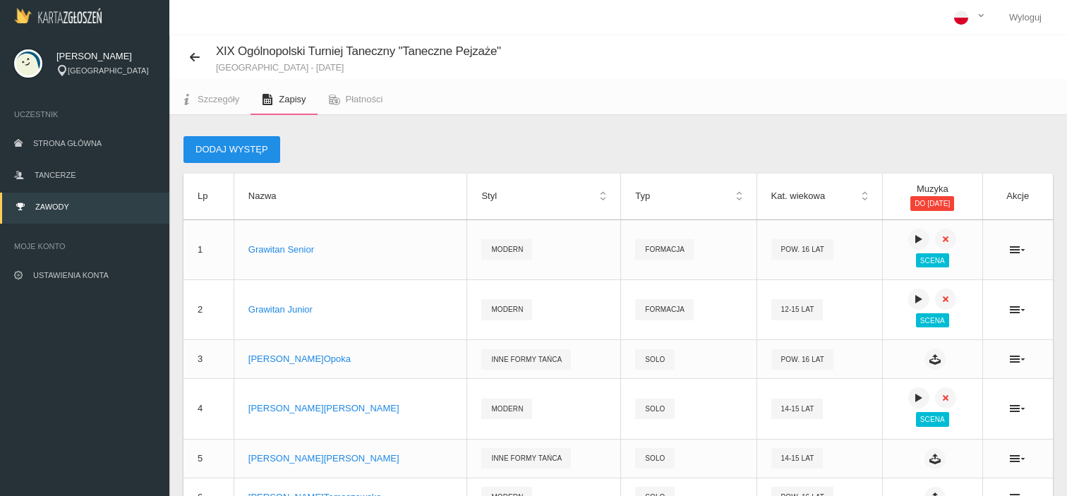
click at [258, 144] on button "Dodaj występ" at bounding box center [232, 149] width 97 height 27
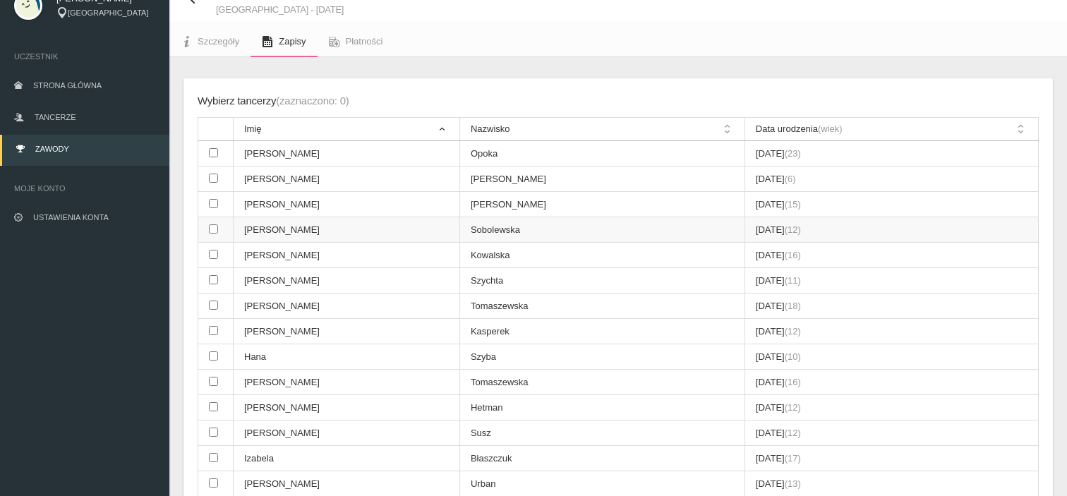
scroll to position [141, 0]
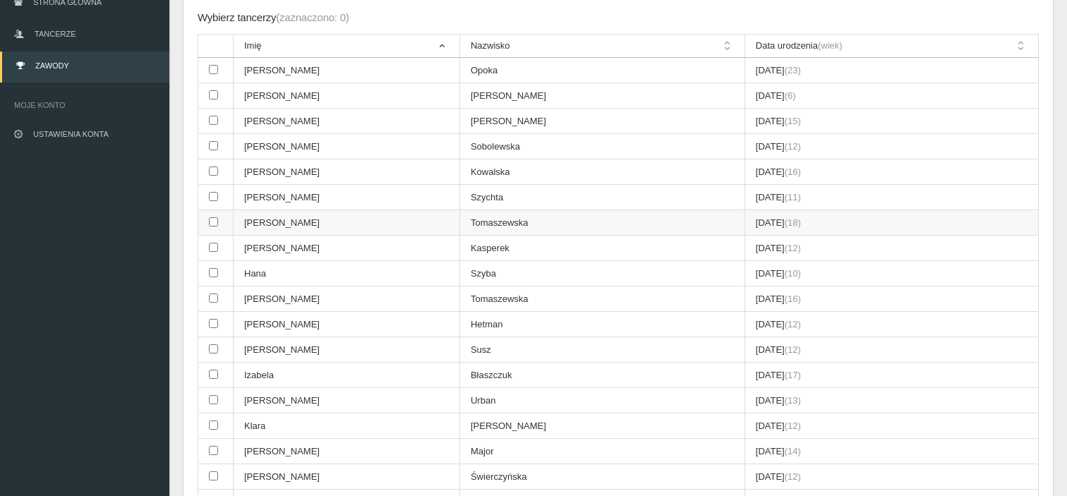
click at [496, 223] on td "Tomaszewska" at bounding box center [602, 222] width 285 height 25
checkbox input "true"
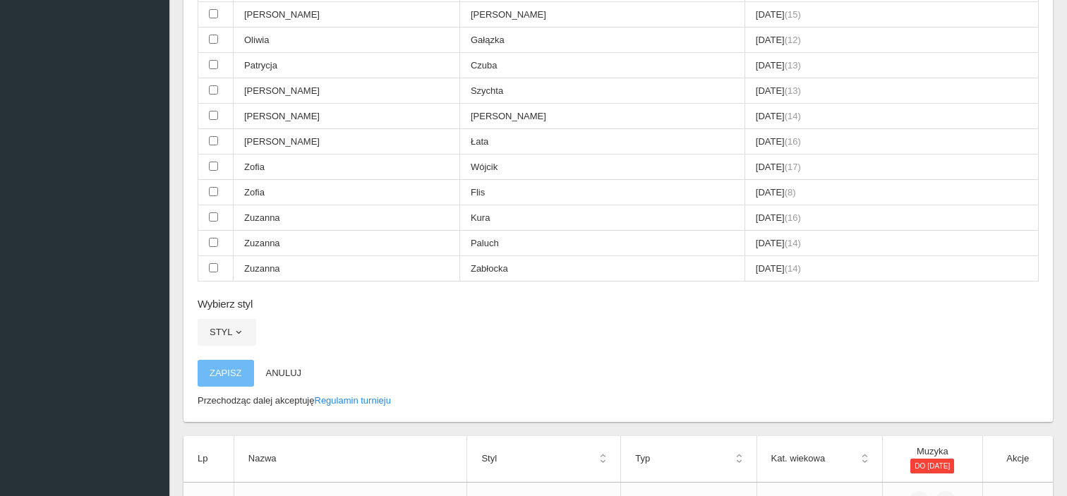
scroll to position [918, 0]
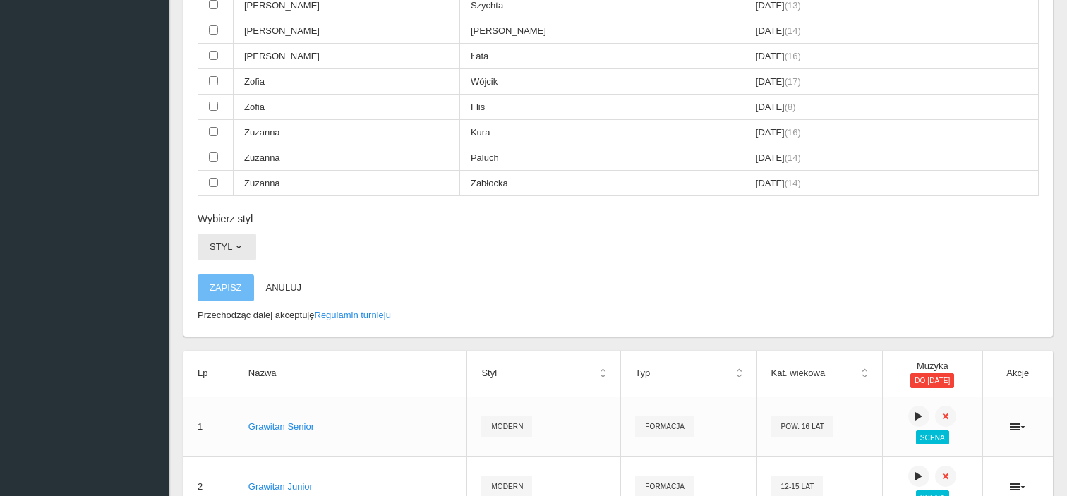
click at [243, 241] on span "button" at bounding box center [238, 246] width 11 height 11
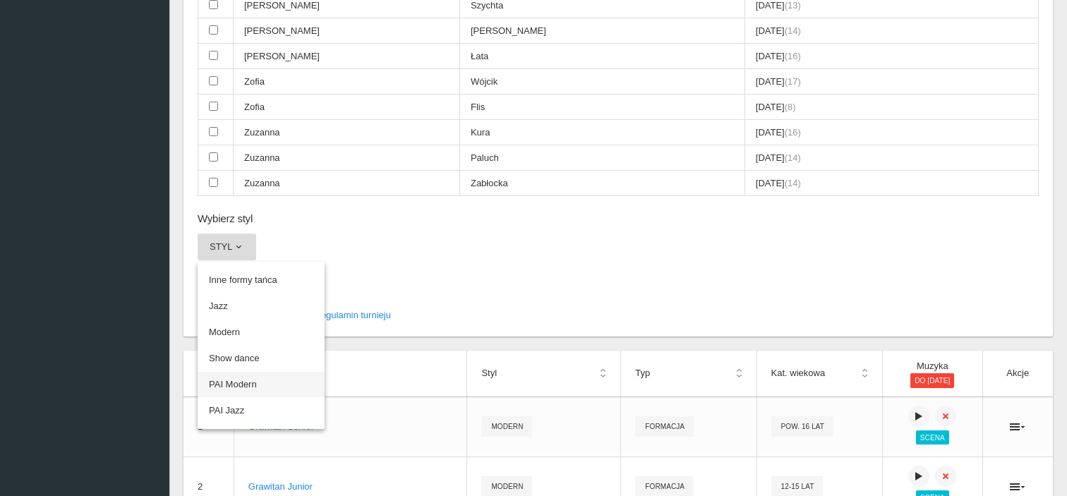
click at [258, 372] on link "PAI Modern" at bounding box center [261, 384] width 127 height 25
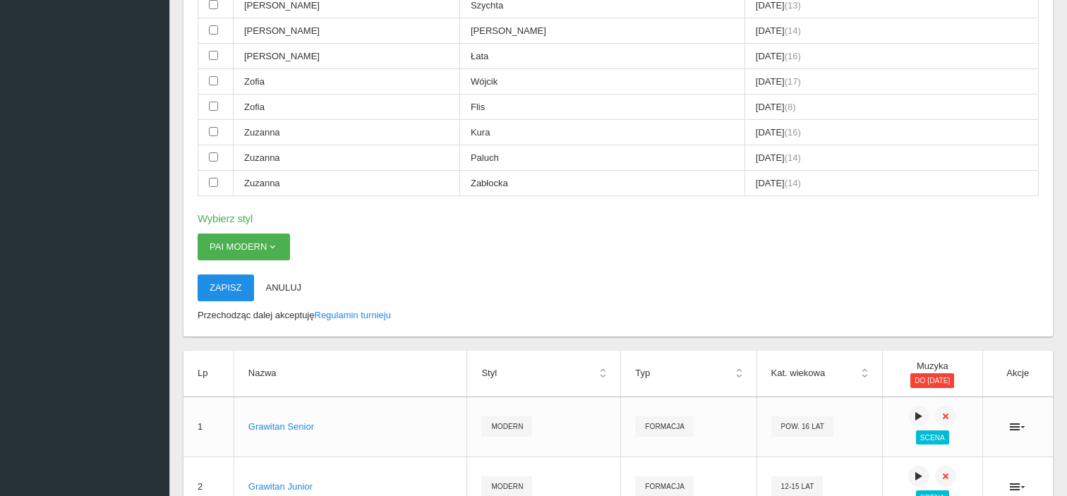
click at [229, 279] on button "Zapisz" at bounding box center [226, 288] width 56 height 27
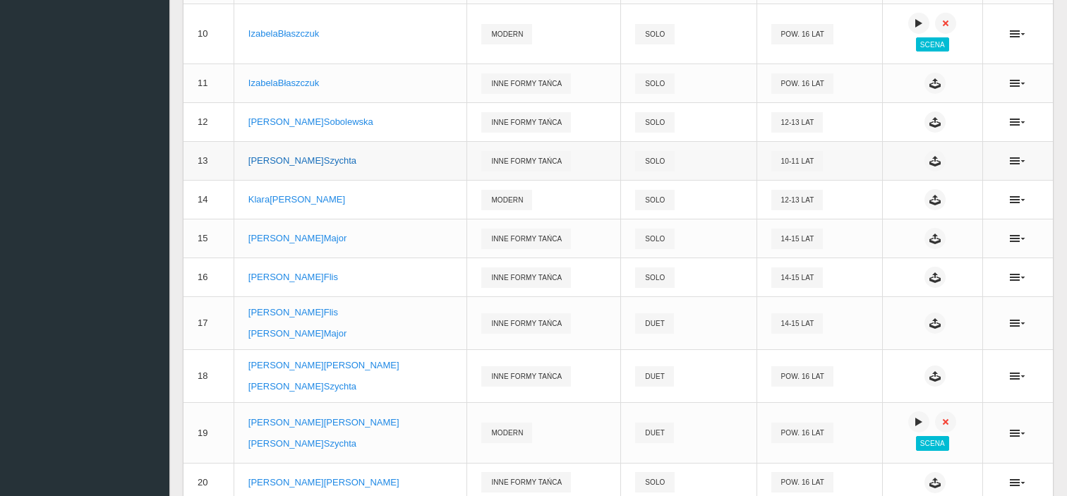
scroll to position [627, 0]
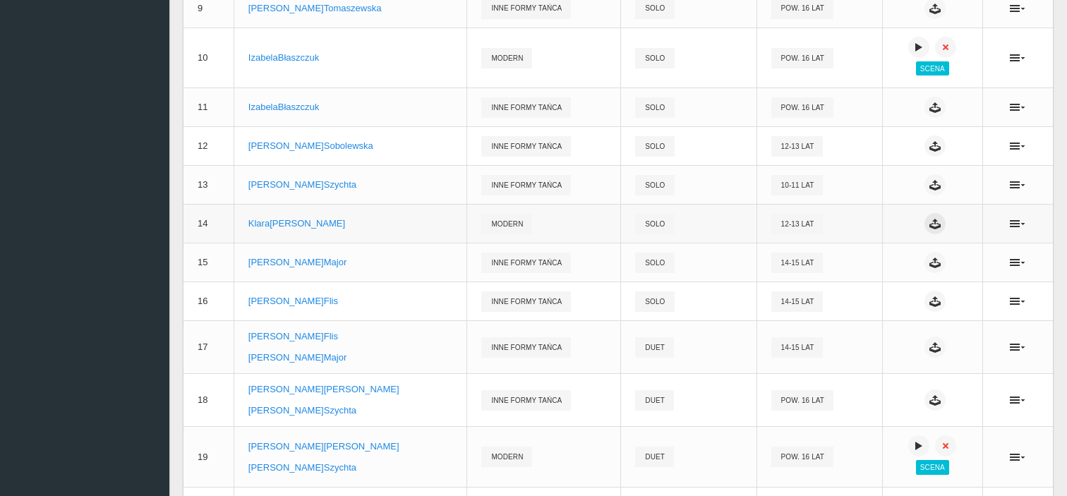
click at [930, 224] on icon at bounding box center [935, 223] width 11 height 11
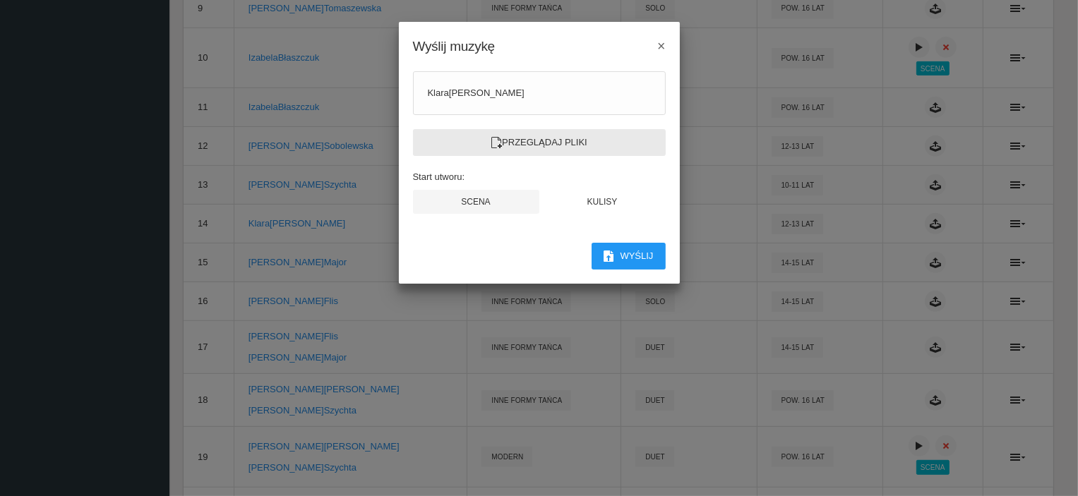
click at [558, 140] on label "Przeglądaj pliki" at bounding box center [539, 142] width 253 height 27
click at [0, 0] on input "Przeglądaj pliki" at bounding box center [0, 0] width 0 height 0
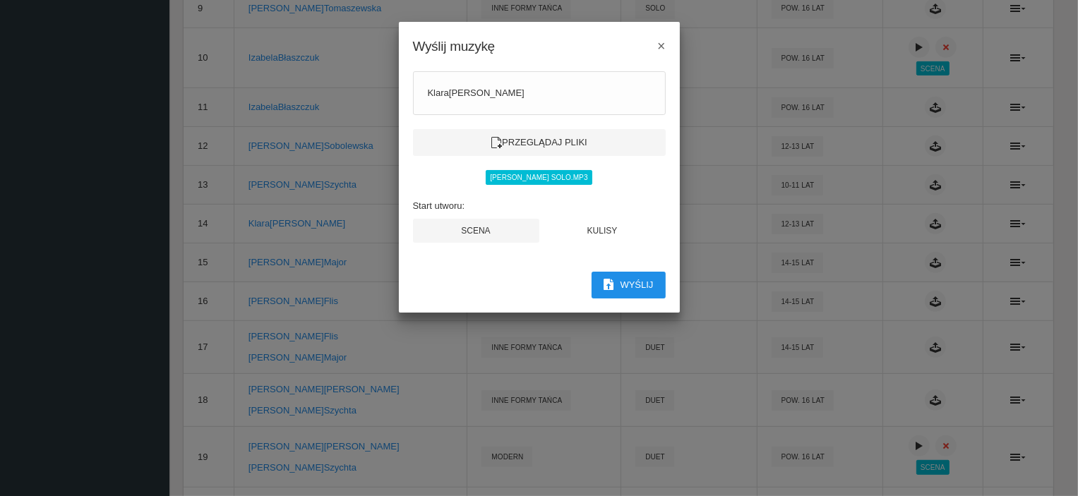
click at [644, 282] on button "Wyślij" at bounding box center [629, 285] width 74 height 27
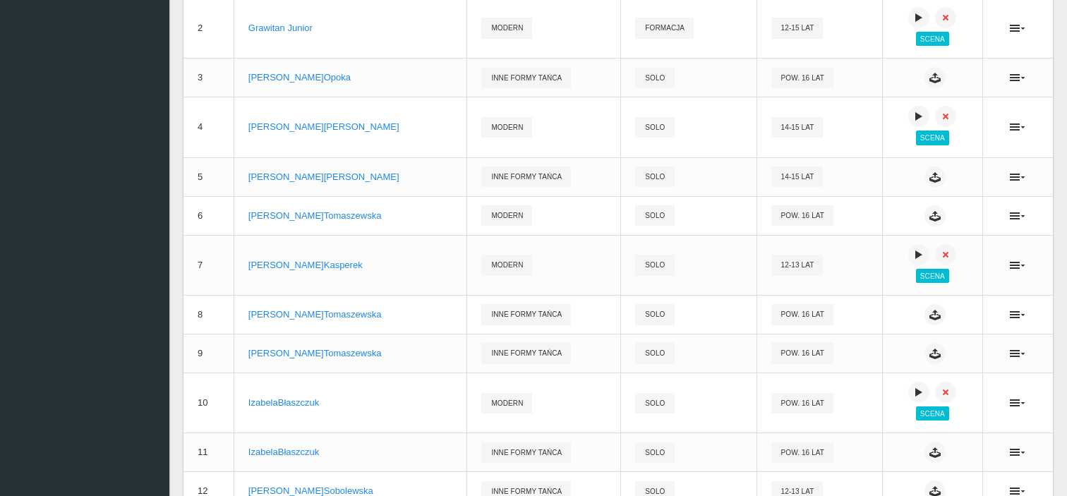
scroll to position [274, 0]
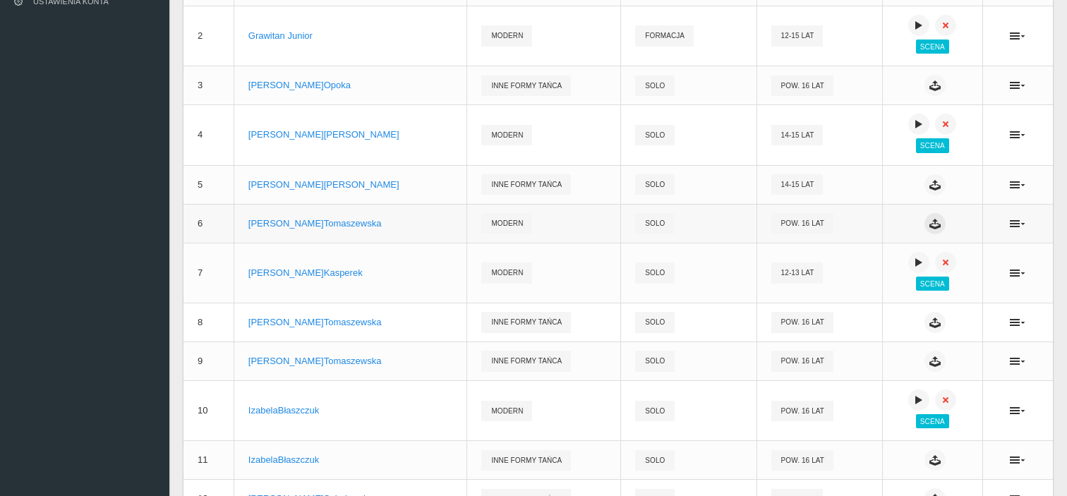
click at [930, 222] on icon at bounding box center [935, 223] width 11 height 11
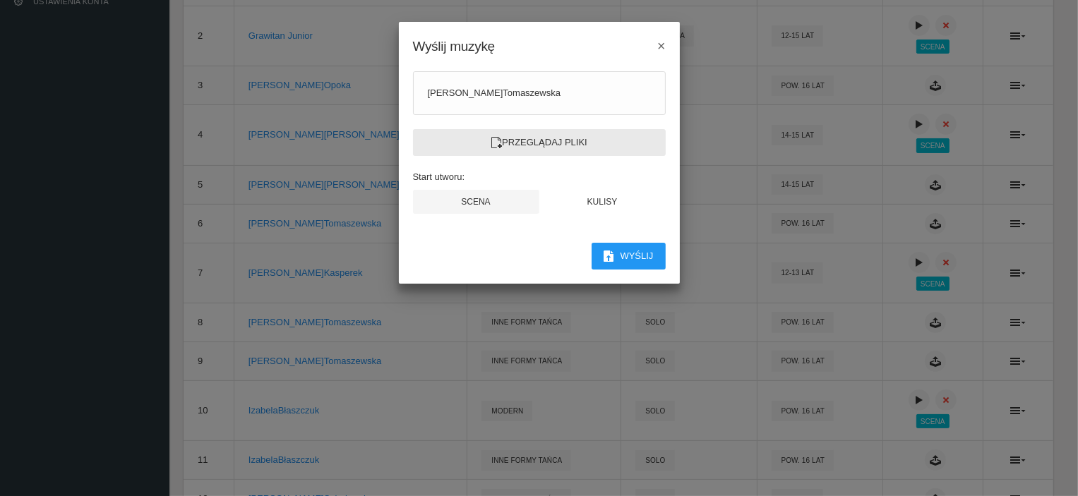
click at [565, 135] on label "Przeglądaj pliki" at bounding box center [539, 142] width 253 height 27
click at [0, 0] on input "Przeglądaj pliki" at bounding box center [0, 0] width 0 height 0
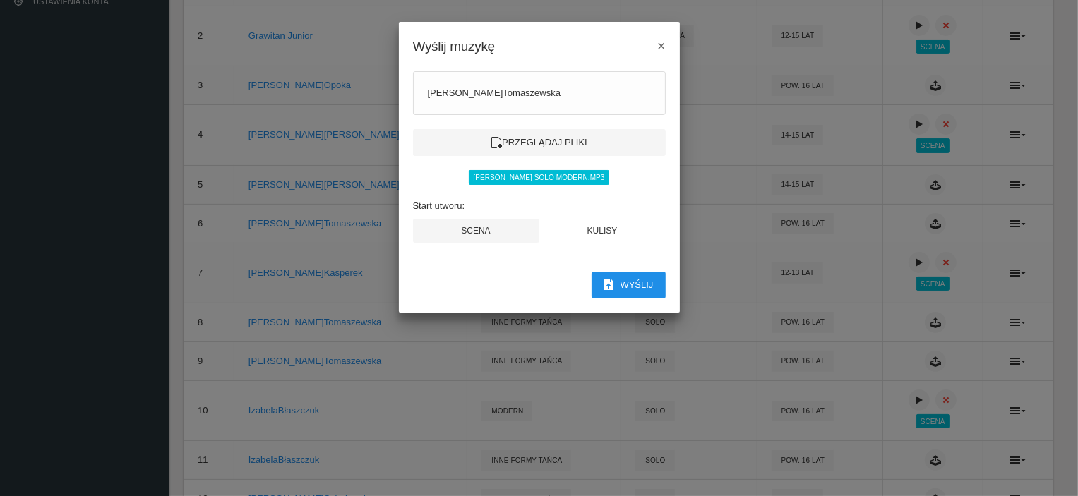
click at [635, 280] on button "Wyślij" at bounding box center [629, 285] width 74 height 27
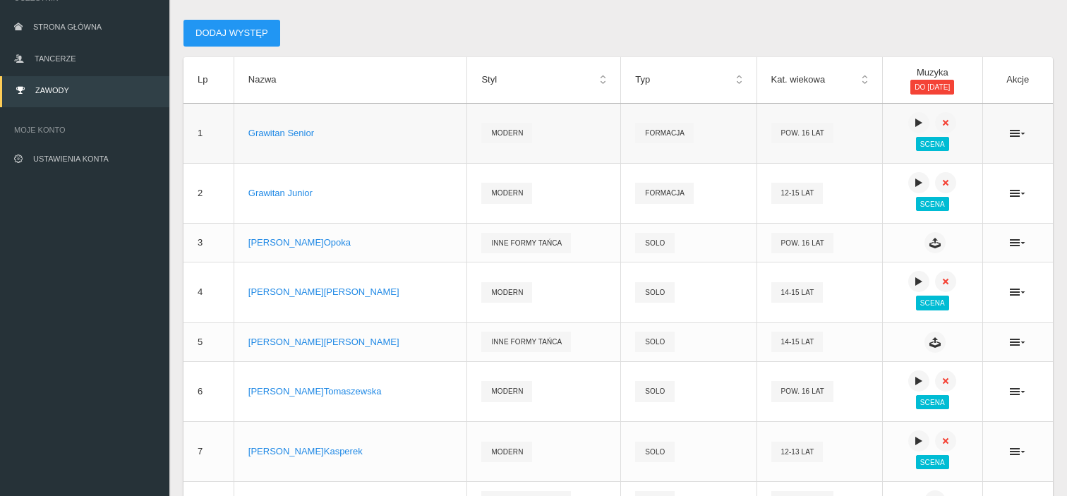
scroll to position [141, 0]
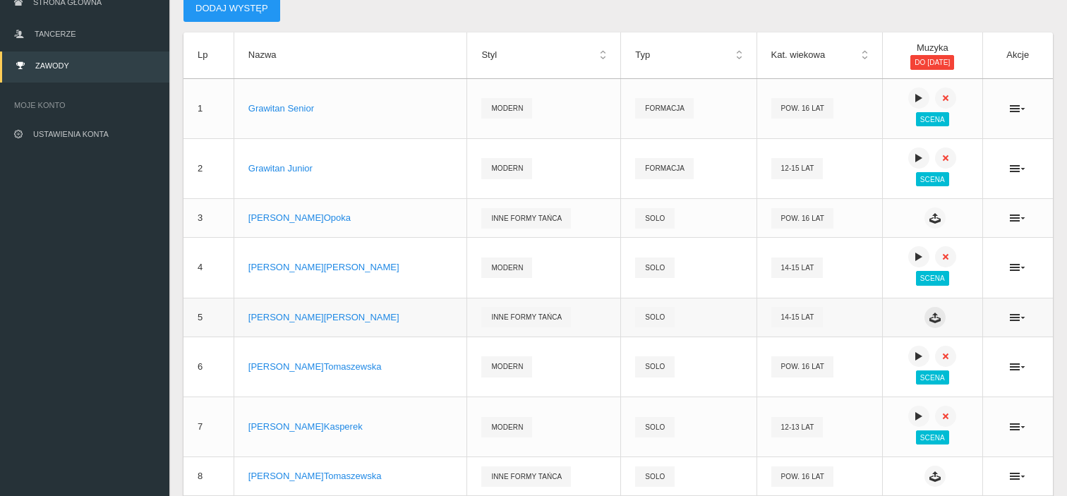
click at [930, 318] on icon at bounding box center [935, 317] width 11 height 11
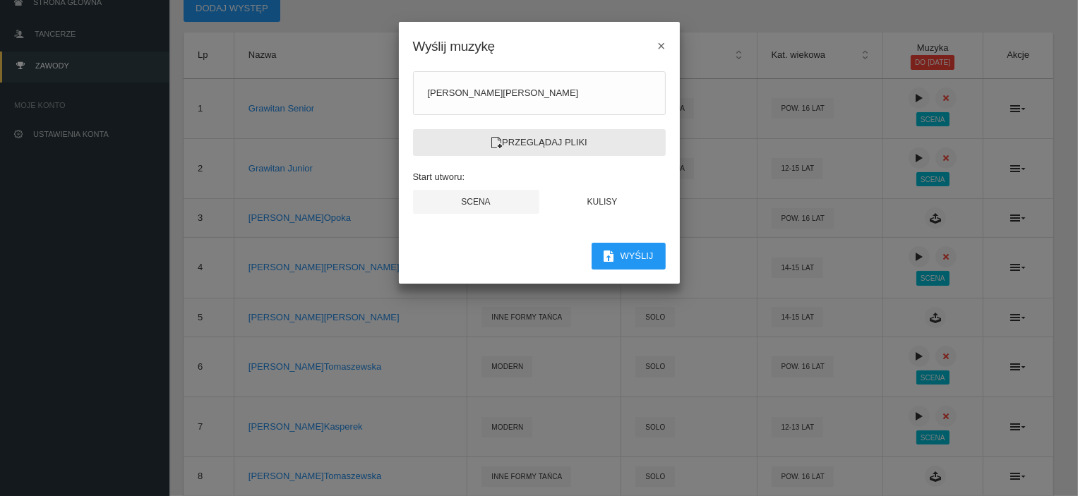
click at [529, 144] on label "Przeglądaj pliki" at bounding box center [539, 142] width 253 height 27
click at [0, 0] on input "Przeglądaj pliki" at bounding box center [0, 0] width 0 height 0
click at [656, 47] on div "Wyślij muzykę ×" at bounding box center [539, 39] width 281 height 35
click at [662, 43] on span "×" at bounding box center [661, 46] width 8 height 16
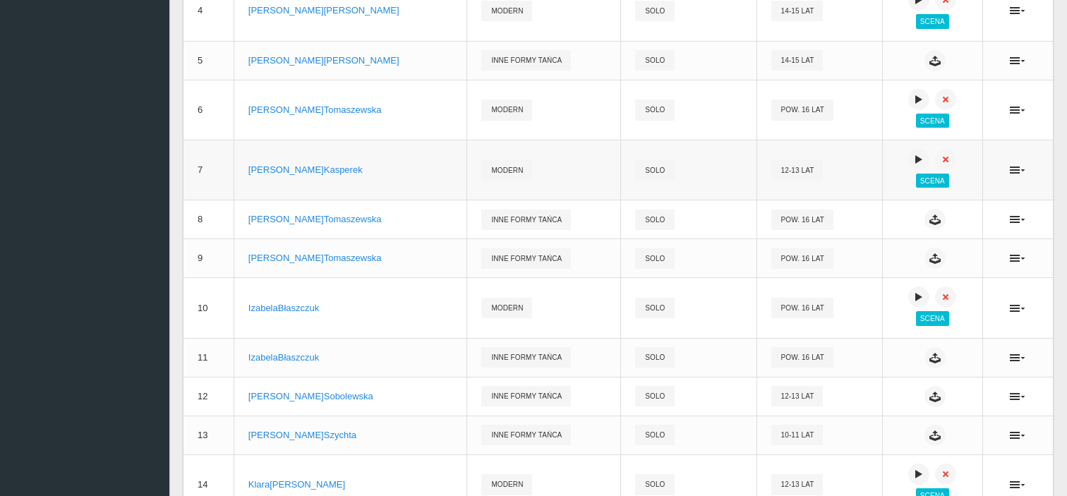
scroll to position [424, 0]
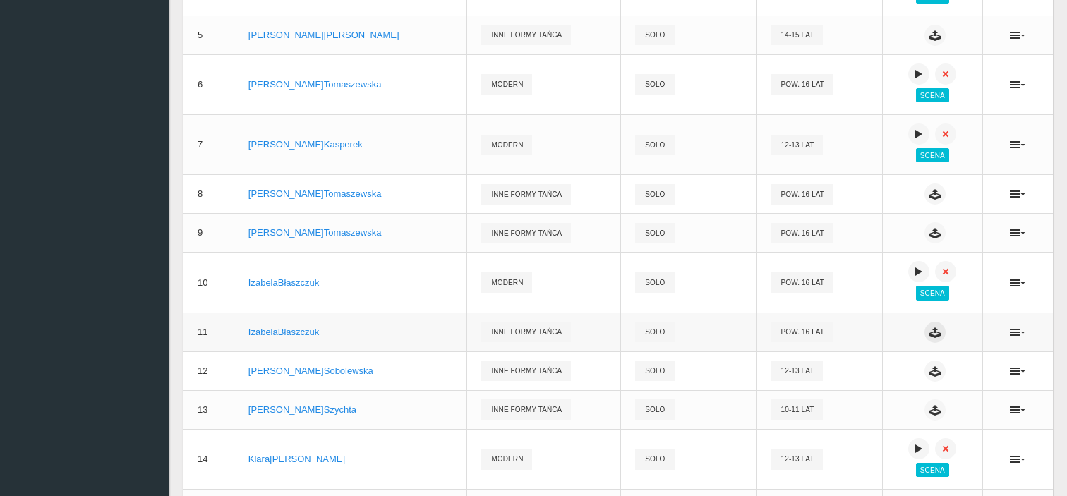
click at [930, 334] on icon at bounding box center [935, 332] width 11 height 11
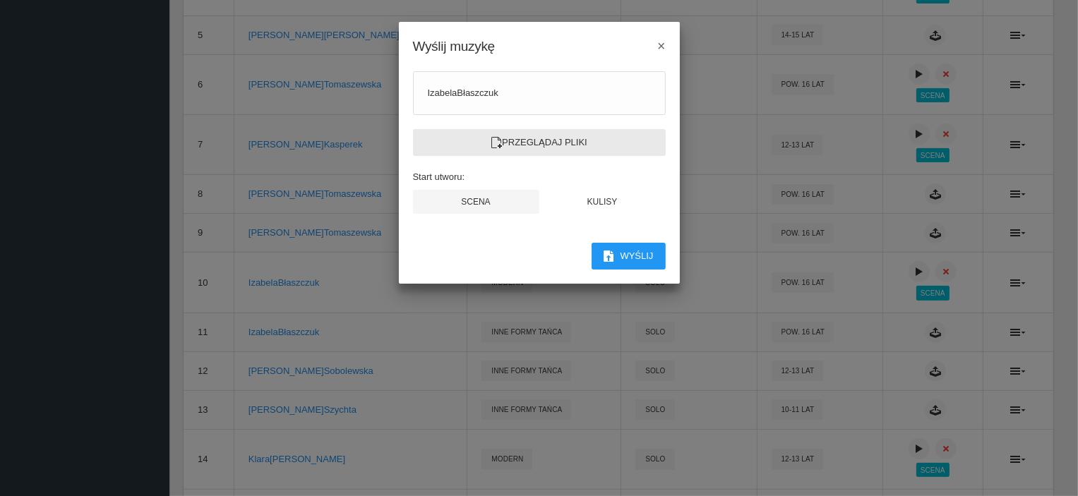
click at [548, 147] on label "Przeglądaj pliki" at bounding box center [539, 142] width 253 height 27
click at [0, 0] on input "Przeglądaj pliki" at bounding box center [0, 0] width 0 height 0
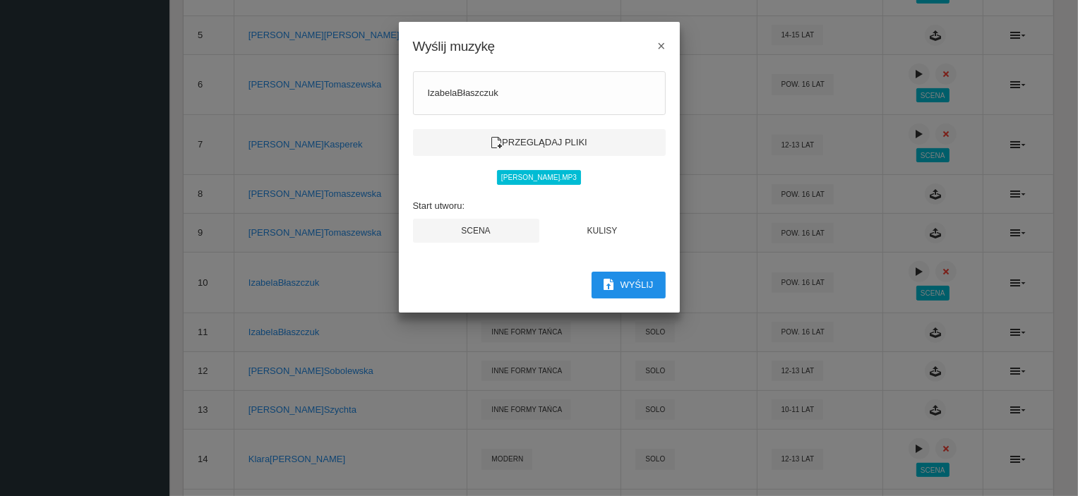
click at [641, 282] on button "Wyślij" at bounding box center [629, 285] width 74 height 27
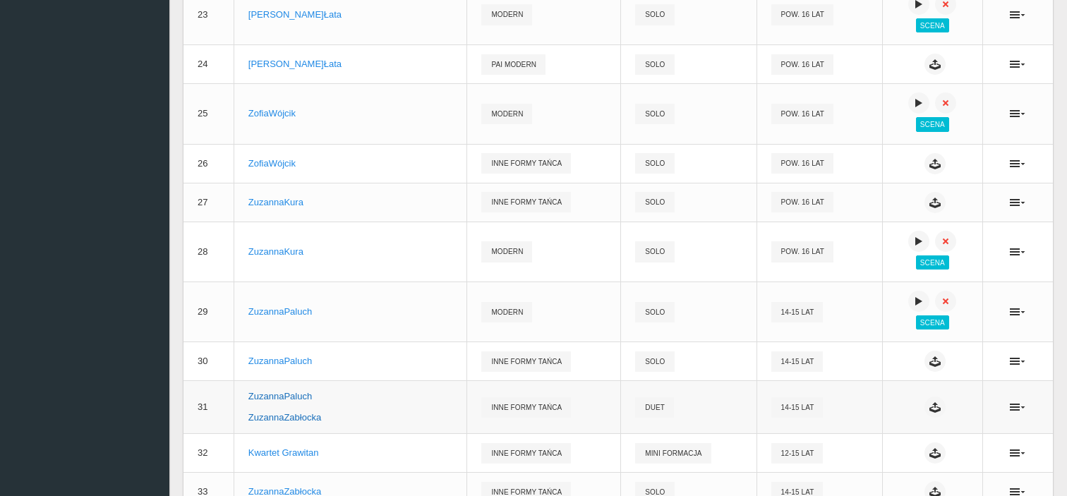
scroll to position [1341, 0]
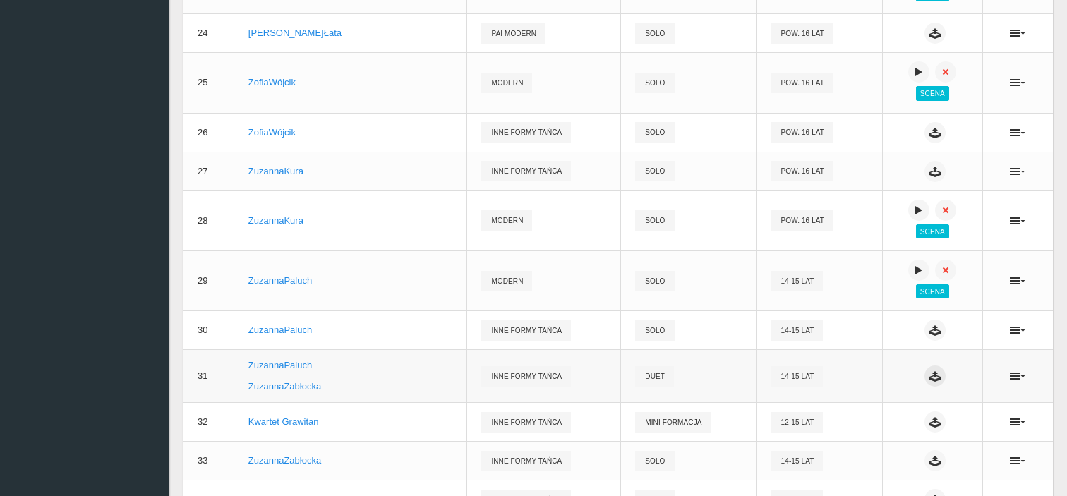
click at [930, 382] on icon at bounding box center [935, 376] width 11 height 11
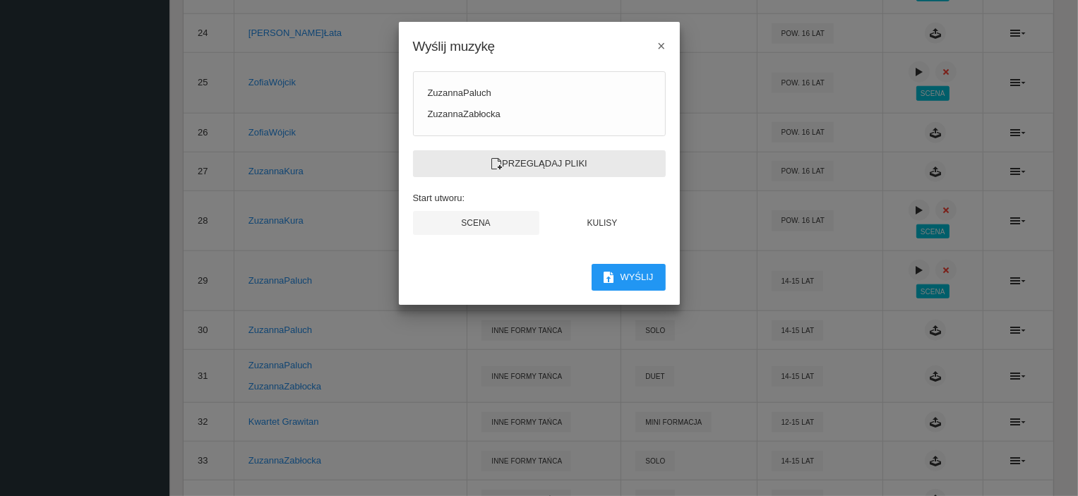
click at [539, 160] on label "Przeglądaj pliki" at bounding box center [539, 163] width 253 height 27
click at [0, 0] on input "Przeglądaj pliki" at bounding box center [0, 0] width 0 height 0
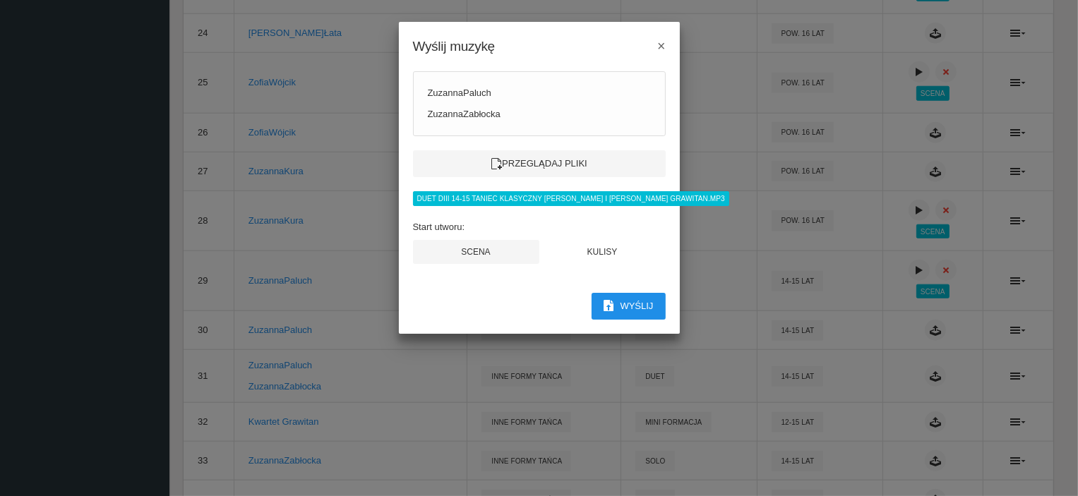
click at [630, 305] on button "Wyślij" at bounding box center [629, 306] width 74 height 27
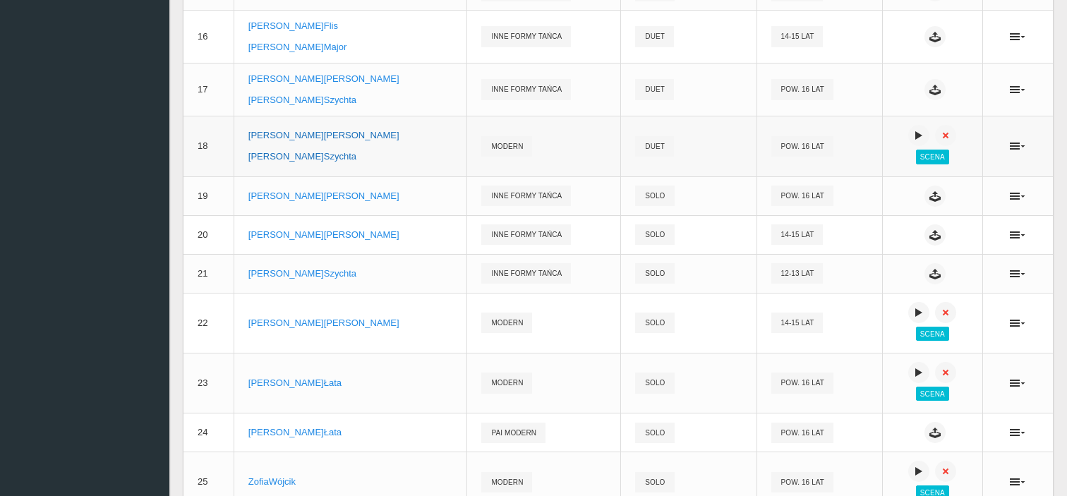
scroll to position [918, 0]
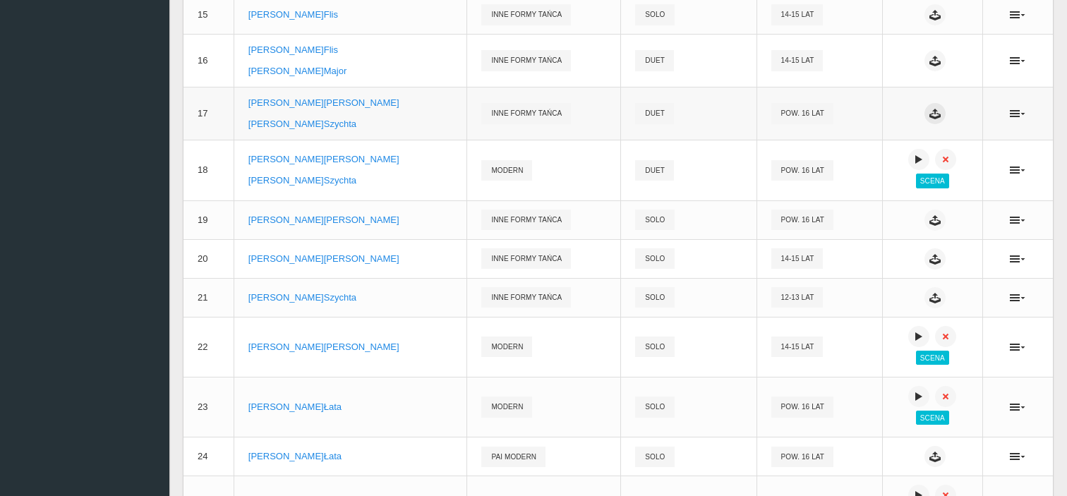
click at [930, 112] on icon at bounding box center [935, 113] width 11 height 11
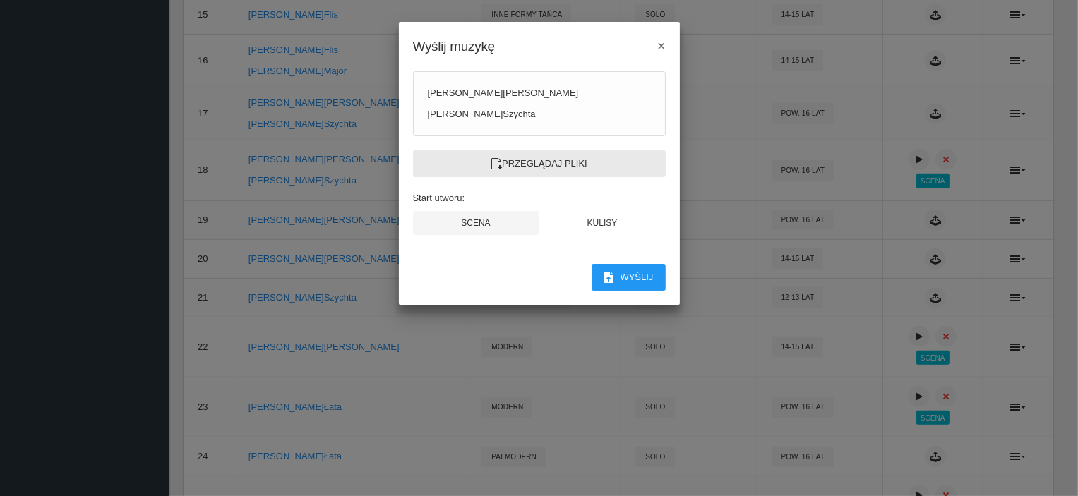
click at [572, 171] on label "Przeglądaj pliki" at bounding box center [539, 163] width 253 height 27
click at [0, 0] on input "Przeglądaj pliki" at bounding box center [0, 0] width 0 height 0
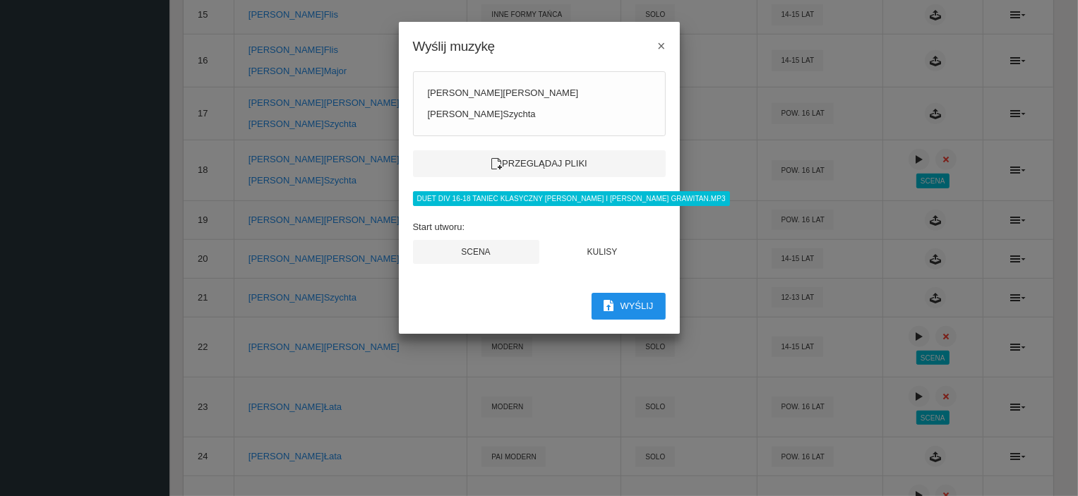
click at [655, 305] on button "Wyślij" at bounding box center [629, 306] width 74 height 27
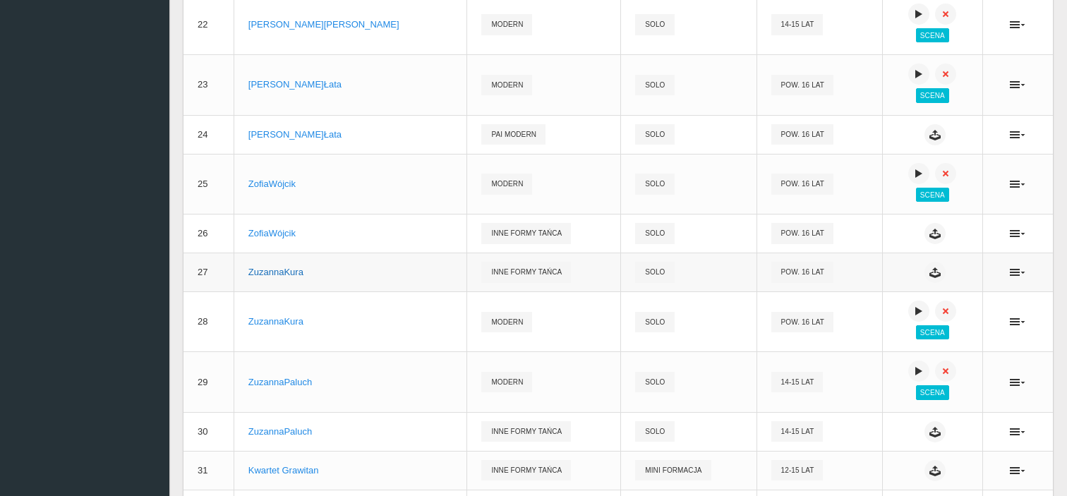
scroll to position [1341, 0]
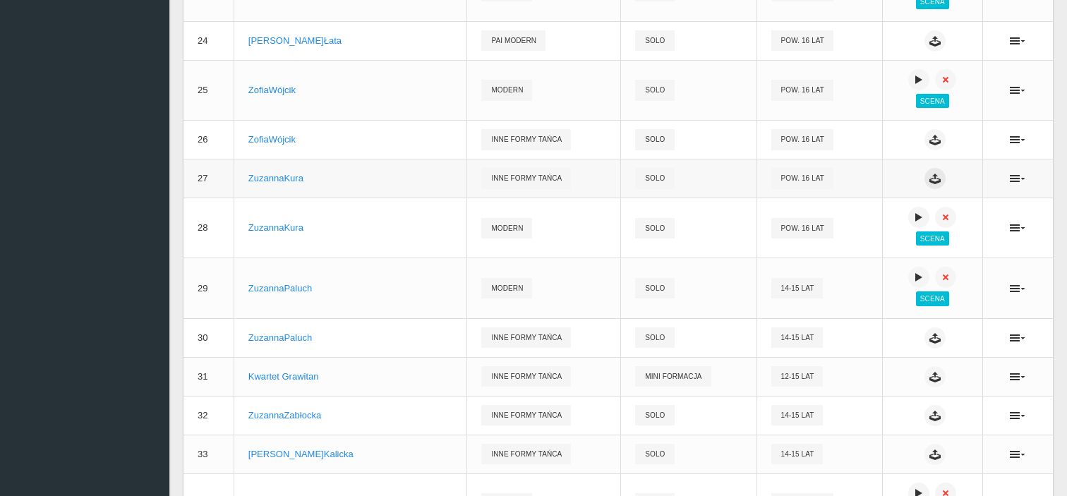
click at [930, 180] on icon at bounding box center [935, 178] width 11 height 11
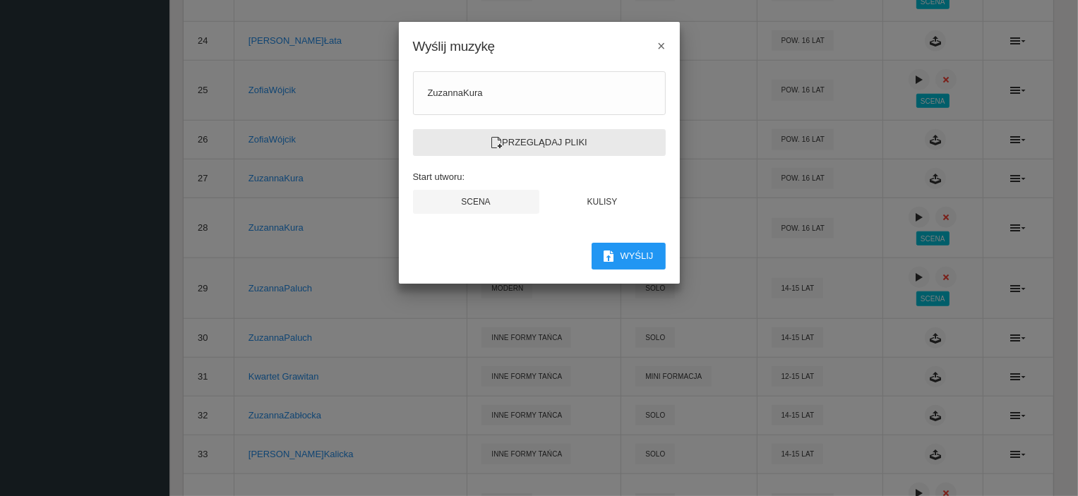
click at [593, 143] on label "Przeglądaj pliki" at bounding box center [539, 142] width 253 height 27
click at [0, 0] on input "Przeglądaj pliki" at bounding box center [0, 0] width 0 height 0
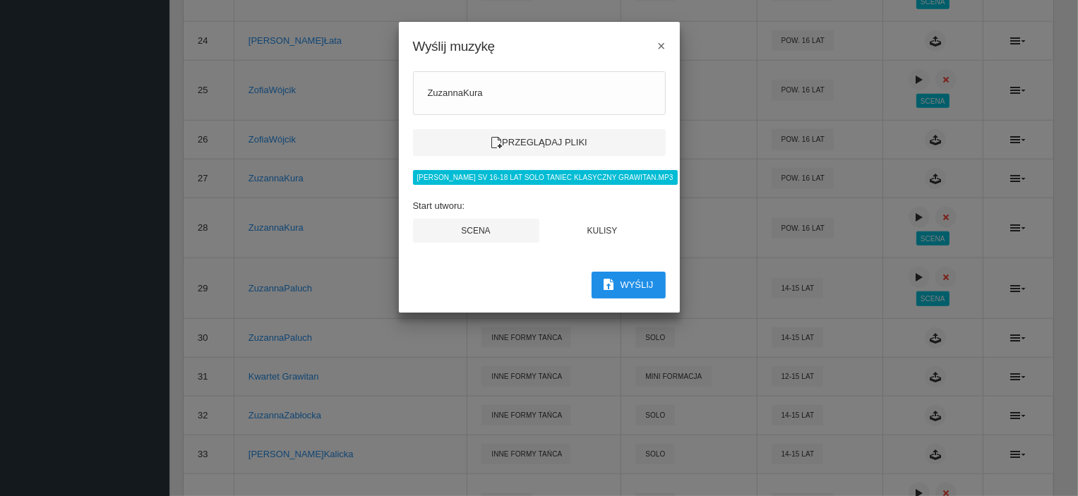
click at [634, 283] on button "Wyślij" at bounding box center [629, 285] width 74 height 27
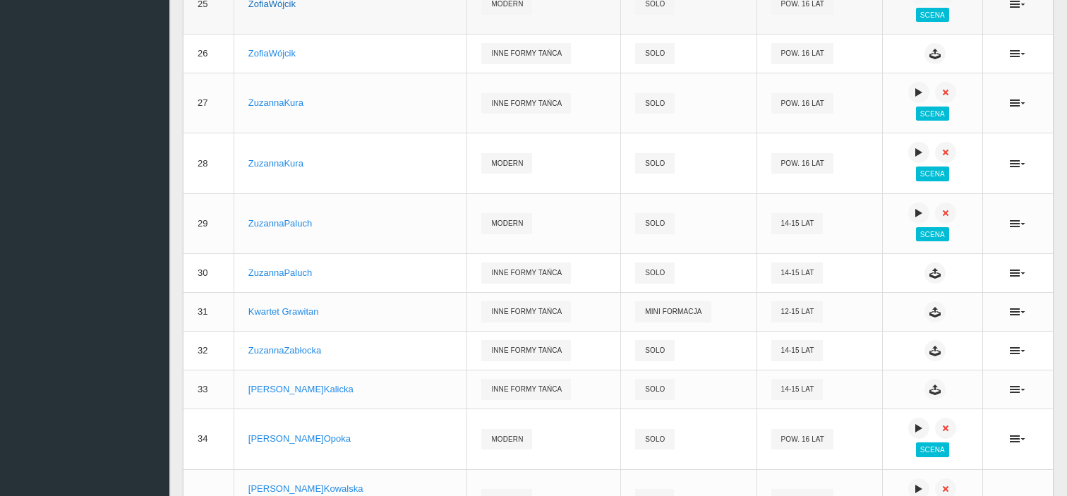
scroll to position [1436, 0]
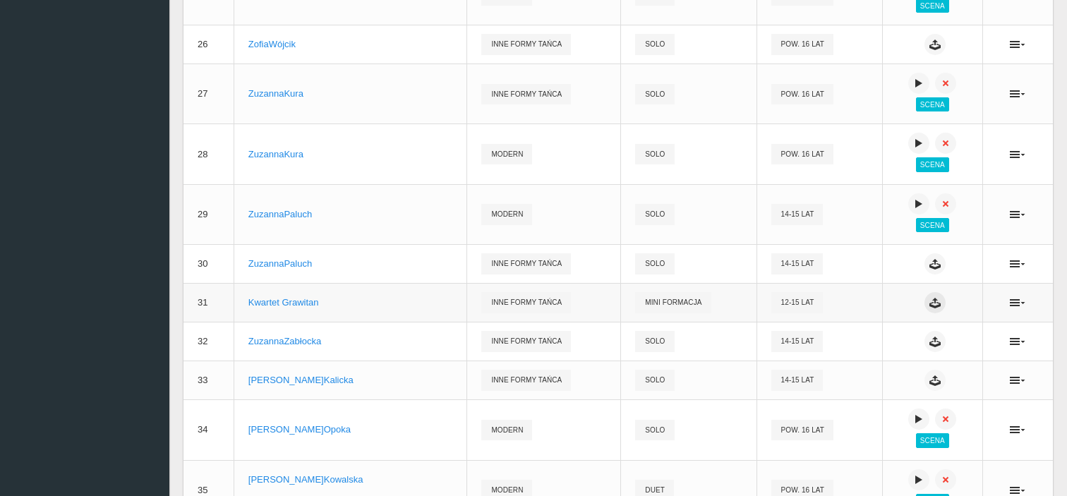
click at [930, 308] on icon at bounding box center [935, 302] width 11 height 11
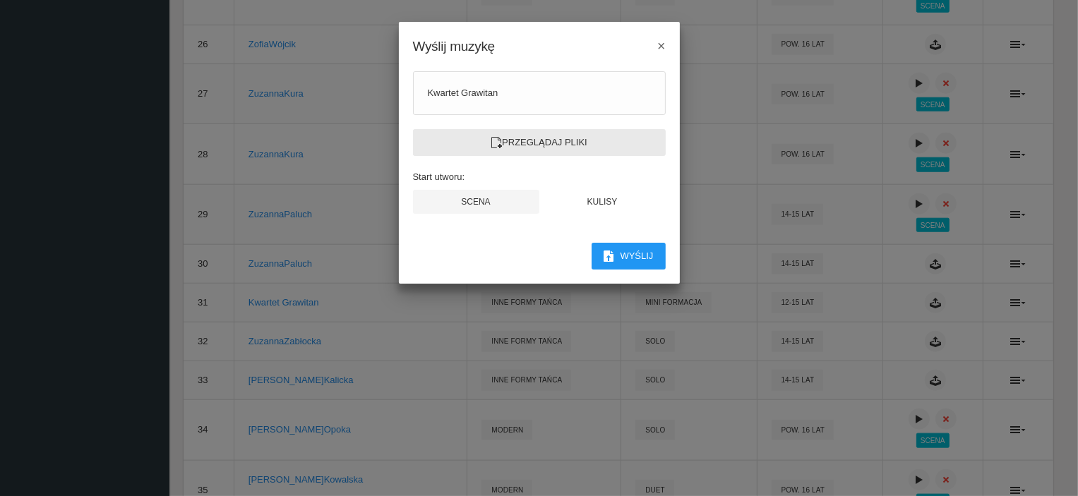
click at [559, 141] on label "Przeglądaj pliki" at bounding box center [539, 142] width 253 height 27
click at [0, 0] on input "Przeglądaj pliki" at bounding box center [0, 0] width 0 height 0
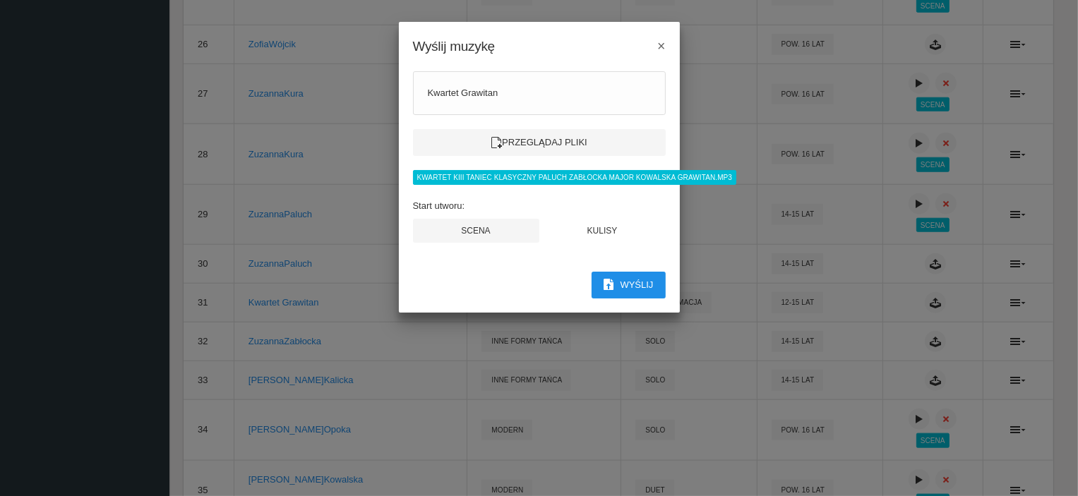
click at [647, 283] on button "Wyślij" at bounding box center [629, 285] width 74 height 27
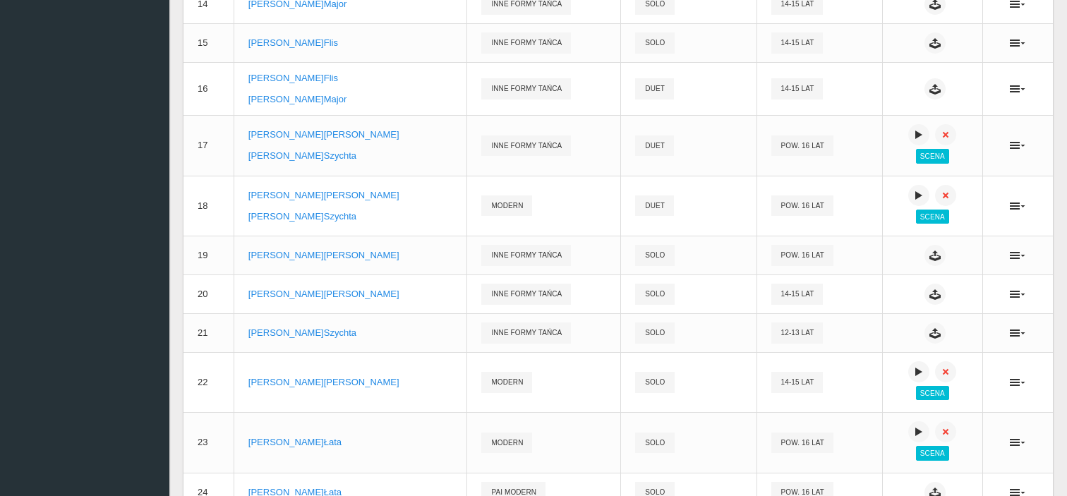
scroll to position [801, 0]
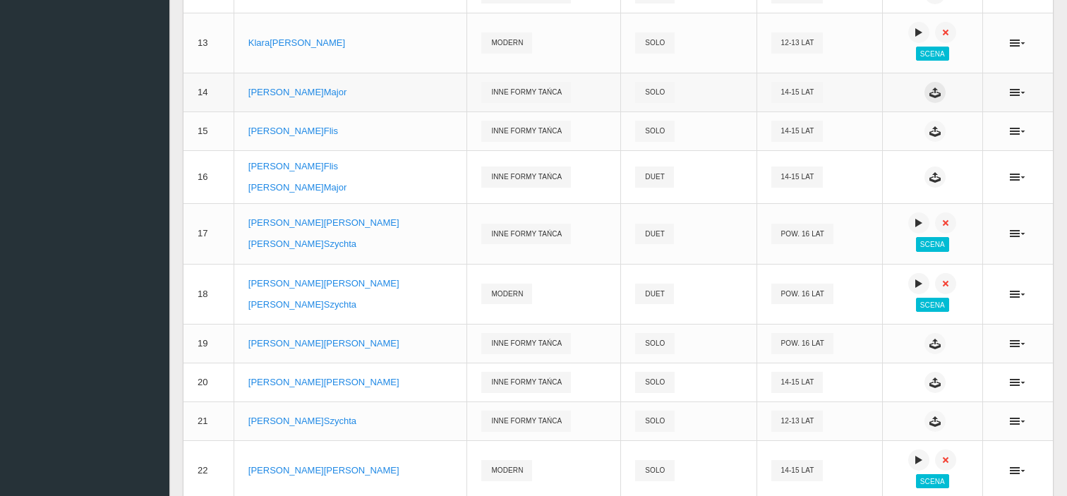
click at [930, 91] on icon at bounding box center [935, 92] width 11 height 11
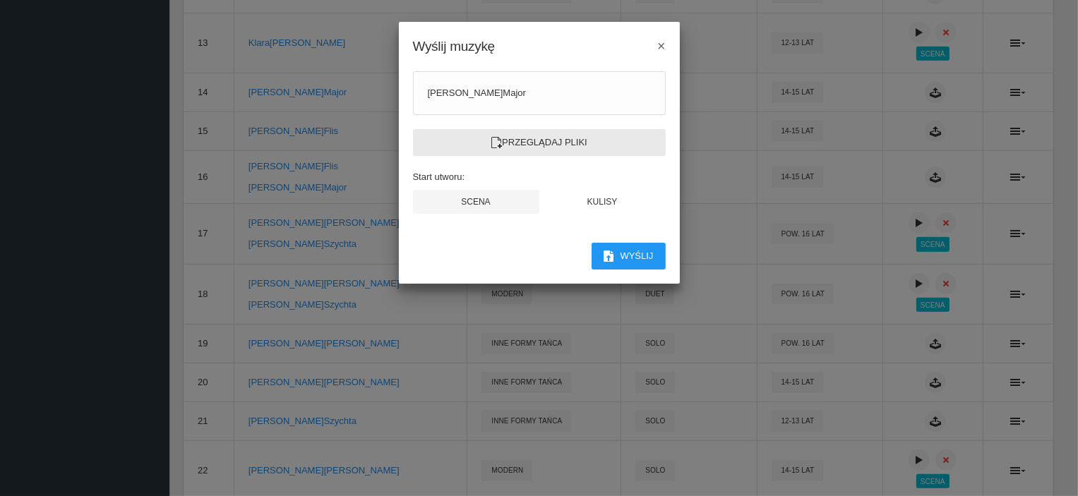
click at [517, 142] on label "Przeglądaj pliki" at bounding box center [539, 142] width 253 height 27
click at [0, 0] on input "Przeglądaj pliki" at bounding box center [0, 0] width 0 height 0
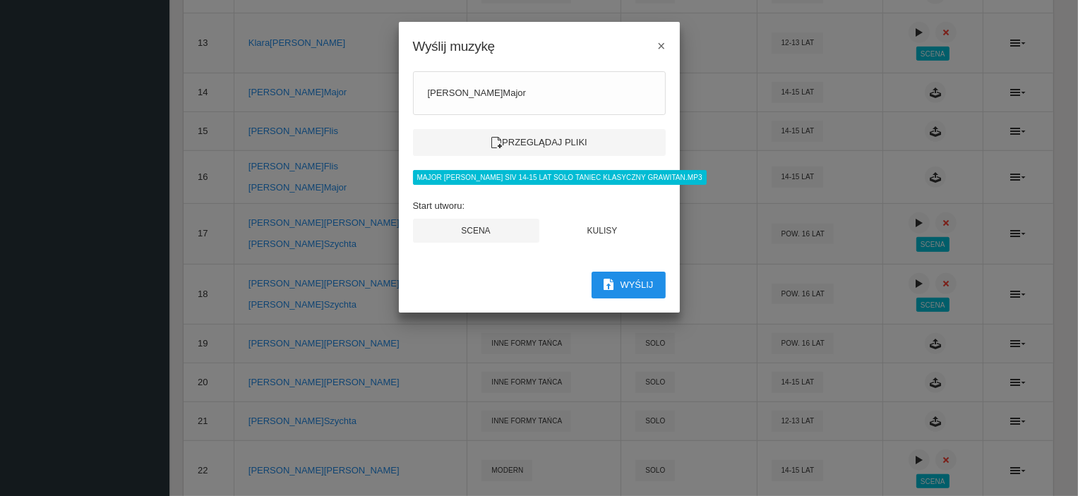
click at [645, 281] on button "Wyślij" at bounding box center [629, 285] width 74 height 27
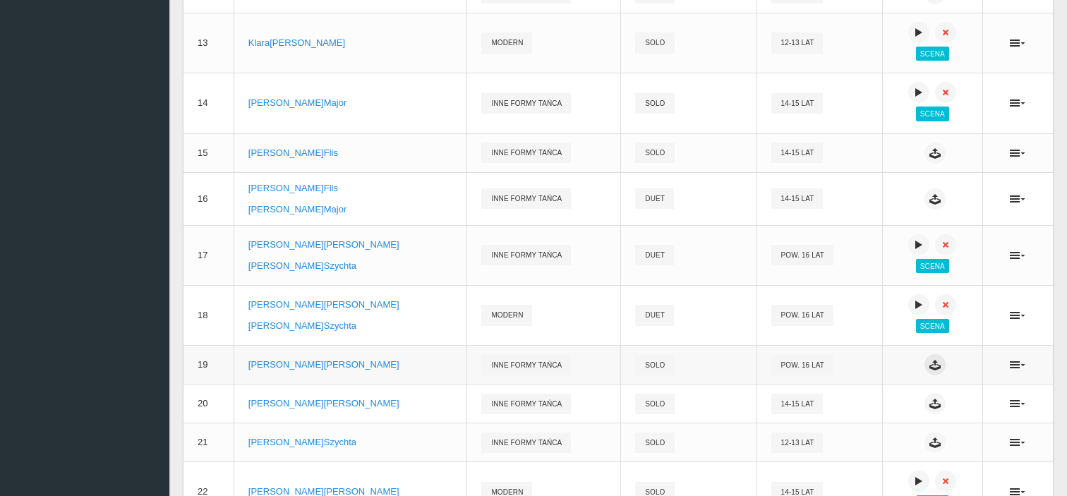
click at [930, 371] on icon at bounding box center [935, 364] width 11 height 11
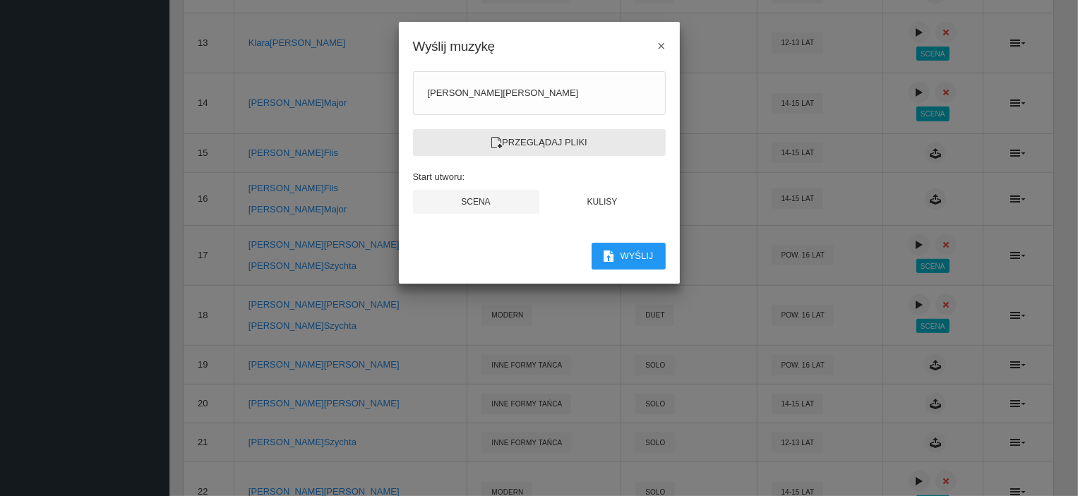
click at [560, 134] on label "Przeglądaj pliki" at bounding box center [539, 142] width 253 height 27
click at [0, 0] on input "Przeglądaj pliki" at bounding box center [0, 0] width 0 height 0
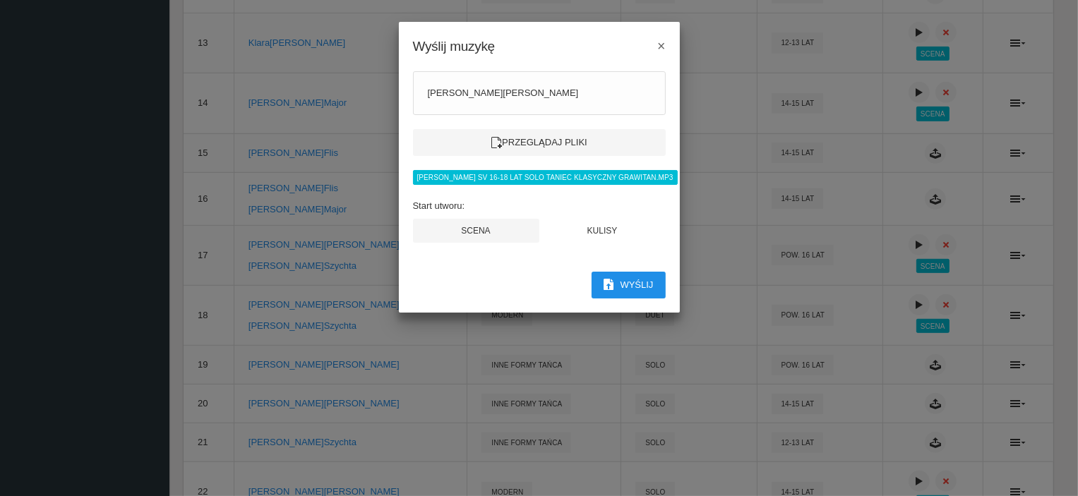
click at [639, 276] on button "Wyślij" at bounding box center [629, 285] width 74 height 27
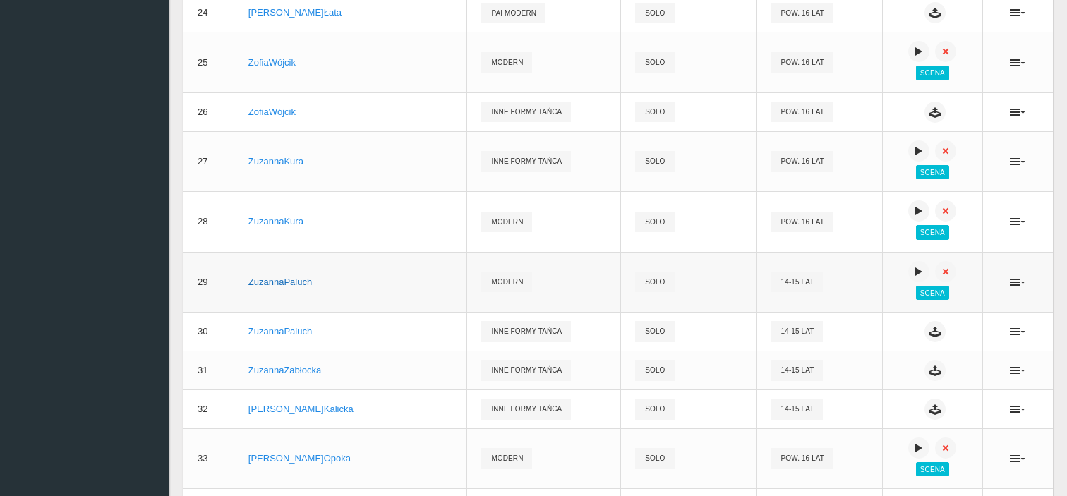
scroll to position [1436, 0]
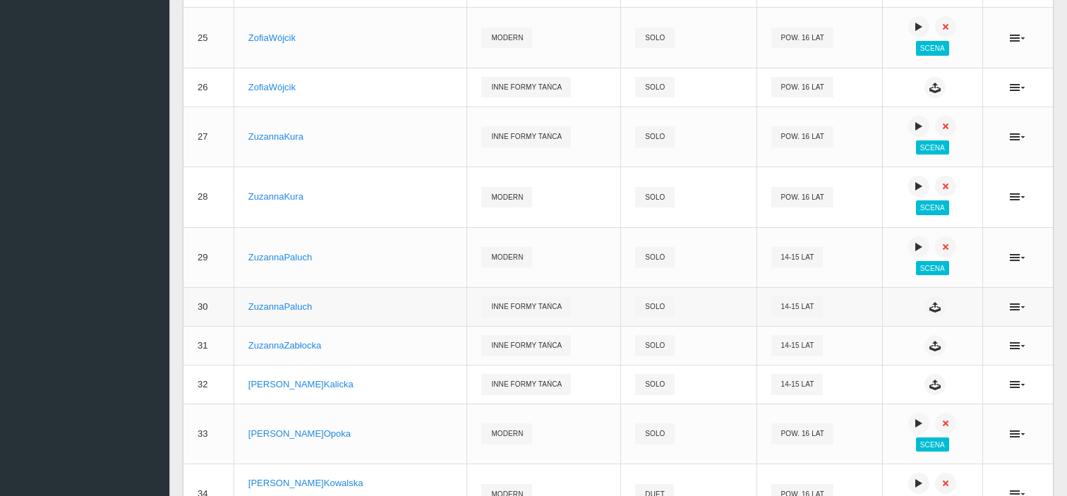
click at [635, 311] on span "solo" at bounding box center [654, 306] width 39 height 20
click at [930, 312] on icon at bounding box center [935, 306] width 11 height 11
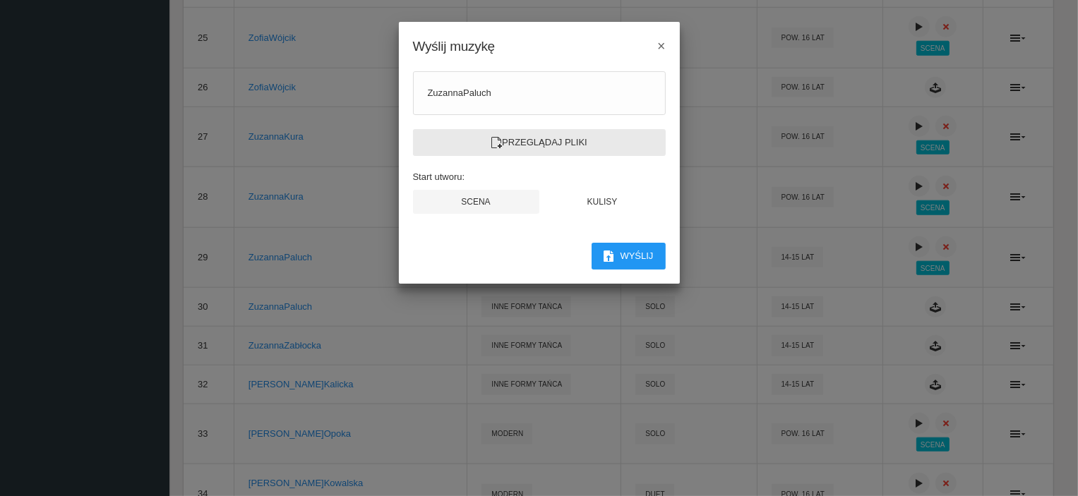
click at [609, 145] on label "Przeglądaj pliki" at bounding box center [539, 142] width 253 height 27
click at [0, 0] on input "Przeglądaj pliki" at bounding box center [0, 0] width 0 height 0
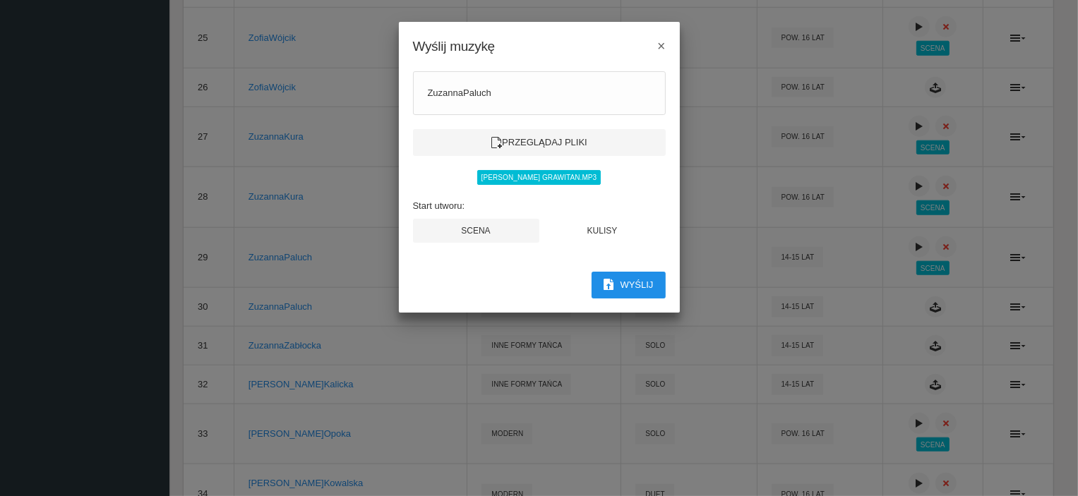
click at [635, 278] on button "Wyślij" at bounding box center [629, 285] width 74 height 27
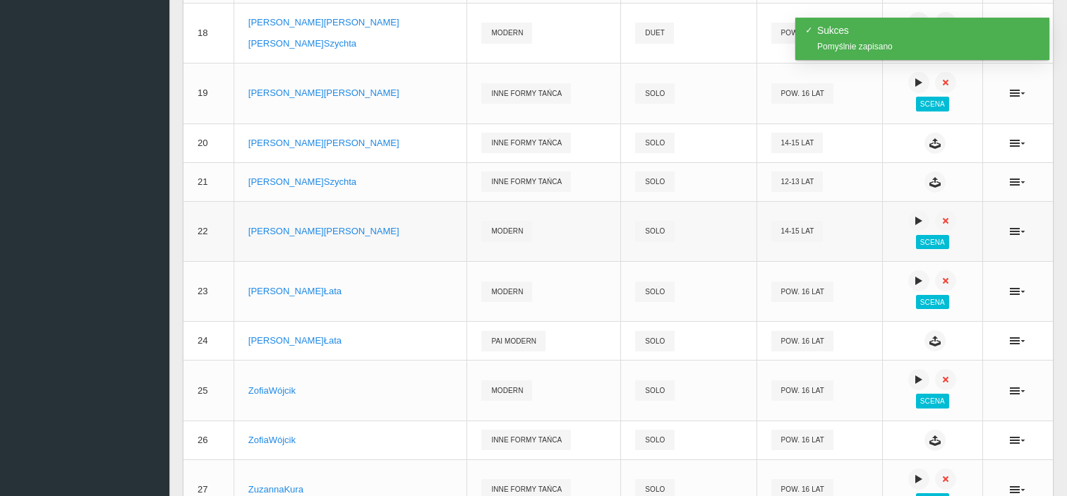
scroll to position [1013, 0]
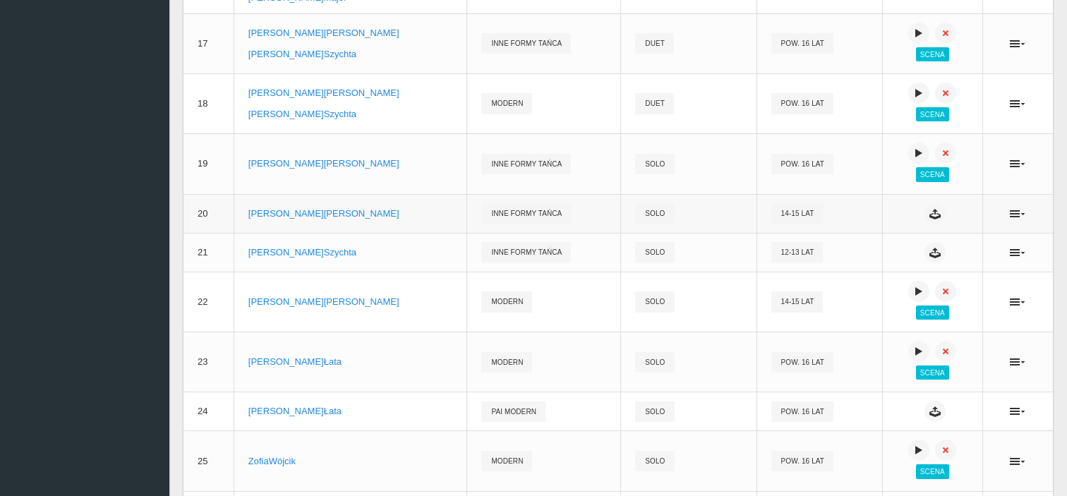
click at [641, 224] on td "solo" at bounding box center [689, 213] width 136 height 39
click at [930, 219] on icon at bounding box center [935, 213] width 11 height 11
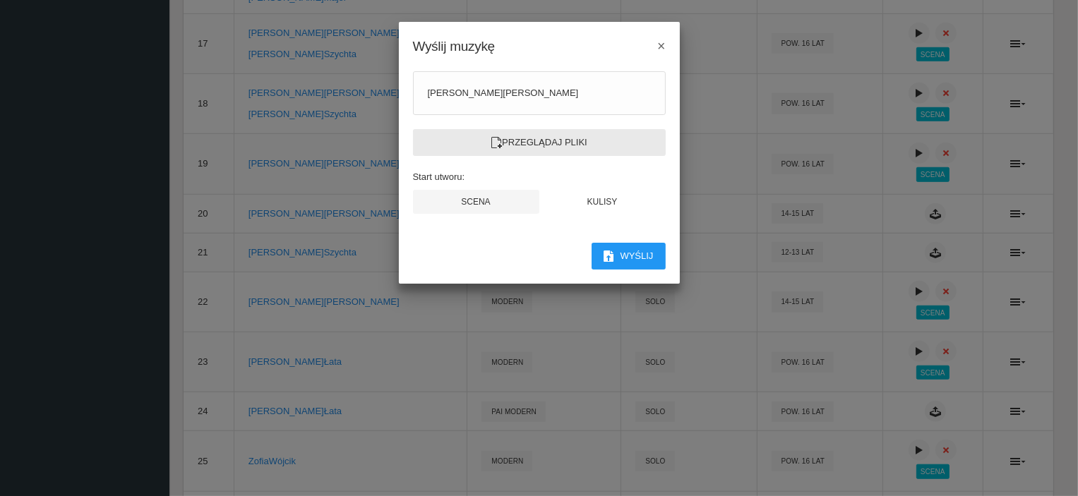
click at [582, 135] on label "Przeglądaj pliki" at bounding box center [539, 142] width 253 height 27
click at [0, 0] on input "Przeglądaj pliki" at bounding box center [0, 0] width 0 height 0
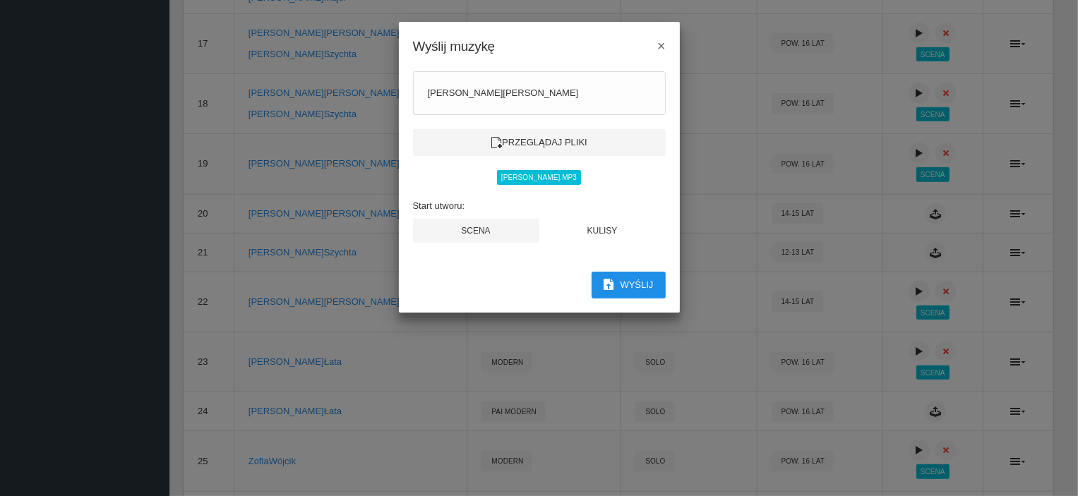
click at [635, 286] on button "Wyślij" at bounding box center [629, 285] width 74 height 27
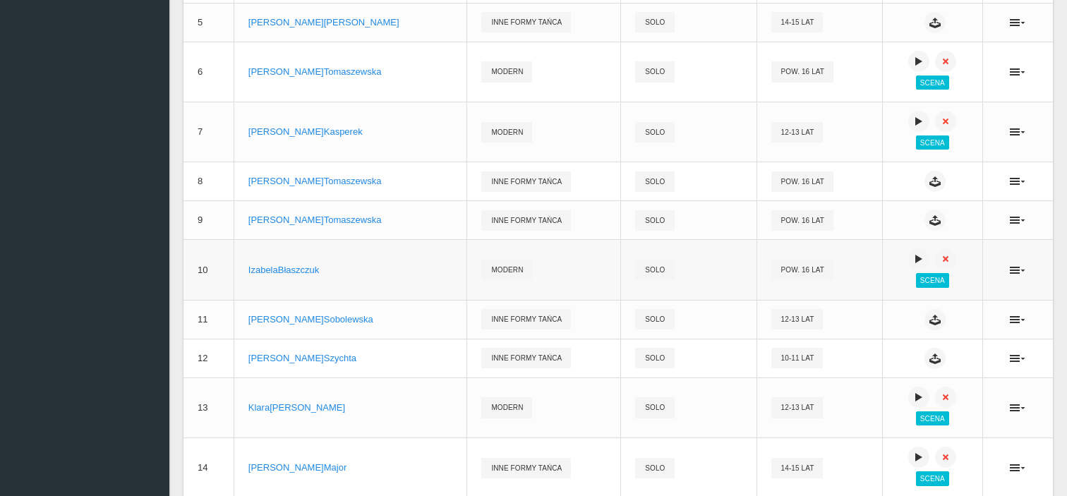
scroll to position [448, 0]
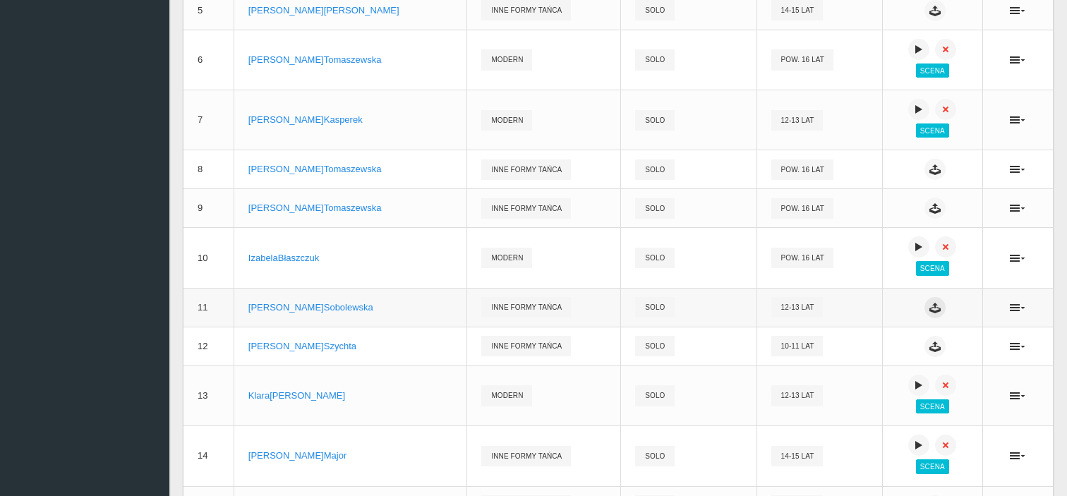
click at [930, 308] on icon at bounding box center [935, 307] width 11 height 11
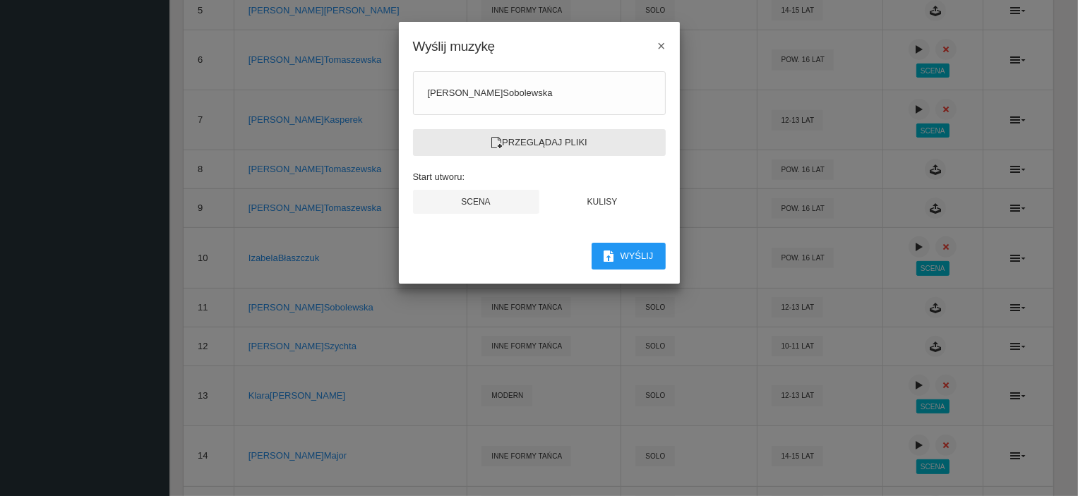
click at [545, 144] on label "Przeglądaj pliki" at bounding box center [539, 142] width 253 height 27
click at [0, 0] on input "Przeglądaj pliki" at bounding box center [0, 0] width 0 height 0
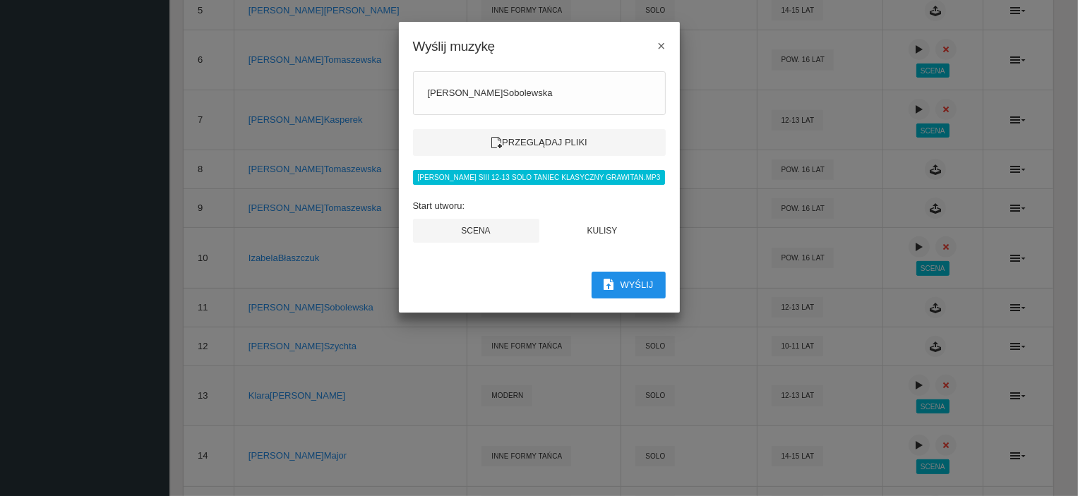
click at [649, 289] on button "Wyślij" at bounding box center [629, 285] width 74 height 27
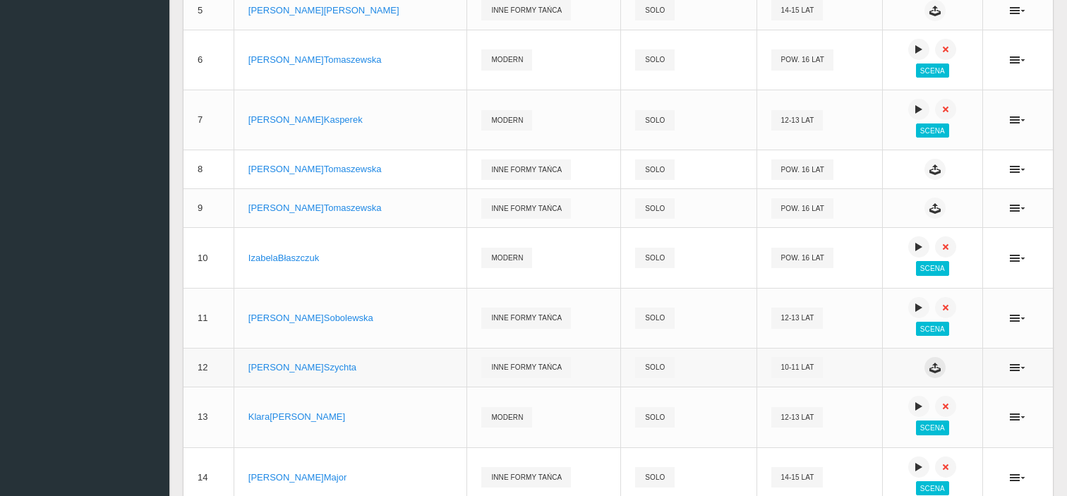
click at [930, 371] on icon at bounding box center [935, 367] width 11 height 11
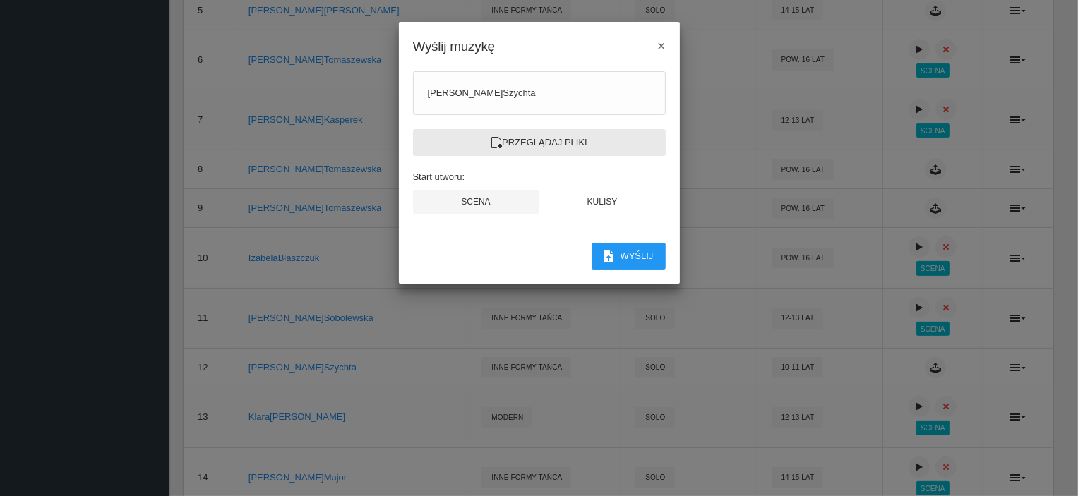
click at [573, 136] on label "Przeglądaj pliki" at bounding box center [539, 142] width 253 height 27
click at [0, 0] on input "Przeglądaj pliki" at bounding box center [0, 0] width 0 height 0
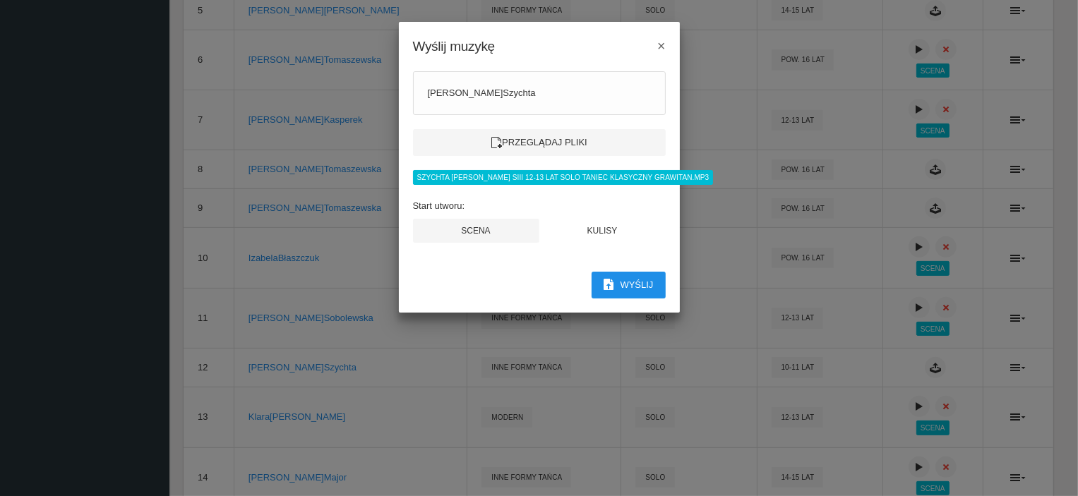
click at [620, 286] on button "Wyślij" at bounding box center [629, 285] width 74 height 27
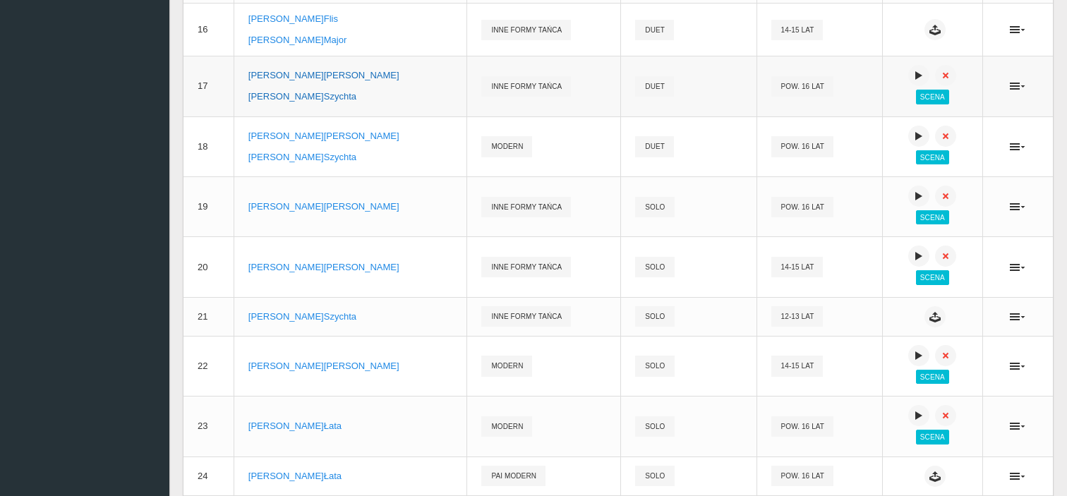
scroll to position [1084, 0]
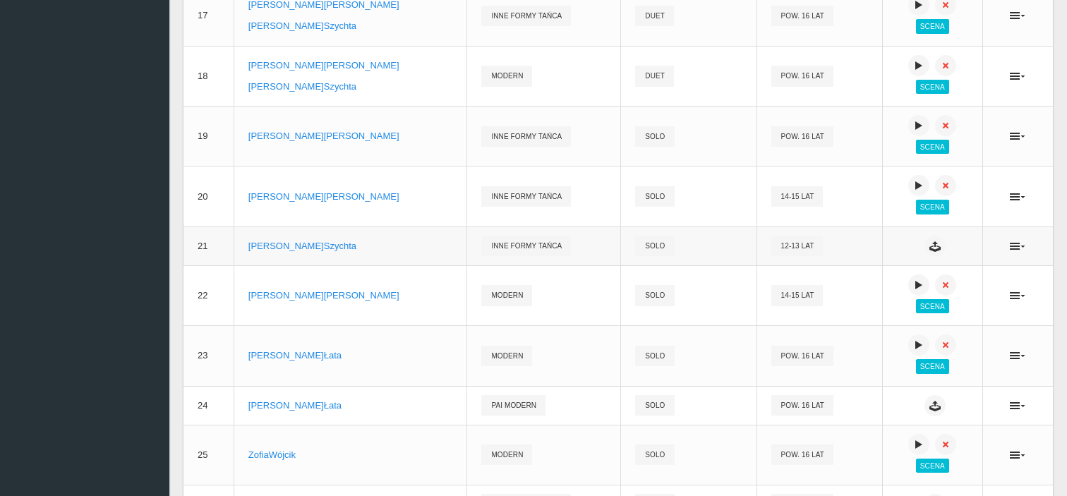
click at [757, 255] on td "12-13 lat" at bounding box center [820, 246] width 126 height 39
click at [930, 251] on icon at bounding box center [935, 246] width 11 height 11
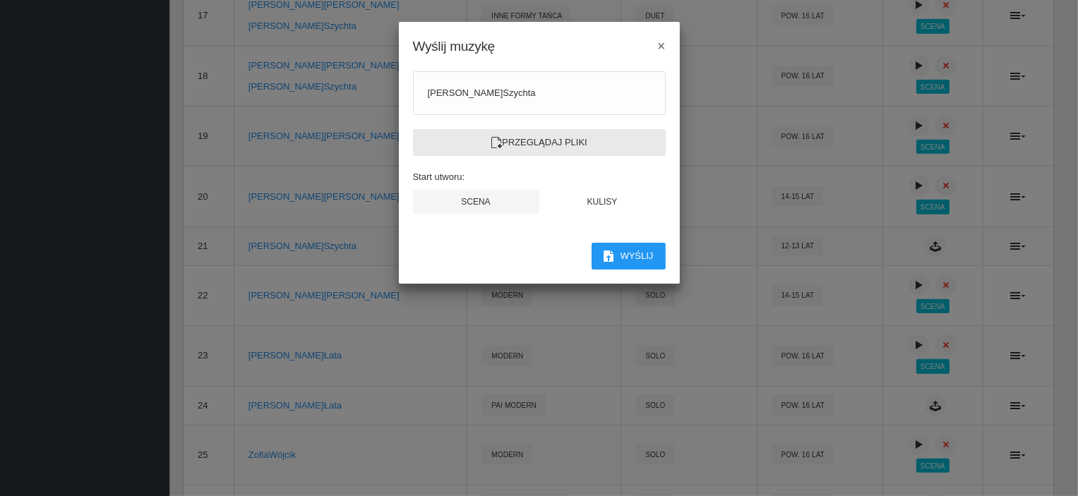
click at [496, 144] on icon at bounding box center [496, 142] width 11 height 11
click at [0, 0] on input "Przeglądaj pliki" at bounding box center [0, 0] width 0 height 0
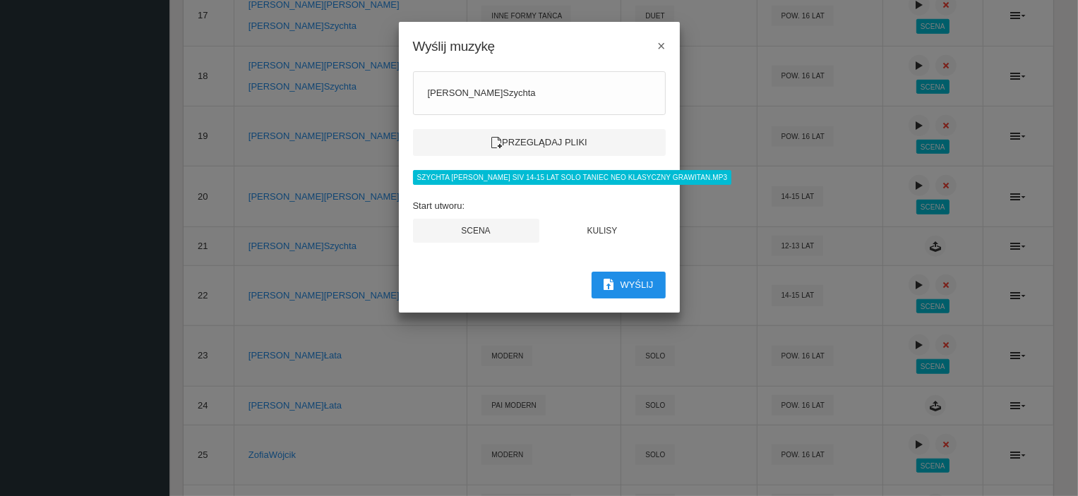
click at [634, 282] on button "Wyślij" at bounding box center [629, 285] width 74 height 27
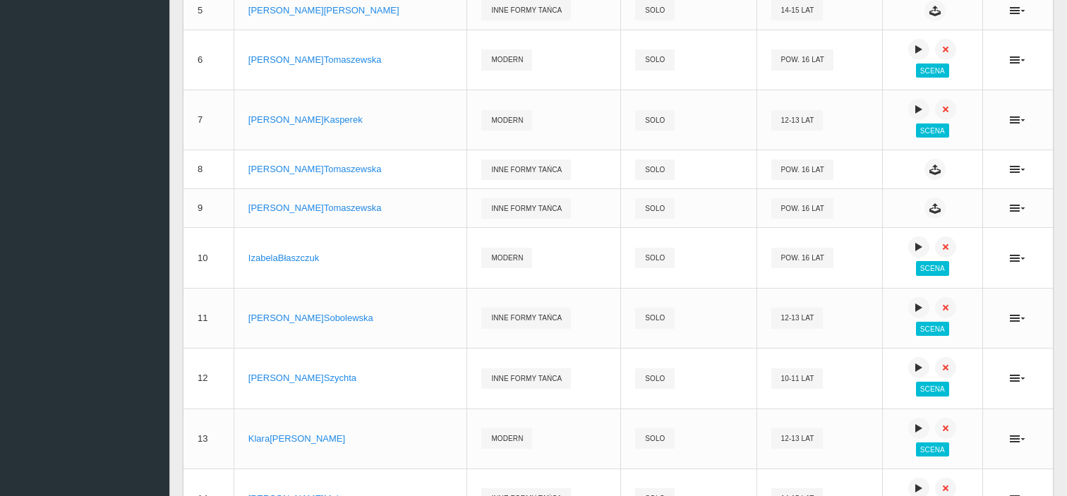
scroll to position [378, 0]
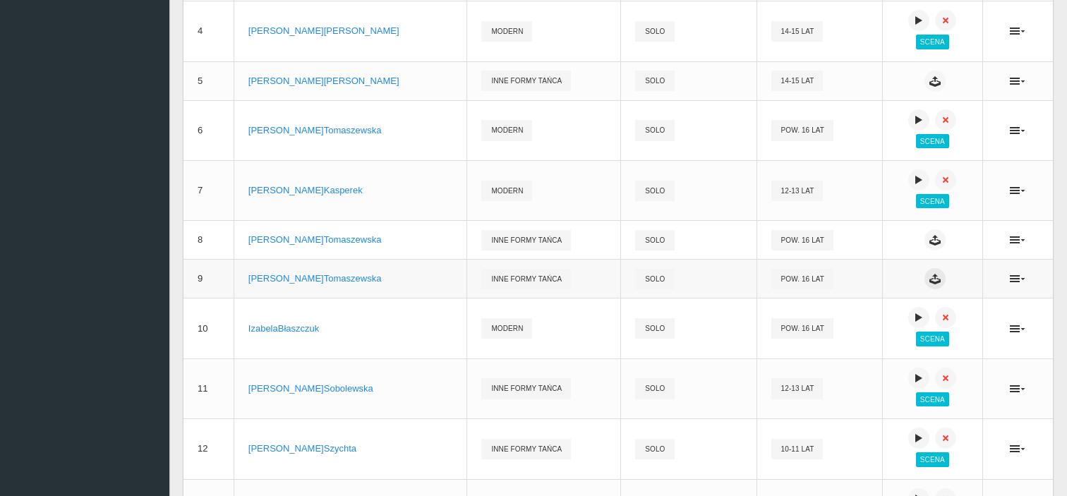
click at [925, 278] on button at bounding box center [935, 278] width 21 height 21
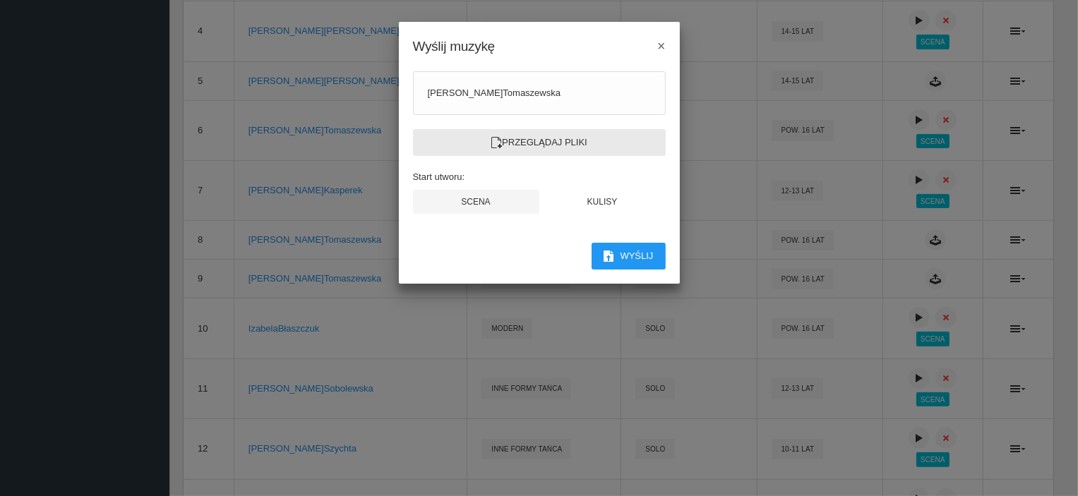
click at [505, 145] on label "Przeglądaj pliki" at bounding box center [539, 142] width 253 height 27
click at [0, 0] on input "Przeglądaj pliki" at bounding box center [0, 0] width 0 height 0
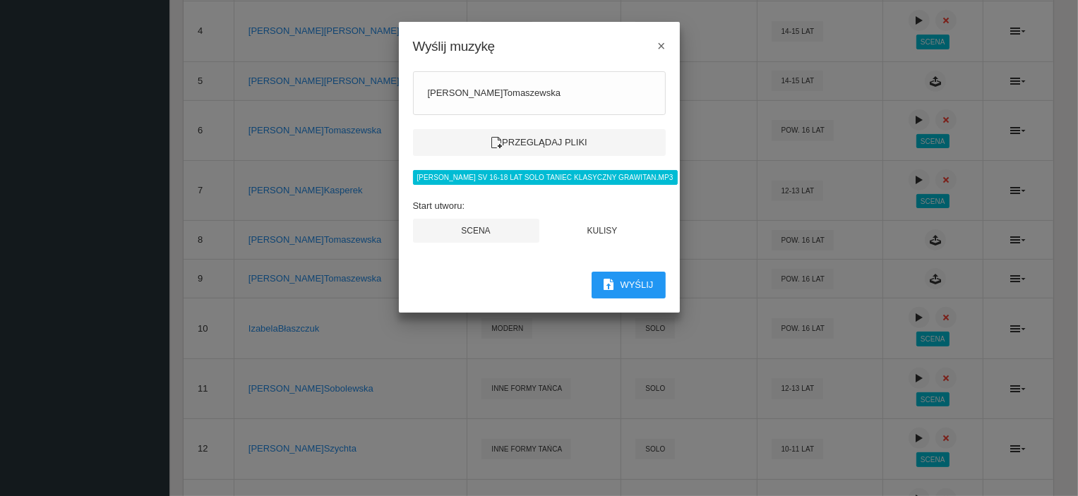
click at [613, 269] on div "[PERSON_NAME] Przeglądaj pliki [PERSON_NAME] SV 16-18 lat solo taniec klasyczny…" at bounding box center [539, 163] width 281 height 213
click at [618, 280] on button "Wyślij" at bounding box center [629, 285] width 74 height 27
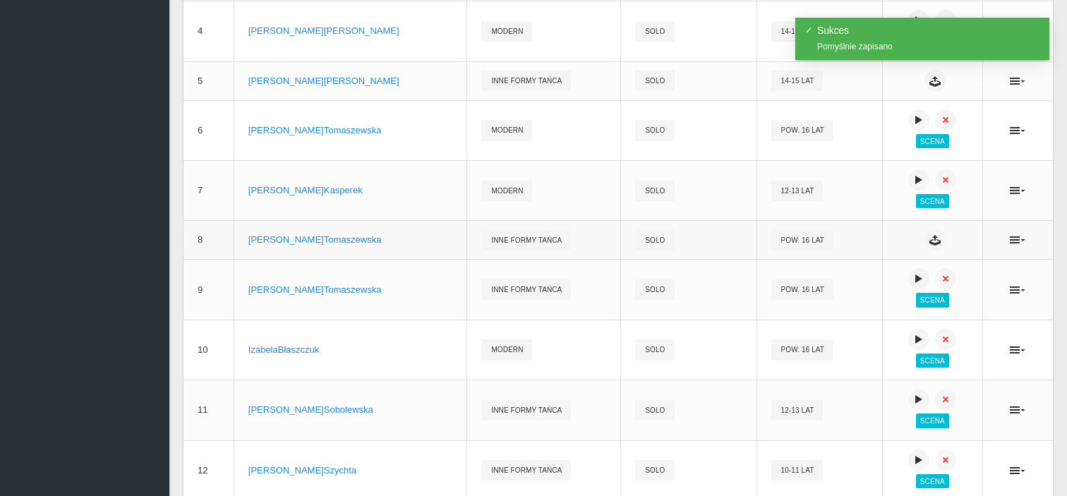
click at [757, 249] on td "Pow. 16 lat" at bounding box center [820, 240] width 126 height 39
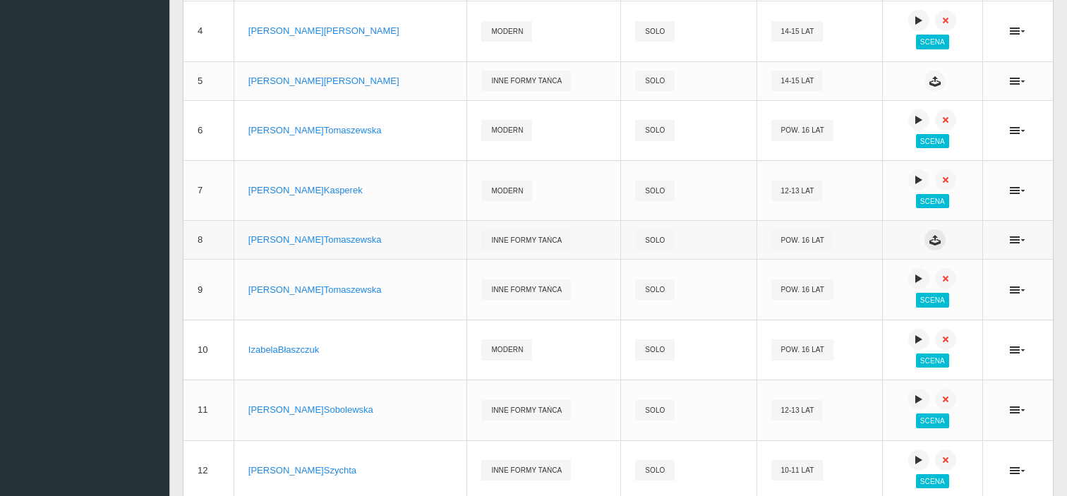
click at [930, 246] on icon at bounding box center [935, 239] width 11 height 11
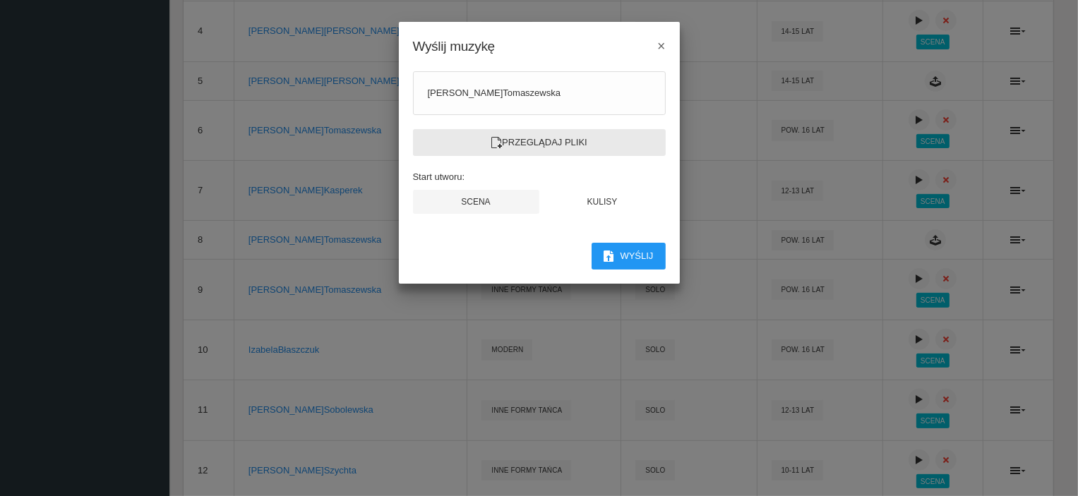
click at [571, 148] on label "Przeglądaj pliki" at bounding box center [539, 142] width 253 height 27
click at [0, 0] on input "Przeglądaj pliki" at bounding box center [0, 0] width 0 height 0
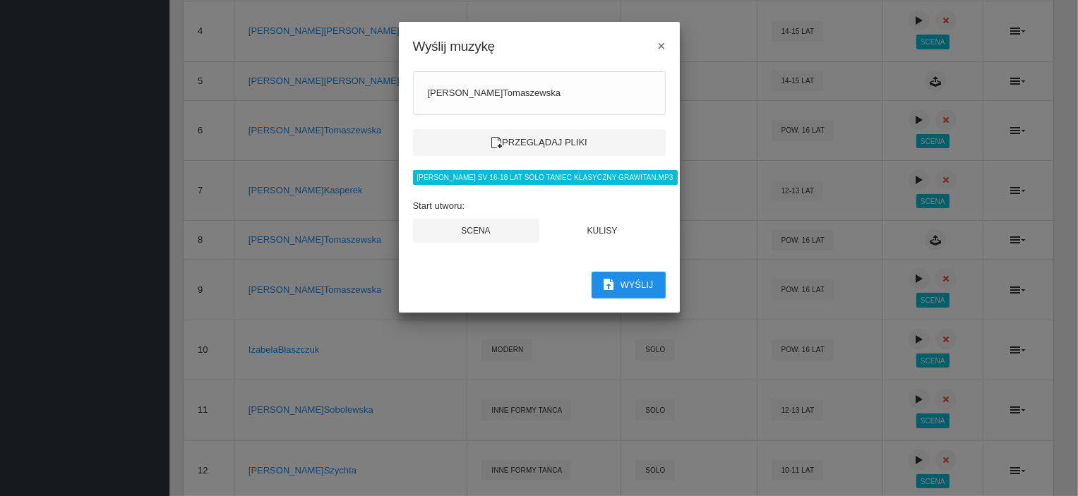
click at [634, 284] on button "Wyślij" at bounding box center [629, 285] width 74 height 27
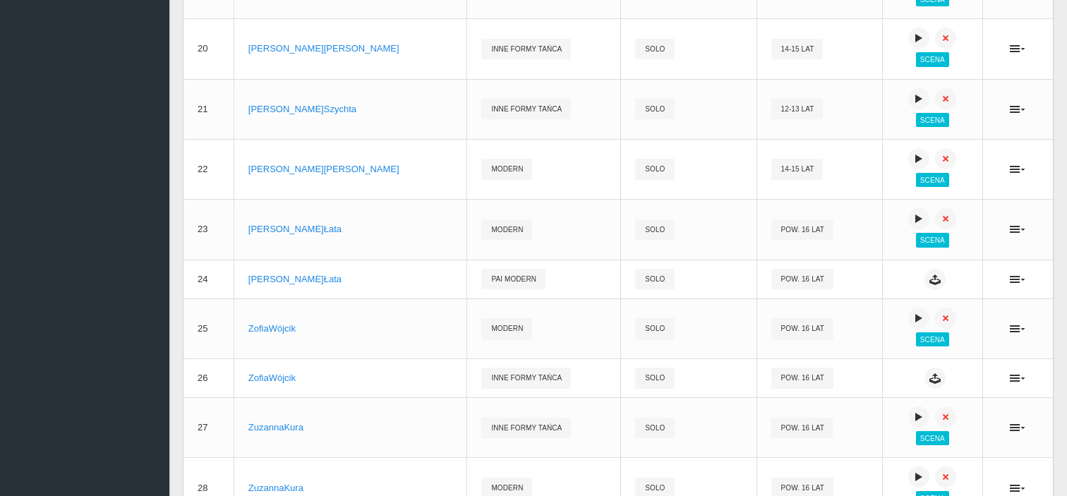
scroll to position [1295, 0]
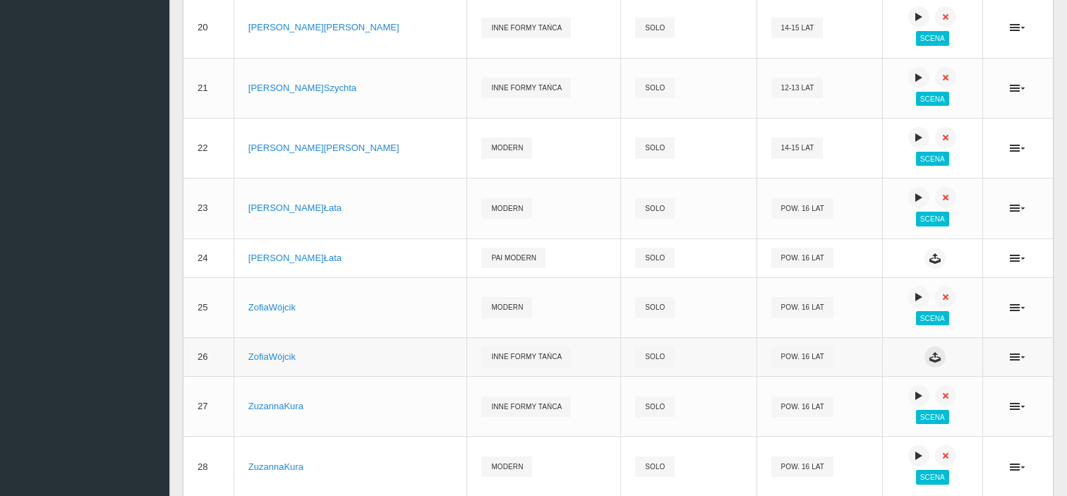
click at [925, 365] on button at bounding box center [935, 357] width 21 height 21
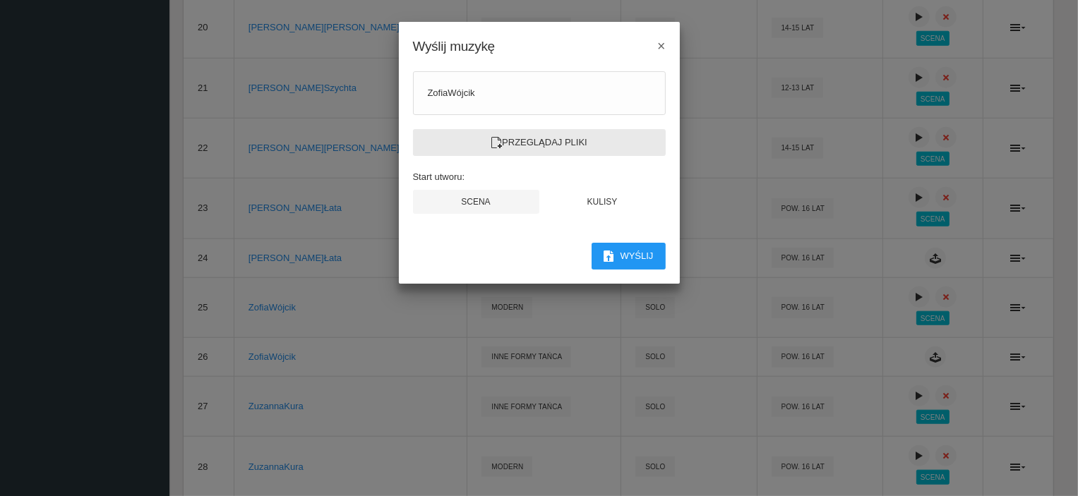
click at [551, 150] on label "Przeglądaj pliki" at bounding box center [539, 142] width 253 height 27
click at [0, 0] on input "Przeglądaj pliki" at bounding box center [0, 0] width 0 height 0
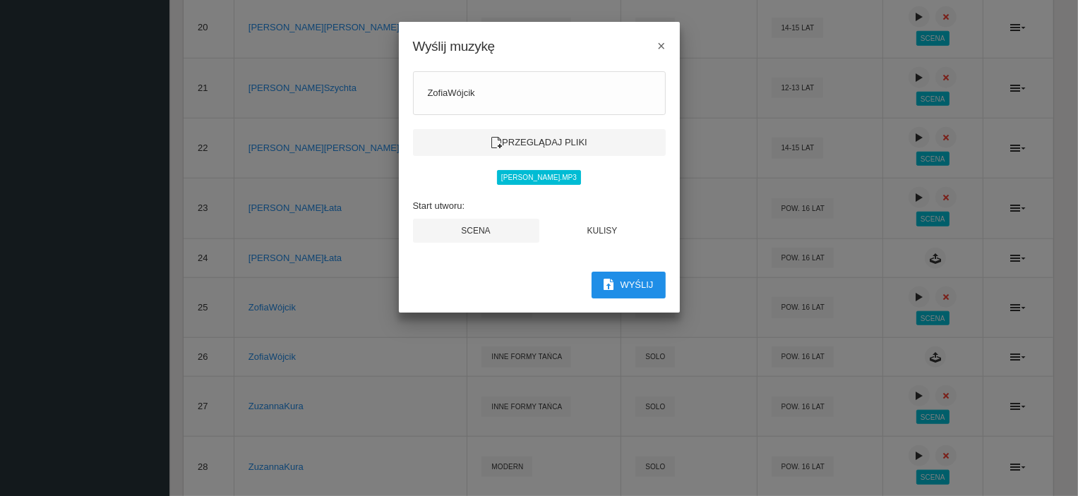
click at [640, 279] on button "Wyślij" at bounding box center [629, 285] width 74 height 27
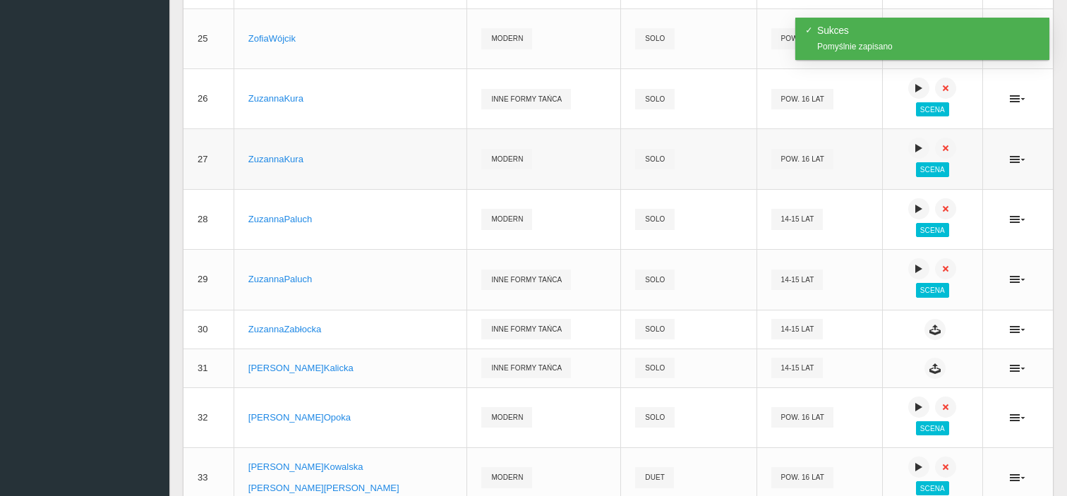
scroll to position [1578, 0]
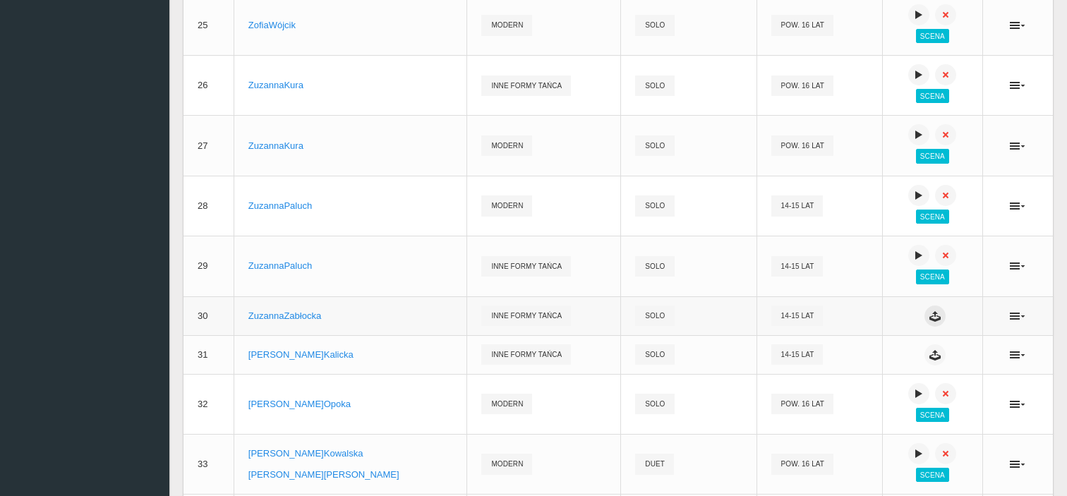
click at [925, 327] on button at bounding box center [935, 316] width 21 height 21
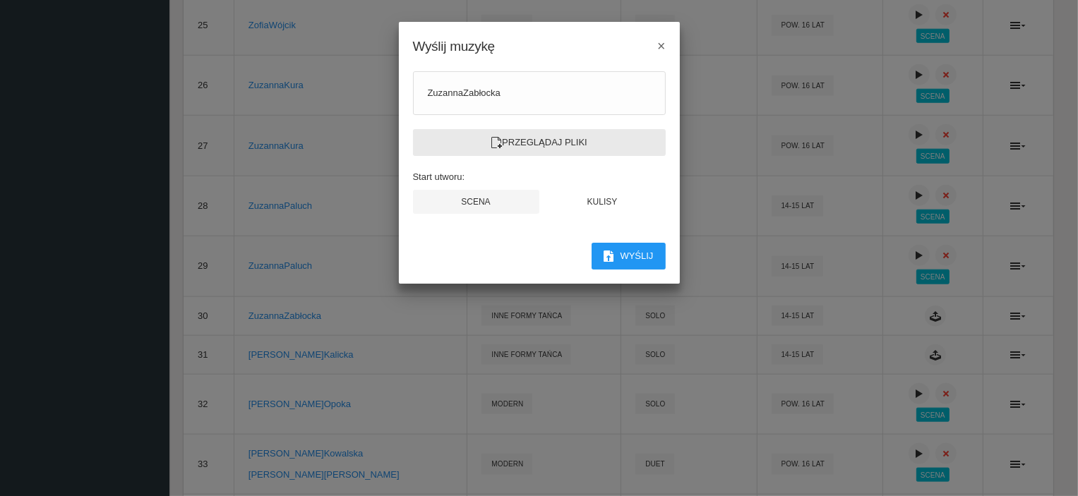
click at [561, 143] on label "Przeglądaj pliki" at bounding box center [539, 142] width 253 height 27
click at [0, 0] on input "Przeglądaj pliki" at bounding box center [0, 0] width 0 height 0
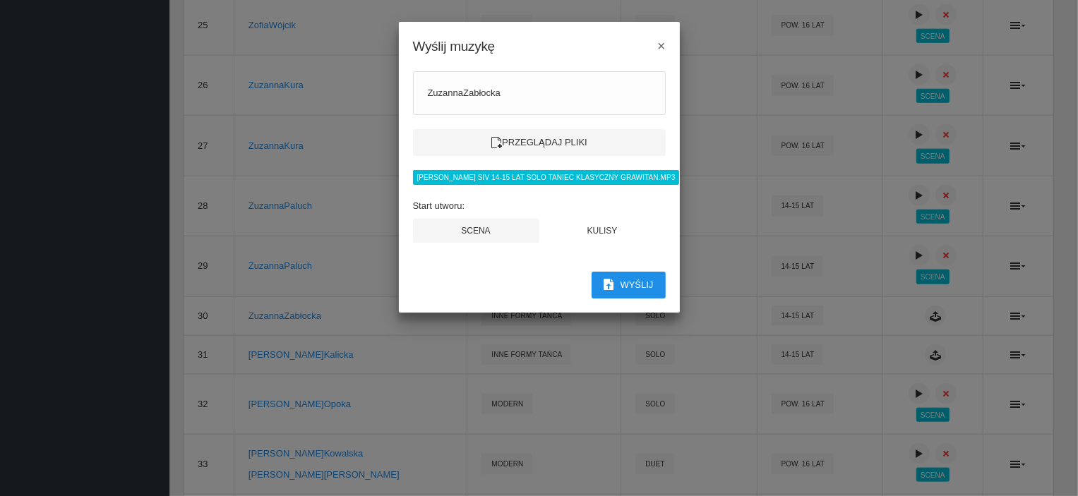
click at [641, 286] on button "Wyślij" at bounding box center [629, 285] width 74 height 27
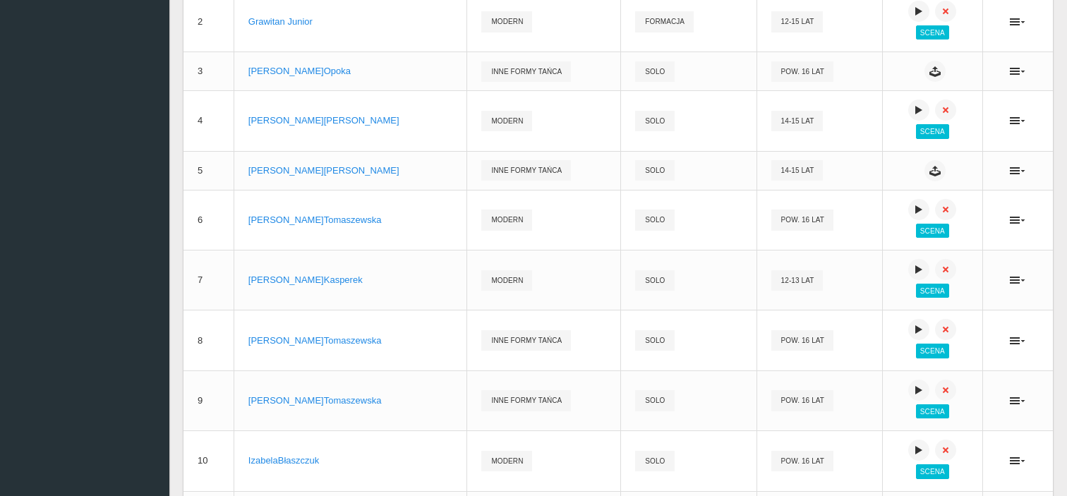
scroll to position [0, 0]
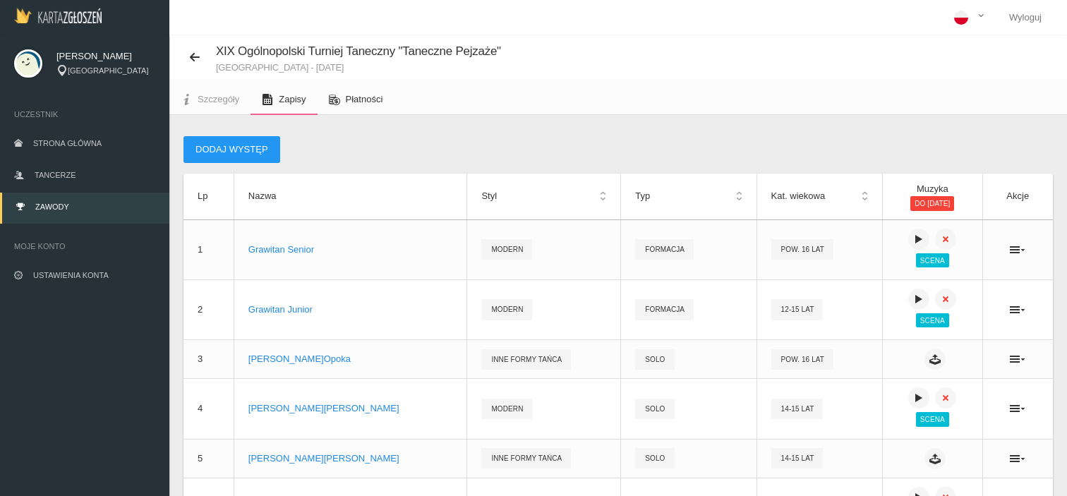
click at [356, 106] on link "Płatności" at bounding box center [356, 99] width 77 height 31
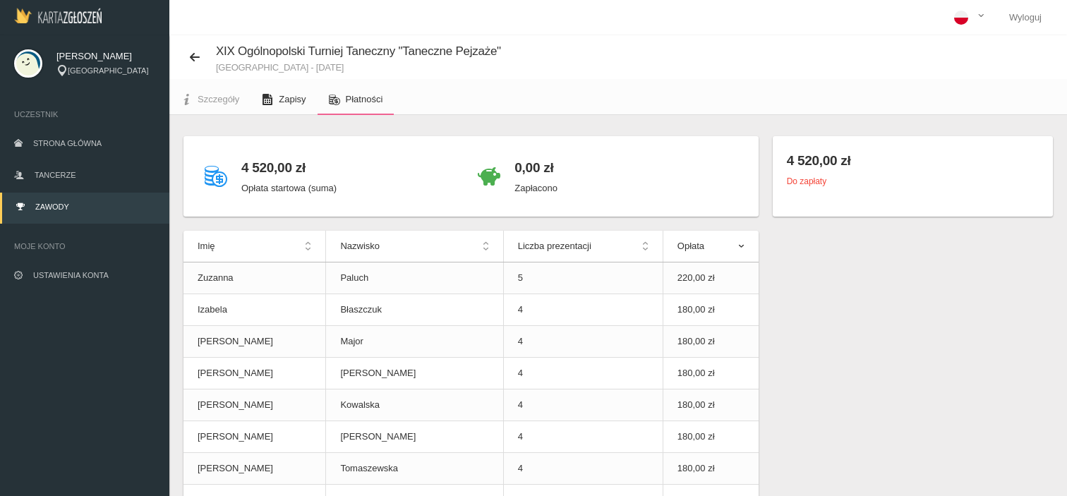
click at [299, 100] on span "Zapisy" at bounding box center [292, 99] width 27 height 11
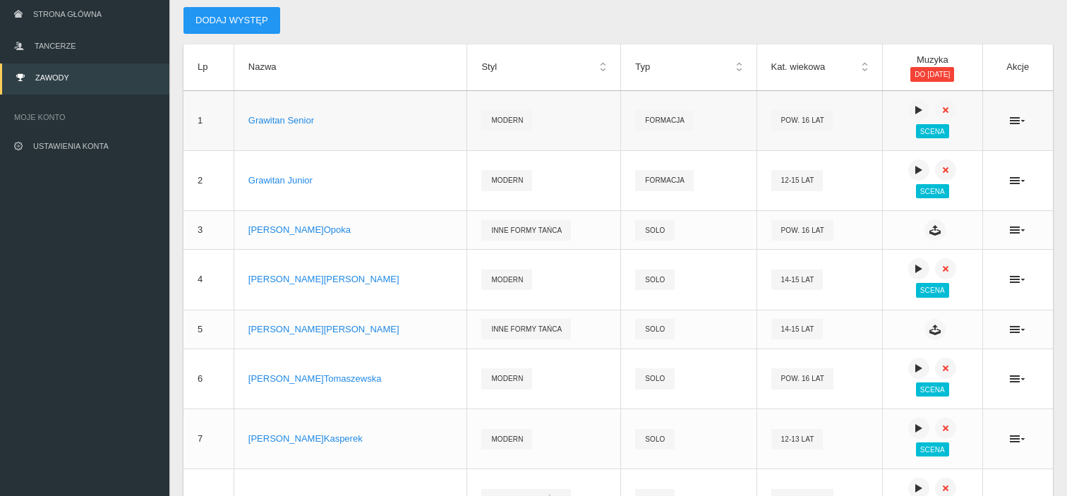
scroll to position [141, 0]
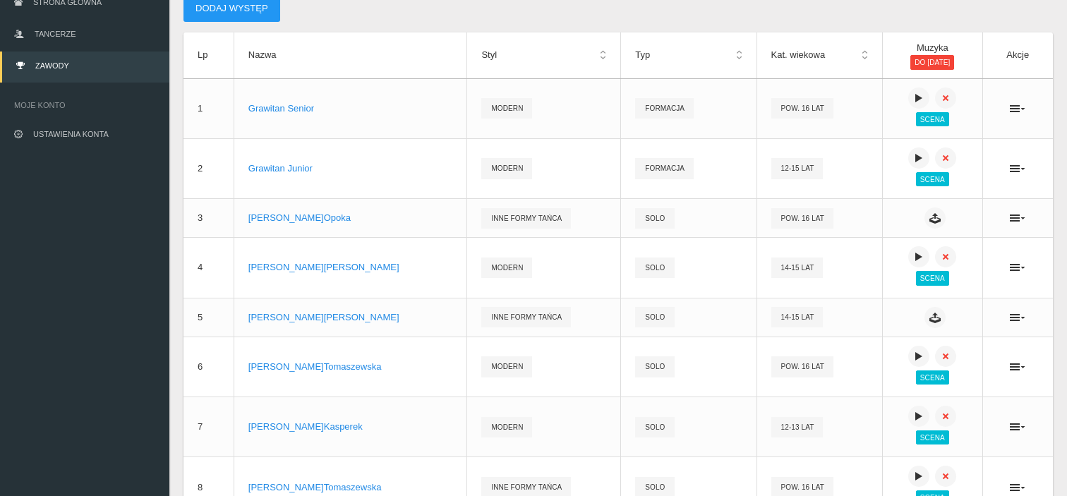
click at [270, 58] on th "Nazwa" at bounding box center [351, 55] width 234 height 46
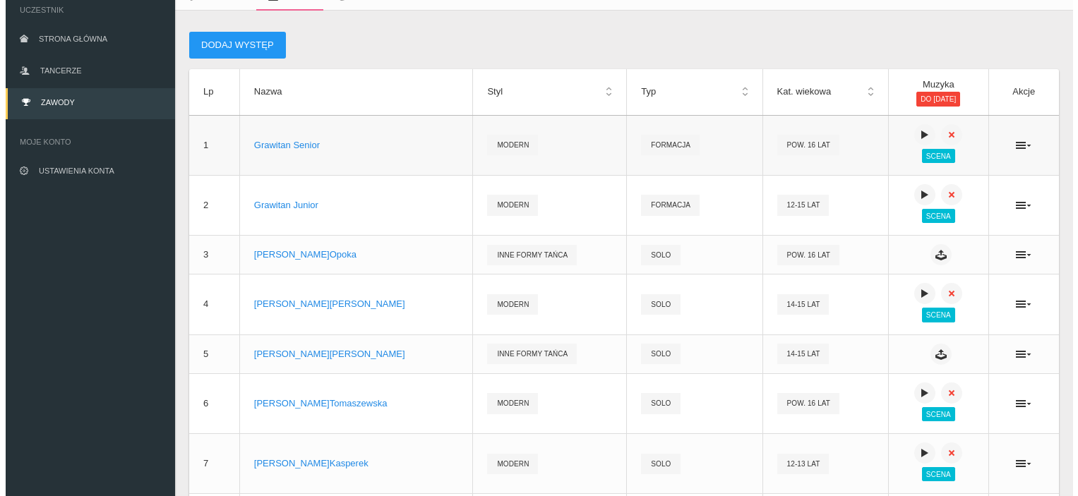
scroll to position [0, 0]
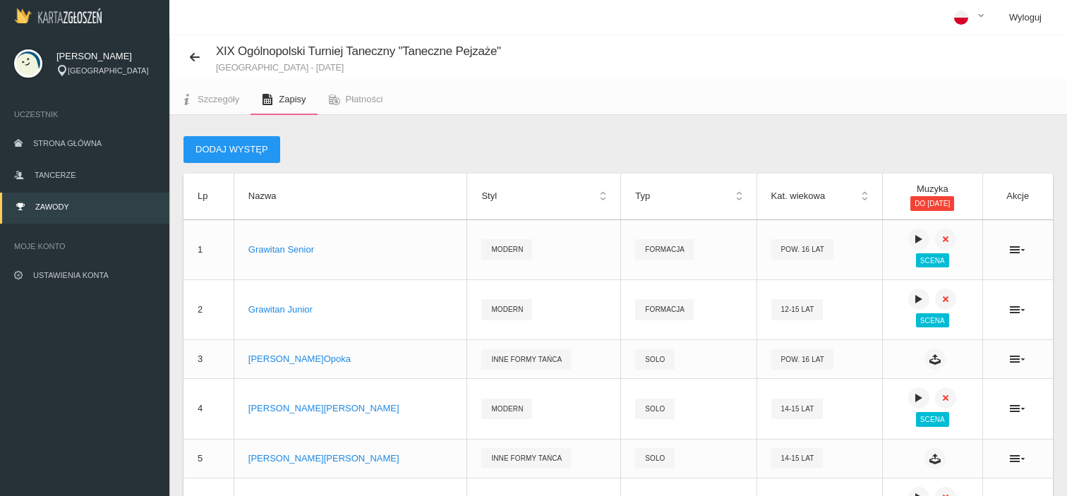
click at [1035, 24] on link "Wyloguj" at bounding box center [1025, 17] width 55 height 35
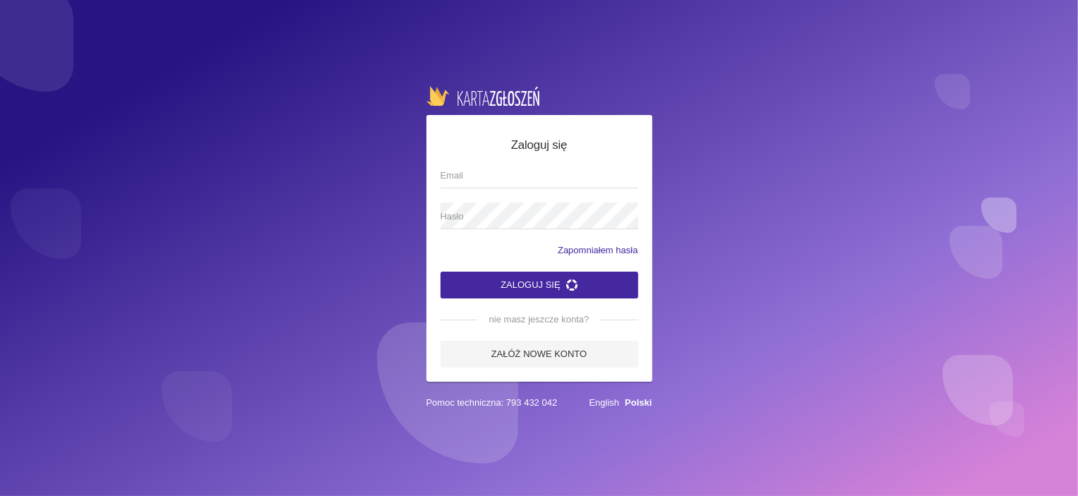
type input "[EMAIL_ADDRESS][DOMAIN_NAME]"
